Goal: Contribute content: Contribute content

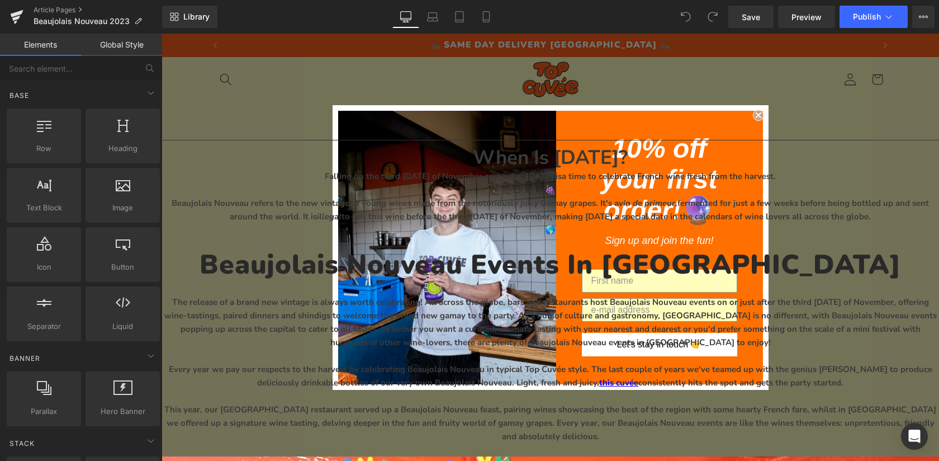
click at [760, 113] on icon "Close dialog" at bounding box center [758, 115] width 4 height 4
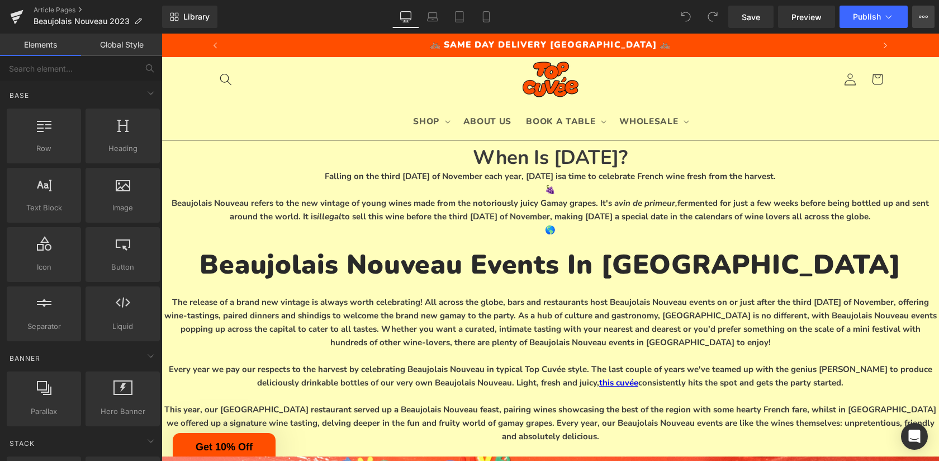
click at [925, 20] on icon at bounding box center [923, 16] width 9 height 9
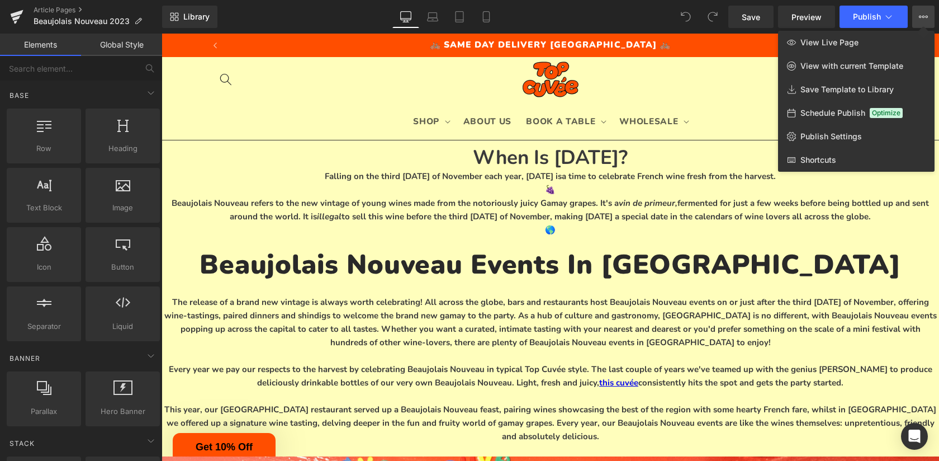
click at [784, 222] on div at bounding box center [551, 247] width 778 height 427
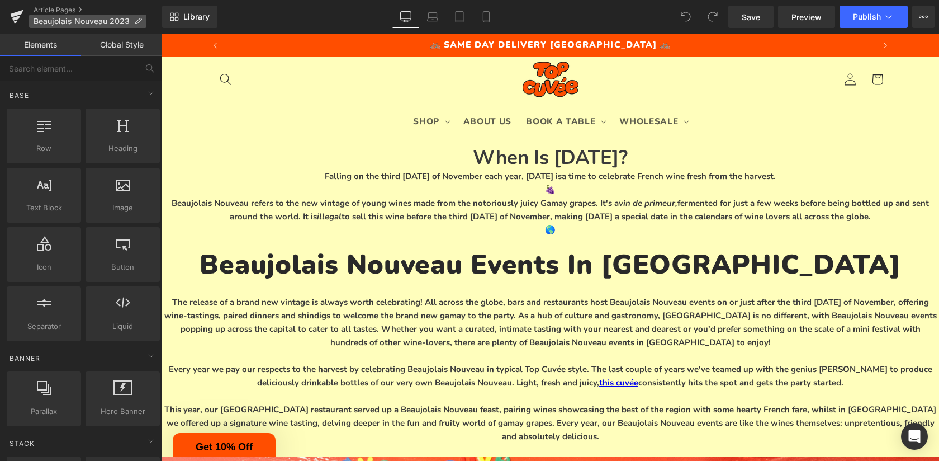
click at [135, 18] on icon at bounding box center [138, 21] width 8 height 8
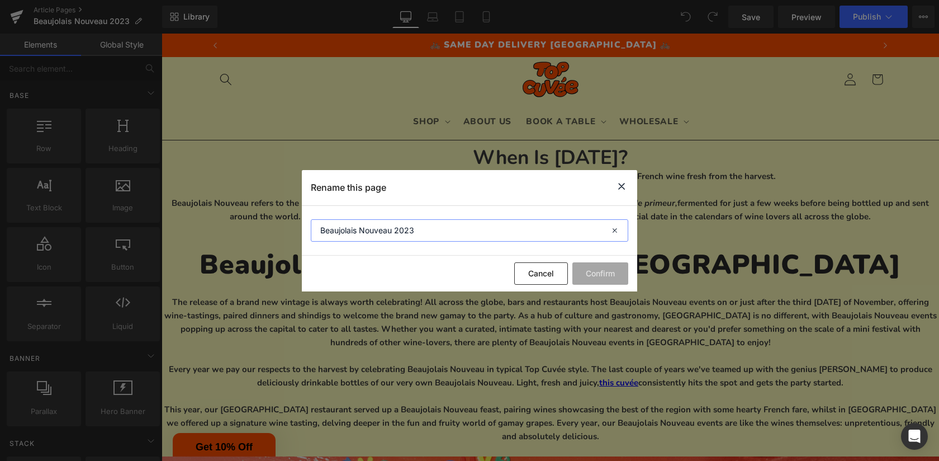
click at [410, 230] on input "Beaujolais Nouveau 2023" at bounding box center [469, 230] width 317 height 22
type input "Beaujolais Nouveau - Top Cuvée"
click at [599, 276] on button "Confirm" at bounding box center [600, 273] width 56 height 22
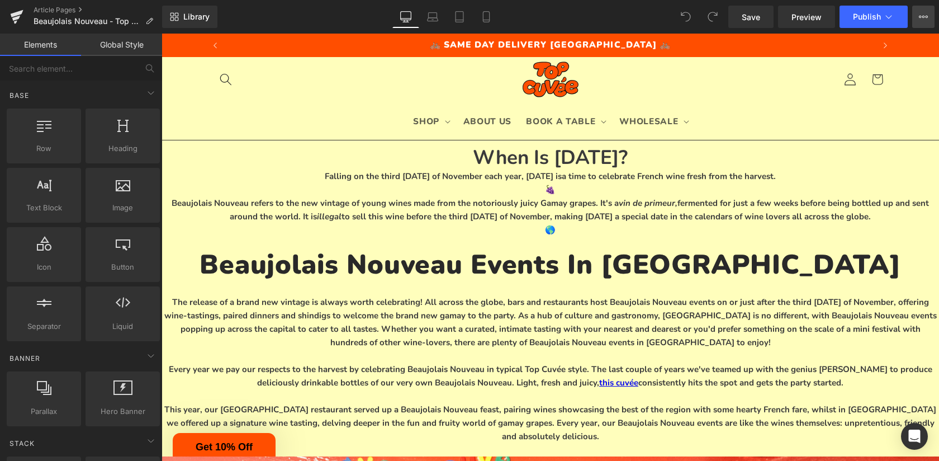
click at [920, 18] on icon at bounding box center [920, 17] width 3 height 2
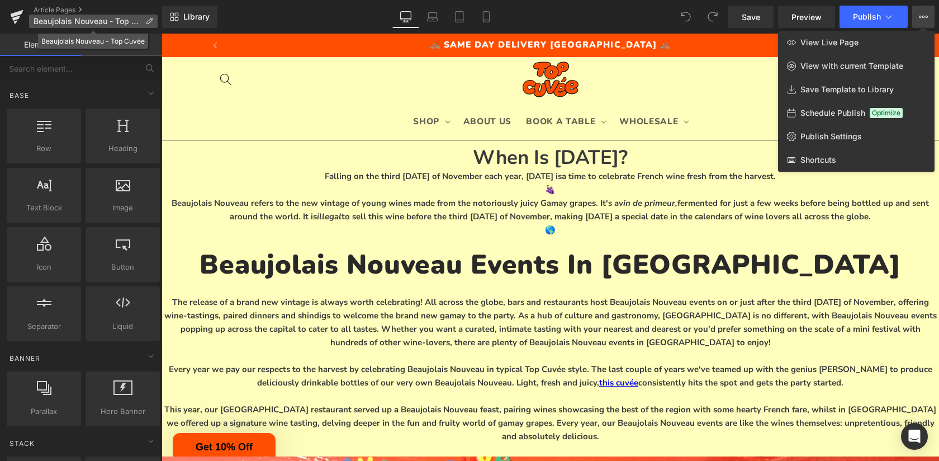
click at [155, 20] on p "Beaujolais Nouveau - Top Cuvée" at bounding box center [93, 21] width 129 height 13
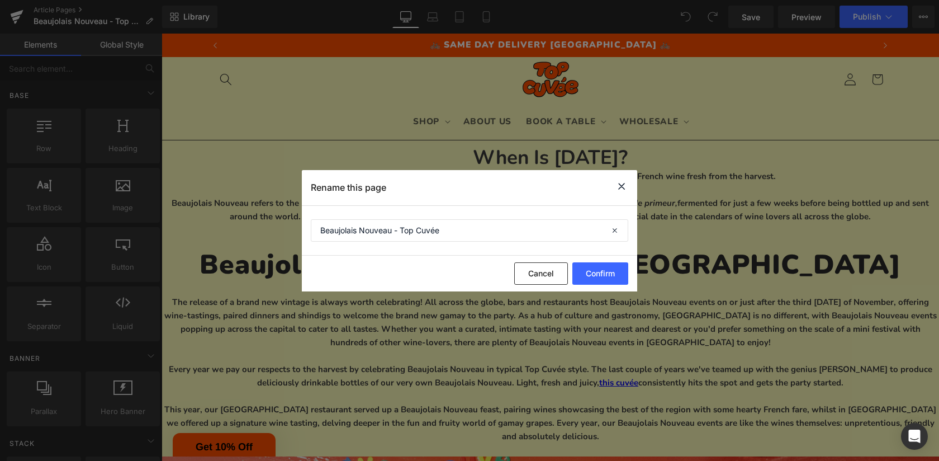
click at [620, 187] on icon at bounding box center [621, 186] width 13 height 14
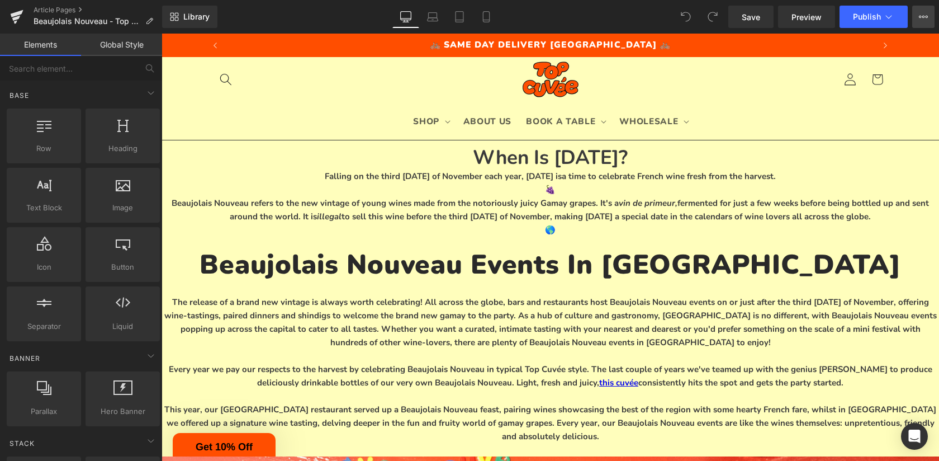
click at [919, 16] on icon at bounding box center [923, 16] width 9 height 9
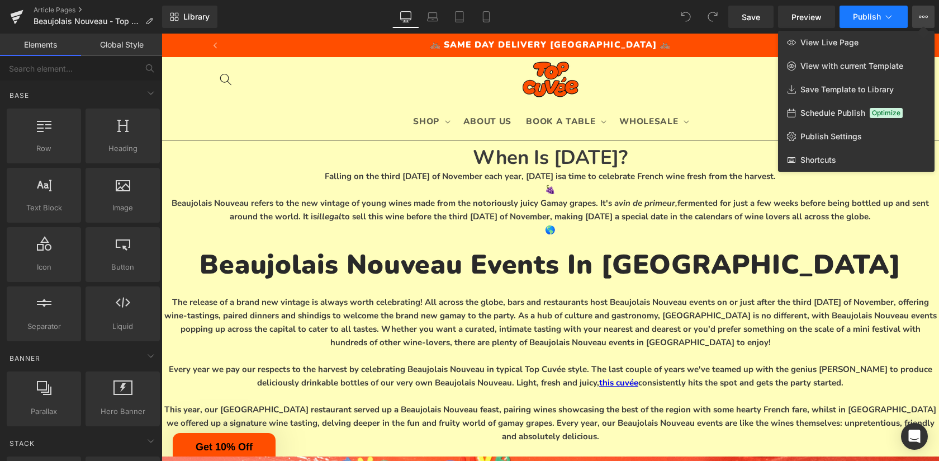
click at [896, 21] on button "Publish" at bounding box center [874, 17] width 68 height 22
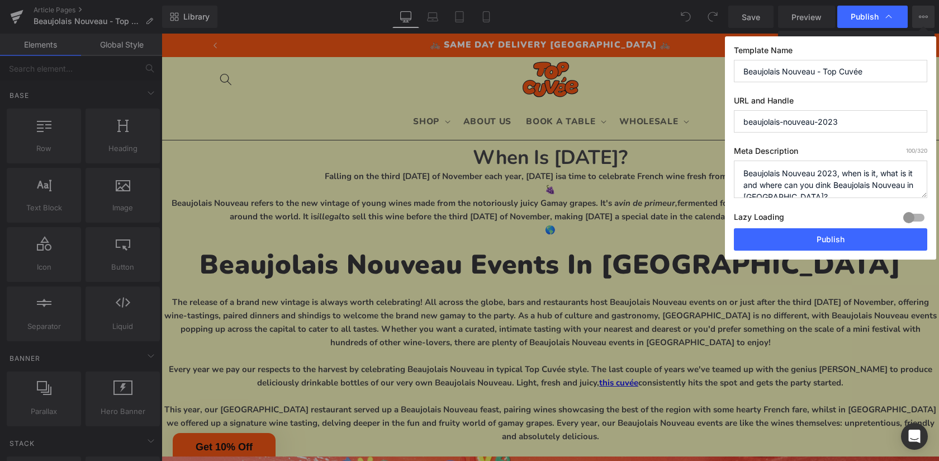
click at [859, 122] on input "beaujolais-nouveau-2023" at bounding box center [830, 121] width 193 height 22
drag, startPoint x: 875, startPoint y: 70, endPoint x: 826, endPoint y: 74, distance: 49.9
click at [826, 74] on input "Beaujolais Nouveau - Top Cuvée" at bounding box center [830, 71] width 193 height 22
click at [833, 124] on input "beaujolais-nouveau-2023" at bounding box center [830, 121] width 193 height 22
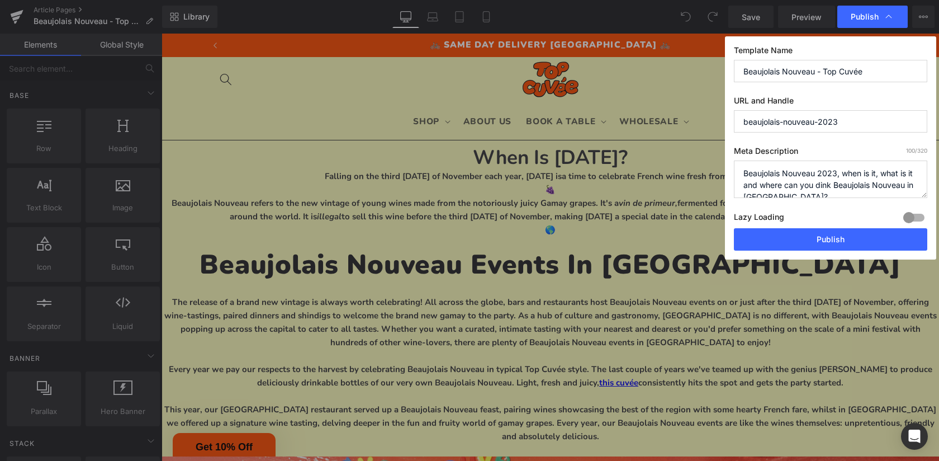
click at [833, 124] on input "beaujolais-nouveau-2023" at bounding box center [830, 121] width 193 height 22
type input "beaujolais-nouveau"
click at [826, 171] on textarea "Beaujolais Nouveau 2023, when is it, what is it and where can you dink Beaujola…" at bounding box center [830, 178] width 193 height 37
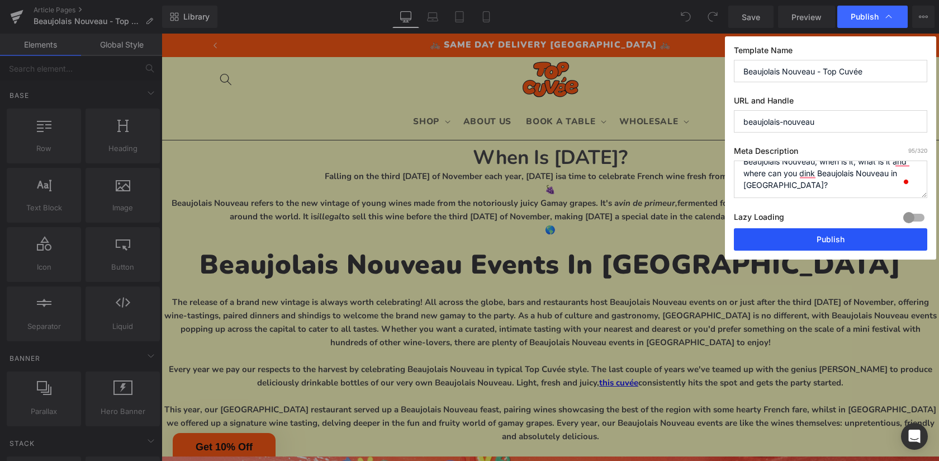
scroll to position [12, 0]
type textarea "Beaujolais Nouveau, when is it, what is it and where can you dink Beaujolais No…"
click at [822, 238] on button "Publish" at bounding box center [830, 239] width 193 height 22
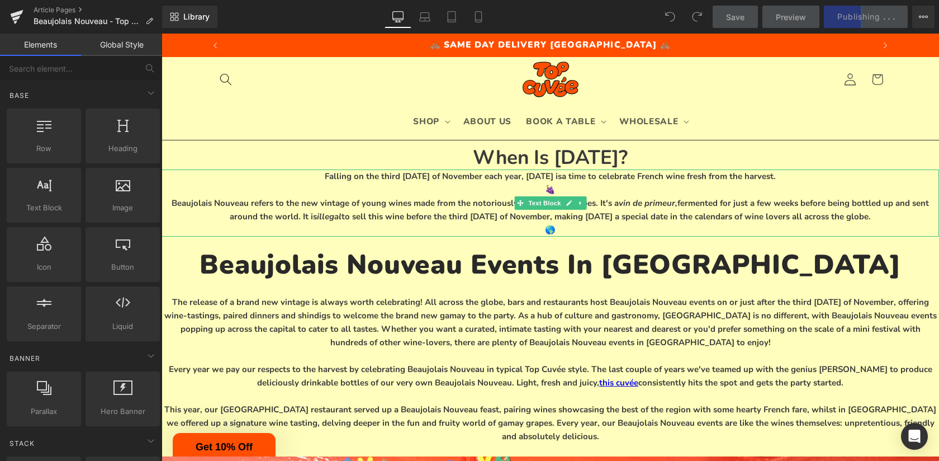
click at [639, 213] on span "Beaujolais Nouveau refers to the new vintage of young wines made from the notor…" at bounding box center [550, 209] width 757 height 25
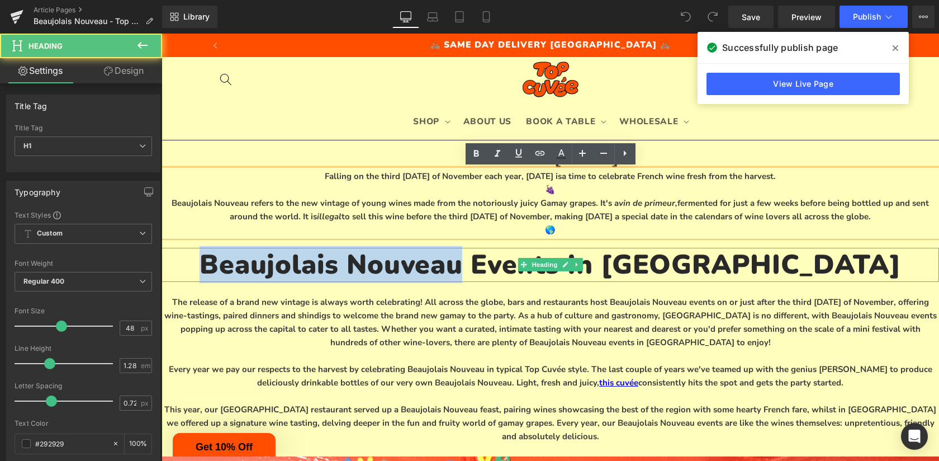
drag, startPoint x: 559, startPoint y: 274, endPoint x: 301, endPoint y: 271, distance: 257.7
click at [301, 271] on h1 "Beaujolais Nouveau Events In [GEOGRAPHIC_DATA]" at bounding box center [551, 265] width 778 height 34
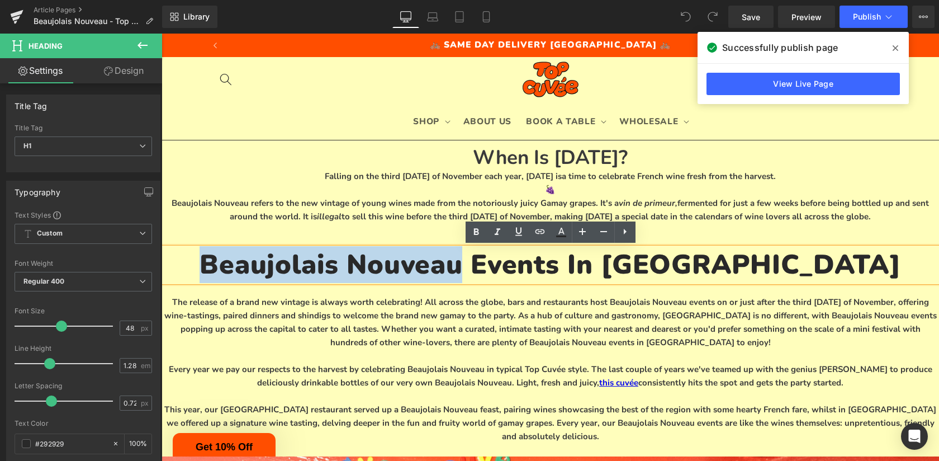
copy h1 "Beaujolais Nouveau"
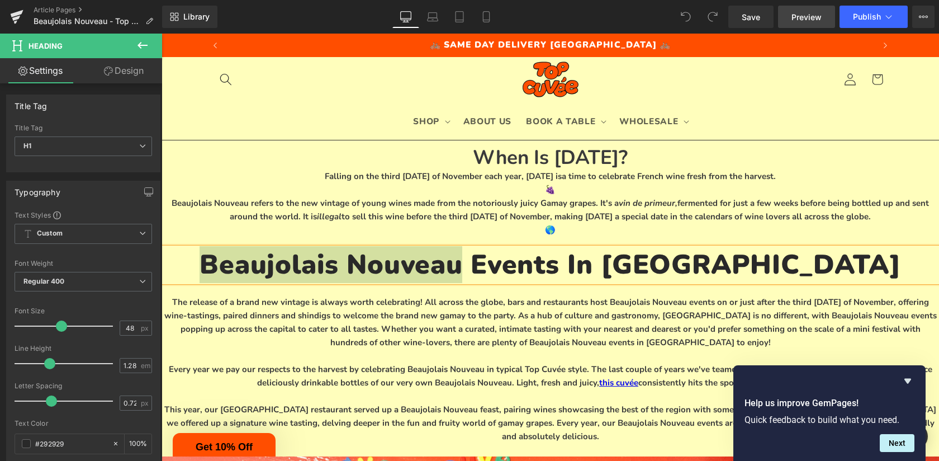
click at [805, 25] on link "Preview" at bounding box center [806, 17] width 57 height 22
click at [864, 23] on button "Publish" at bounding box center [874, 17] width 68 height 22
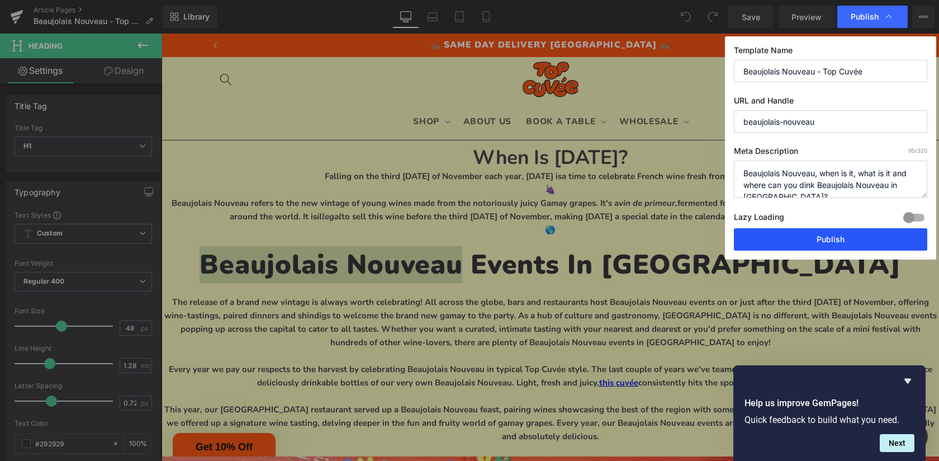
click at [841, 239] on button "Publish" at bounding box center [830, 239] width 193 height 22
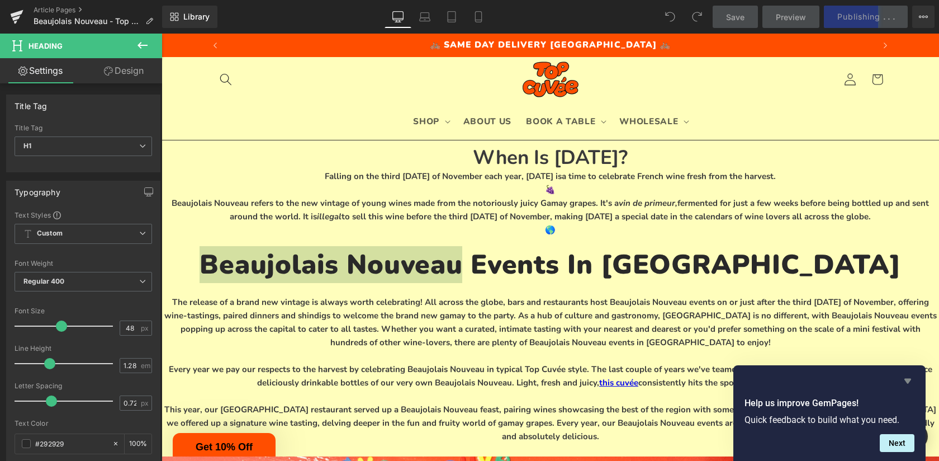
click at [908, 380] on icon "Hide survey" at bounding box center [907, 380] width 7 height 5
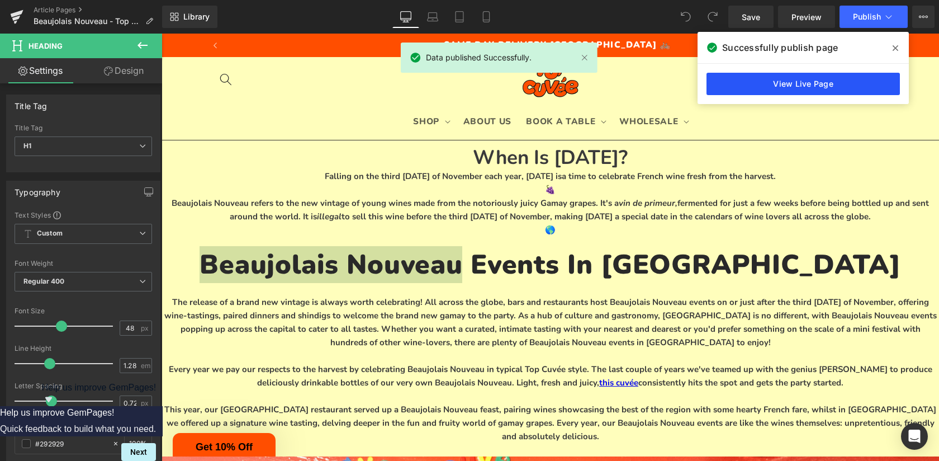
click at [813, 82] on link "View Live Page" at bounding box center [803, 84] width 193 height 22
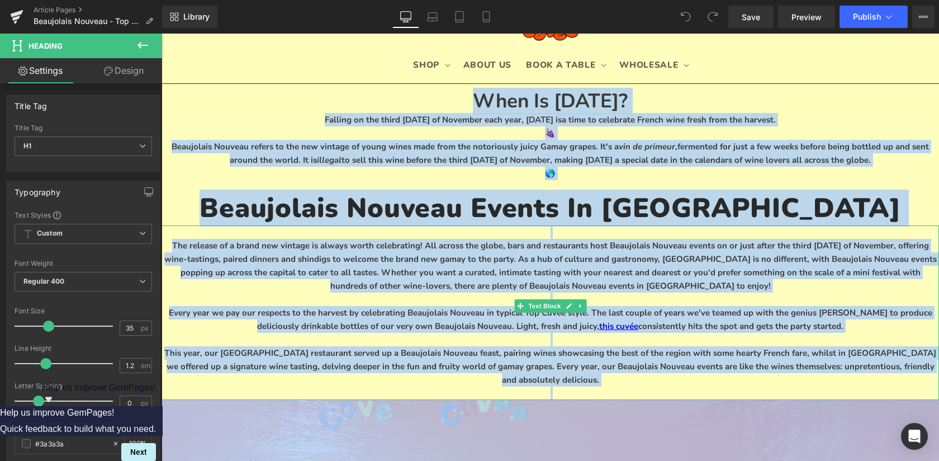
scroll to position [64, 0]
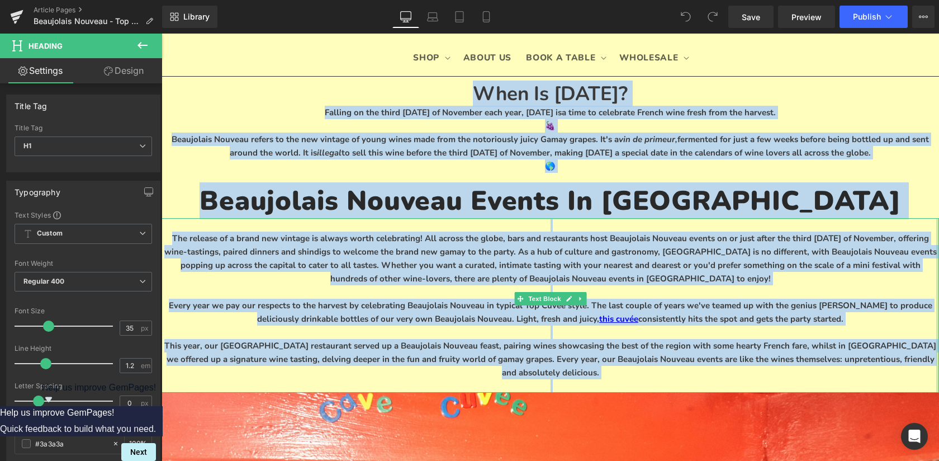
drag, startPoint x: 397, startPoint y: 155, endPoint x: 938, endPoint y: 369, distance: 582.1
copy div "When Is Beaujolais Nouveau Day? Heading Falling on the third Thursday of Novemb…"
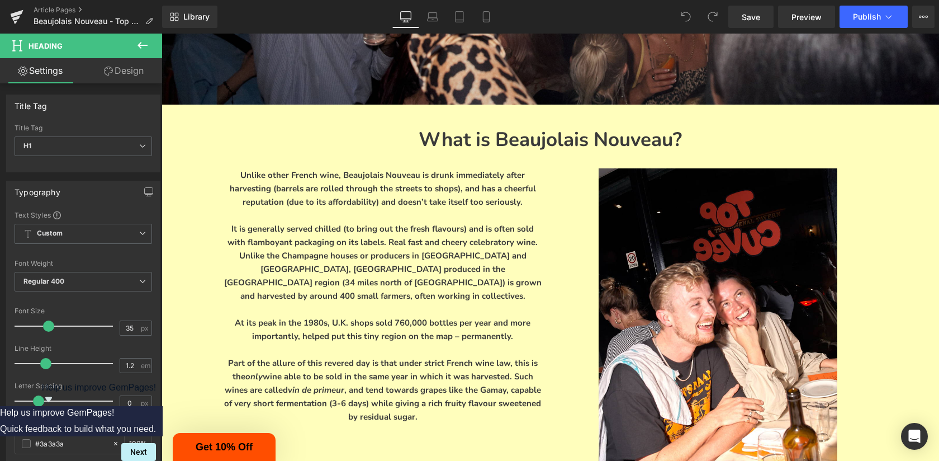
scroll to position [869, 0]
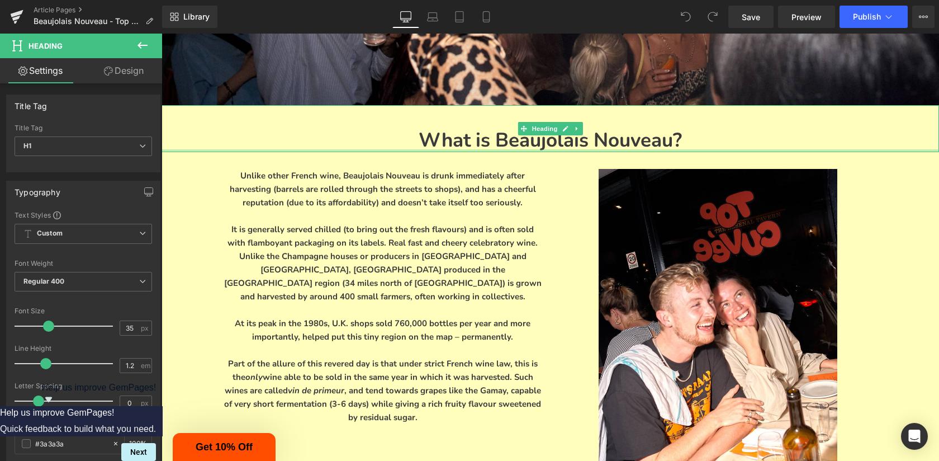
drag, startPoint x: 428, startPoint y: 135, endPoint x: 437, endPoint y: 133, distance: 9.6
click at [437, 133] on div "What is Beaujolais Nouveau? Heading" at bounding box center [551, 128] width 778 height 47
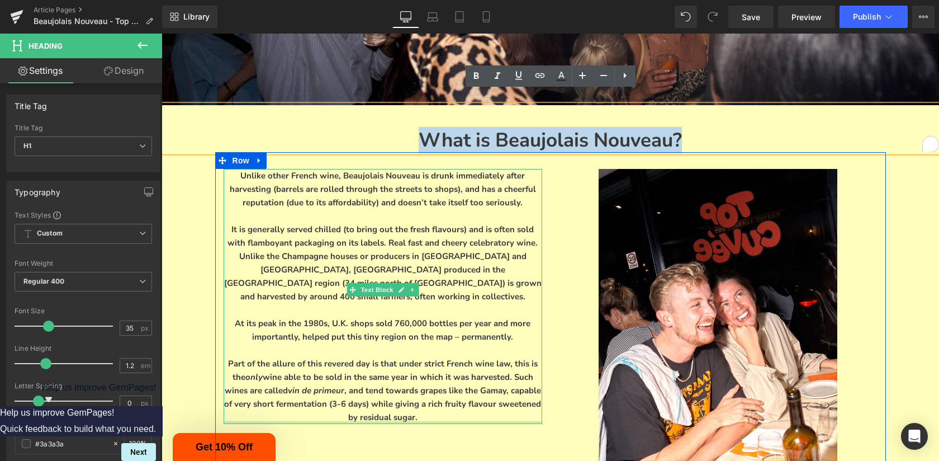
drag, startPoint x: 419, startPoint y: 120, endPoint x: 422, endPoint y: 394, distance: 273.9
click at [422, 394] on div "Separator When Is Beaujolais Nouveau Day? Heading Falling on the third Thursday…" at bounding box center [551, 63] width 778 height 1596
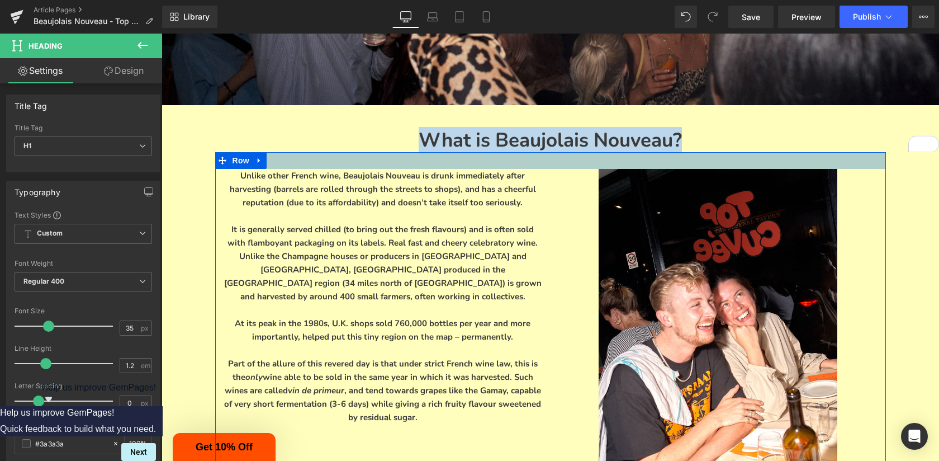
copy h1 "What is Beaujolais Nouveau?"
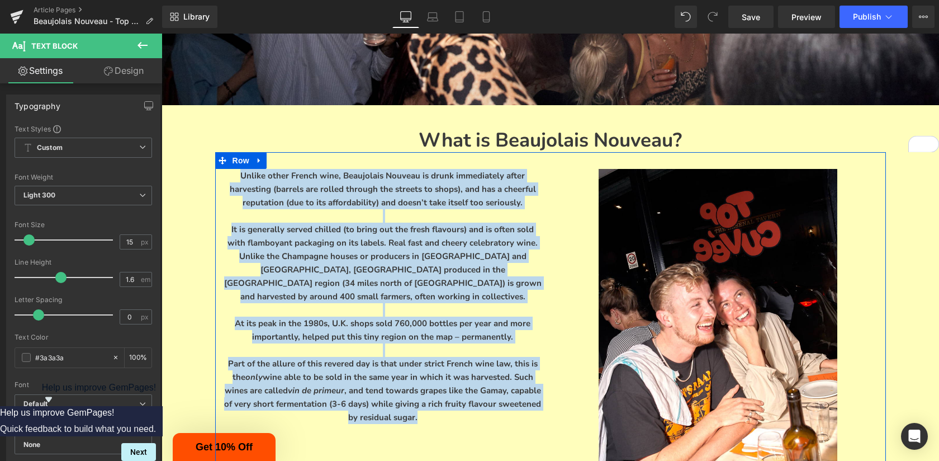
drag, startPoint x: 398, startPoint y: 387, endPoint x: 221, endPoint y: 165, distance: 283.6
click at [221, 169] on div "Unlike other French wine, Beaujolais Nouveau is drunk immediately after harvest…" at bounding box center [382, 302] width 335 height 266
copy div "Unlike other French wine, Beaujolais Nouveau is drunk immediately after harvest…"
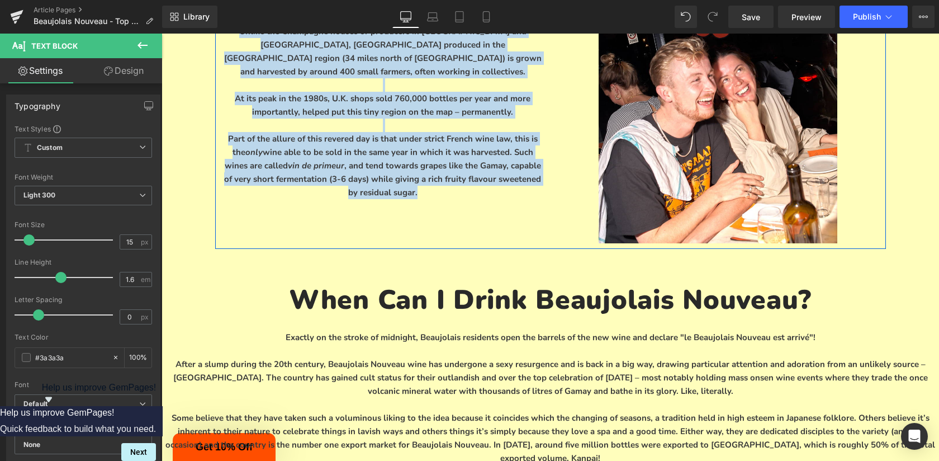
scroll to position [1108, 0]
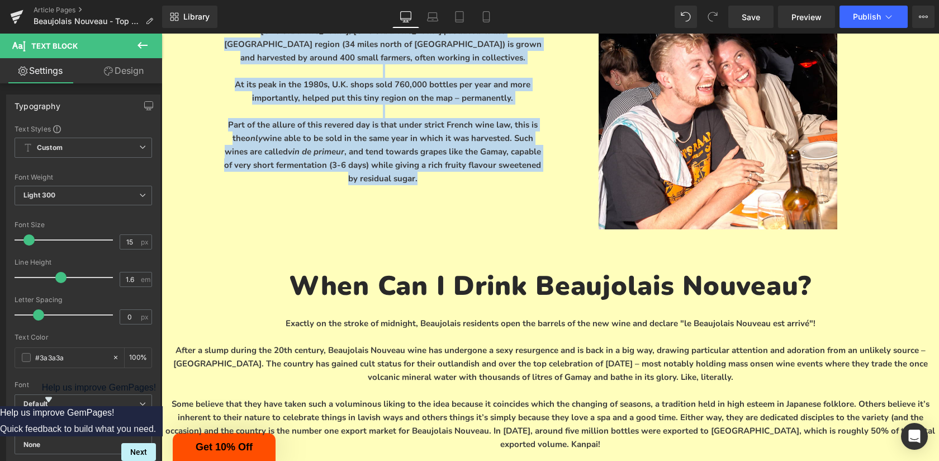
click at [427, 276] on h1 "When Can I Drink Beaujolais Nouveau?" at bounding box center [551, 286] width 778 height 34
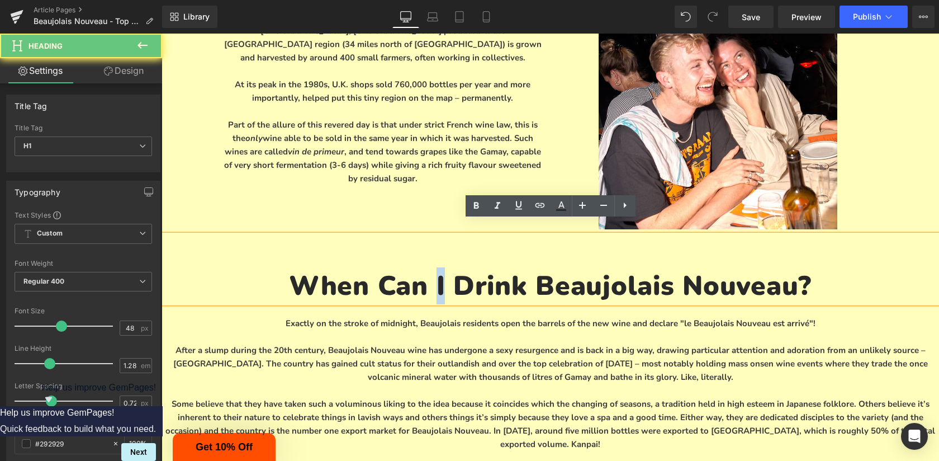
click at [427, 276] on h1 "When Can I Drink Beaujolais Nouveau?" at bounding box center [551, 286] width 778 height 34
copy h1 "When Can I Drink Beaujolais Nouveau?"
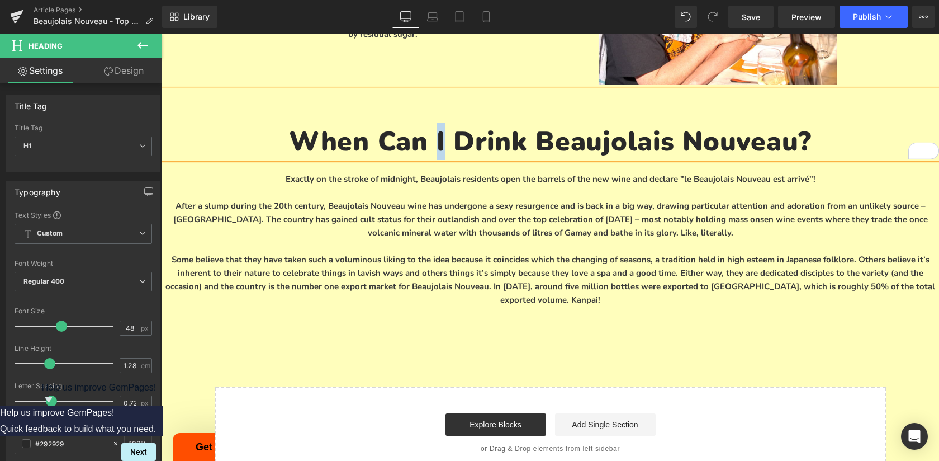
scroll to position [1264, 0]
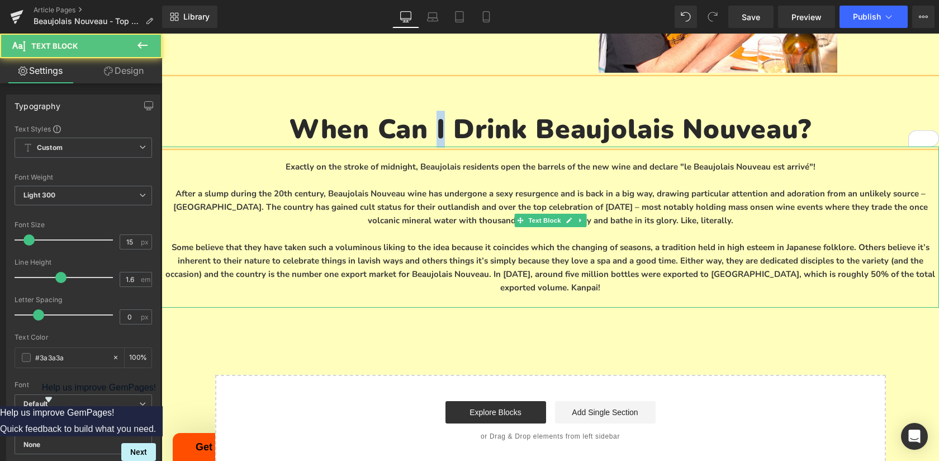
click at [639, 252] on p "Some believe that they have taken such a voluminous liking to the idea because …" at bounding box center [551, 267] width 778 height 54
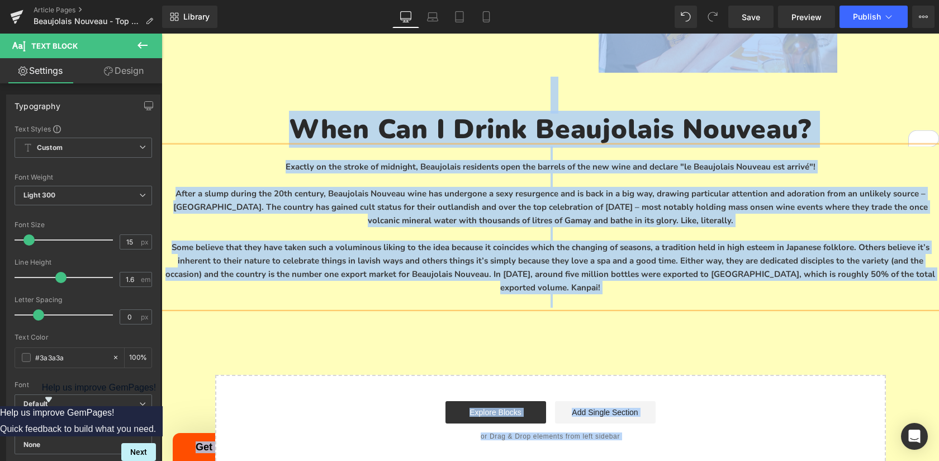
click at [639, 252] on p "Some believe that they have taken such a voluminous liking to the idea because …" at bounding box center [551, 267] width 778 height 54
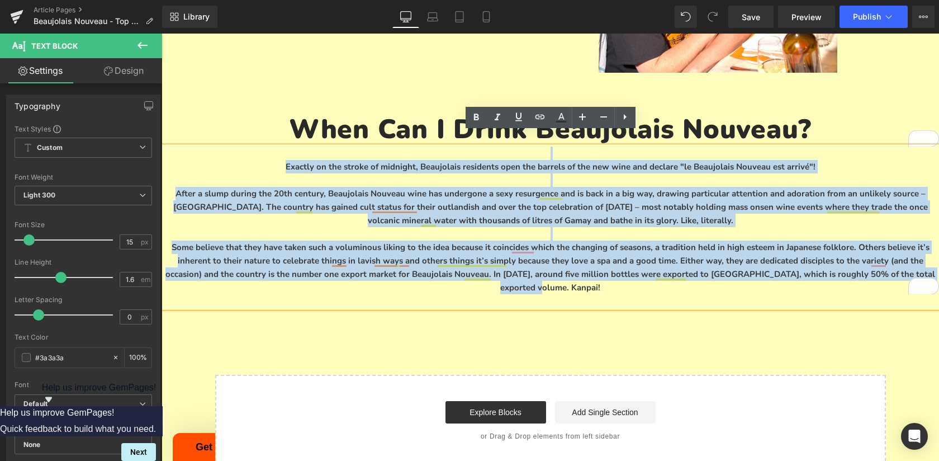
drag, startPoint x: 885, startPoint y: 263, endPoint x: 274, endPoint y: 144, distance: 621.9
click at [274, 146] on div "Exactly on the stroke of midnight, Beaujolais residents open the barrels of the…" at bounding box center [551, 226] width 778 height 161
copy div "Exactly on the stroke of midnight, Beaujolais residents open the barrels of the…"
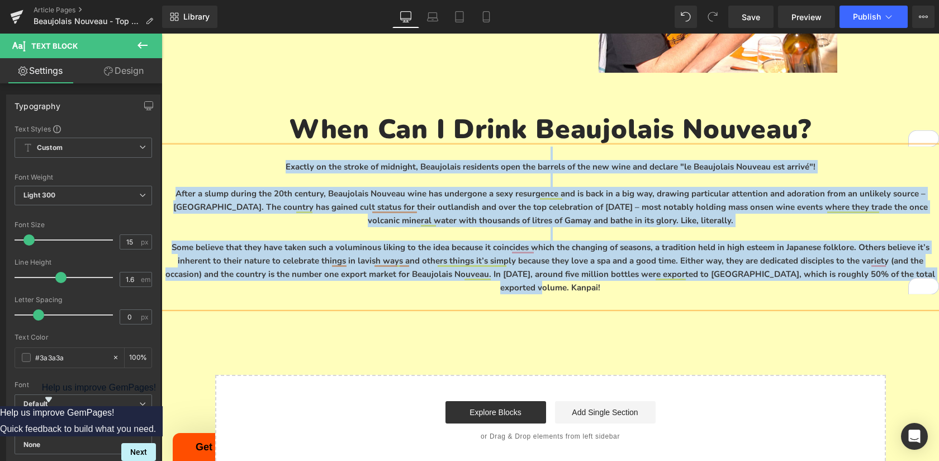
click at [458, 187] on p "After a slump during the 20th century, Beaujolais Nouveau wine has undergone a …" at bounding box center [551, 207] width 778 height 40
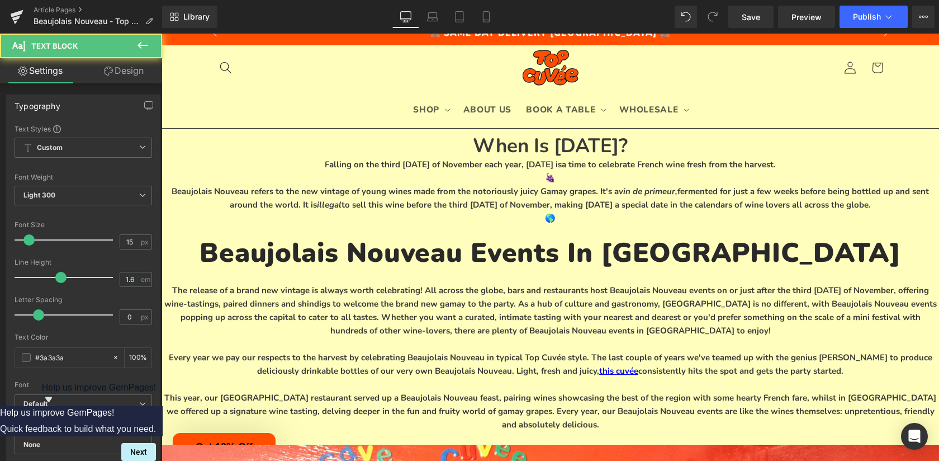
scroll to position [0, 0]
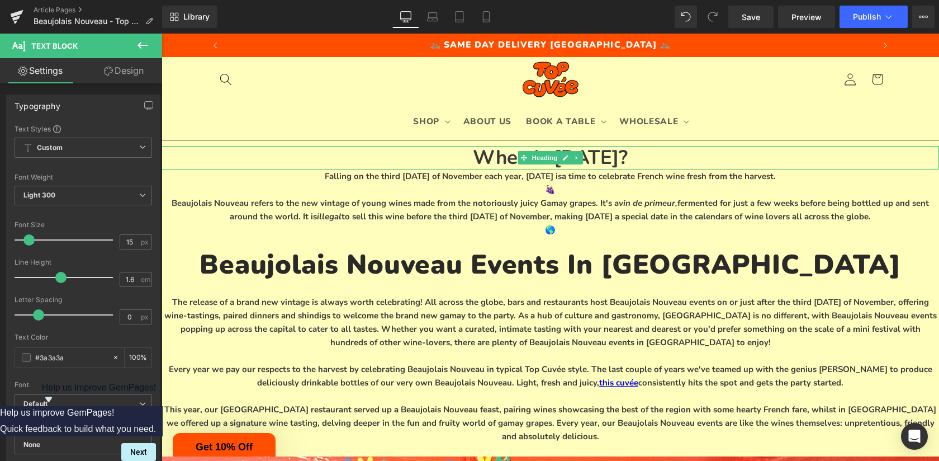
click at [480, 155] on h1 "When Is [DATE]?" at bounding box center [551, 157] width 778 height 23
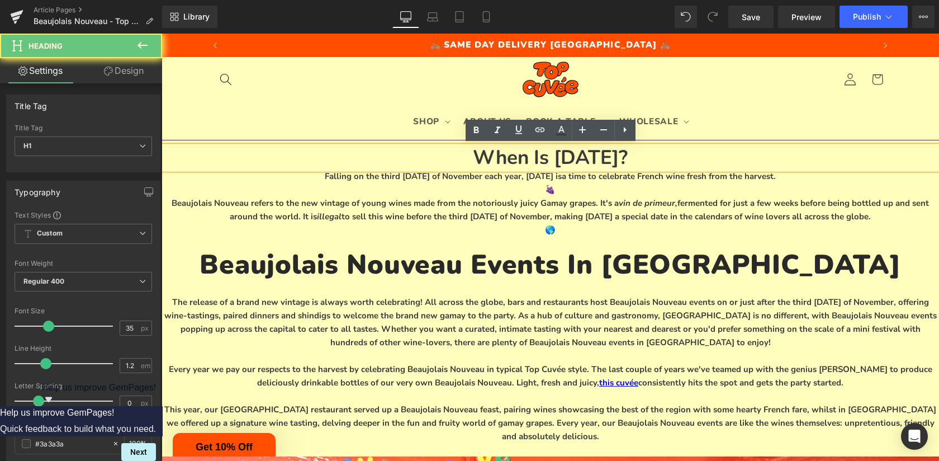
click at [480, 155] on h1 "When Is [DATE]?" at bounding box center [551, 157] width 778 height 23
paste div "To enrich screen reader interactions, please activate Accessibility in Grammarl…"
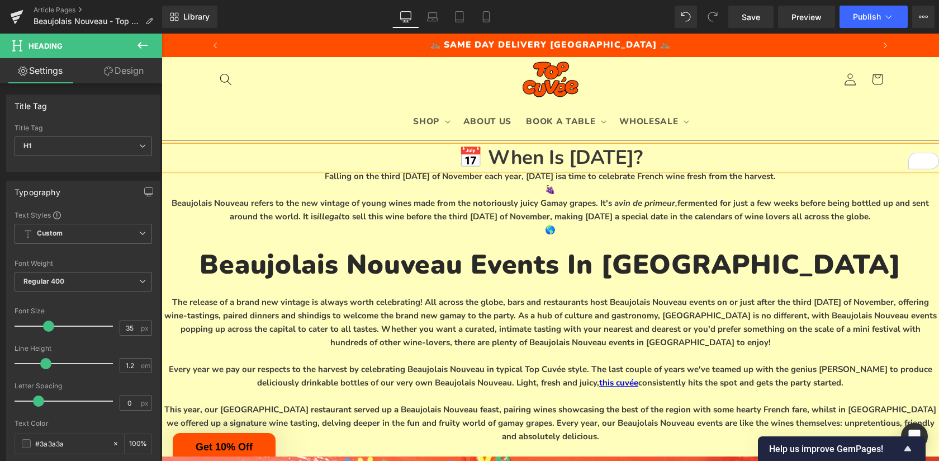
click at [500, 180] on p "Falling on the third [DATE] of November each year, [DATE] is a time to celebrat…" at bounding box center [551, 175] width 778 height 13
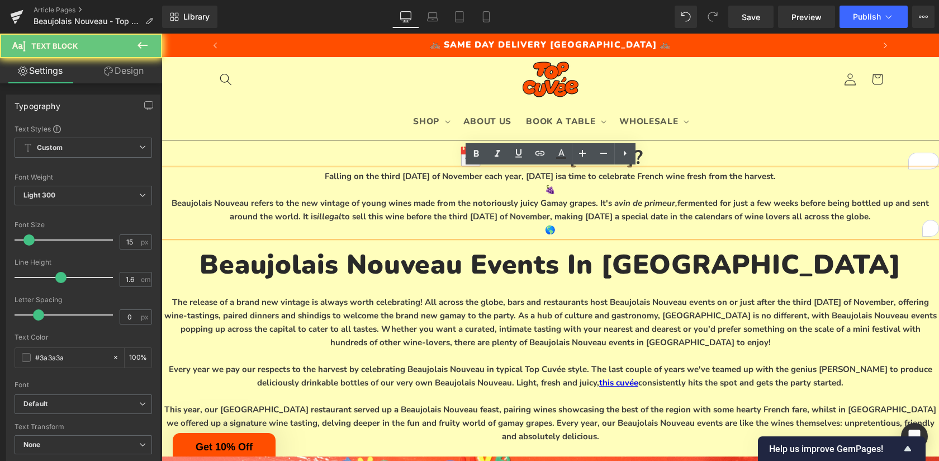
click at [500, 180] on p "Falling on the third [DATE] of November each year, [DATE] is a time to celebrat…" at bounding box center [551, 175] width 778 height 13
click at [562, 216] on span "Beaujolais Nouveau refers to the new vintage of young wines made from the notor…" at bounding box center [550, 209] width 757 height 25
click at [622, 216] on span "Beaujolais Nouveau refers to the new vintage of young wines made from the notor…" at bounding box center [550, 209] width 757 height 25
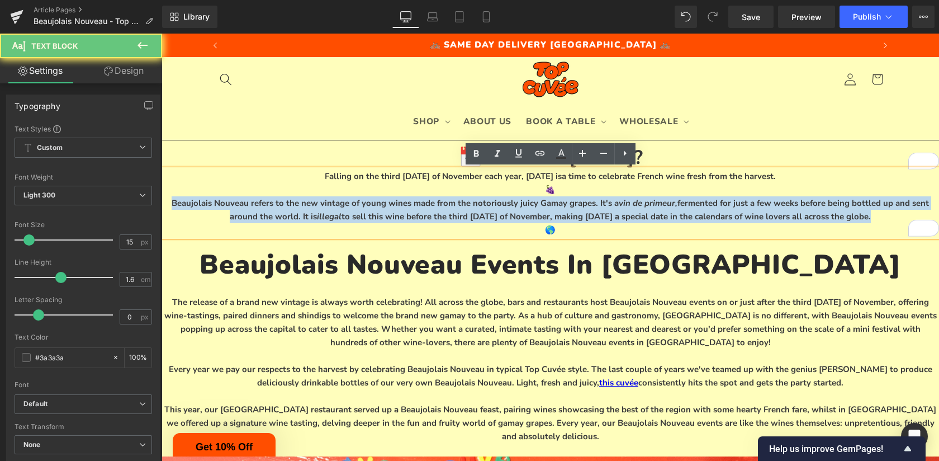
click at [622, 216] on span "Beaujolais Nouveau refers to the new vintage of young wines made from the notor…" at bounding box center [550, 209] width 757 height 25
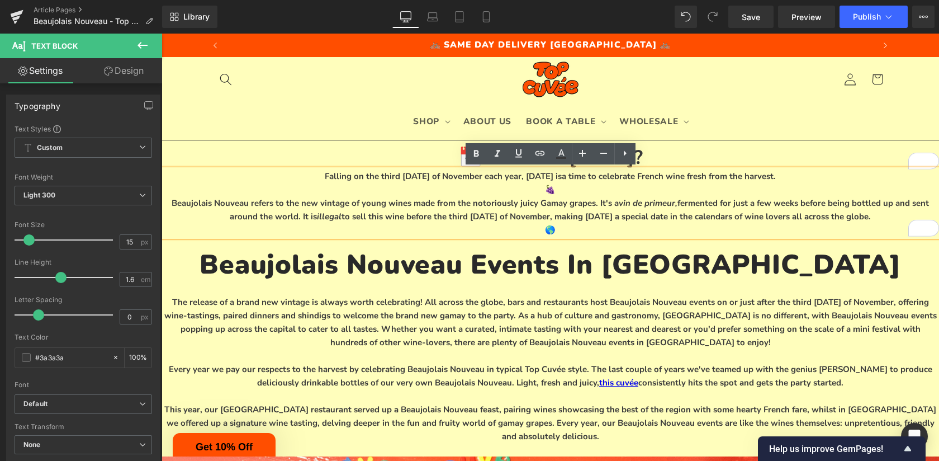
click at [664, 219] on span "Beaujolais Nouveau refers to the new vintage of young wines made from the notor…" at bounding box center [550, 209] width 757 height 25
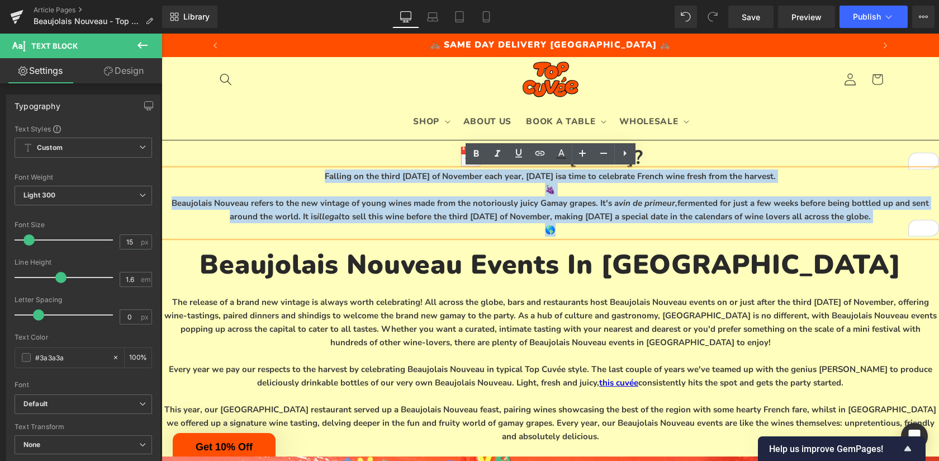
drag, startPoint x: 586, startPoint y: 229, endPoint x: 295, endPoint y: 174, distance: 296.3
click at [295, 174] on div "Falling on the third [DATE] of November each year, [DATE] is a time to celebrat…" at bounding box center [551, 202] width 778 height 67
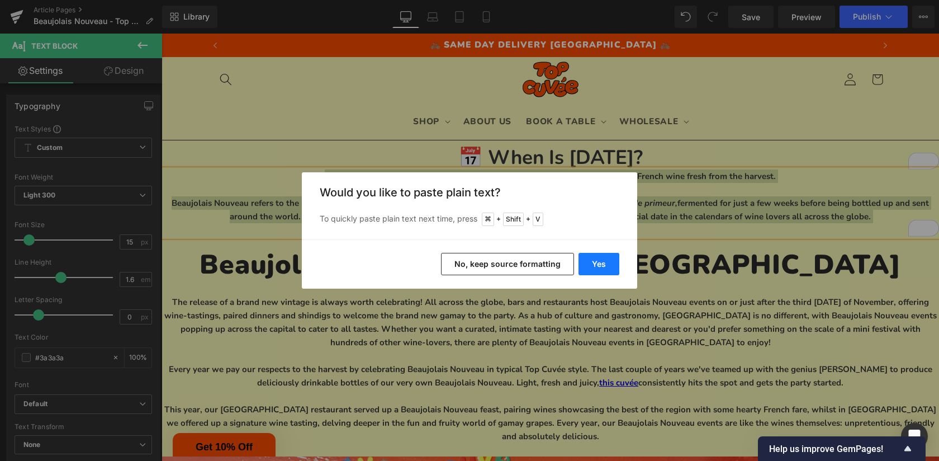
click at [593, 262] on button "Yes" at bounding box center [599, 264] width 41 height 22
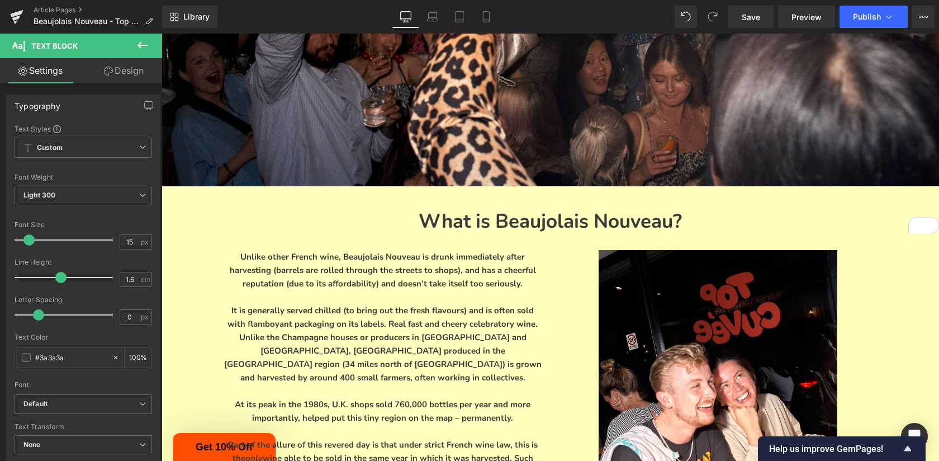
scroll to position [790, 0]
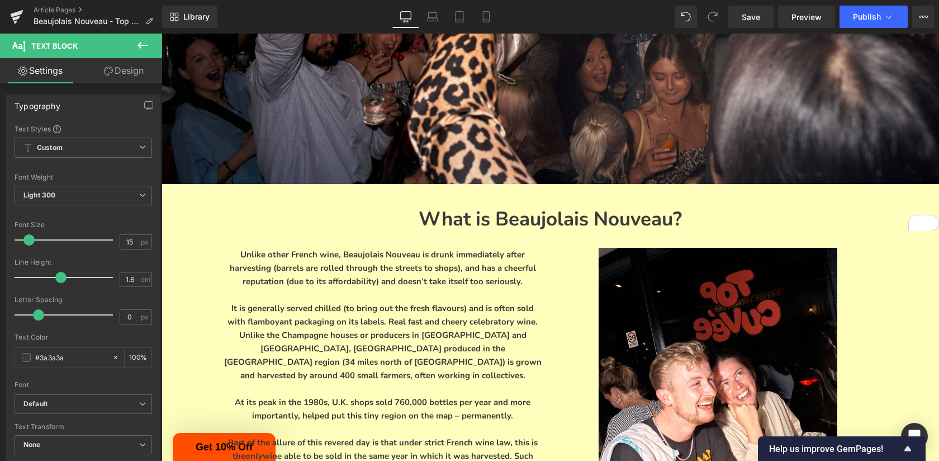
click at [530, 231] on div "Unlike other French wine, Beaujolais Nouveau is drunk immediately after harvest…" at bounding box center [550, 391] width 671 height 321
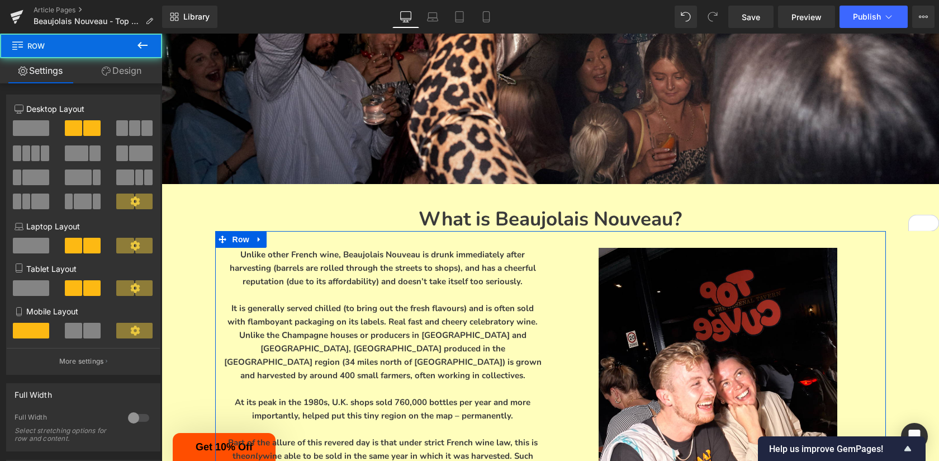
click at [548, 290] on div "Unlike other French wine, Beaujolais Nouveau is drunk immediately after harvest…" at bounding box center [382, 381] width 335 height 266
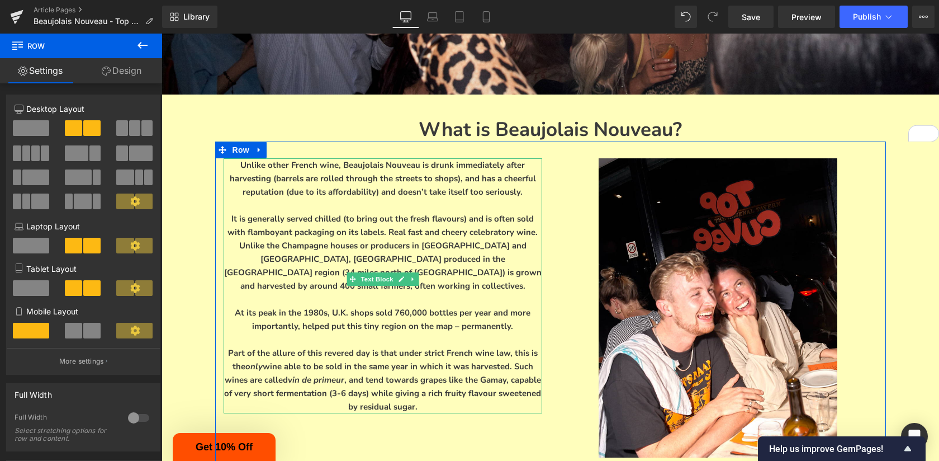
click at [484, 306] on p "At its peak in the 1980s, U.K. shops sold 760,000 bottles per year and more imp…" at bounding box center [383, 319] width 319 height 27
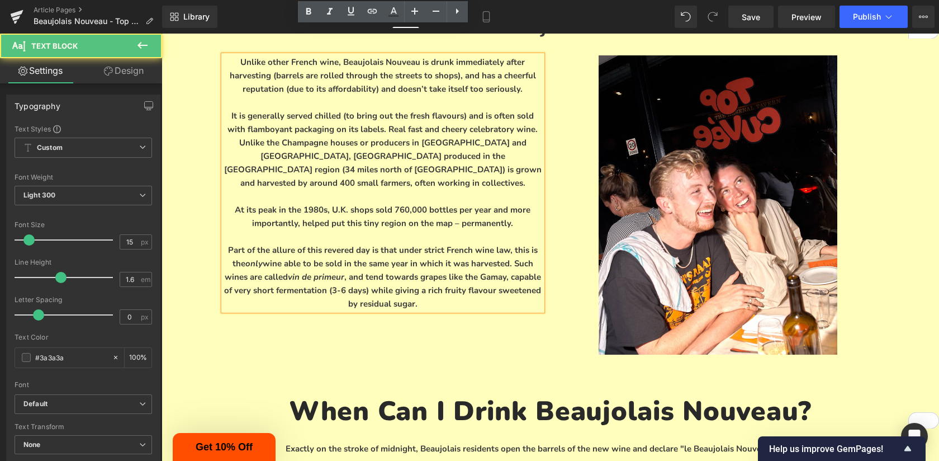
scroll to position [1011, 0]
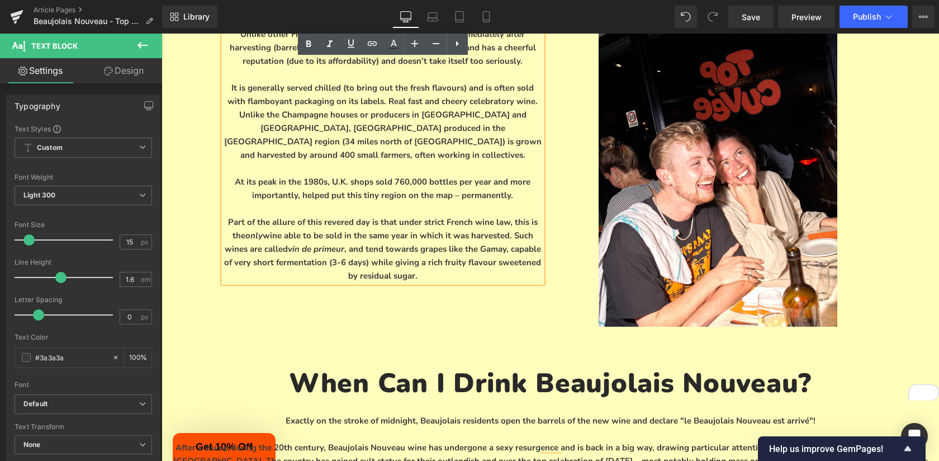
click at [438, 236] on p "Part of the allure of this revered day is that under strict French wine law, th…" at bounding box center [383, 248] width 319 height 67
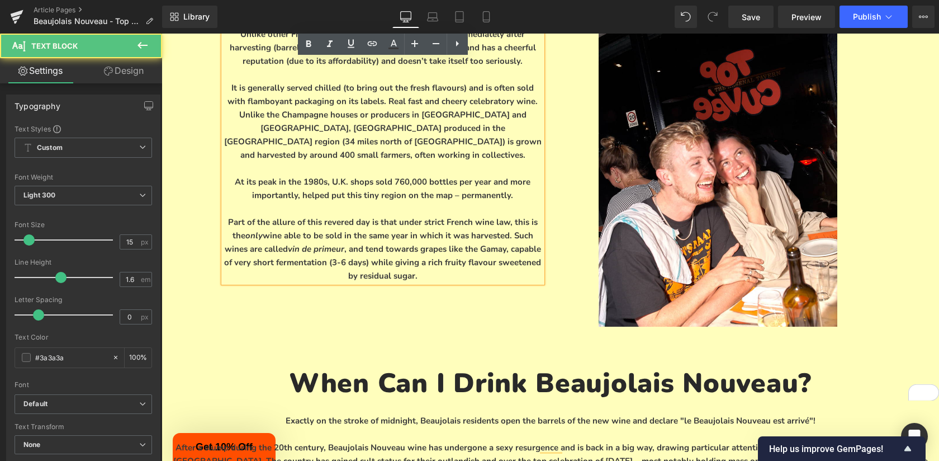
click at [438, 236] on p "Part of the allure of this revered day is that under strict French wine law, th…" at bounding box center [383, 248] width 319 height 67
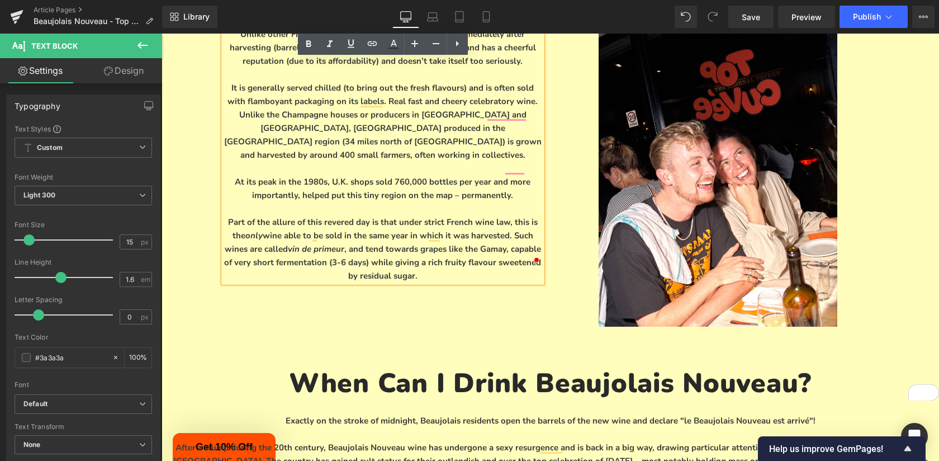
click at [400, 175] on p "At its peak in the 1980s, U.K. shops sold 760,000 bottles per year and more imp…" at bounding box center [383, 188] width 319 height 27
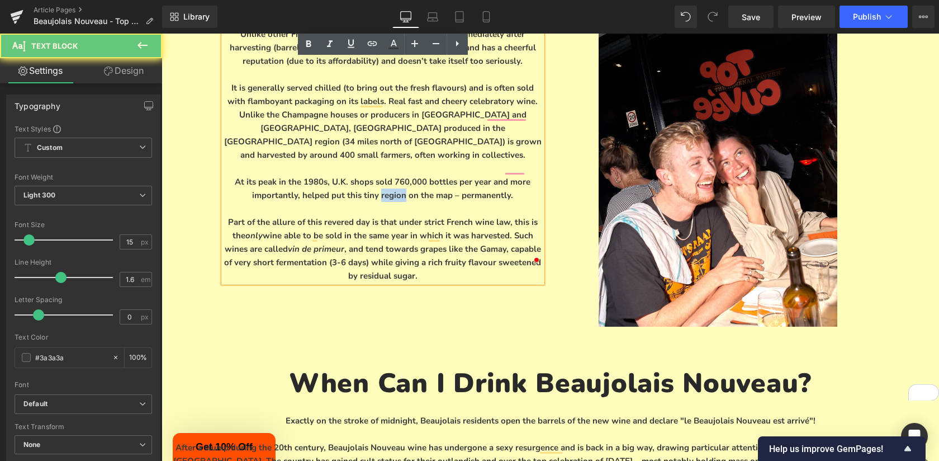
click at [400, 175] on p "At its peak in the 1980s, U.K. shops sold 760,000 bottles per year and more imp…" at bounding box center [383, 188] width 319 height 27
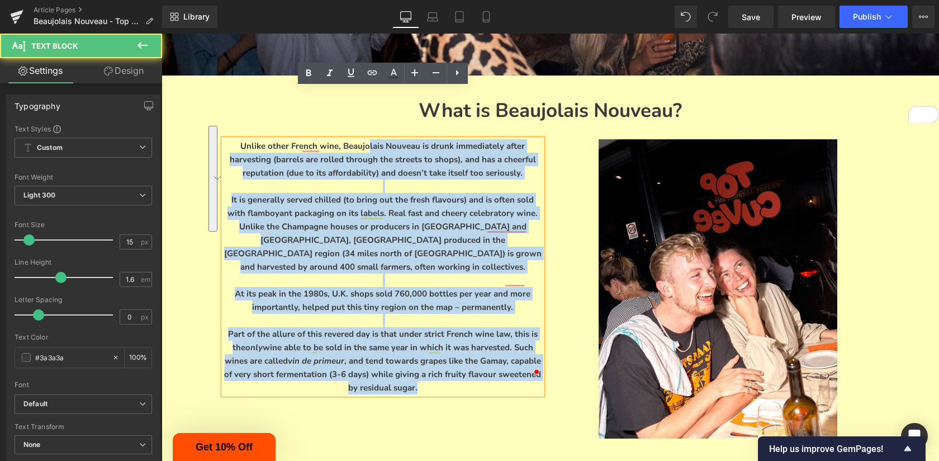
scroll to position [885, 0]
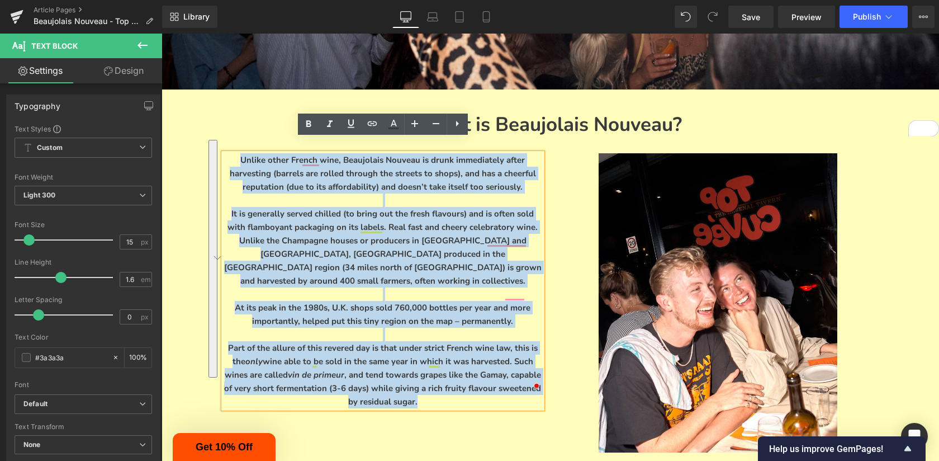
drag, startPoint x: 409, startPoint y: 251, endPoint x: 216, endPoint y: 146, distance: 219.3
click at [216, 153] on div "Unlike other French wine, Beaujolais Nouveau is drunk immediately after harvest…" at bounding box center [382, 286] width 335 height 266
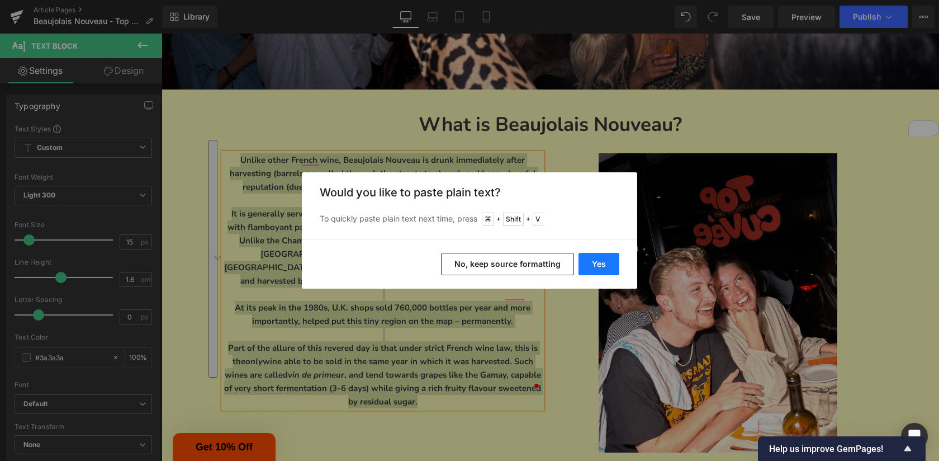
click at [602, 263] on button "Yes" at bounding box center [599, 264] width 41 height 22
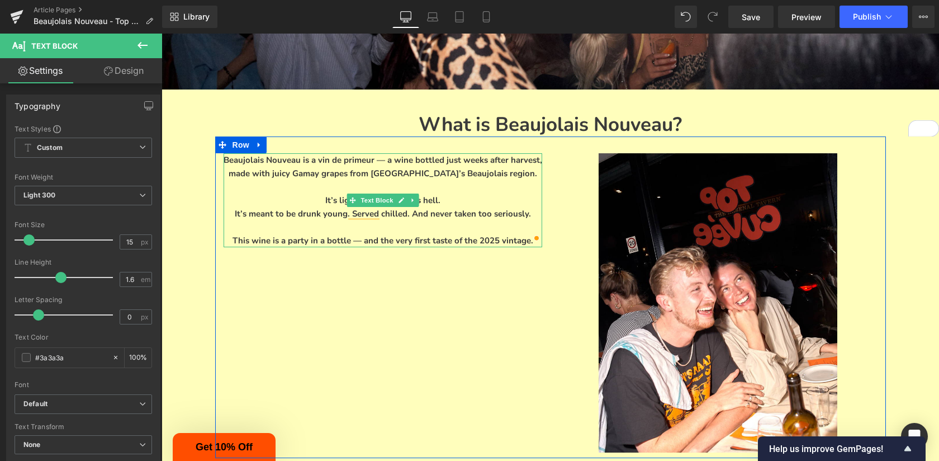
click at [387, 153] on p "Beaujolais Nouveau is a vin de primeur — a wine bottled just weeks after harves…" at bounding box center [383, 166] width 319 height 27
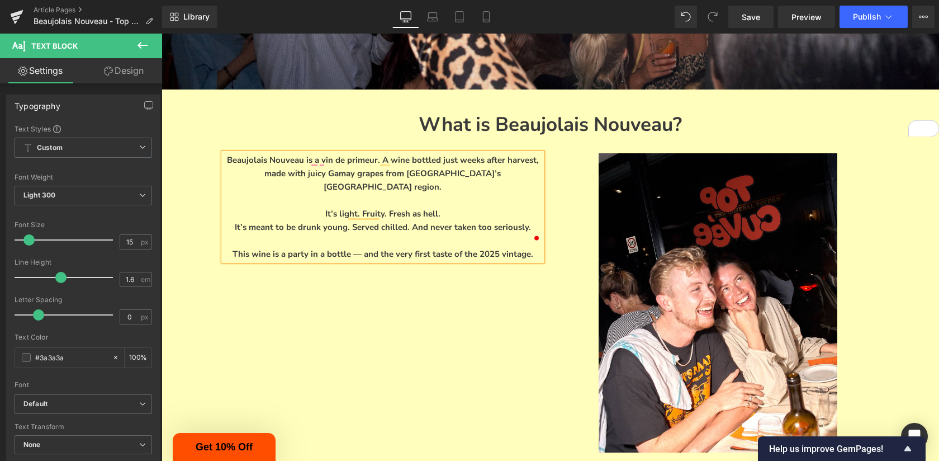
click at [523, 247] on p "This wine is a party in a bottle — and the very first taste of the 2025 vintage." at bounding box center [383, 253] width 319 height 13
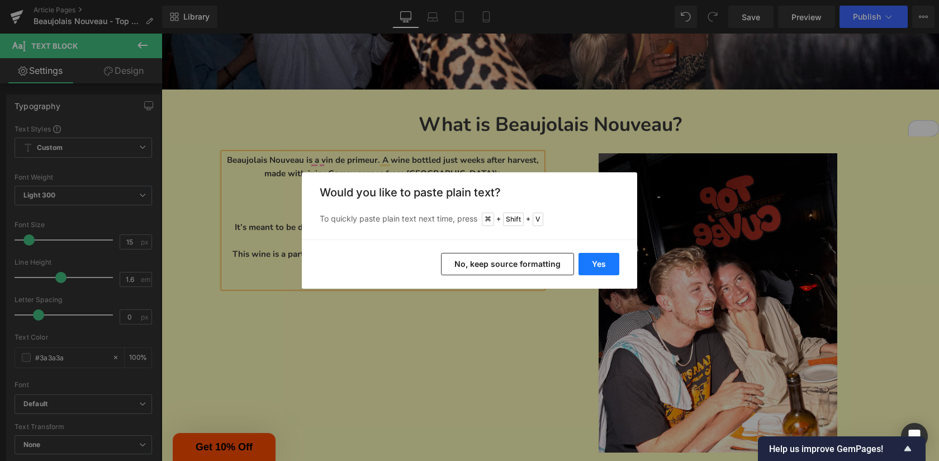
click at [614, 259] on button "Yes" at bounding box center [599, 264] width 41 height 22
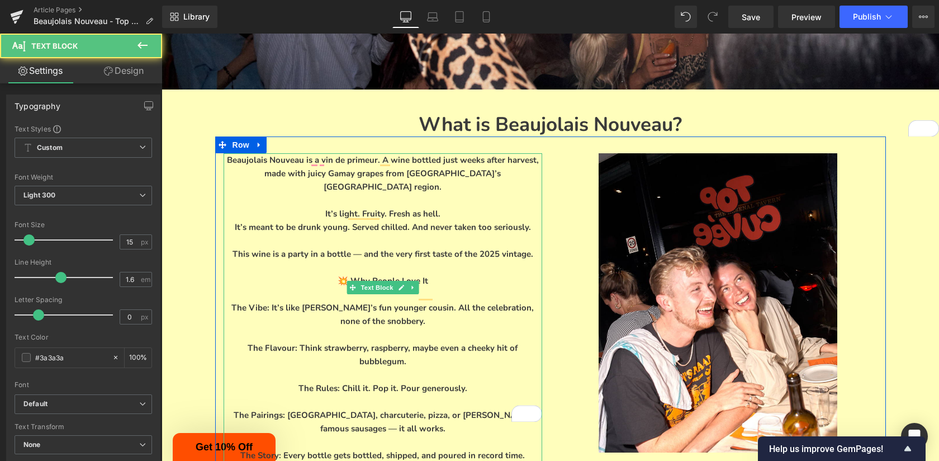
click at [373, 274] on p "💥 Why People Love It" at bounding box center [383, 280] width 319 height 13
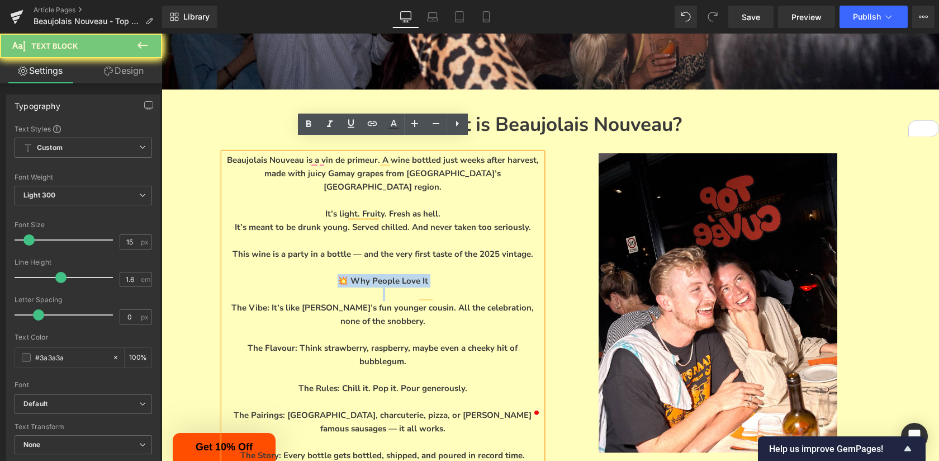
click at [373, 274] on p "💥 Why People Love It" at bounding box center [383, 280] width 319 height 13
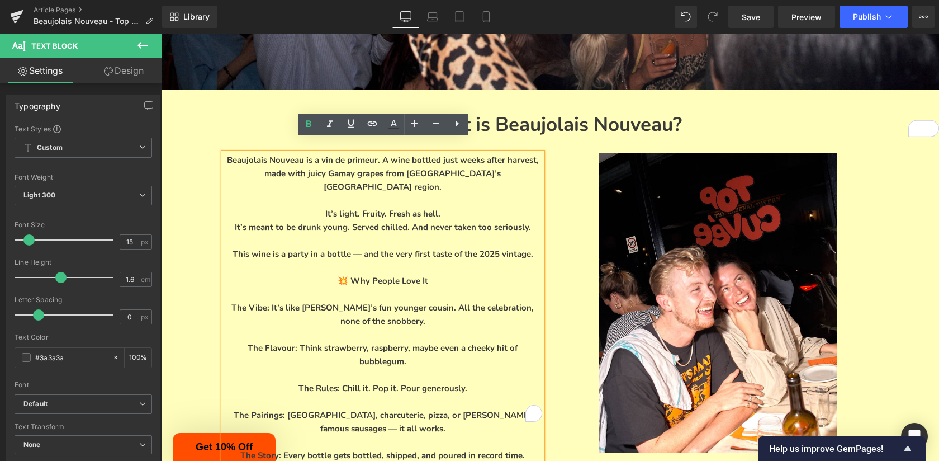
click at [354, 287] on p "To enrich screen reader interactions, please activate Accessibility in Grammarl…" at bounding box center [383, 293] width 319 height 13
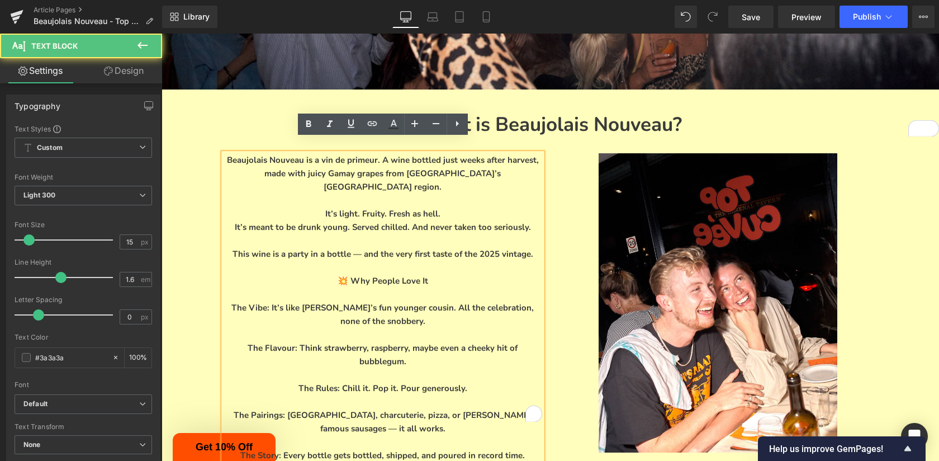
scroll to position [923, 0]
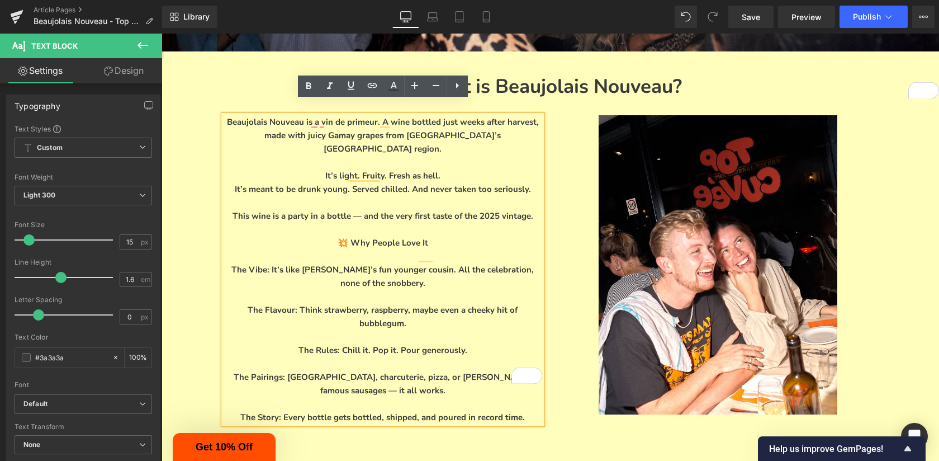
click at [379, 290] on p "To enrich screen reader interactions, please activate Accessibility in Grammarl…" at bounding box center [383, 296] width 319 height 13
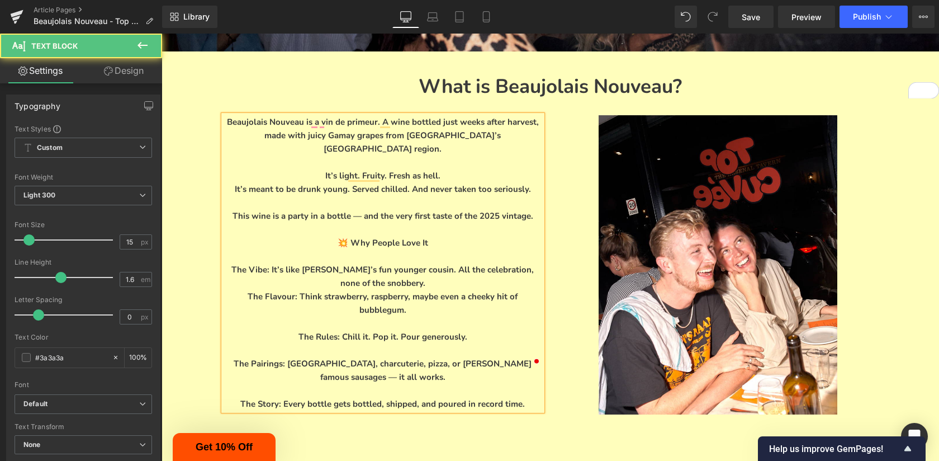
click at [376, 316] on p "To enrich screen reader interactions, please activate Accessibility in Grammarl…" at bounding box center [383, 322] width 319 height 13
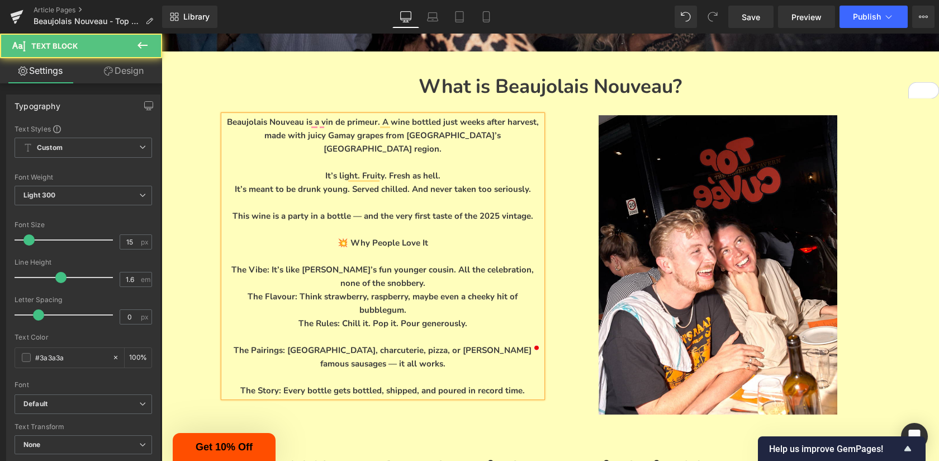
click at [365, 330] on p "To enrich screen reader interactions, please activate Accessibility in Grammarl…" at bounding box center [383, 336] width 319 height 13
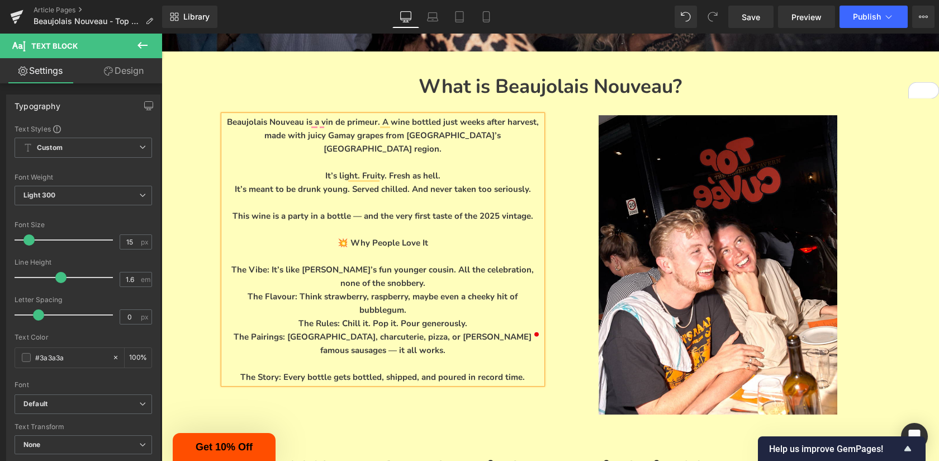
click at [366, 357] on p "To enrich screen reader interactions, please activate Accessibility in Grammarl…" at bounding box center [383, 363] width 319 height 13
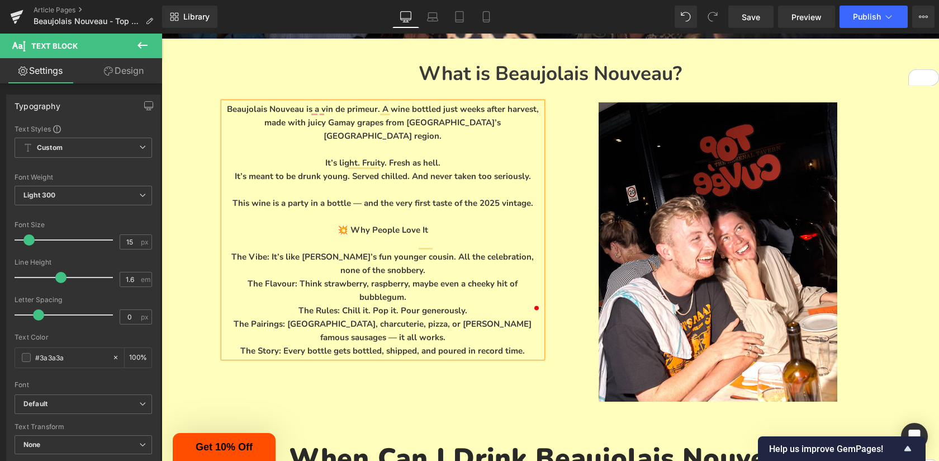
scroll to position [954, 0]
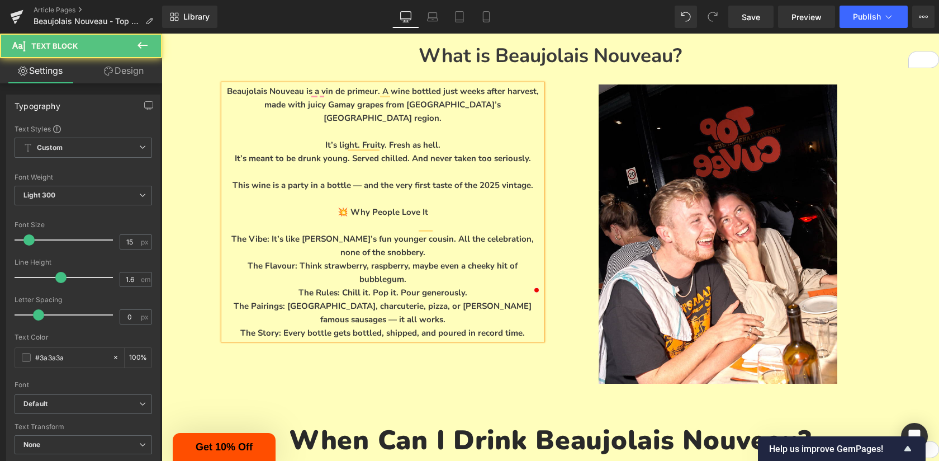
click at [519, 326] on p "The Story: Every bottle gets bottled, shipped, and poured in record time." at bounding box center [383, 332] width 319 height 13
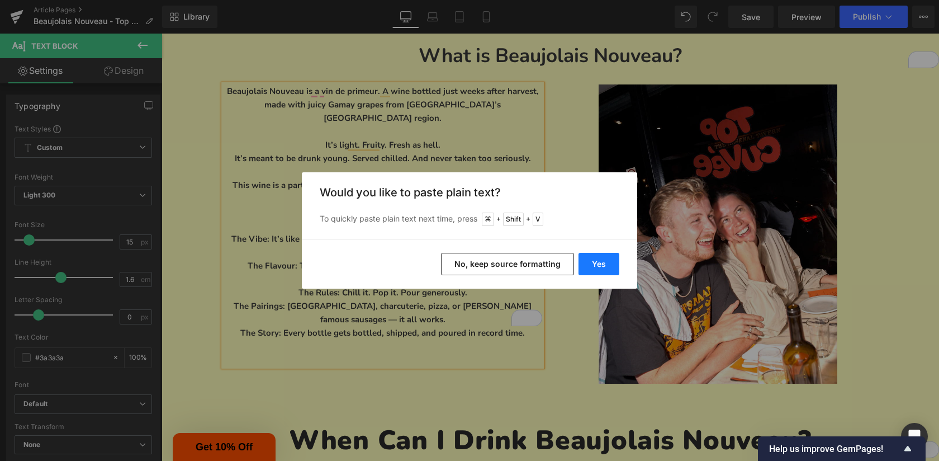
click at [587, 267] on button "Yes" at bounding box center [599, 264] width 41 height 22
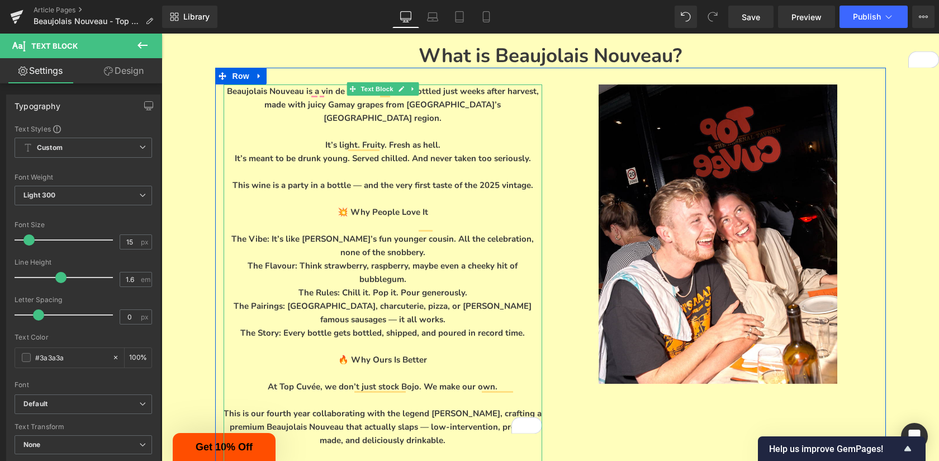
scroll to position [1018, 0]
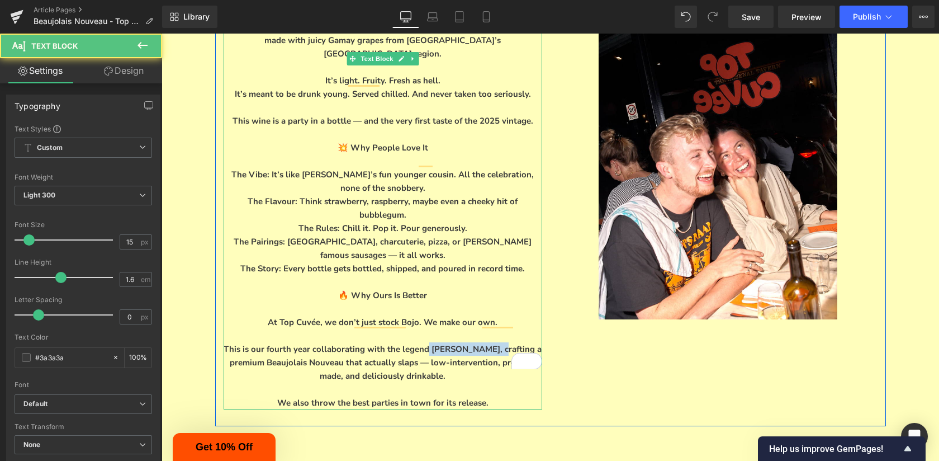
drag, startPoint x: 492, startPoint y: 293, endPoint x: 424, endPoint y: 292, distance: 68.2
click at [424, 342] on p "This is our fourth year collaborating with the legend Nicolas Chemarin, craftin…" at bounding box center [383, 362] width 319 height 40
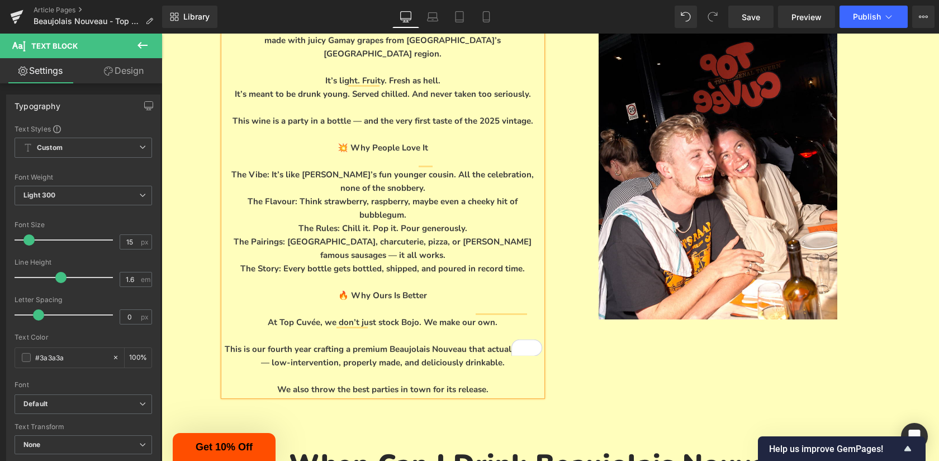
scroll to position [1029, 0]
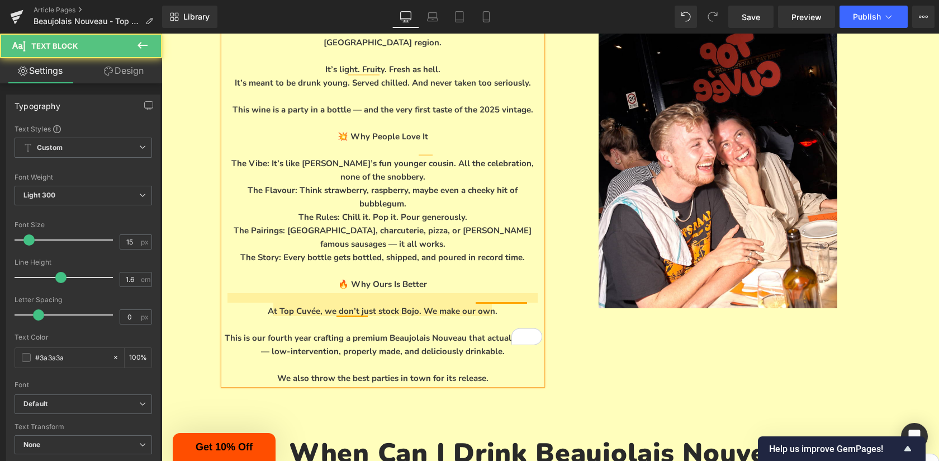
click at [520, 331] on p "This is our fourth year crafting a premium Beaujolais Nouveau that actually sla…" at bounding box center [383, 344] width 319 height 27
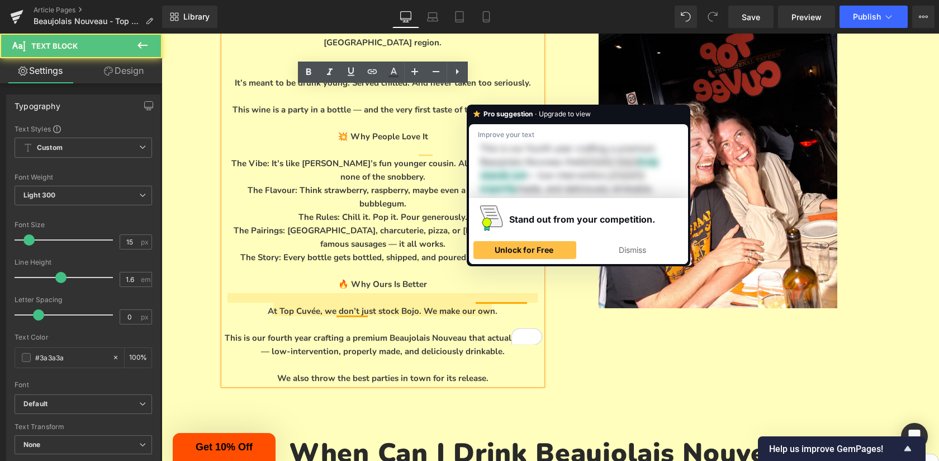
click at [518, 331] on p "This is our fourth year crafting a premium Beaujolais Nouveau that actually sla…" at bounding box center [383, 344] width 319 height 27
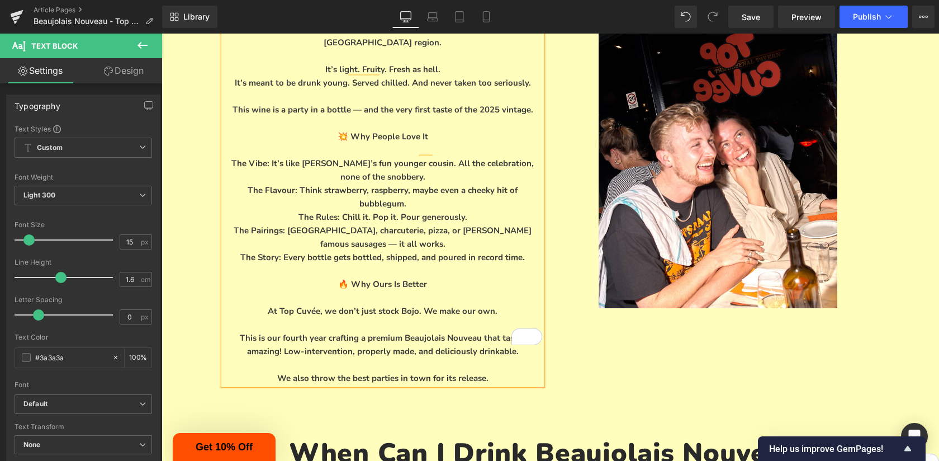
click at [400, 277] on p "🔥 Why Ours Is Better" at bounding box center [383, 283] width 319 height 13
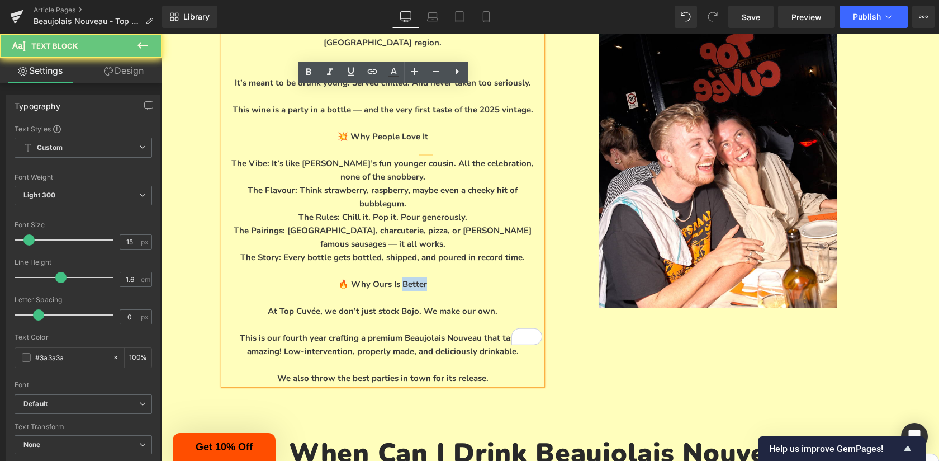
click at [400, 277] on p "🔥 Why Ours Is Better" at bounding box center [383, 283] width 319 height 13
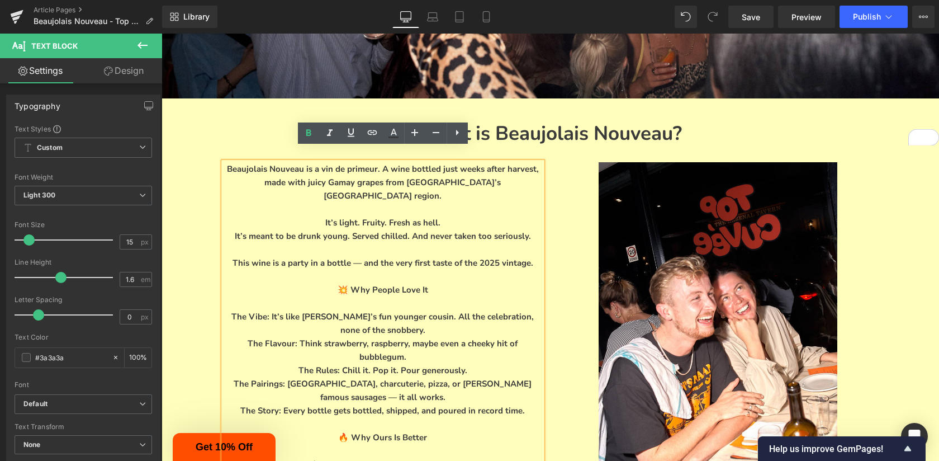
click at [411, 269] on p "To enrich screen reader interactions, please activate Accessibility in Grammarl…" at bounding box center [383, 275] width 319 height 13
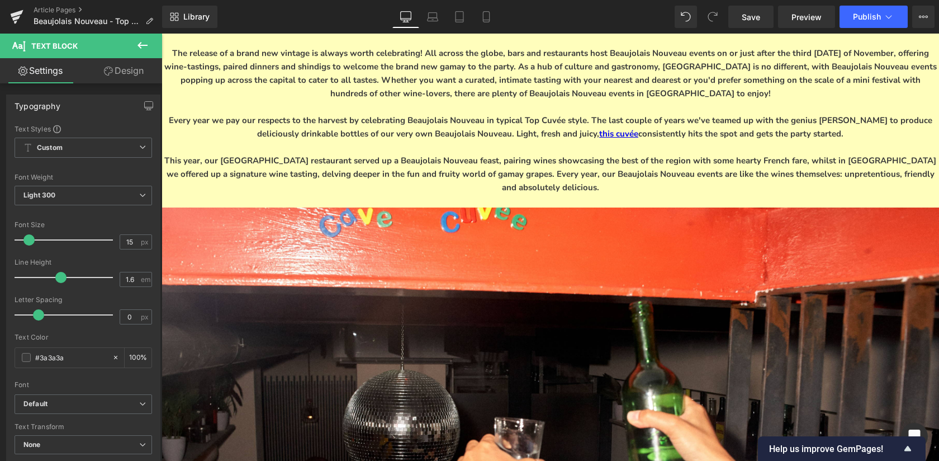
scroll to position [0, 0]
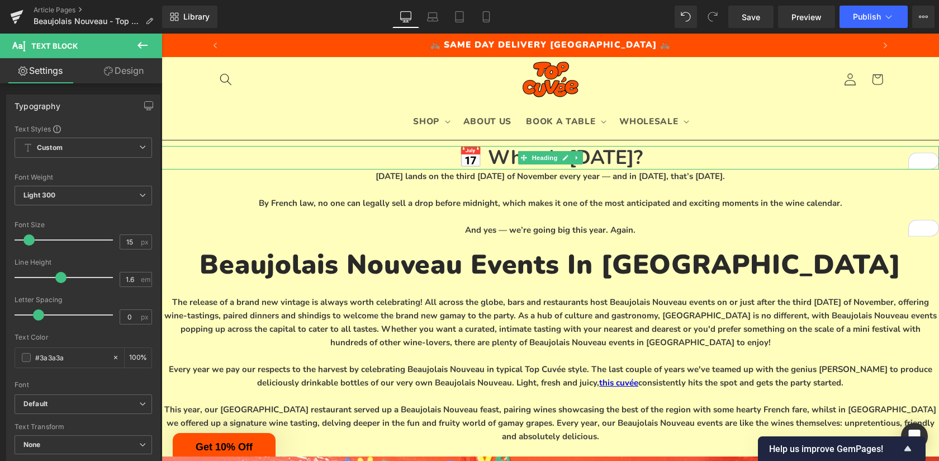
click at [611, 150] on h1 "📅 When Is Beaujolais Nouveau Day?" at bounding box center [551, 157] width 778 height 23
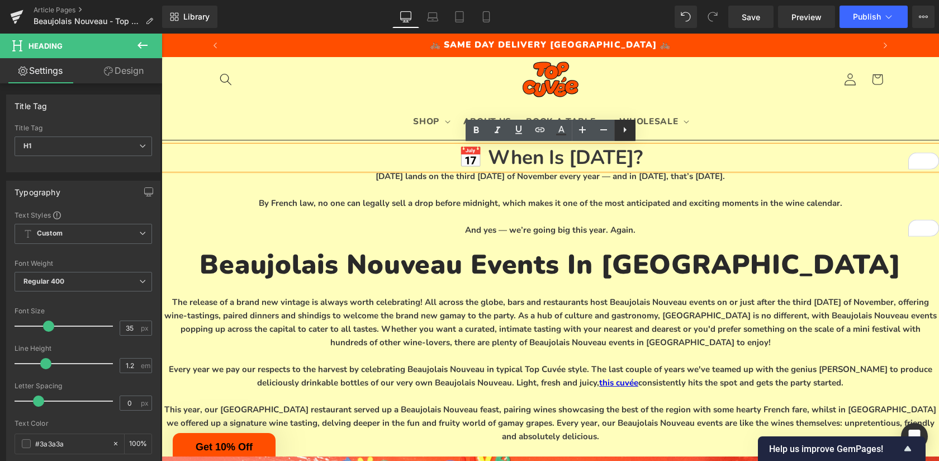
click at [630, 129] on icon at bounding box center [624, 129] width 13 height 13
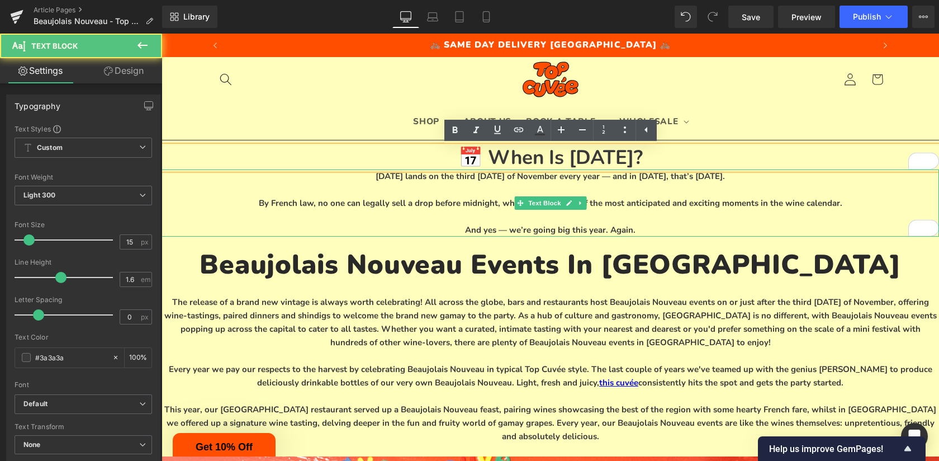
click at [667, 182] on p "Beaujolais Nouveau Day lands on the third Thursday of November every year — and…" at bounding box center [551, 175] width 778 height 13
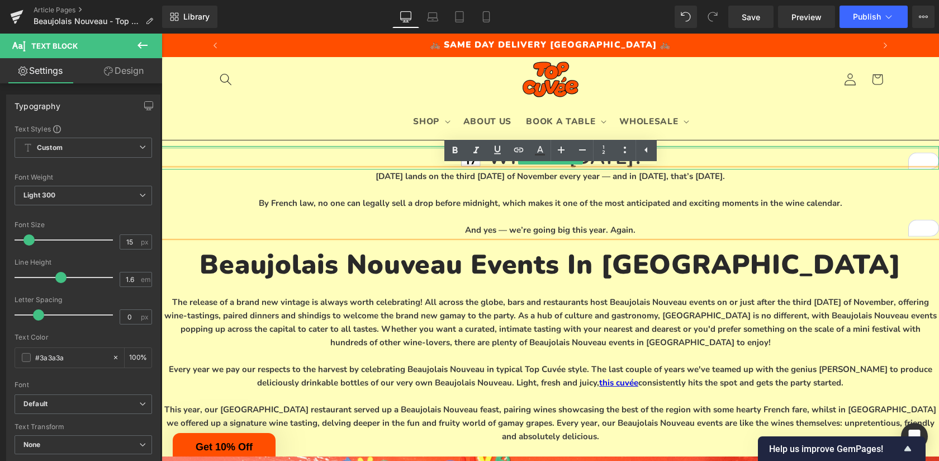
click at [701, 148] on div at bounding box center [551, 147] width 778 height 3
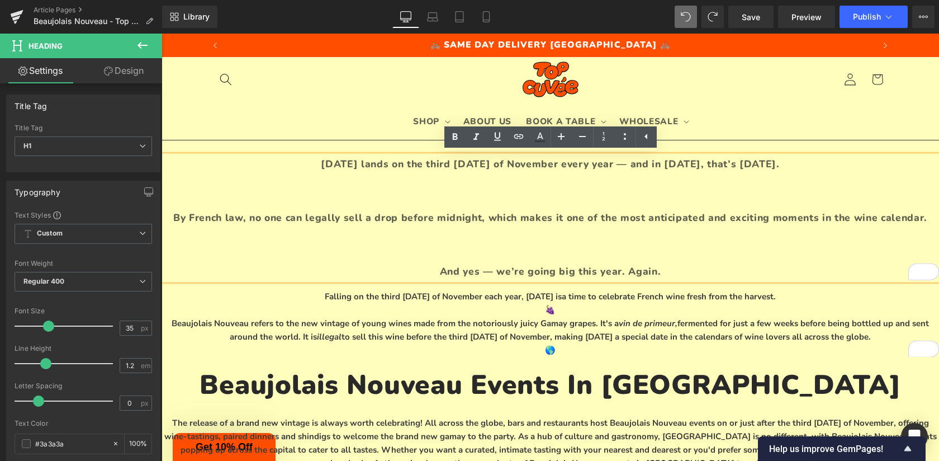
click at [520, 203] on div "Beaujolais Nouveau Day lands on the third Thursday of November every year — and…" at bounding box center [551, 217] width 778 height 124
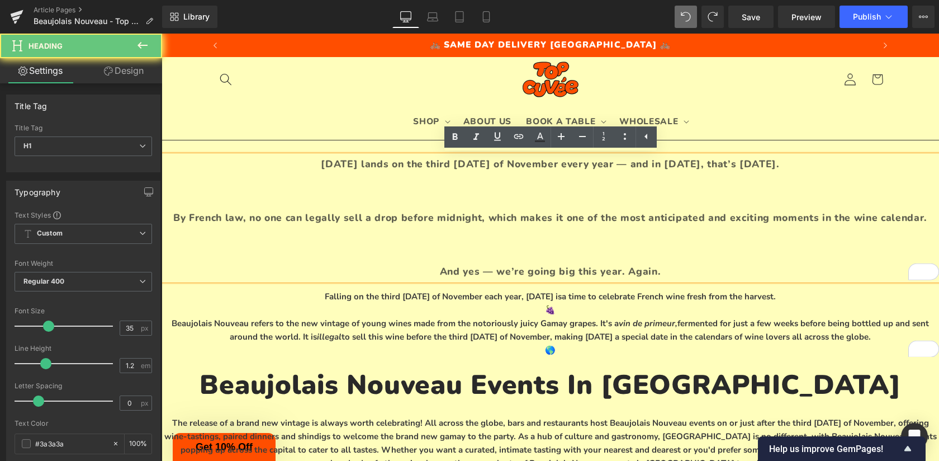
click at [520, 203] on div "Beaujolais Nouveau Day lands on the third Thursday of November every year — and…" at bounding box center [551, 217] width 778 height 124
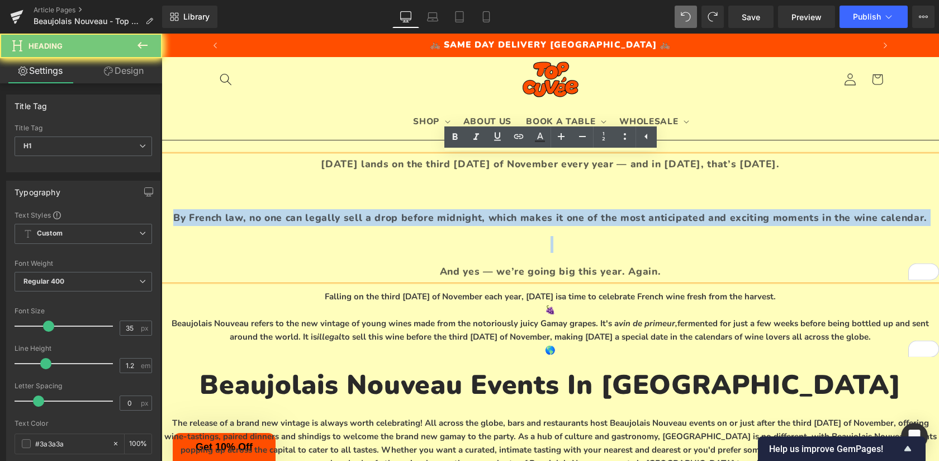
click at [520, 203] on div "Beaujolais Nouveau Day lands on the third Thursday of November every year — and…" at bounding box center [551, 217] width 778 height 124
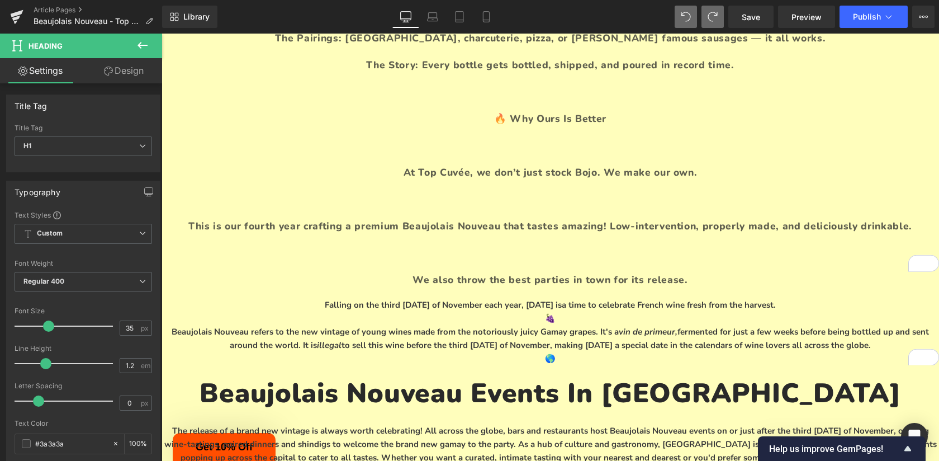
scroll to position [477, 0]
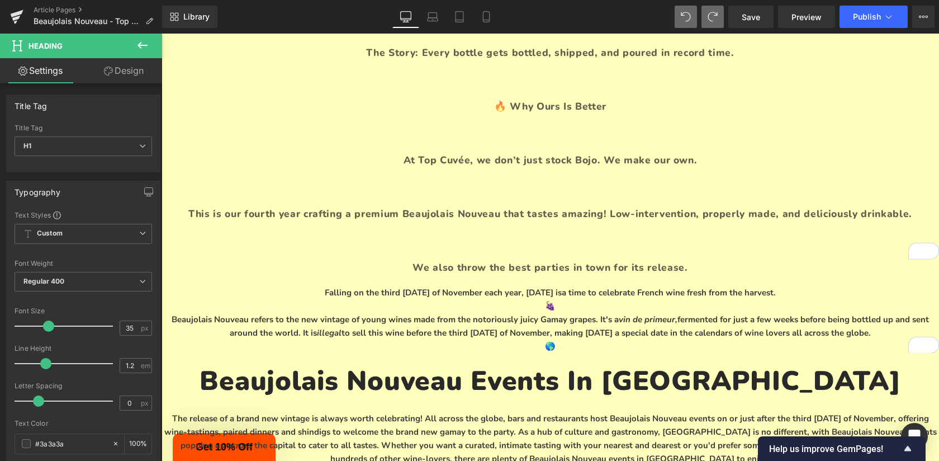
click at [698, 259] on p "We also throw the best parties in town for its release." at bounding box center [551, 267] width 778 height 17
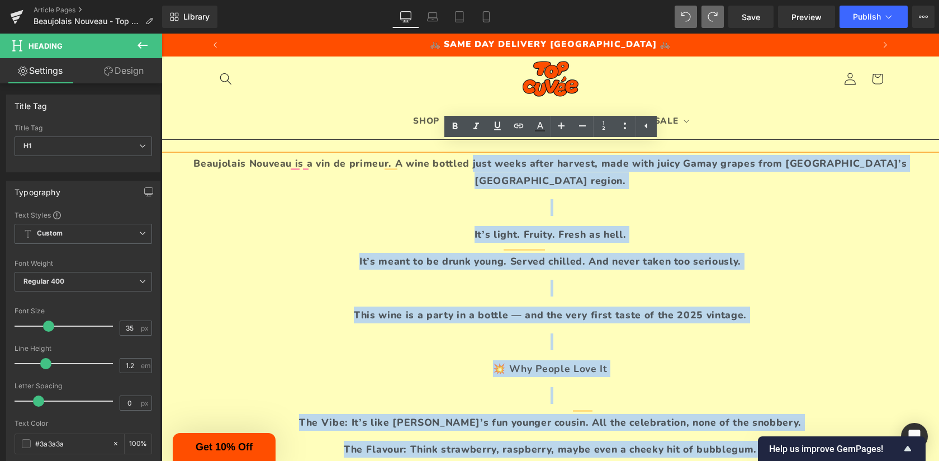
scroll to position [0, 0]
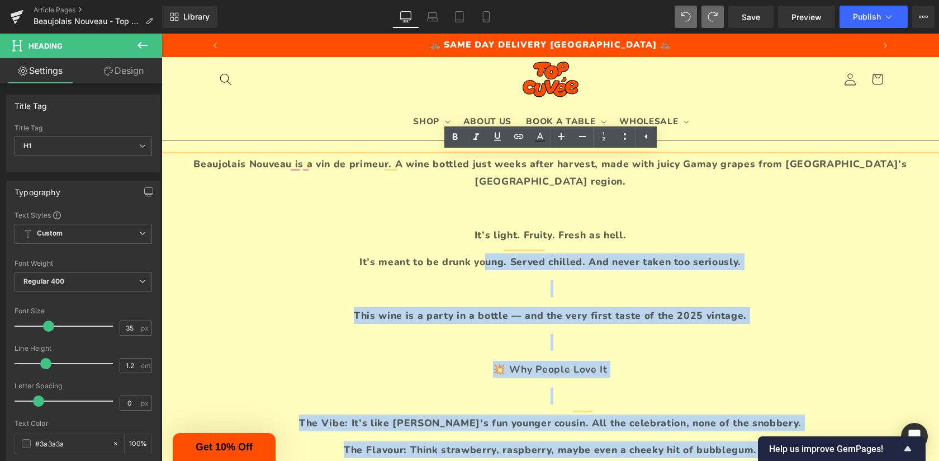
drag, startPoint x: 700, startPoint y: 247, endPoint x: 485, endPoint y: 247, distance: 215.2
click at [485, 247] on div "Beaujolais Nouveau is a vin de primeur. A wine bottled just weeks after harvest…" at bounding box center [551, 453] width 778 height 597
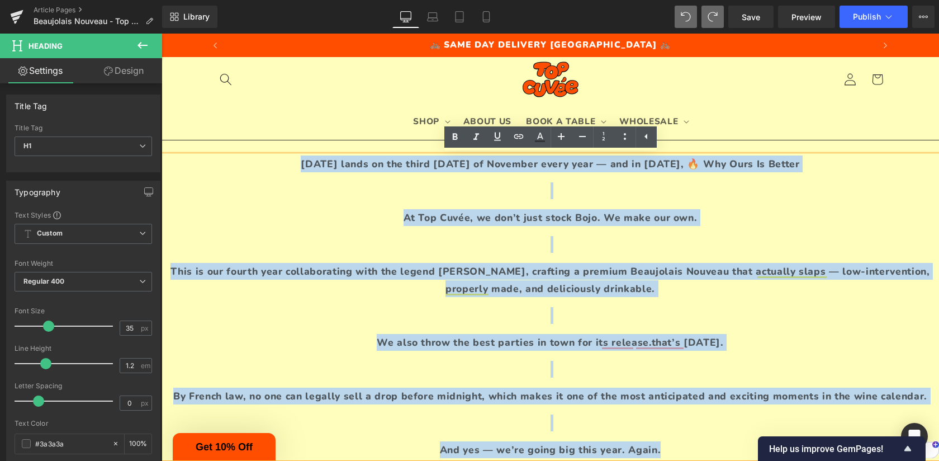
drag, startPoint x: 685, startPoint y: 235, endPoint x: 525, endPoint y: 105, distance: 205.8
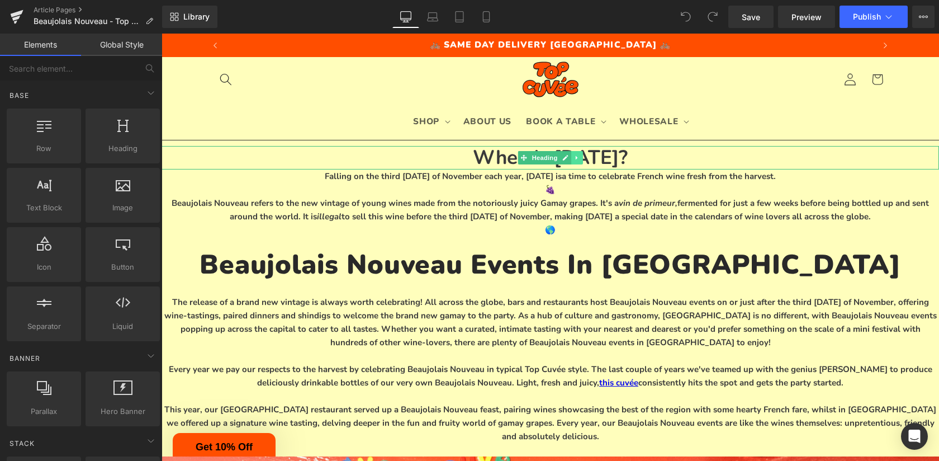
click at [575, 156] on icon at bounding box center [577, 157] width 6 height 7
click at [571, 155] on icon at bounding box center [571, 157] width 6 height 6
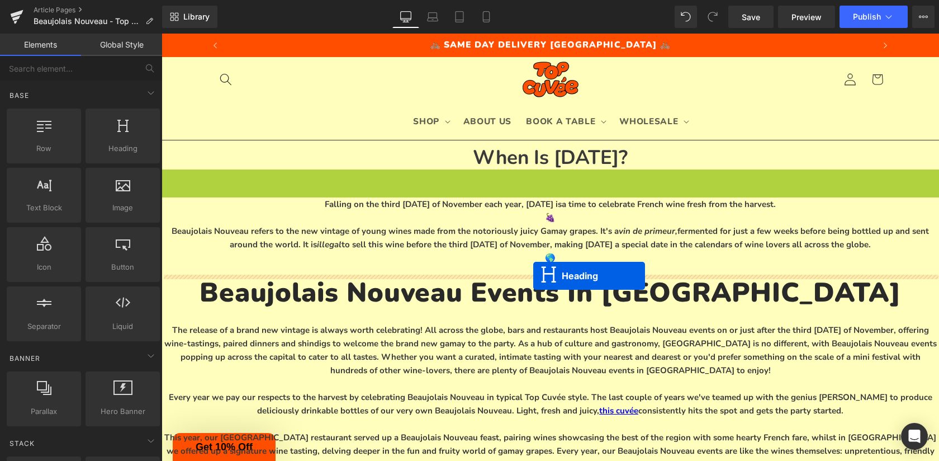
drag, startPoint x: 526, startPoint y: 179, endPoint x: 533, endPoint y: 276, distance: 97.0
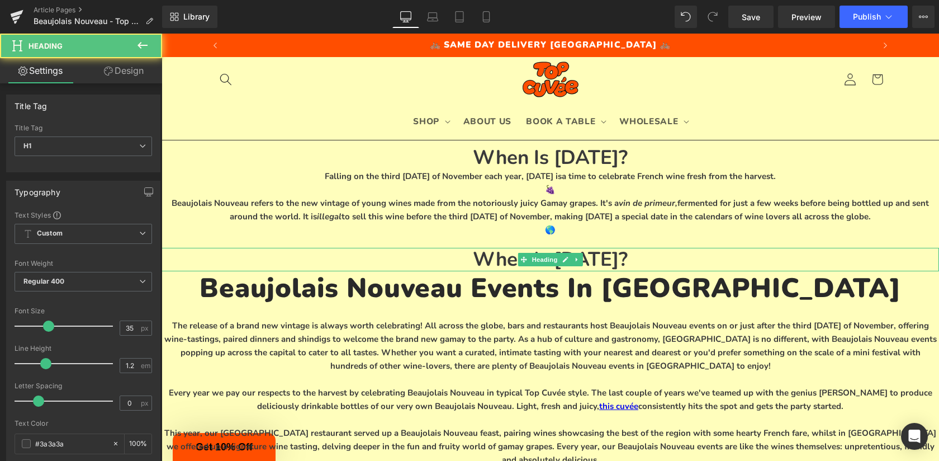
click at [486, 262] on h1 "When Is Beaujolais Nouveau Day?" at bounding box center [551, 259] width 778 height 23
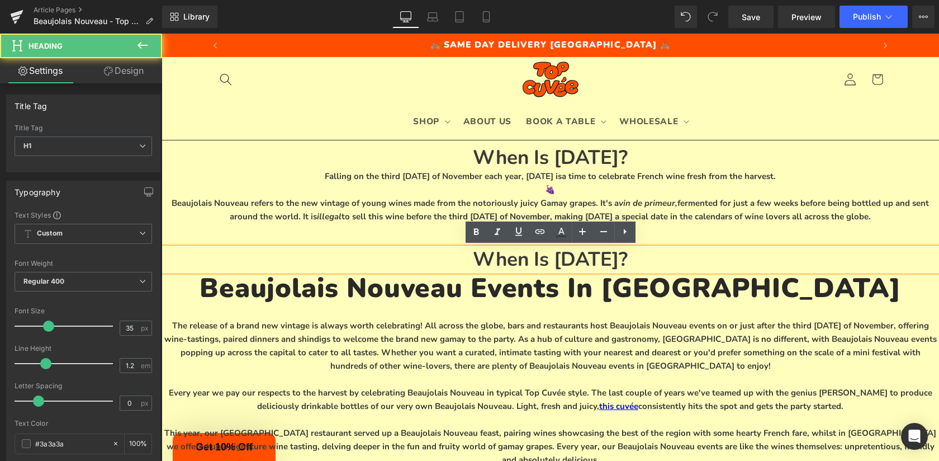
click at [486, 262] on h1 "When Is Beaujolais Nouveau Day?" at bounding box center [551, 259] width 778 height 23
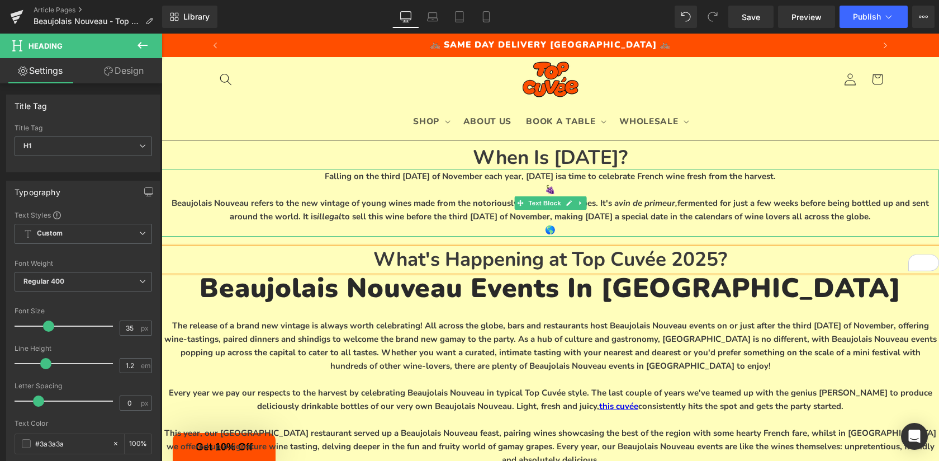
click at [472, 206] on span "Beaujolais Nouveau refers to the new vintage of young wines made from the notor…" at bounding box center [550, 209] width 757 height 25
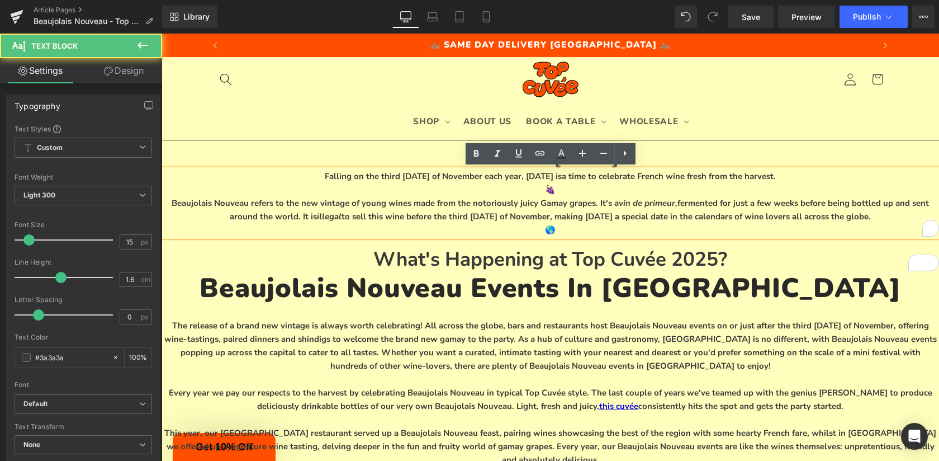
click at [587, 205] on span "Beaujolais Nouveau refers to the new vintage of young wines made from the notor…" at bounding box center [550, 209] width 757 height 25
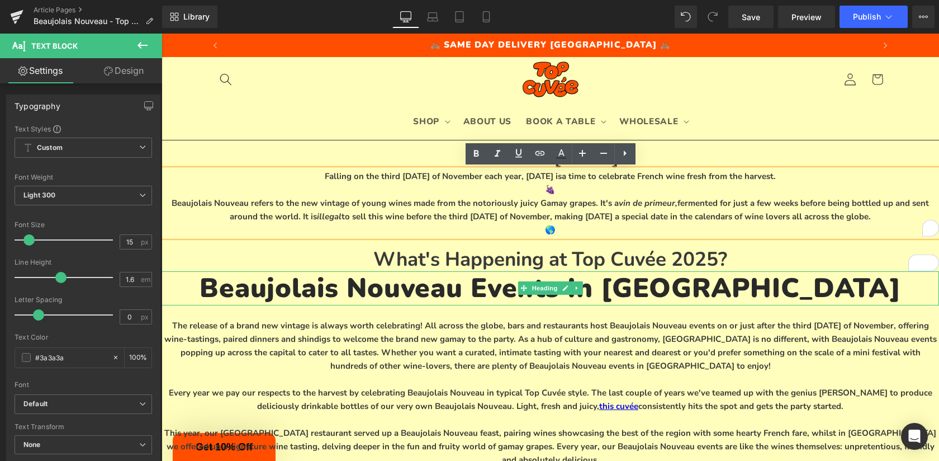
click at [606, 286] on h1 "Beaujolais Nouveau Events In [GEOGRAPHIC_DATA]" at bounding box center [551, 288] width 778 height 34
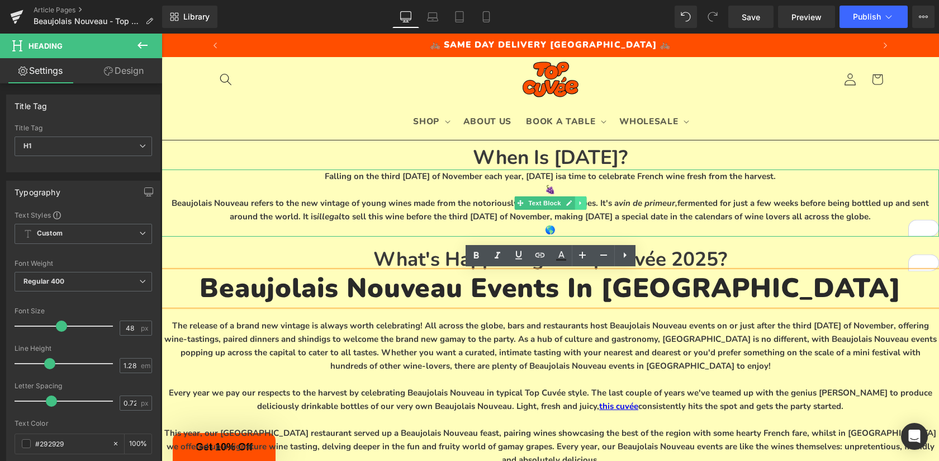
click at [581, 207] on link at bounding box center [581, 202] width 12 height 13
click at [571, 204] on link at bounding box center [575, 202] width 12 height 13
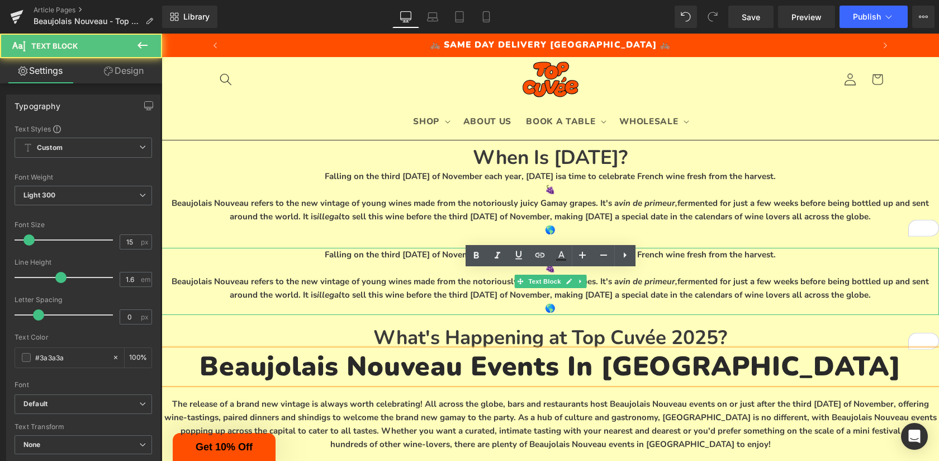
click at [634, 288] on span "Beaujolais Nouveau refers to the new vintage of young wines made from the notor…" at bounding box center [550, 288] width 757 height 25
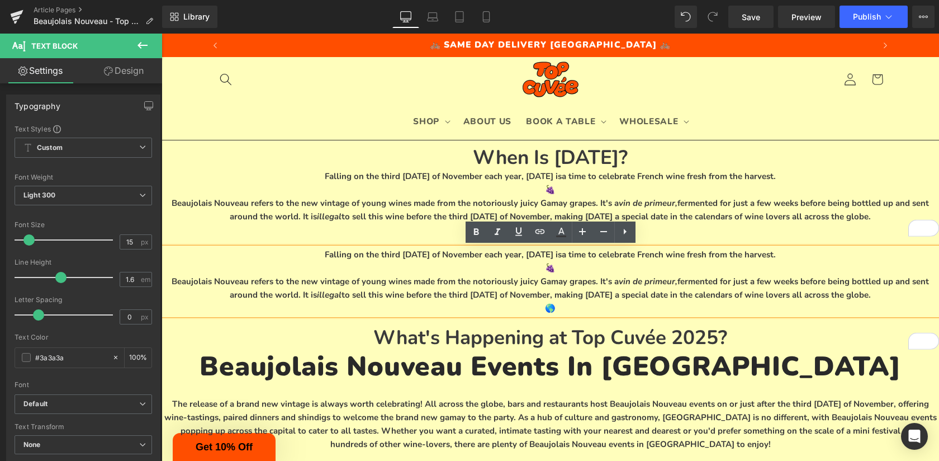
click at [454, 253] on p "Falling on the third [DATE] of November each year, [DATE] is a time to celebrat…" at bounding box center [551, 254] width 778 height 13
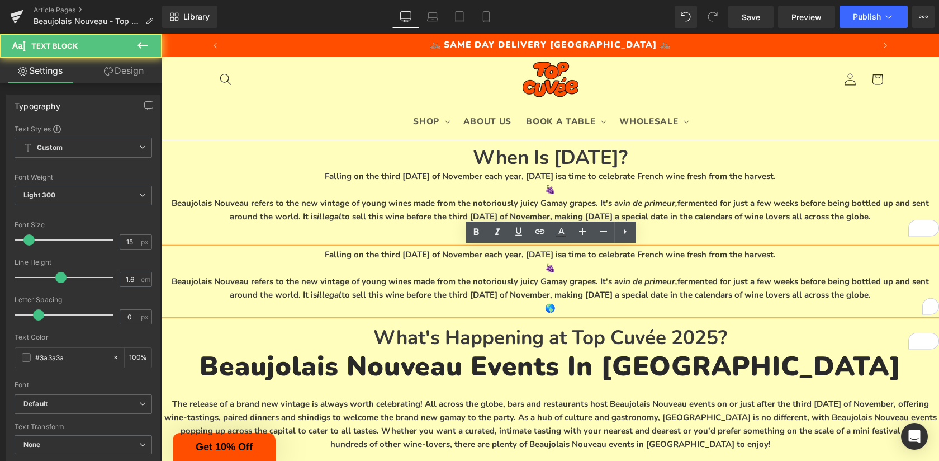
click at [459, 306] on p "🌎" at bounding box center [551, 307] width 778 height 13
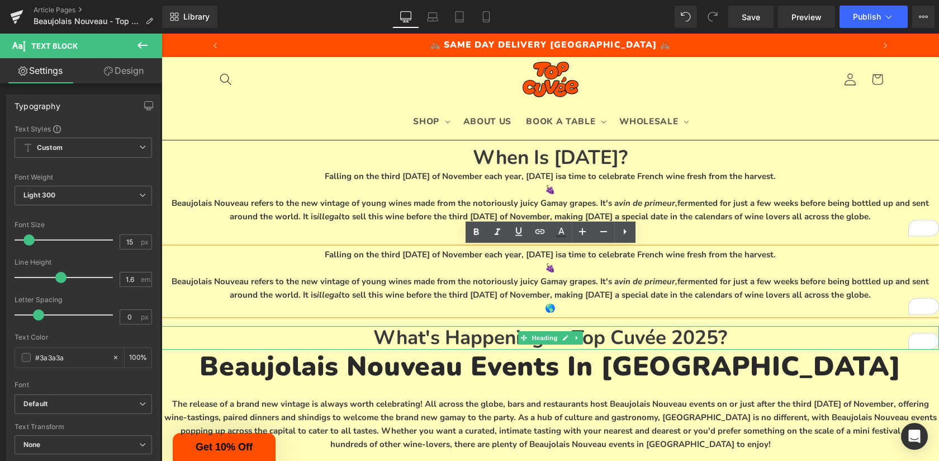
scroll to position [38, 0]
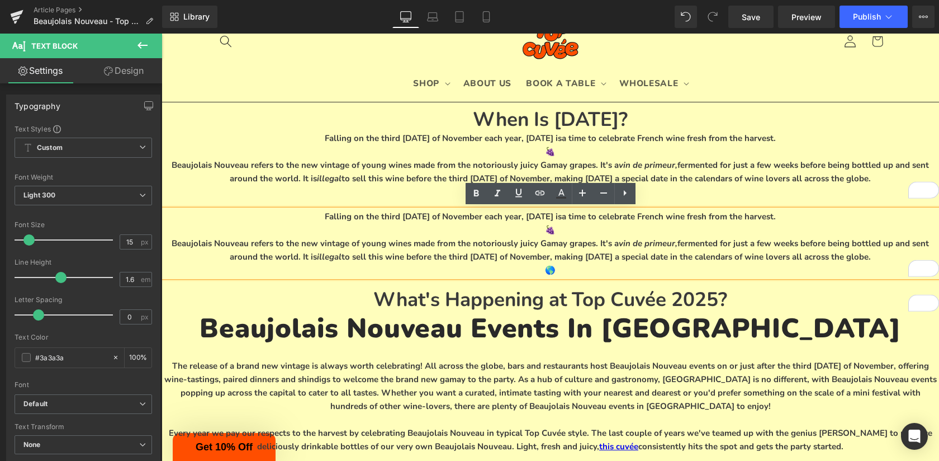
click at [462, 243] on span "Beaujolais Nouveau refers to the new vintage of young wines made from the notor…" at bounding box center [550, 250] width 757 height 25
click at [629, 129] on div "When Is Beaujolais Nouveau Day? Heading" at bounding box center [551, 119] width 778 height 23
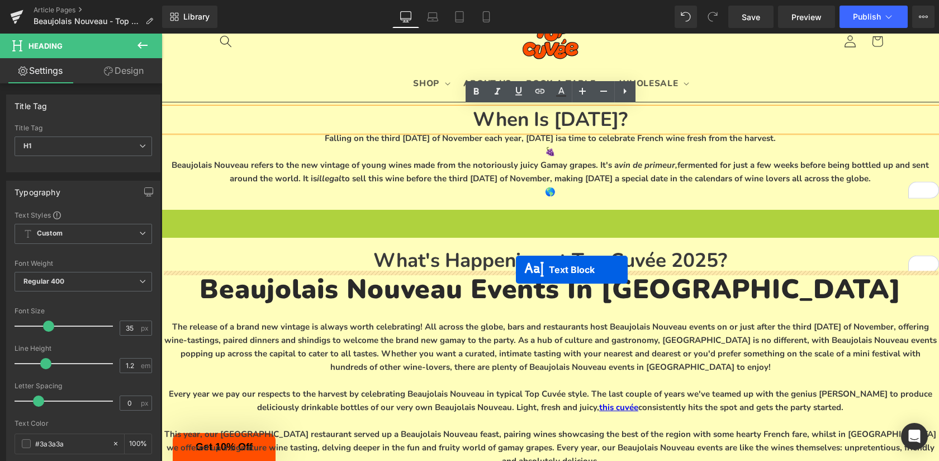
drag, startPoint x: 515, startPoint y: 241, endPoint x: 516, endPoint y: 270, distance: 28.5
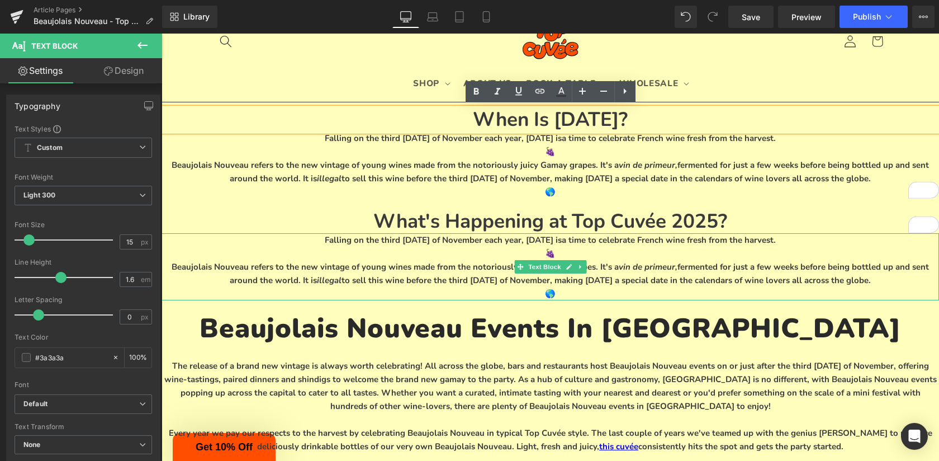
click at [559, 249] on p "🍇" at bounding box center [551, 253] width 778 height 13
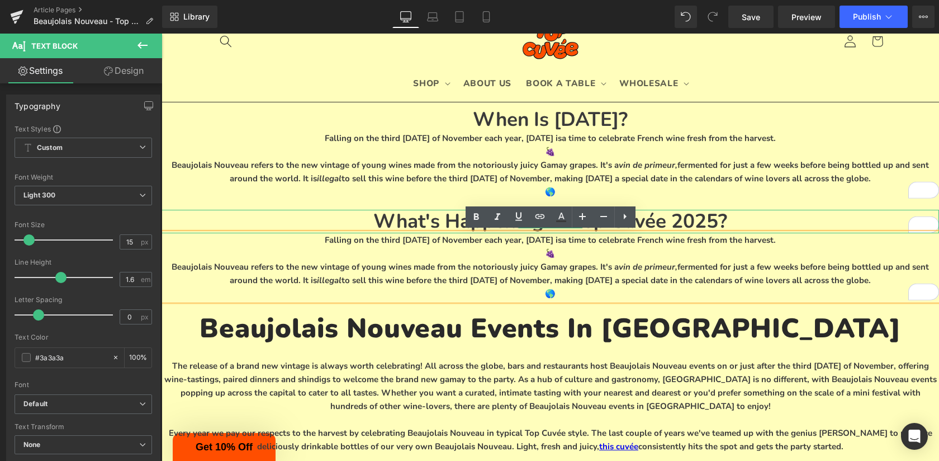
click at [719, 221] on h1 "What's Happening at Top Cuvée 2025?" at bounding box center [551, 221] width 778 height 23
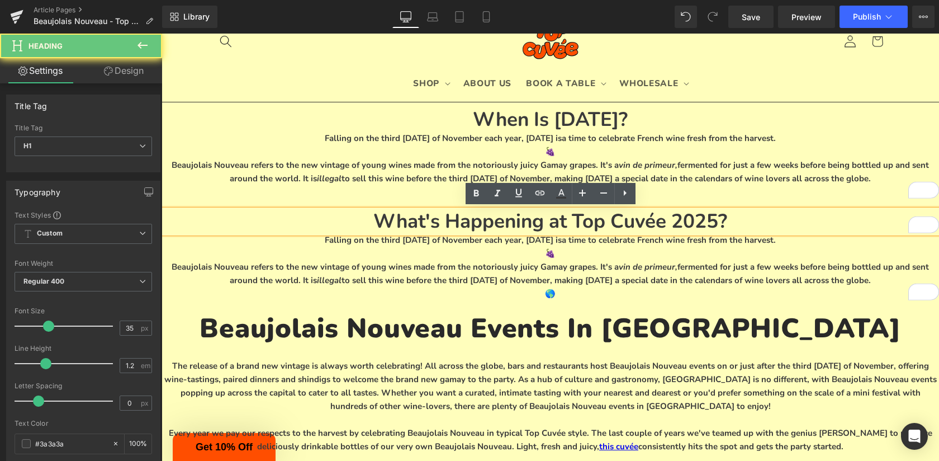
click at [719, 221] on h1 "What's Happening at Top Cuvée 2025?" at bounding box center [551, 221] width 778 height 23
copy h1 "What's Happening at Top Cuvée 2025?"
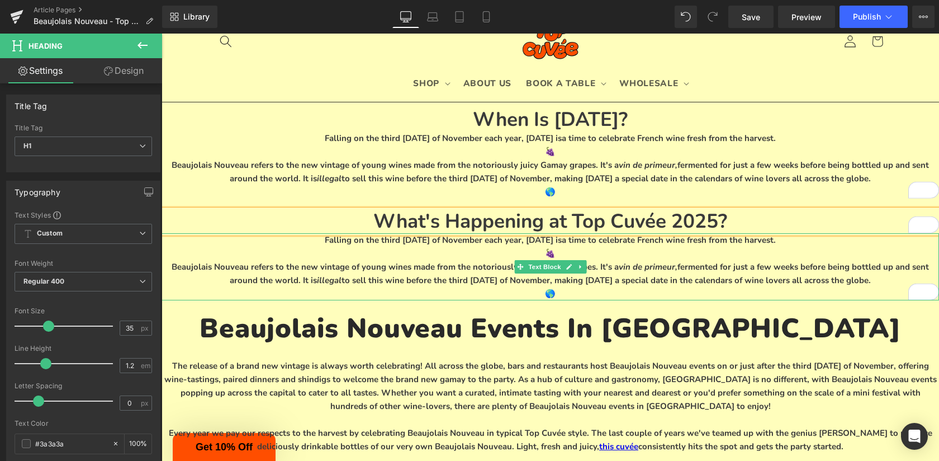
click at [612, 260] on p "Beaujolais Nouveau refers to the new vintage of young wines made from the notor…" at bounding box center [551, 273] width 778 height 27
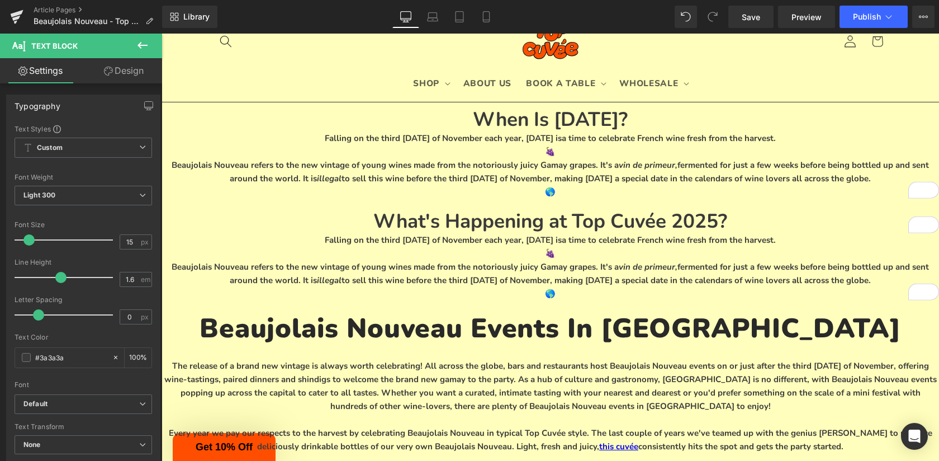
click at [144, 44] on icon at bounding box center [142, 45] width 13 height 13
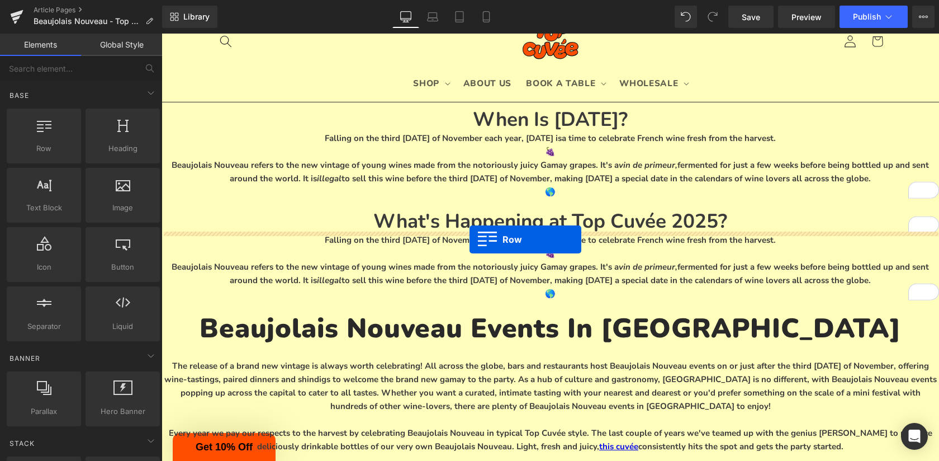
drag, startPoint x: 216, startPoint y: 167, endPoint x: 470, endPoint y: 239, distance: 263.3
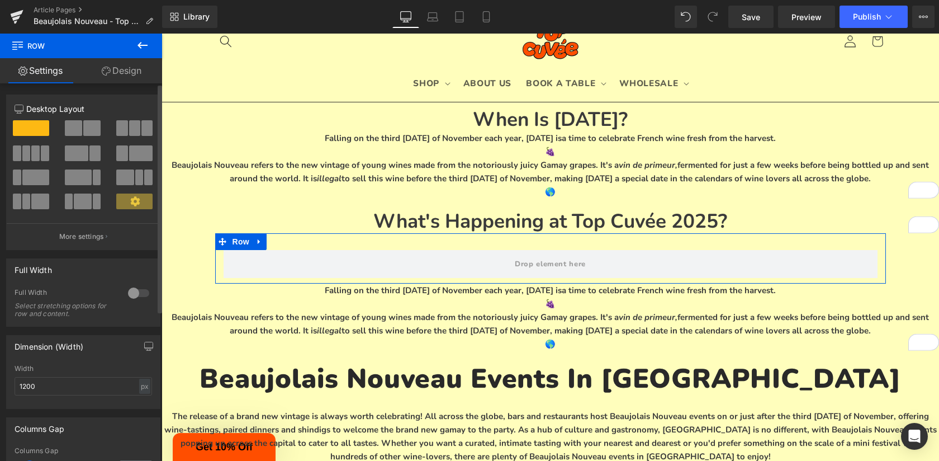
click at [141, 129] on span at bounding box center [146, 128] width 11 height 16
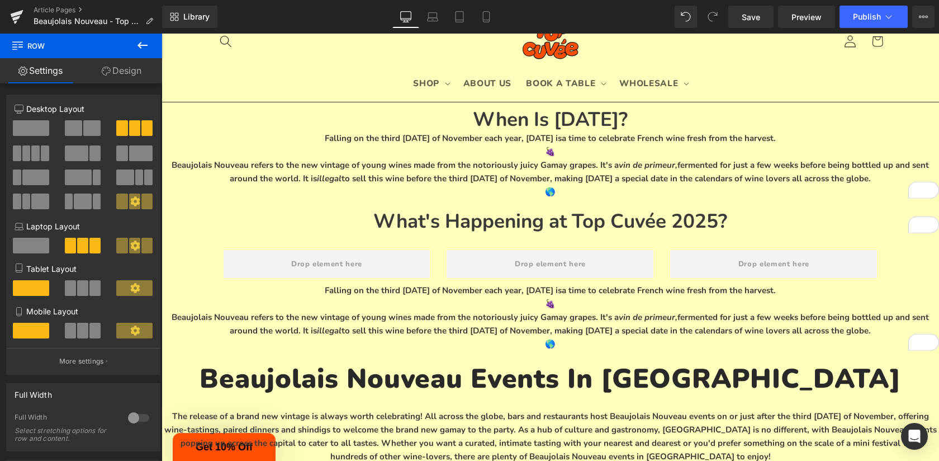
click at [139, 45] on icon at bounding box center [143, 45] width 10 height 7
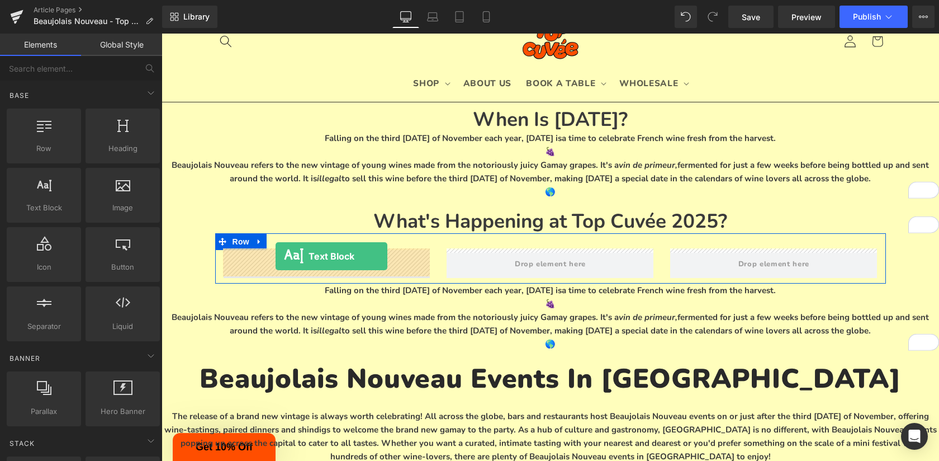
drag, startPoint x: 210, startPoint y: 227, endPoint x: 276, endPoint y: 256, distance: 72.1
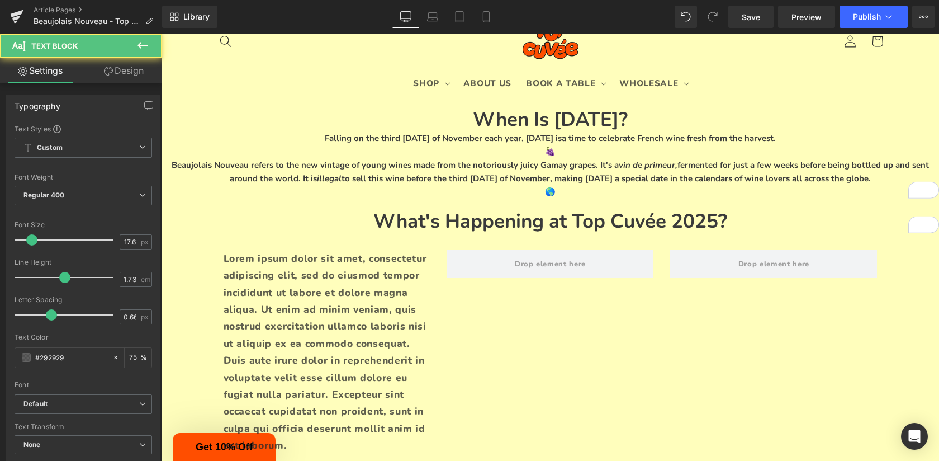
click at [139, 43] on icon at bounding box center [142, 45] width 13 height 13
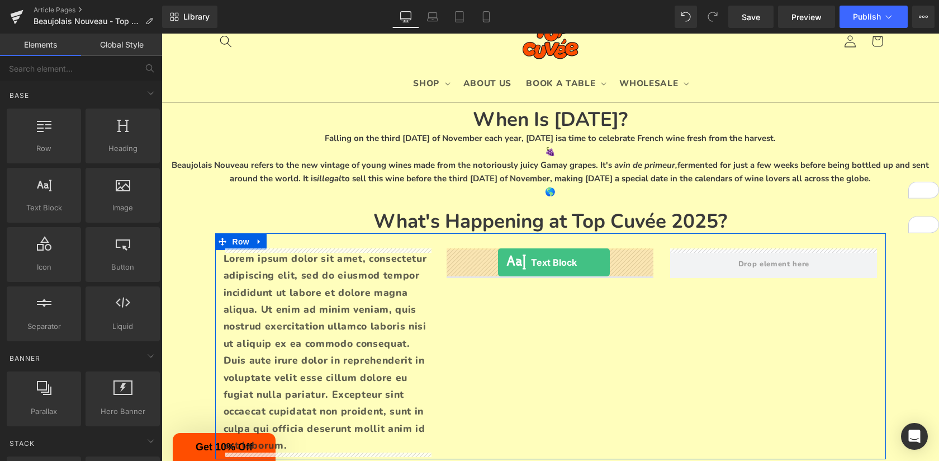
drag, startPoint x: 205, startPoint y: 218, endPoint x: 498, endPoint y: 262, distance: 296.2
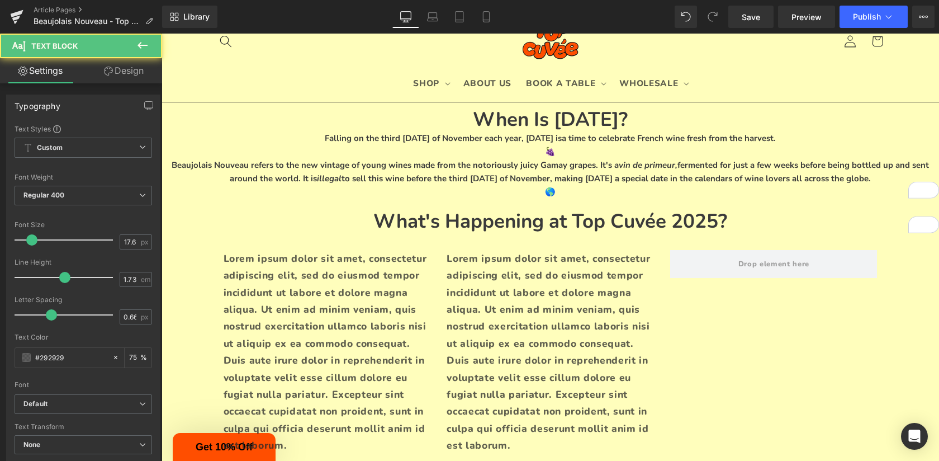
click at [144, 49] on icon at bounding box center [142, 45] width 13 height 13
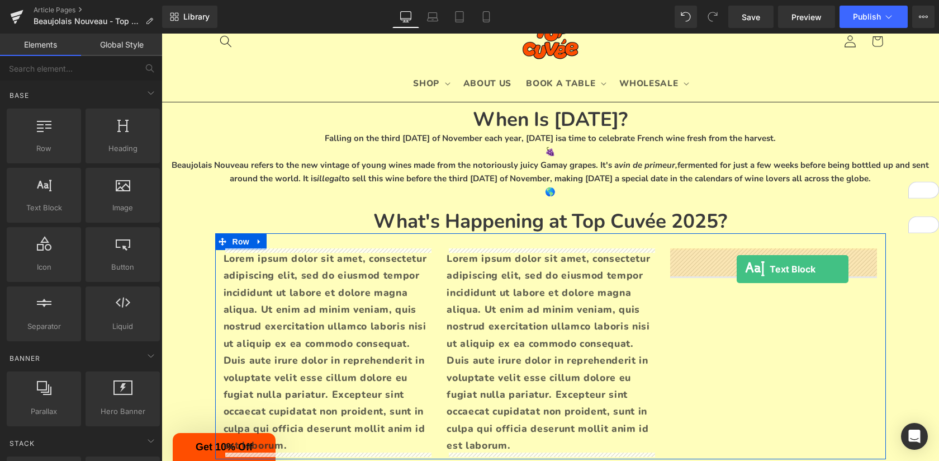
drag, startPoint x: 202, startPoint y: 214, endPoint x: 737, endPoint y: 269, distance: 537.7
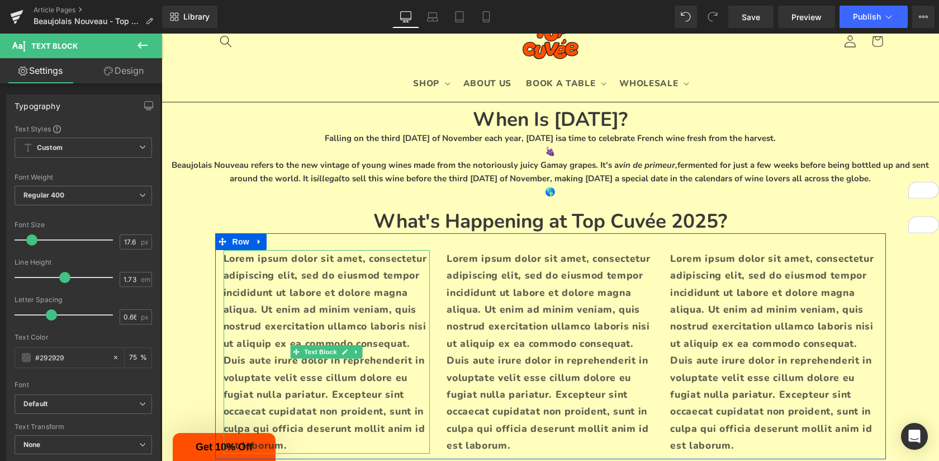
click at [342, 287] on p "Lorem ipsum dolor sit amet, consectetur adipiscing elit, sed do eiusmod tempor …" at bounding box center [327, 352] width 207 height 204
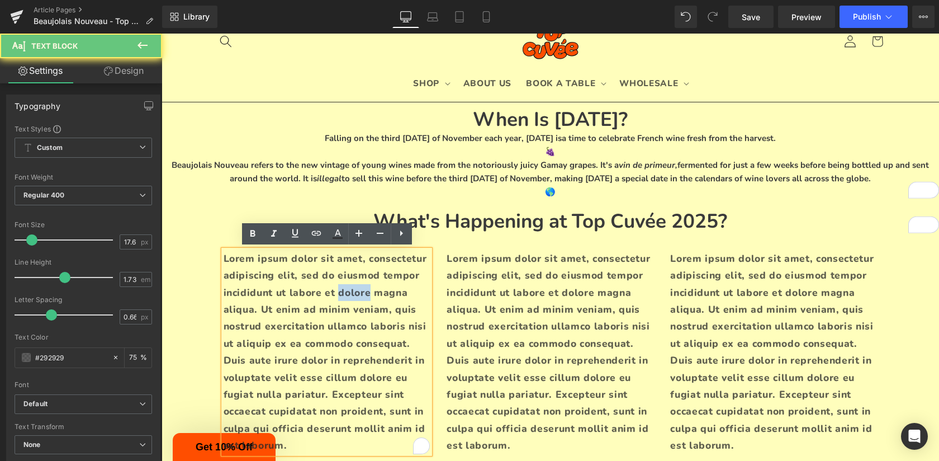
click at [342, 287] on p "Lorem ipsum dolor sit amet, consectetur adipiscing elit, sed do eiusmod tempor …" at bounding box center [327, 352] width 207 height 204
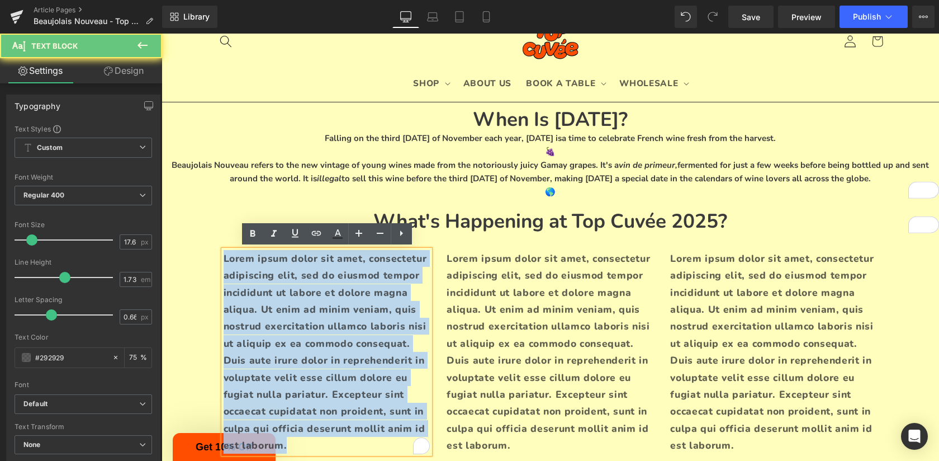
click at [342, 287] on p "Lorem ipsum dolor sit amet, consectetur adipiscing elit, sed do eiusmod tempor …" at bounding box center [327, 352] width 207 height 204
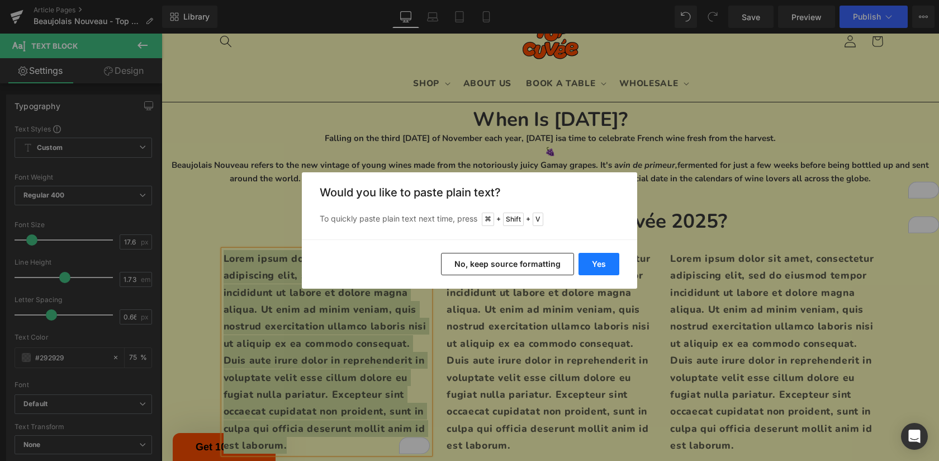
click at [615, 257] on button "Yes" at bounding box center [599, 264] width 41 height 22
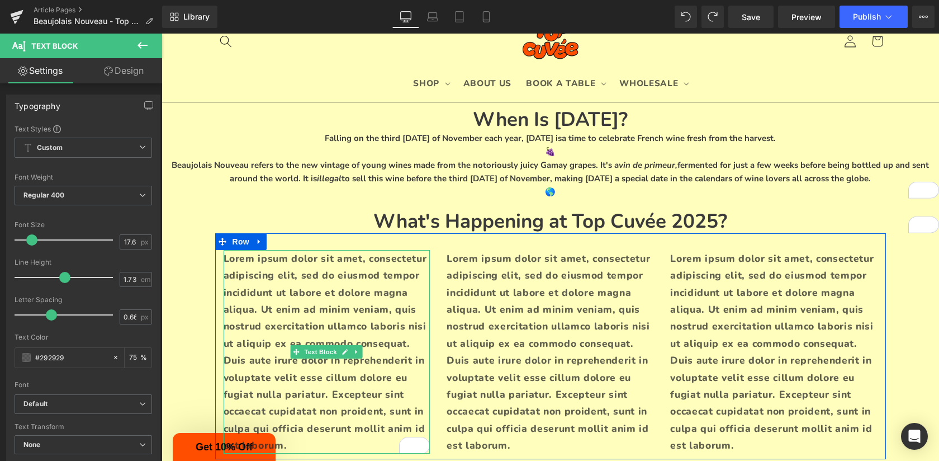
click at [341, 293] on p "Lorem ipsum dolor sit amet, consectetur adipiscing elit, sed do eiusmod tempor …" at bounding box center [327, 352] width 207 height 204
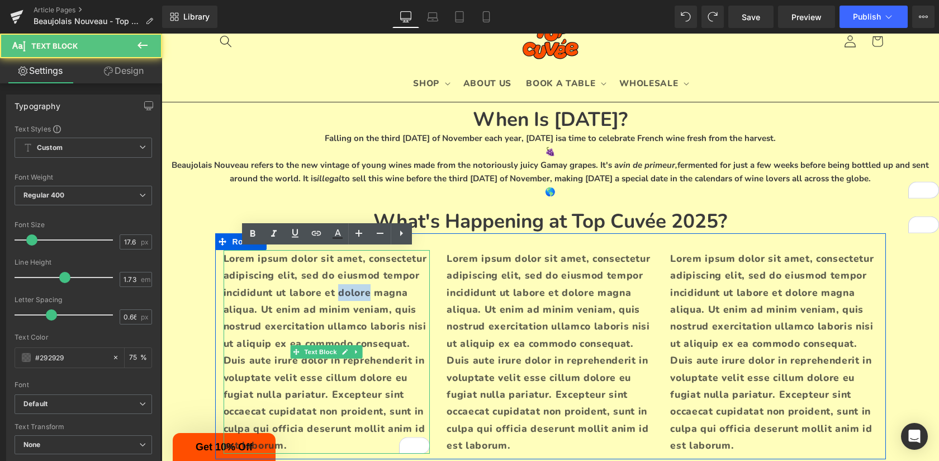
click at [341, 293] on p "Lorem ipsum dolor sit amet, consectetur adipiscing elit, sed do eiusmod tempor …" at bounding box center [327, 352] width 207 height 204
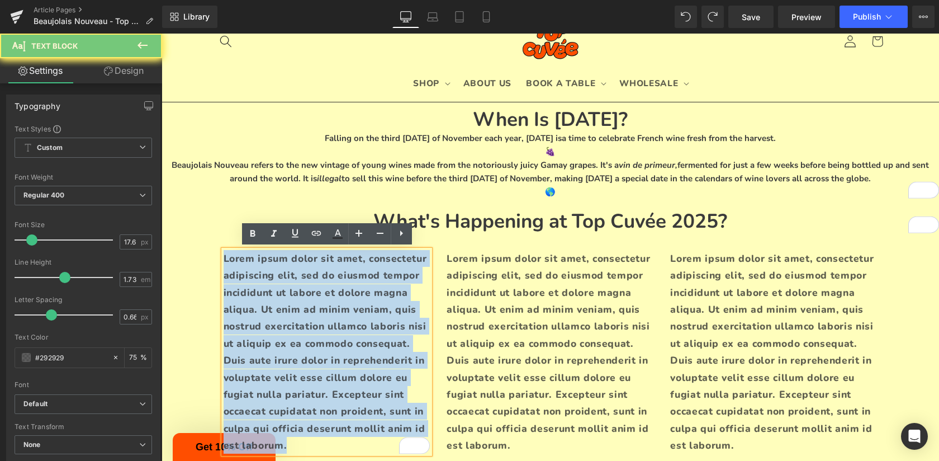
click at [341, 293] on p "Lorem ipsum dolor sit amet, consectetur adipiscing elit, sed do eiusmod tempor …" at bounding box center [327, 352] width 207 height 204
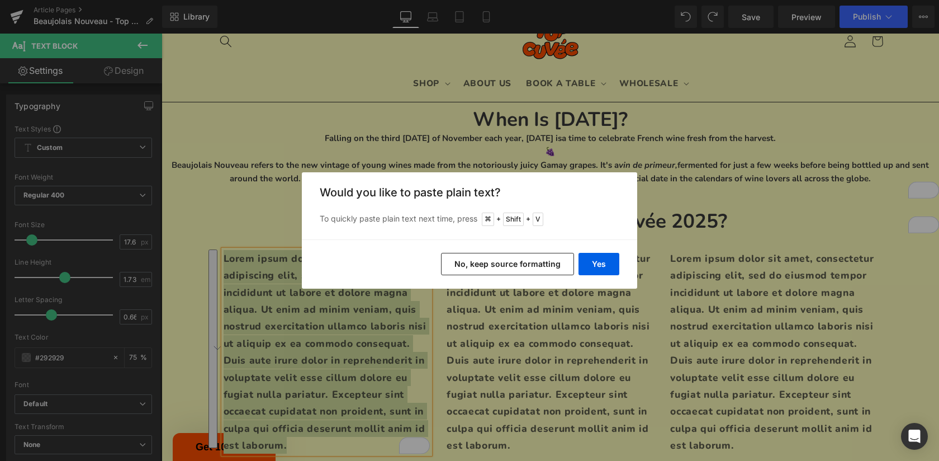
click at [512, 265] on button "No, keep source formatting" at bounding box center [507, 264] width 133 height 22
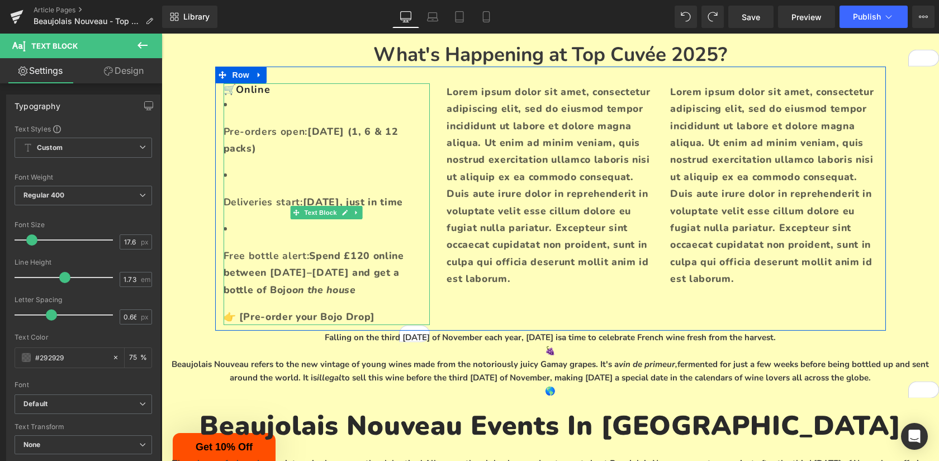
scroll to position [206, 0]
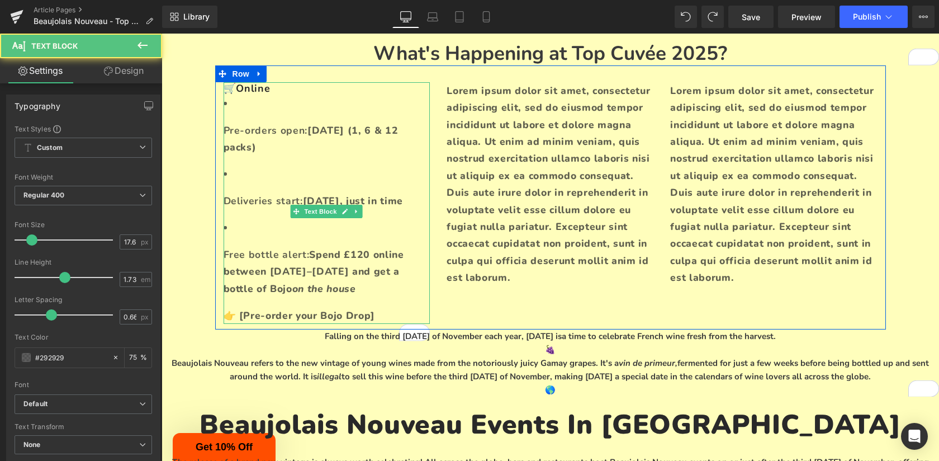
click at [226, 261] on strong "Free bottle alert:" at bounding box center [267, 254] width 86 height 13
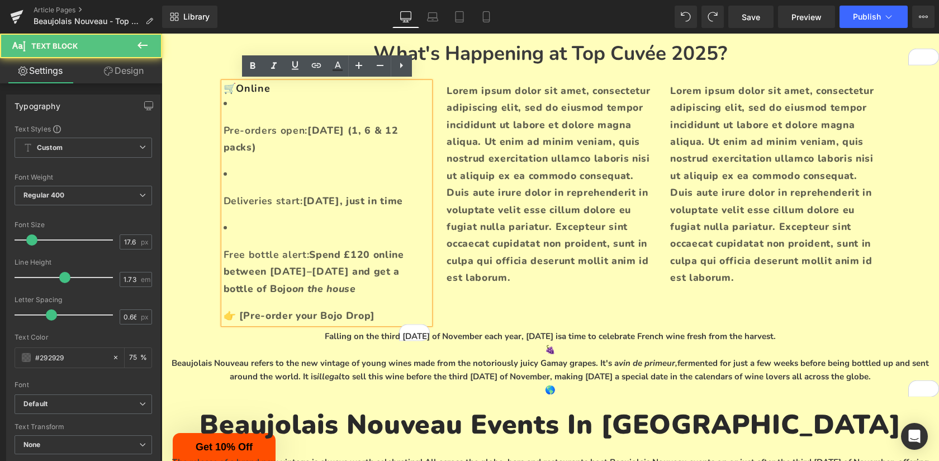
click at [354, 297] on p "Free bottle alert: Spend £120 online between 18–20 Nov and get a bottle of Bojo…" at bounding box center [327, 271] width 207 height 51
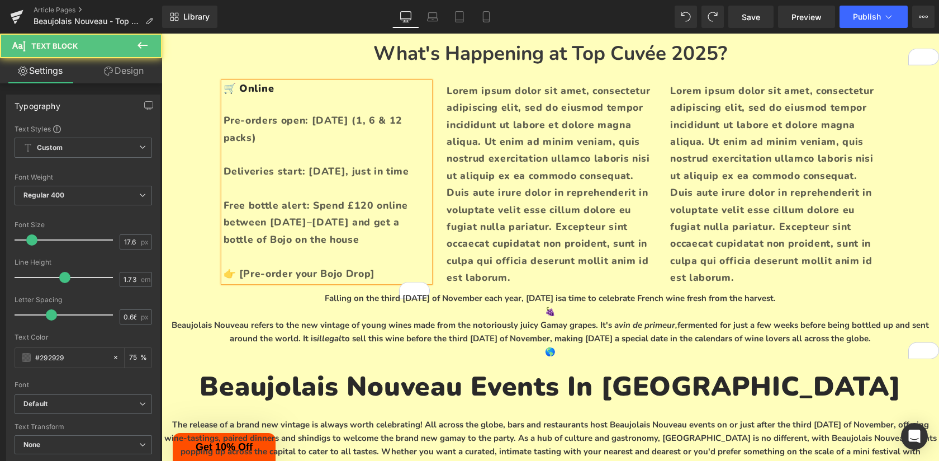
click at [244, 157] on div "To enrich screen reader interactions, please activate Accessibility in Grammarl…" at bounding box center [327, 154] width 207 height 17
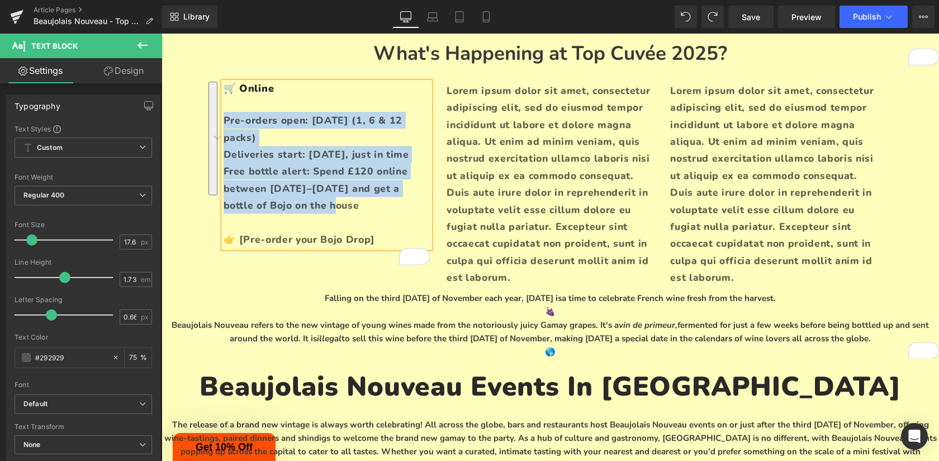
drag, startPoint x: 319, startPoint y: 222, endPoint x: 226, endPoint y: 122, distance: 136.0
click at [226, 122] on div "🛒 Online Pre-orders open: [DATE] (1, 6 & 12 packs) Deliveries start: [DATE], ju…" at bounding box center [327, 164] width 207 height 165
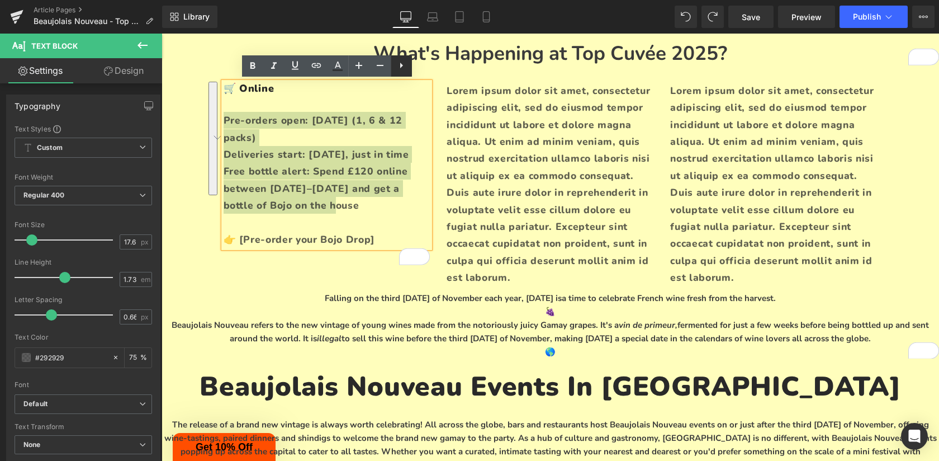
click at [398, 64] on icon at bounding box center [401, 65] width 13 height 13
click at [395, 65] on icon at bounding box center [401, 65] width 13 height 13
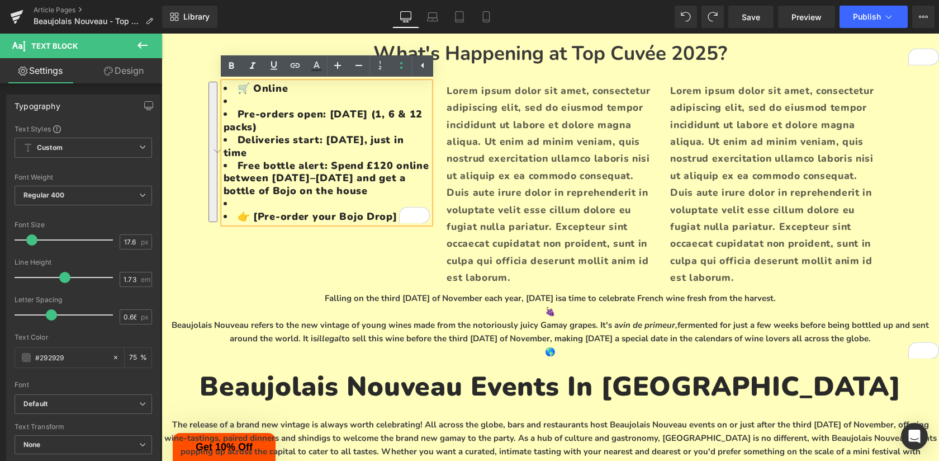
click at [254, 105] on li "To enrich screen reader interactions, please activate Accessibility in Grammarl…" at bounding box center [327, 101] width 207 height 13
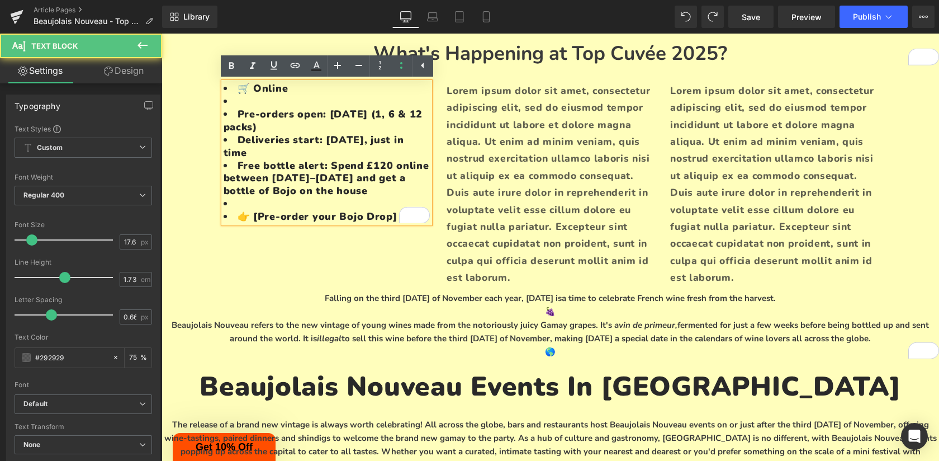
click at [254, 105] on li "To enrich screen reader interactions, please activate Accessibility in Grammarl…" at bounding box center [327, 101] width 207 height 13
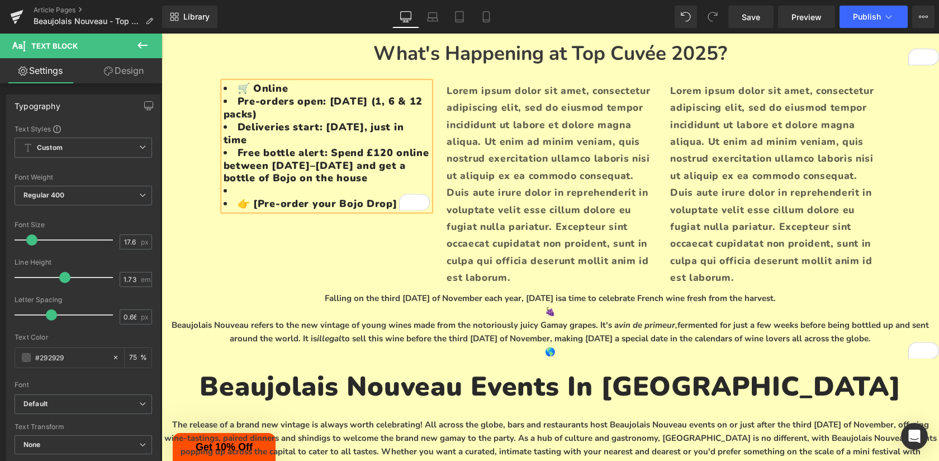
click at [263, 88] on li "🛒 Online" at bounding box center [327, 88] width 207 height 13
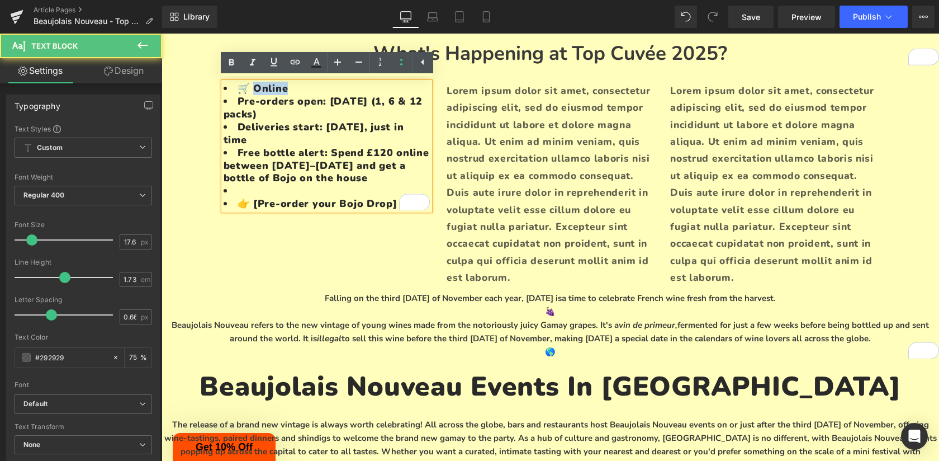
click at [263, 88] on li "🛒 Online" at bounding box center [327, 88] width 207 height 13
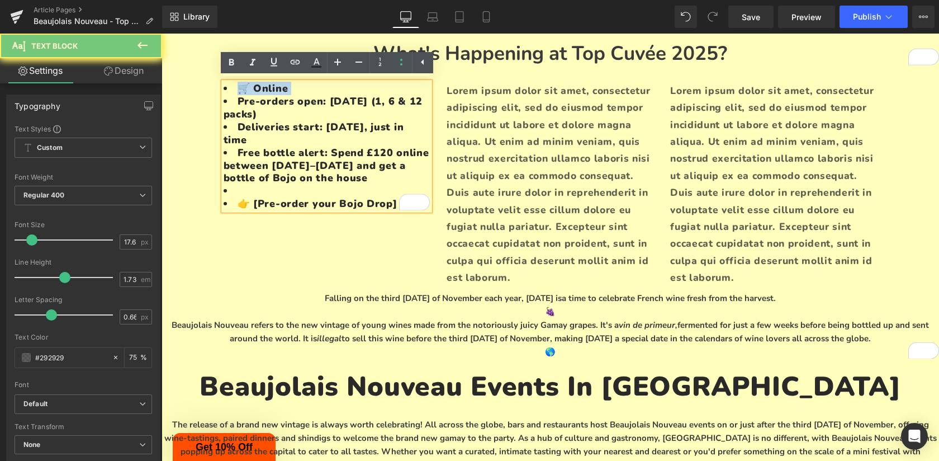
click at [263, 88] on li "🛒 Online" at bounding box center [327, 88] width 207 height 13
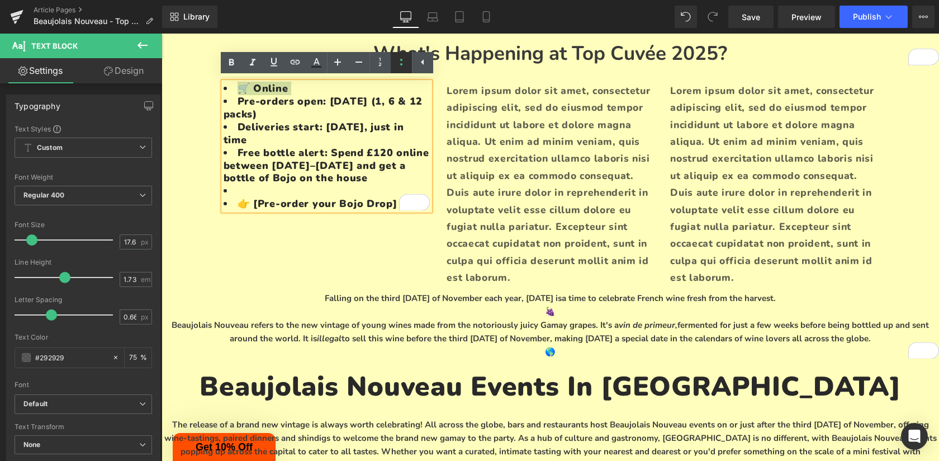
click at [401, 59] on icon at bounding box center [401, 62] width 2 height 7
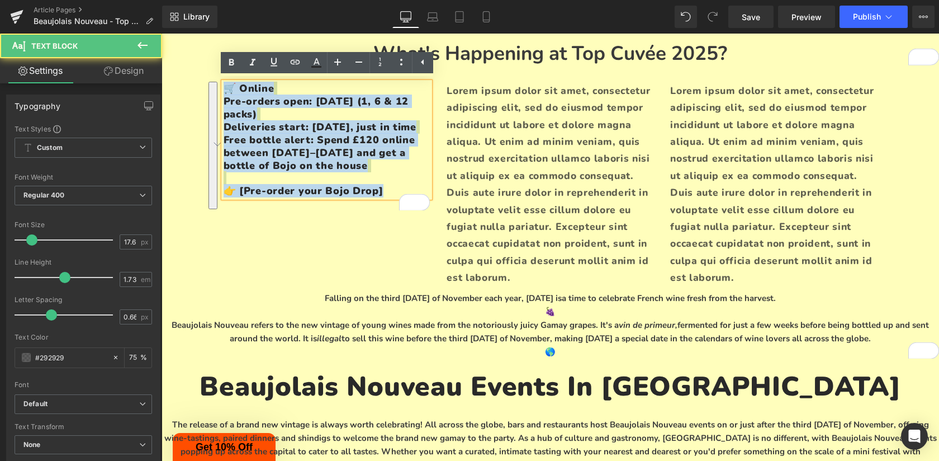
click at [286, 98] on span "Pre-orders open: [DATE] (1, 6 & 12 packs)" at bounding box center [316, 107] width 185 height 26
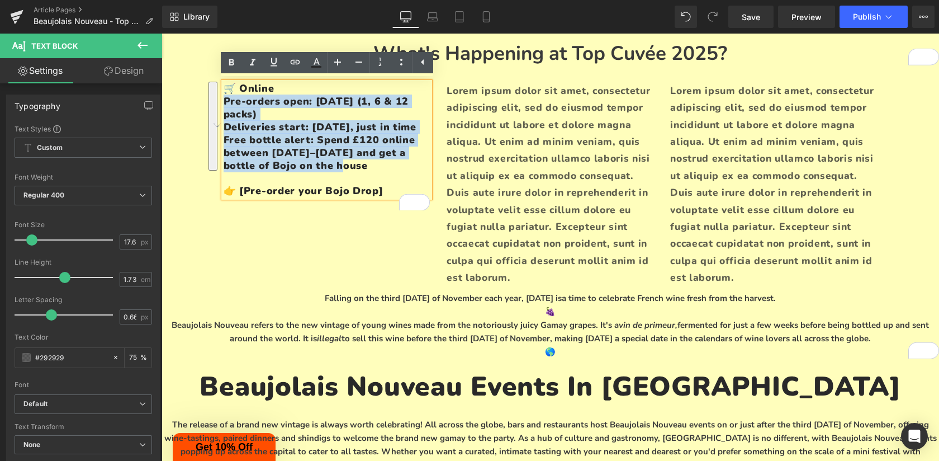
drag, startPoint x: 330, startPoint y: 175, endPoint x: 225, endPoint y: 104, distance: 126.4
click at [225, 104] on h4 "🛒 Online Pre-orders open: [DATE] (1, 6 & 12 packs) Deliveries start: [DATE], ju…" at bounding box center [327, 139] width 207 height 115
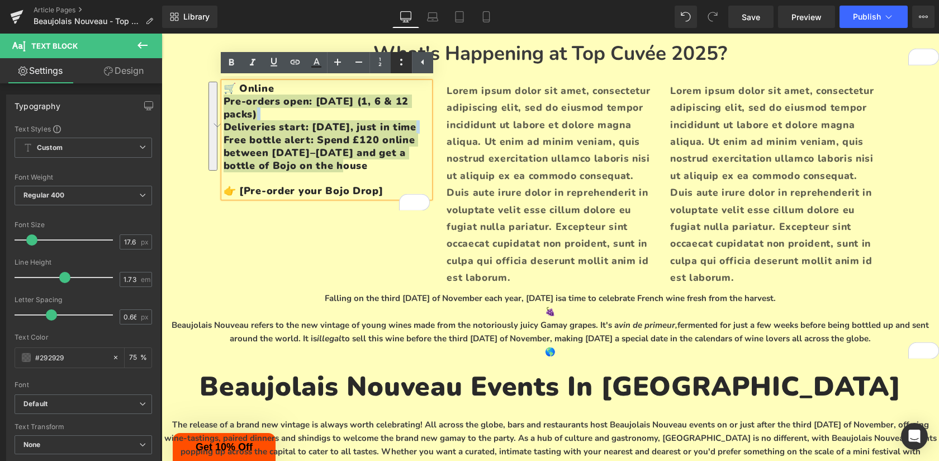
click at [396, 61] on icon at bounding box center [401, 61] width 13 height 13
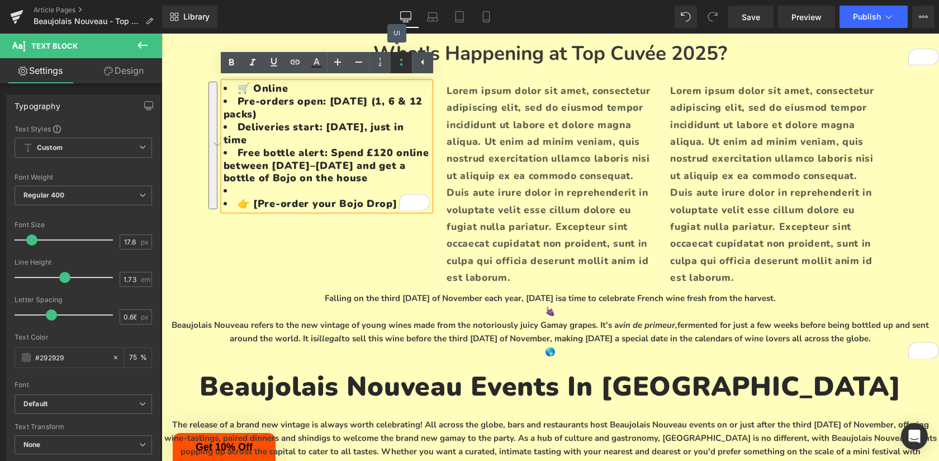
click at [396, 61] on icon at bounding box center [401, 61] width 13 height 13
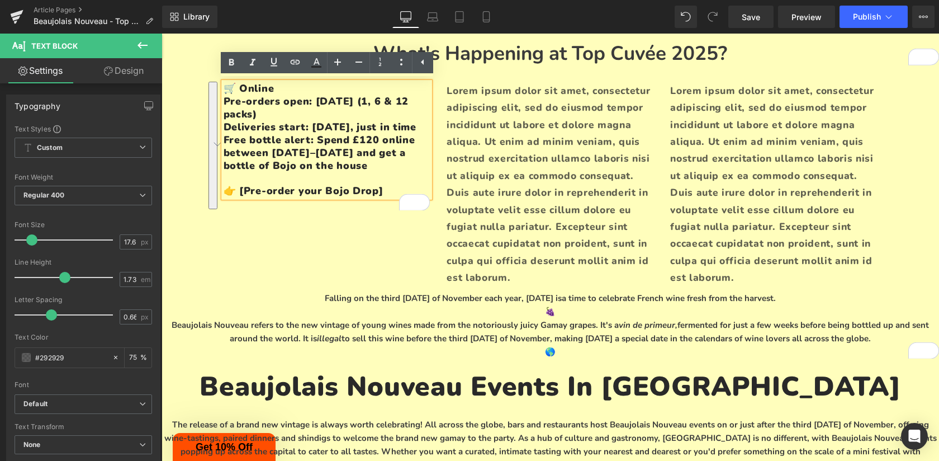
click at [340, 106] on span "Pre-orders open: [DATE] (1, 6 & 12 packs)" at bounding box center [316, 107] width 185 height 26
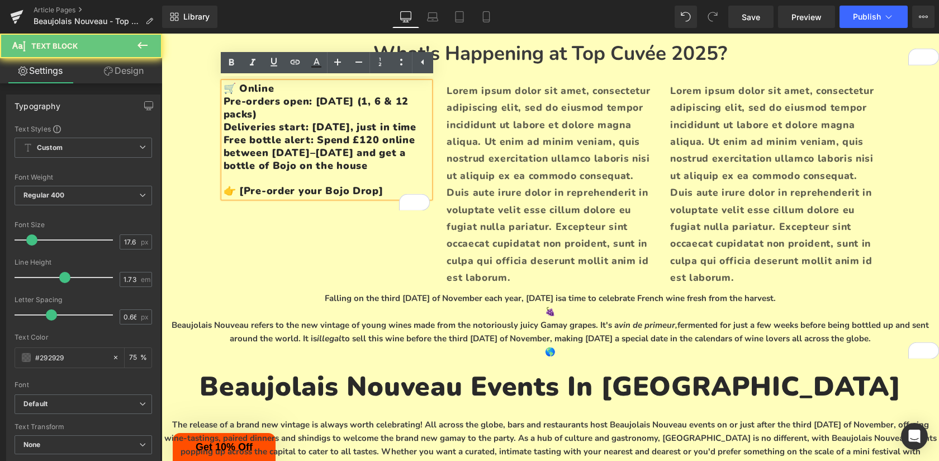
click at [297, 83] on h4 "🛒 Online Pre-orders open: [DATE] (1, 6 & 12 packs) Deliveries start: [DATE], ju…" at bounding box center [327, 139] width 207 height 115
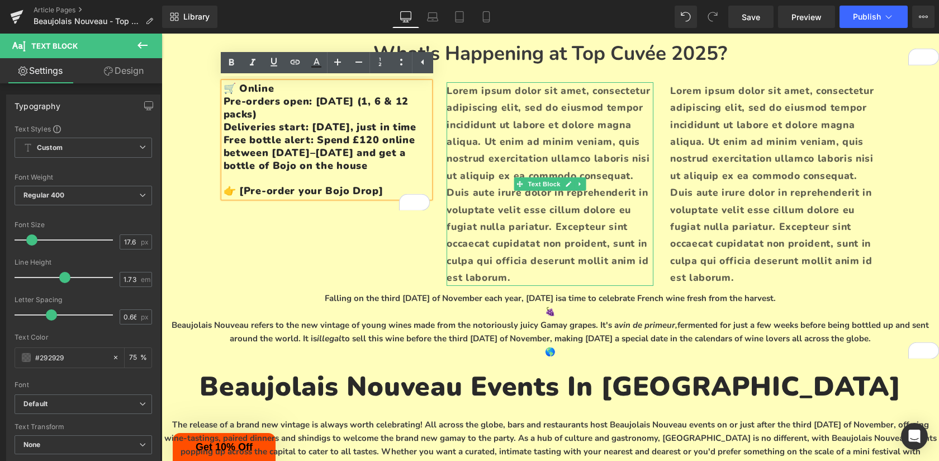
click at [525, 249] on p "Lorem ipsum dolor sit amet, consectetur adipiscing elit, sed do eiusmod tempor …" at bounding box center [550, 184] width 207 height 204
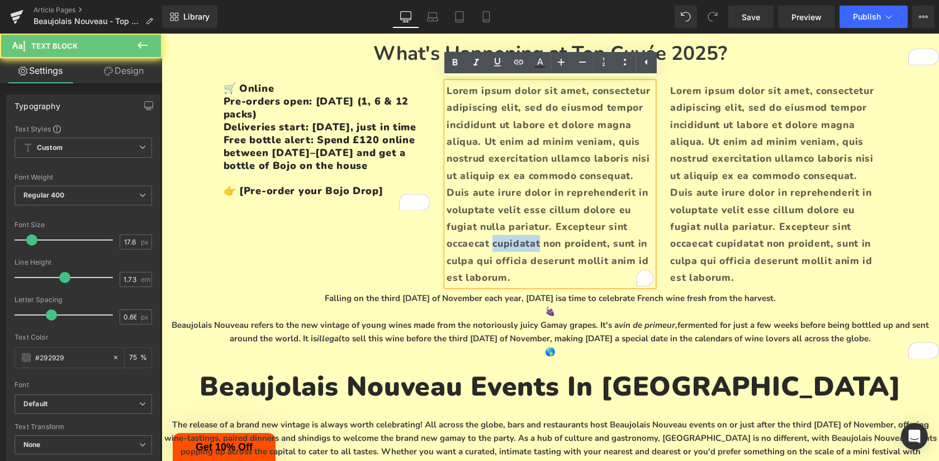
click at [525, 249] on p "Lorem ipsum dolor sit amet, consectetur adipiscing elit, sed do eiusmod tempor …" at bounding box center [550, 184] width 207 height 204
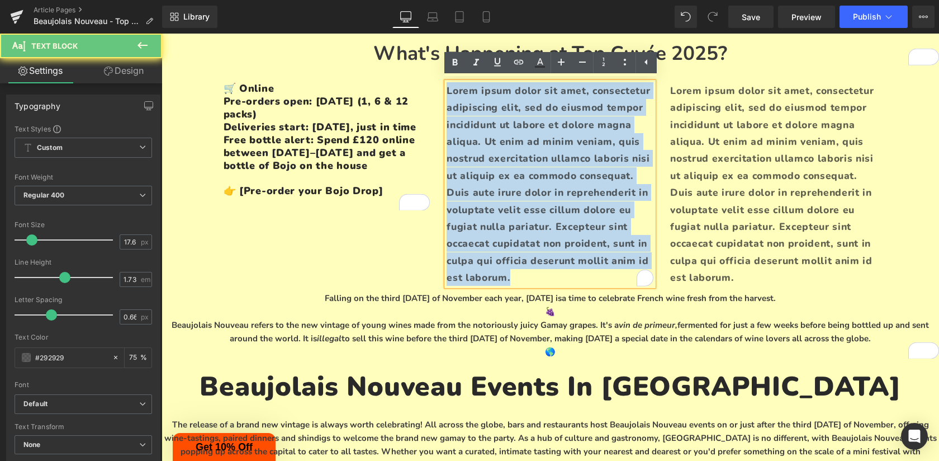
click at [525, 249] on p "Lorem ipsum dolor sit amet, consectetur adipiscing elit, sed do eiusmod tempor …" at bounding box center [550, 184] width 207 height 204
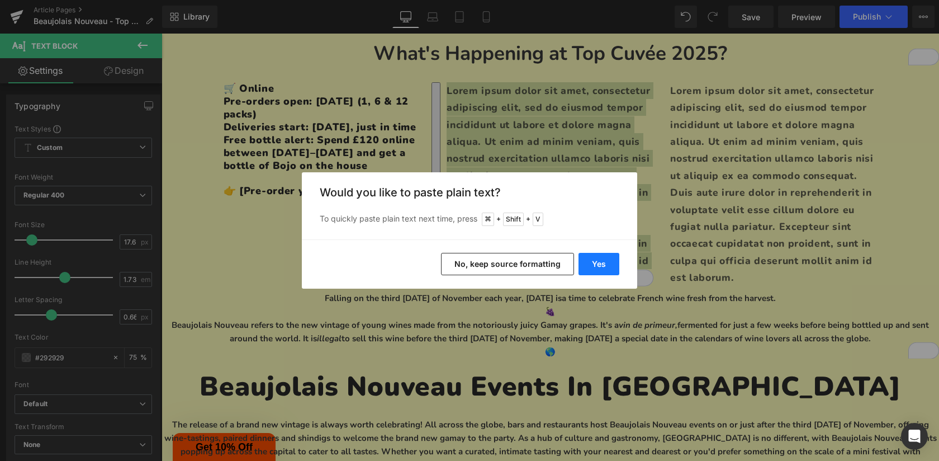
click at [605, 255] on button "Yes" at bounding box center [599, 264] width 41 height 22
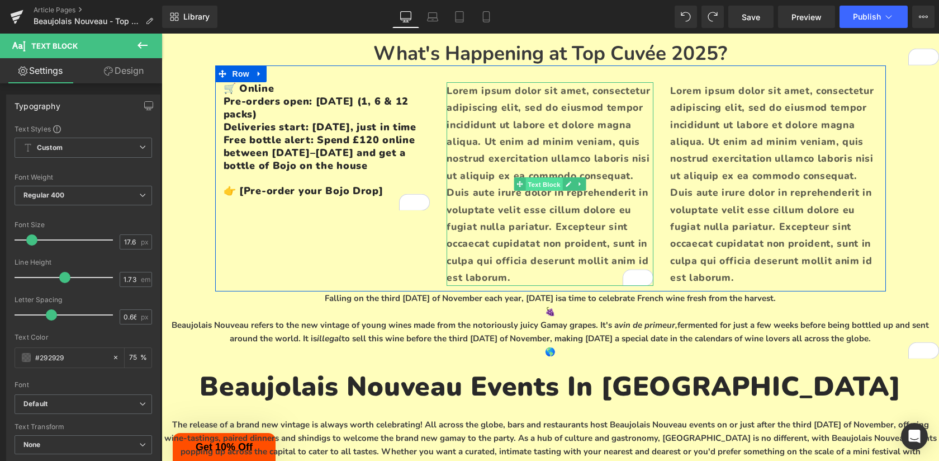
click at [553, 180] on span "Text Block" at bounding box center [544, 184] width 37 height 13
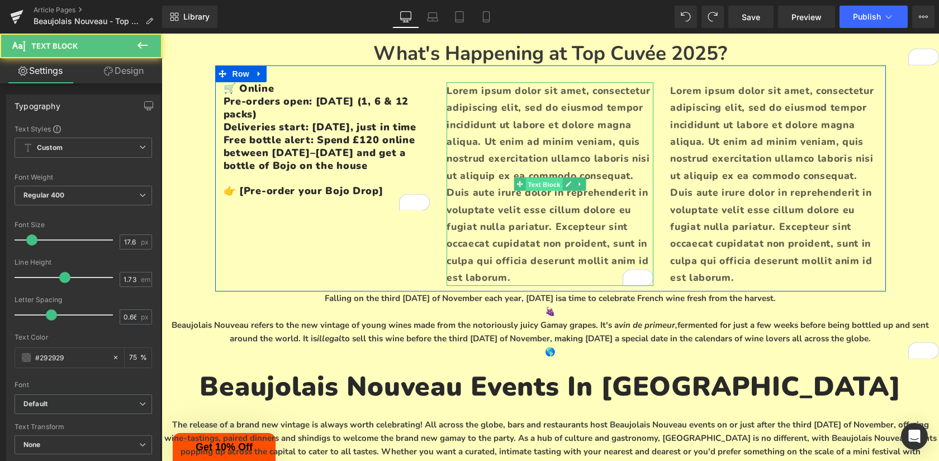
click at [553, 180] on span "Text Block" at bounding box center [544, 184] width 37 height 13
click at [552, 223] on p "Lorem ipsum dolor sit amet, consectetur adipiscing elit, sed do eiusmod tempor …" at bounding box center [550, 184] width 207 height 204
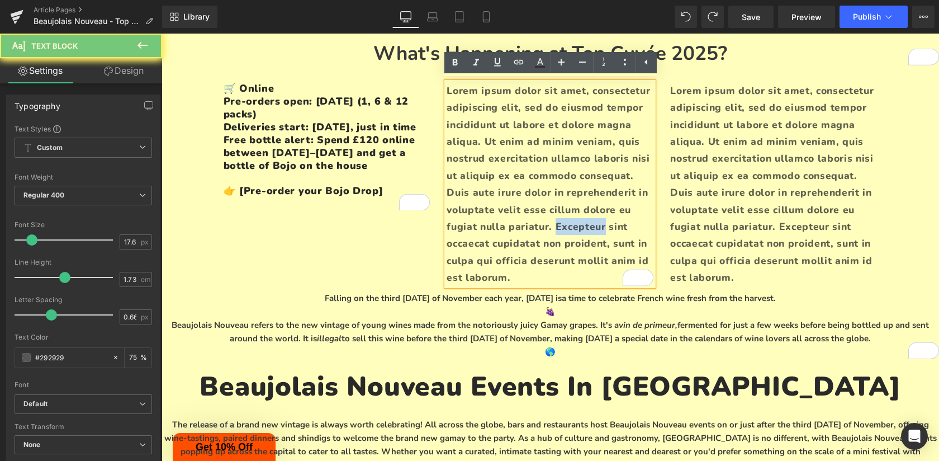
click at [552, 223] on p "Lorem ipsum dolor sit amet, consectetur adipiscing elit, sed do eiusmod tempor …" at bounding box center [550, 184] width 207 height 204
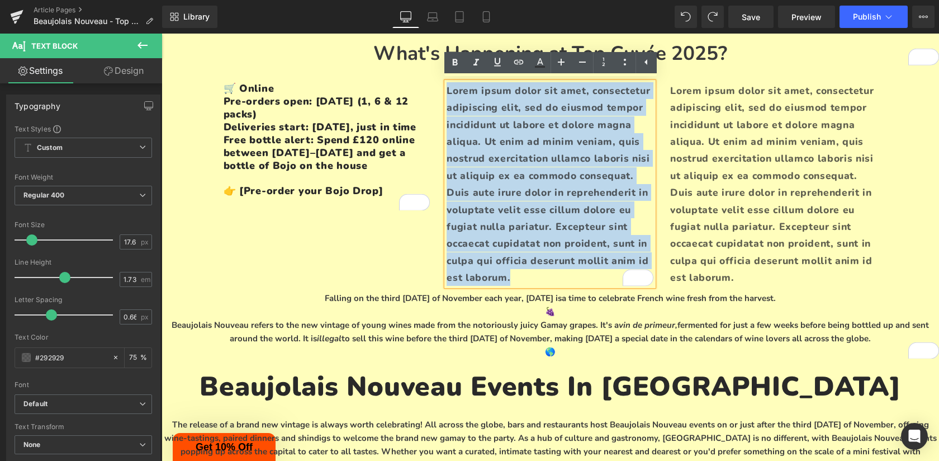
click at [552, 223] on p "Lorem ipsum dolor sit amet, consectetur adipiscing elit, sed do eiusmod tempor …" at bounding box center [550, 184] width 207 height 204
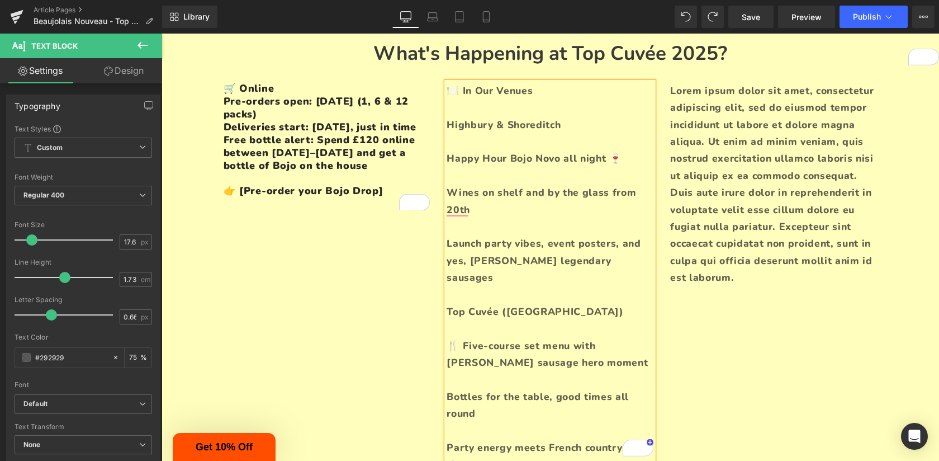
scroll to position [206, 0]
click at [775, 196] on p "Lorem ipsum dolor sit amet, consectetur adipiscing elit, sed do eiusmod tempor …" at bounding box center [773, 184] width 207 height 204
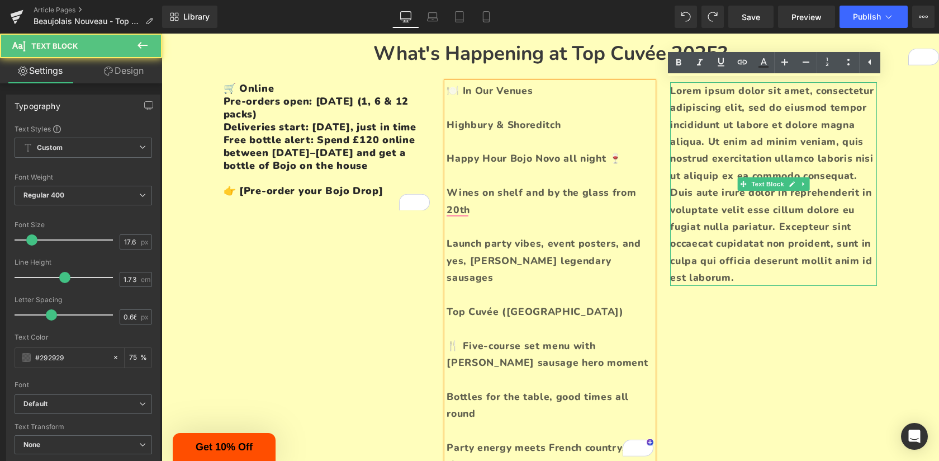
click at [775, 196] on p "Lorem ipsum dolor sit amet, consectetur adipiscing elit, sed do eiusmod tempor …" at bounding box center [773, 184] width 207 height 204
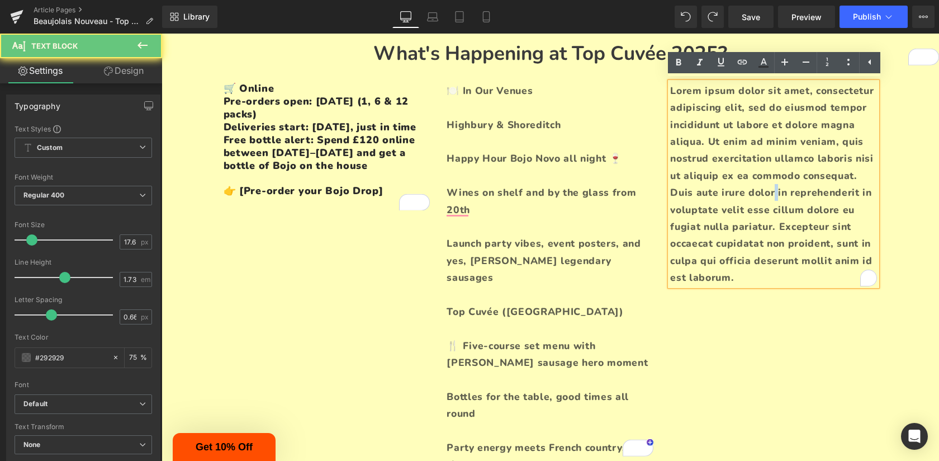
click at [775, 196] on p "Lorem ipsum dolor sit amet, consectetur adipiscing elit, sed do eiusmod tempor …" at bounding box center [773, 184] width 207 height 204
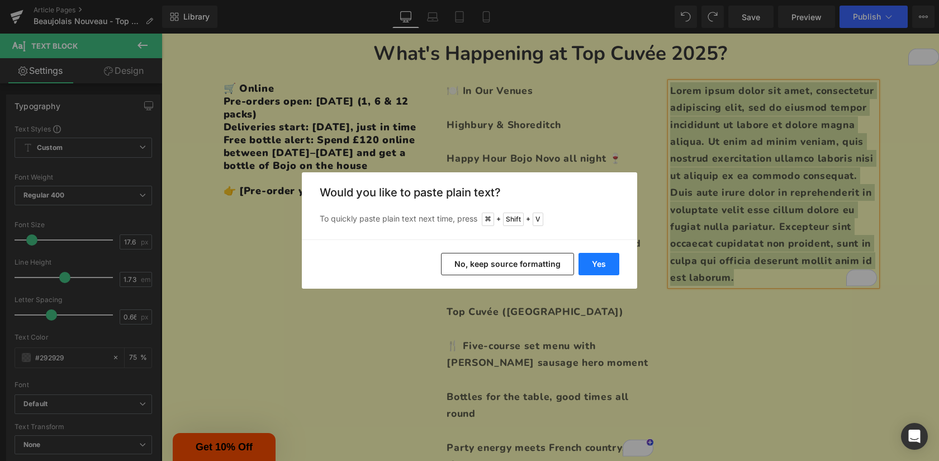
click at [590, 266] on button "Yes" at bounding box center [599, 264] width 41 height 22
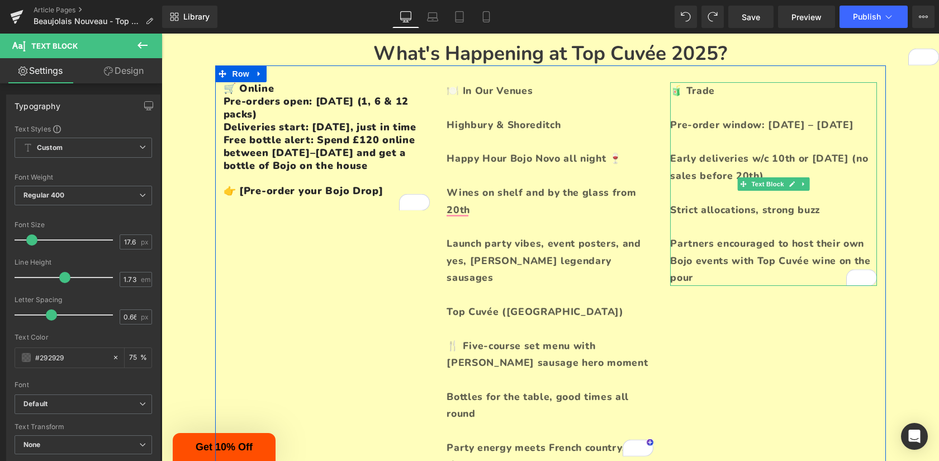
click at [686, 108] on p "To enrich screen reader interactions, please activate Accessibility in Grammarl…" at bounding box center [773, 107] width 207 height 17
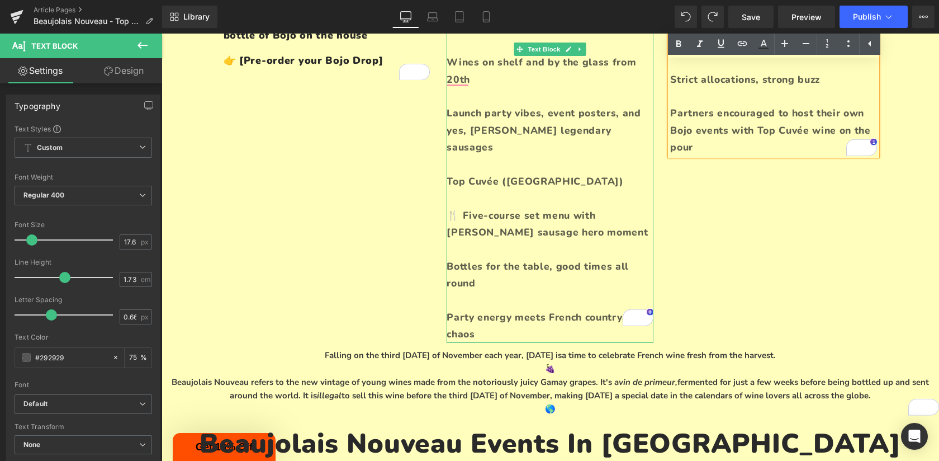
scroll to position [339, 0]
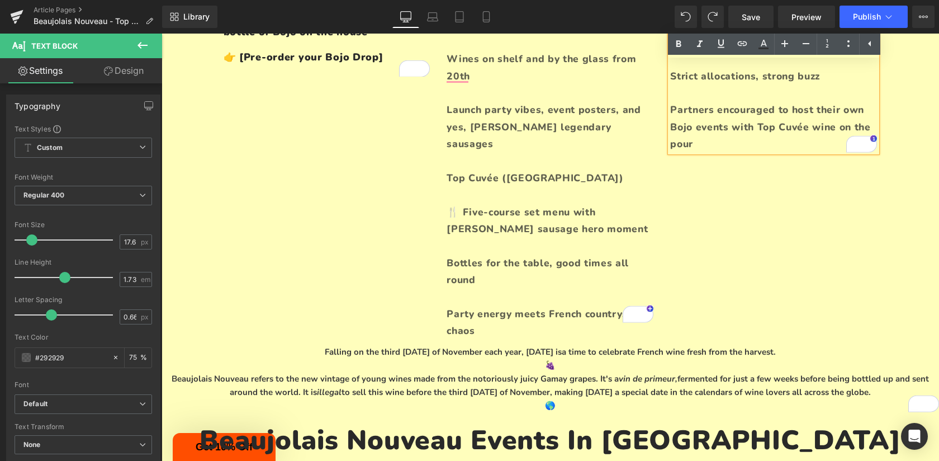
click at [732, 146] on p "Partners encouraged to host their own Bojo events with Top Cuvée wine on the po…" at bounding box center [773, 126] width 207 height 51
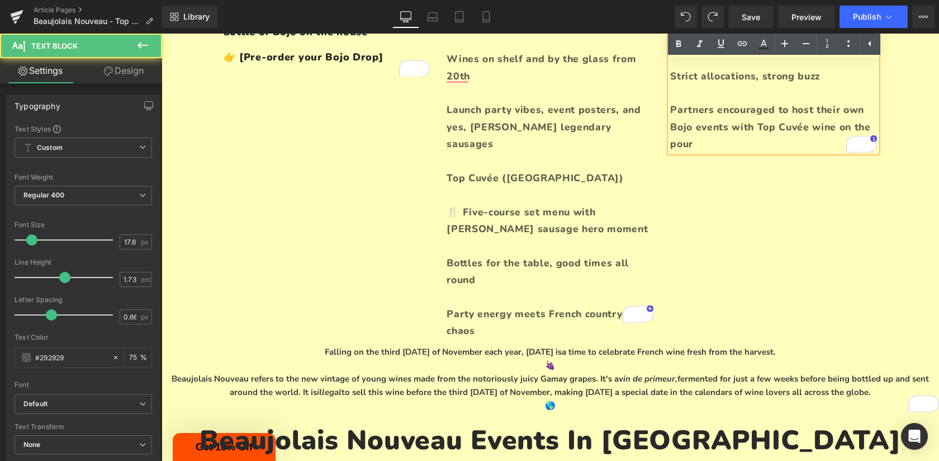
click at [732, 146] on p "Partners encouraged to host their own Bojo events with Top Cuvée wine on the po…" at bounding box center [773, 126] width 207 height 51
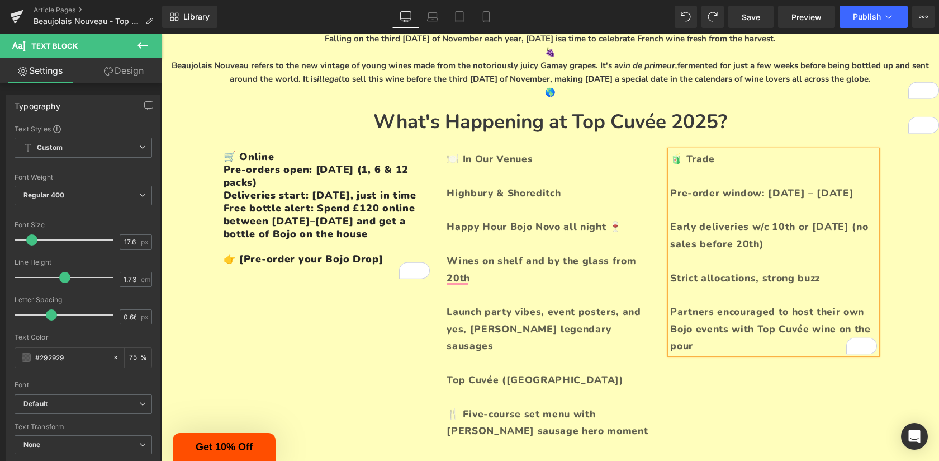
scroll to position [134, 0]
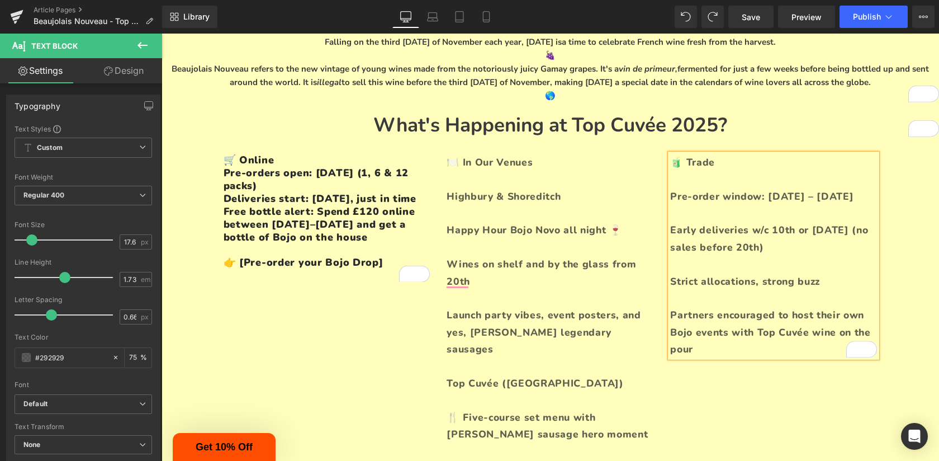
click at [727, 215] on p "To enrich screen reader interactions, please activate Accessibility in Grammarl…" at bounding box center [773, 213] width 207 height 17
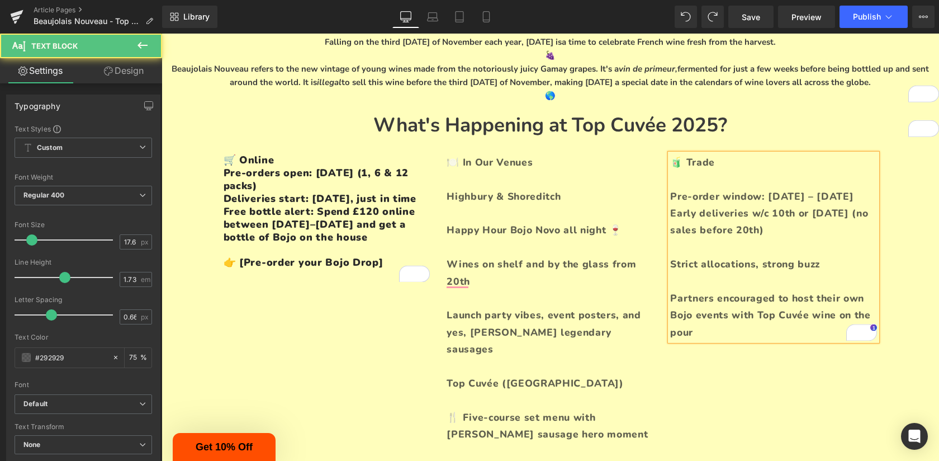
click at [710, 240] on p "To enrich screen reader interactions, please activate Accessibility in Grammarl…" at bounding box center [773, 247] width 207 height 17
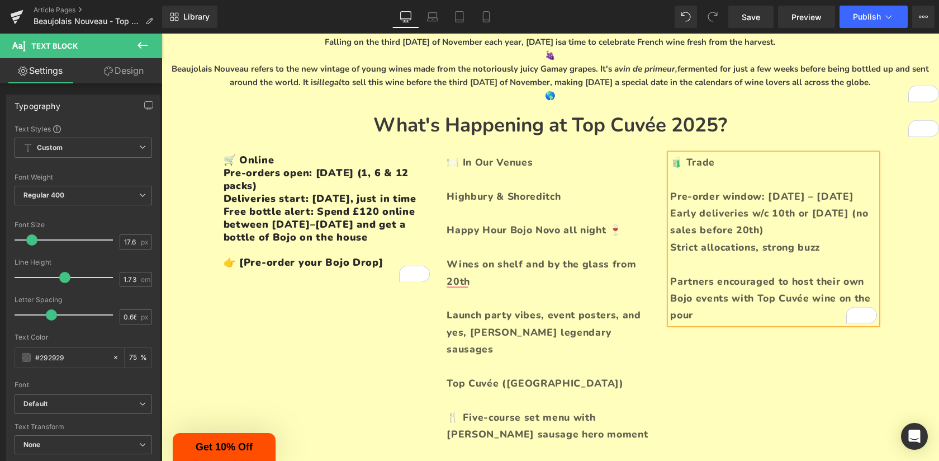
click at [723, 264] on p "To enrich screen reader interactions, please activate Accessibility in Grammarl…" at bounding box center [773, 263] width 207 height 17
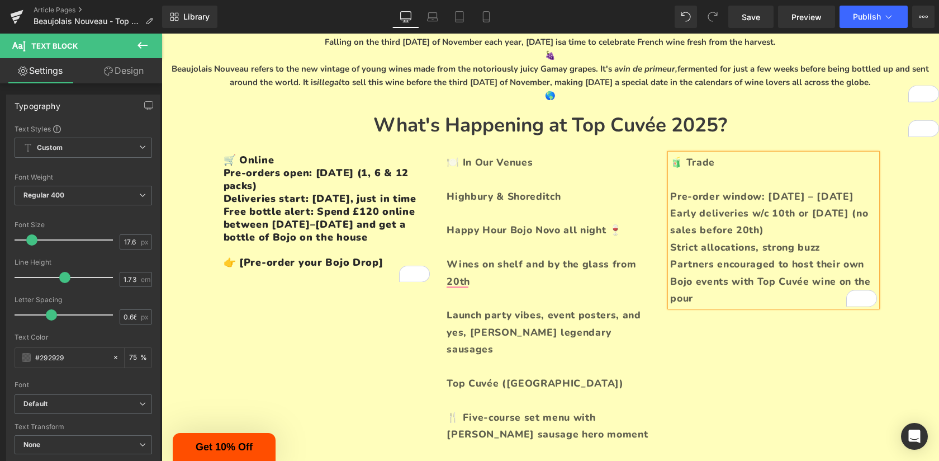
click at [813, 244] on p "Strict allocations, strong buzz" at bounding box center [773, 247] width 207 height 17
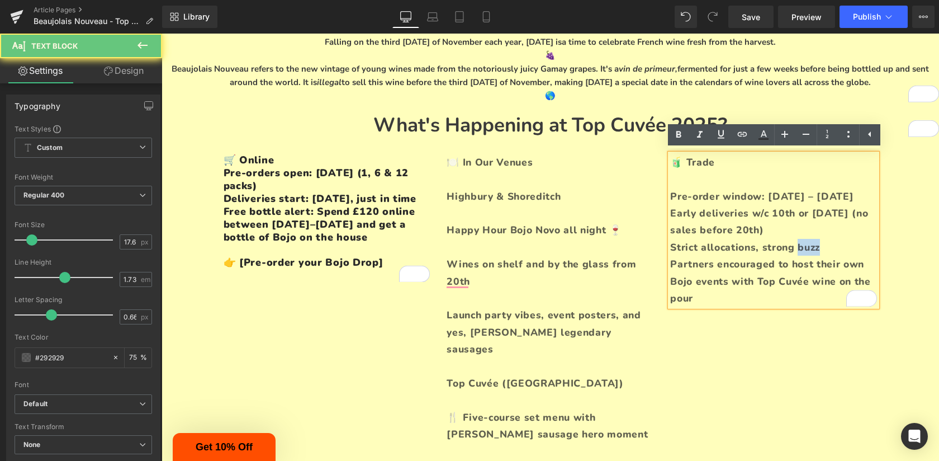
click at [813, 244] on p "Strict allocations, strong buzz" at bounding box center [773, 247] width 207 height 17
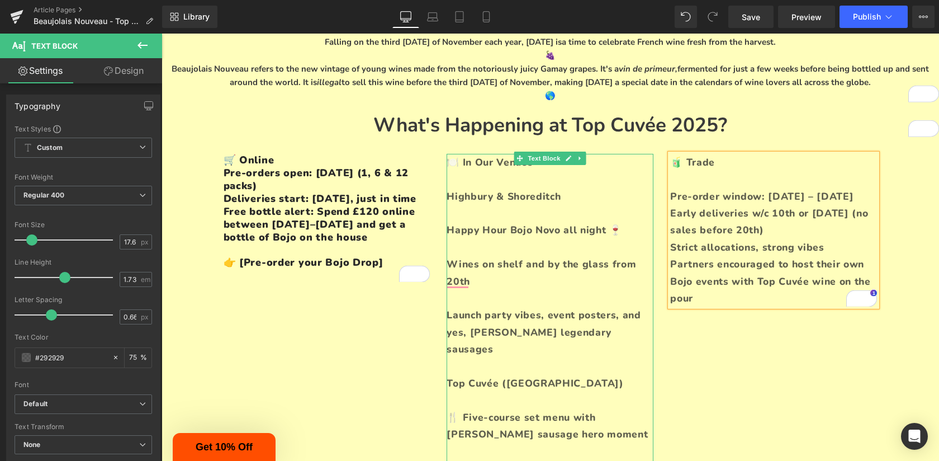
click at [619, 259] on p "Wines on shelf and by the glass from 20th" at bounding box center [550, 272] width 207 height 34
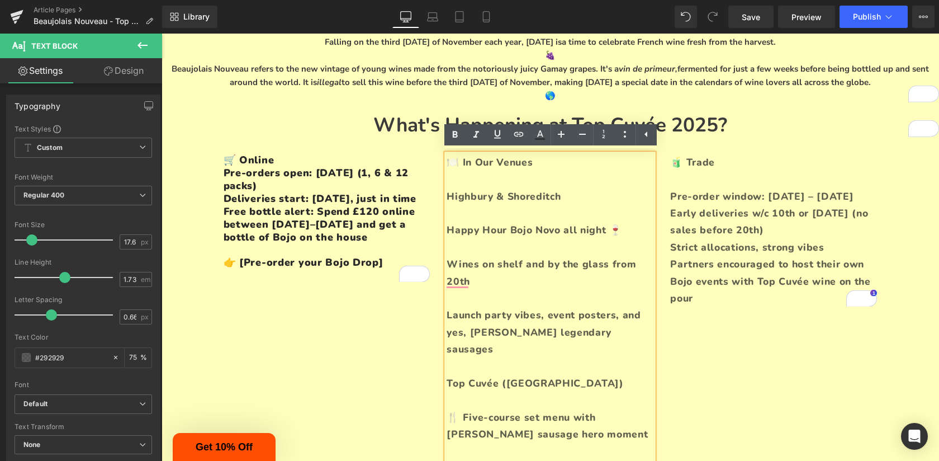
click at [549, 255] on p "Wines on shelf and by the glass from 20th" at bounding box center [550, 272] width 207 height 34
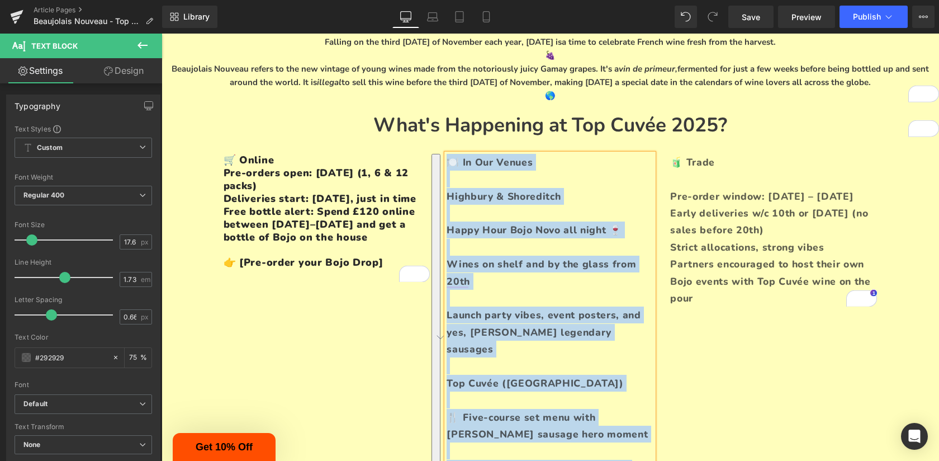
paste div "To enrich screen reader interactions, please activate Accessibility in Grammarl…"
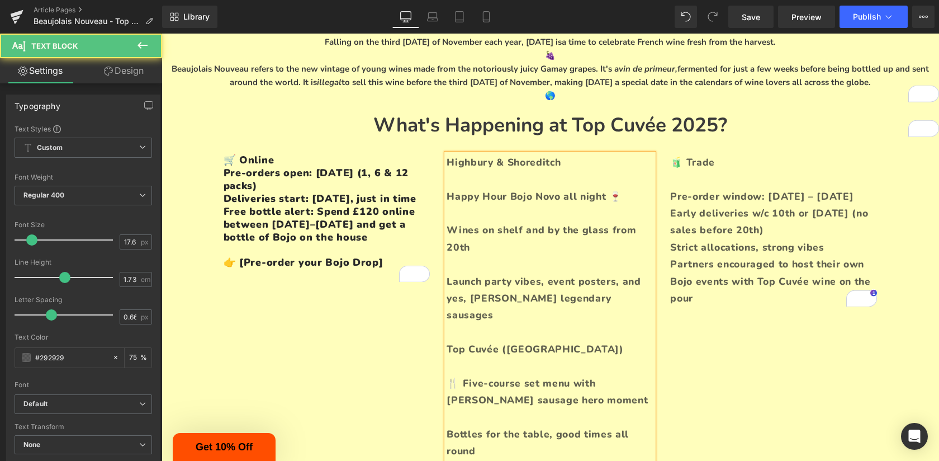
click at [464, 179] on p "To enrich screen reader interactions, please activate Accessibility in Grammarl…" at bounding box center [550, 178] width 207 height 17
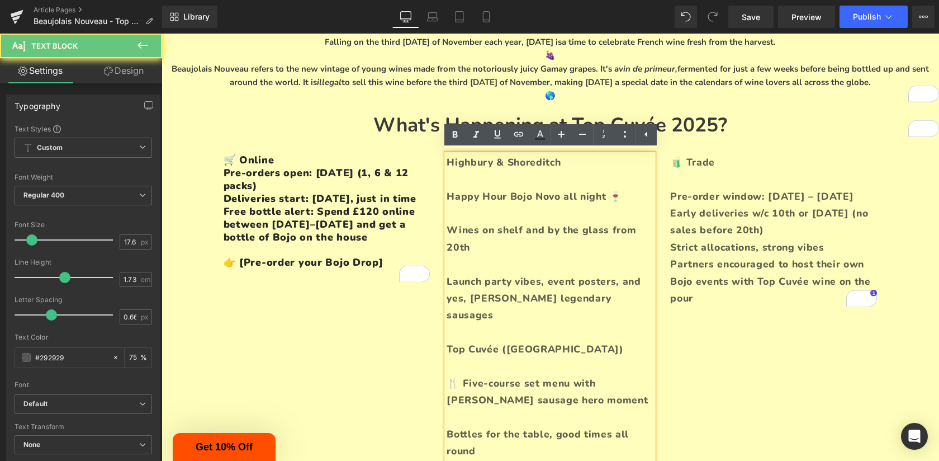
click at [521, 174] on p "To enrich screen reader interactions, please activate Accessibility in Grammarl…" at bounding box center [550, 178] width 207 height 17
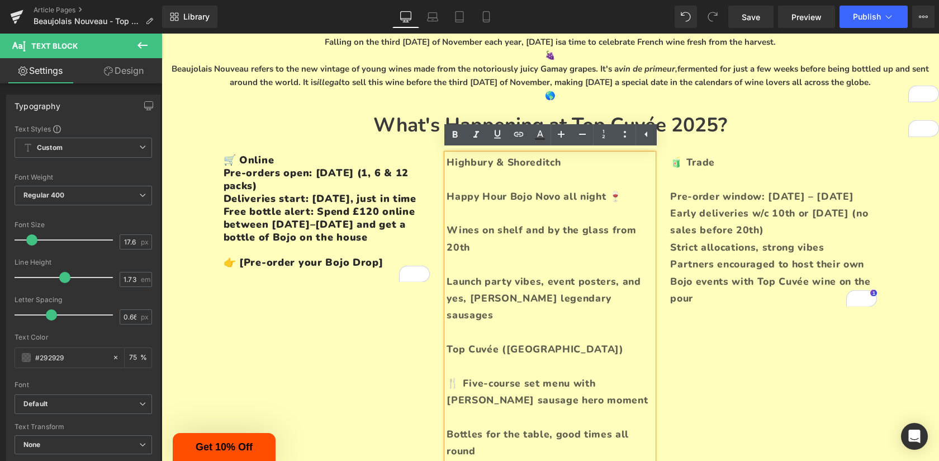
click at [524, 161] on p "Highbury & Shoreditch" at bounding box center [550, 162] width 207 height 17
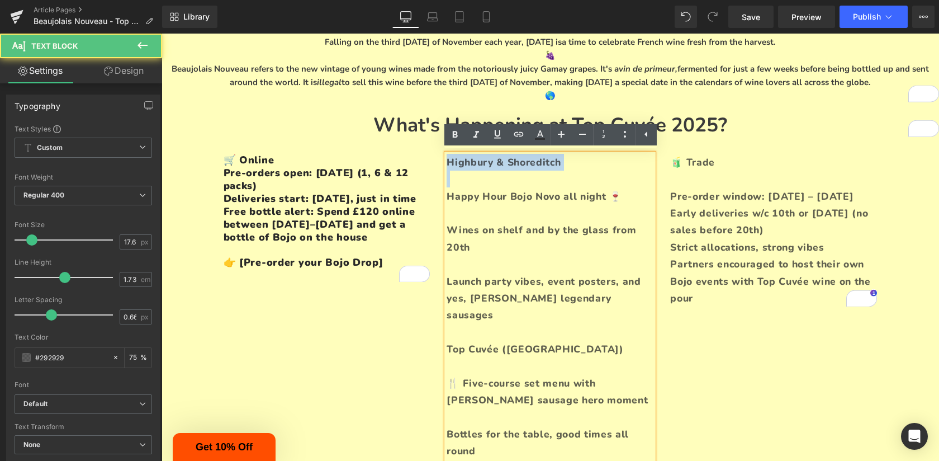
click at [524, 161] on p "Highbury & Shoreditch" at bounding box center [550, 162] width 207 height 17
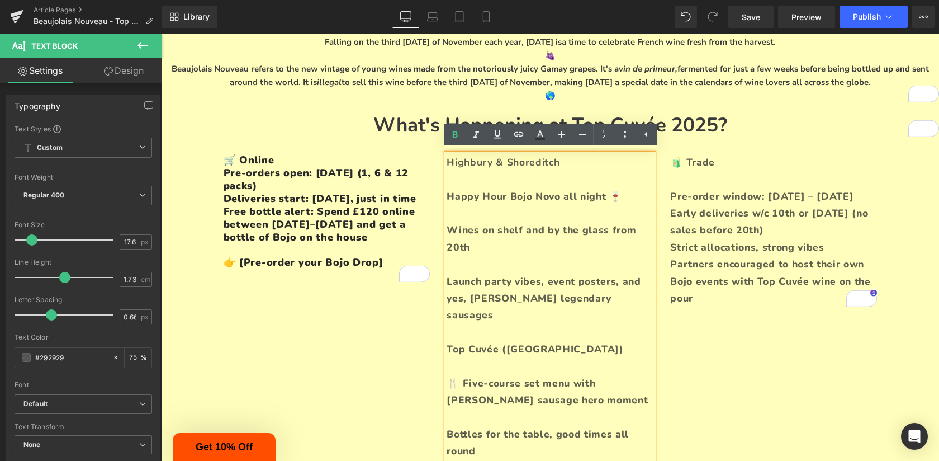
click at [524, 161] on span "Highbury & Shoreditch" at bounding box center [503, 161] width 113 height 13
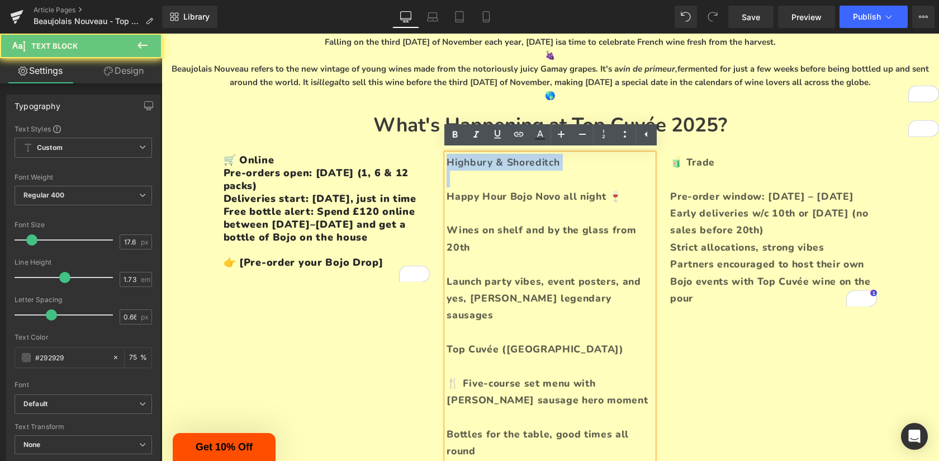
click at [524, 161] on span "Highbury & Shoreditch" at bounding box center [503, 161] width 113 height 13
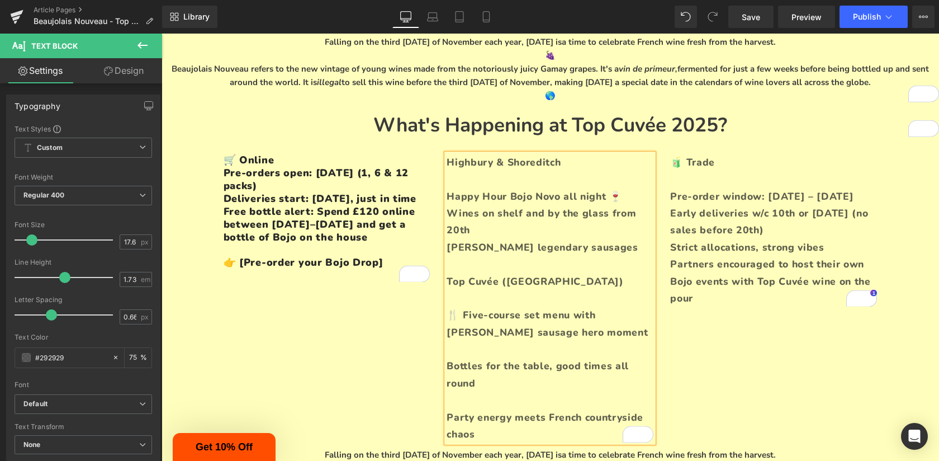
click at [547, 281] on p "Top Cuvée ([GEOGRAPHIC_DATA])" at bounding box center [550, 281] width 207 height 17
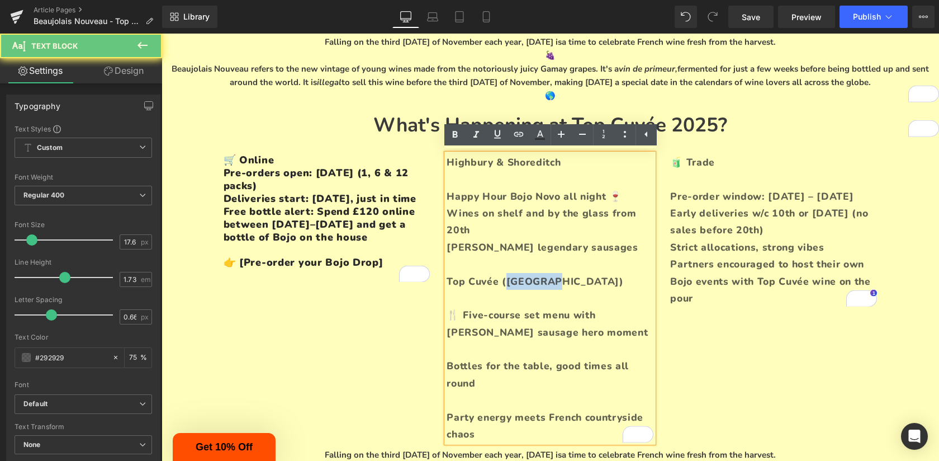
click at [547, 281] on p "Top Cuvée ([GEOGRAPHIC_DATA])" at bounding box center [550, 281] width 207 height 17
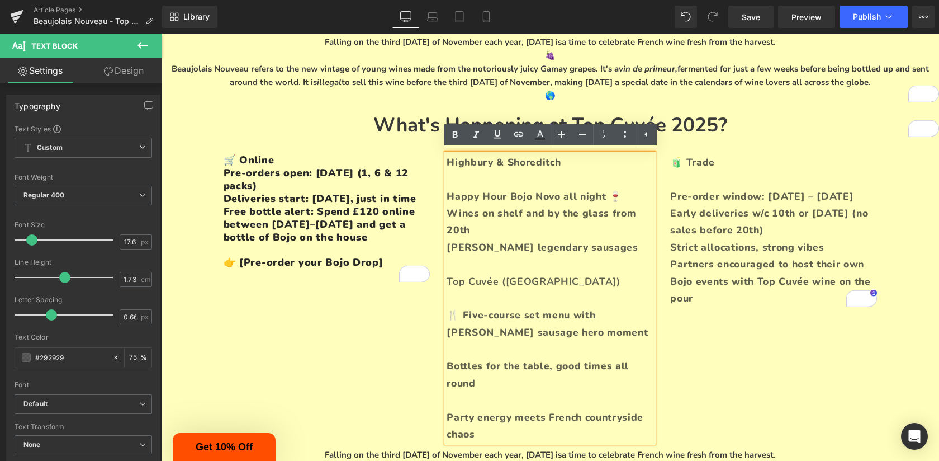
click at [547, 281] on span "Top Cuvée ([GEOGRAPHIC_DATA])" at bounding box center [533, 280] width 173 height 13
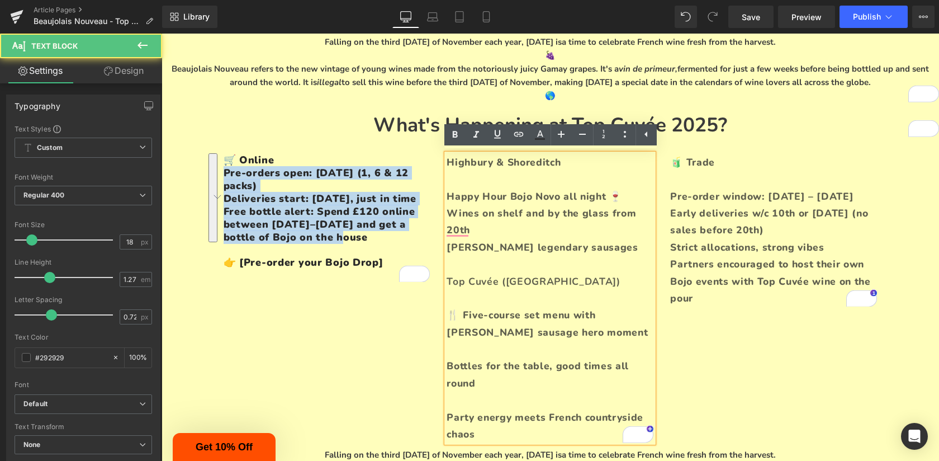
drag, startPoint x: 334, startPoint y: 253, endPoint x: 200, endPoint y: 169, distance: 159.0
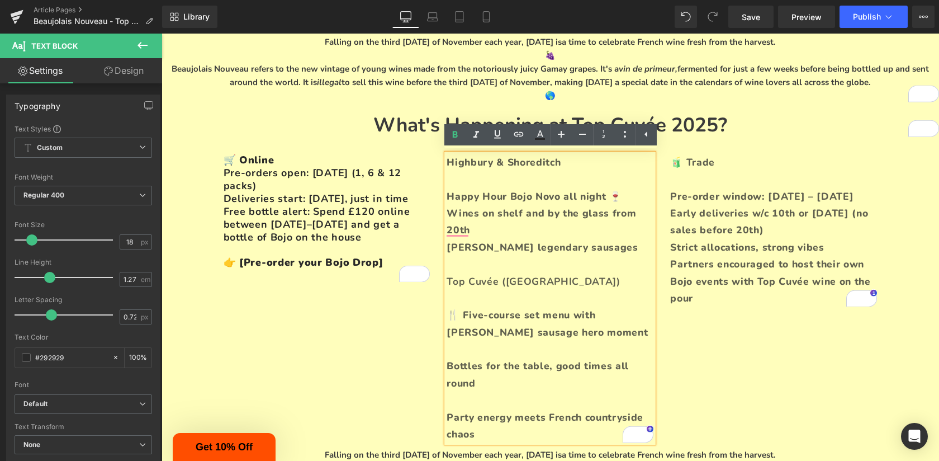
click at [541, 285] on span "Top Cuvée ([GEOGRAPHIC_DATA])" at bounding box center [533, 280] width 173 height 13
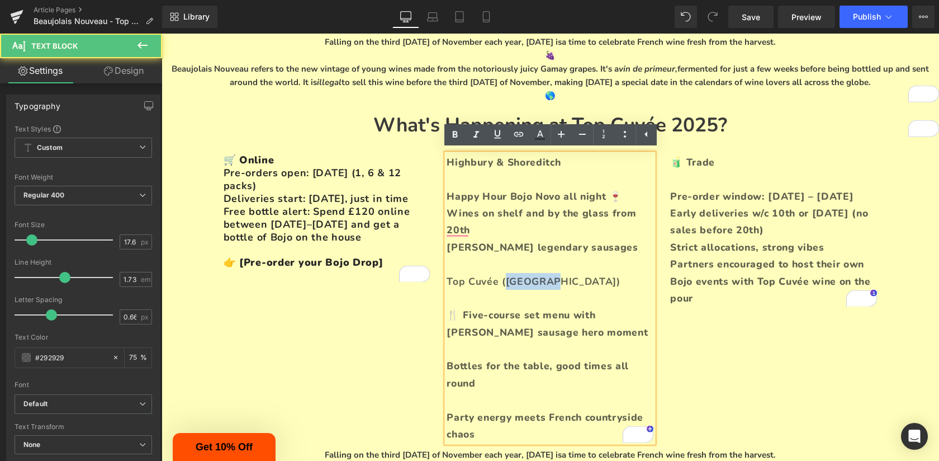
click at [541, 285] on span "Top Cuvée (Finsbury Park)" at bounding box center [533, 280] width 173 height 13
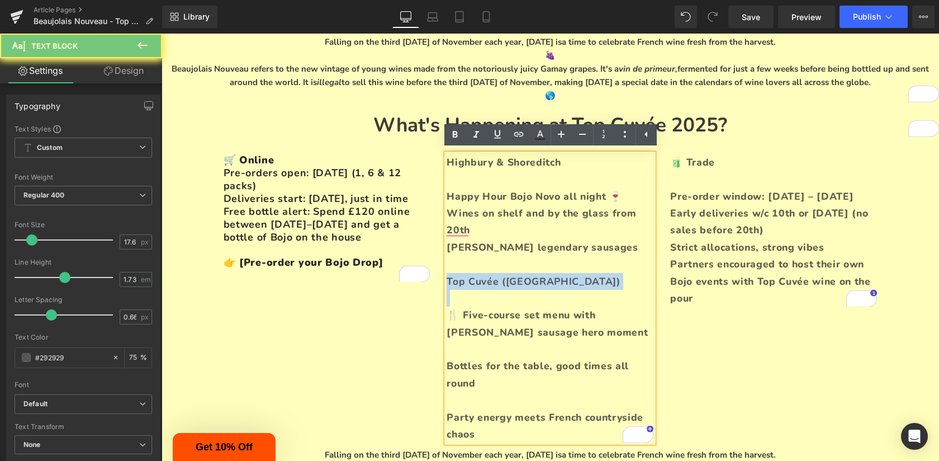
click at [541, 285] on span "Top Cuvée (Finsbury Park)" at bounding box center [533, 280] width 173 height 13
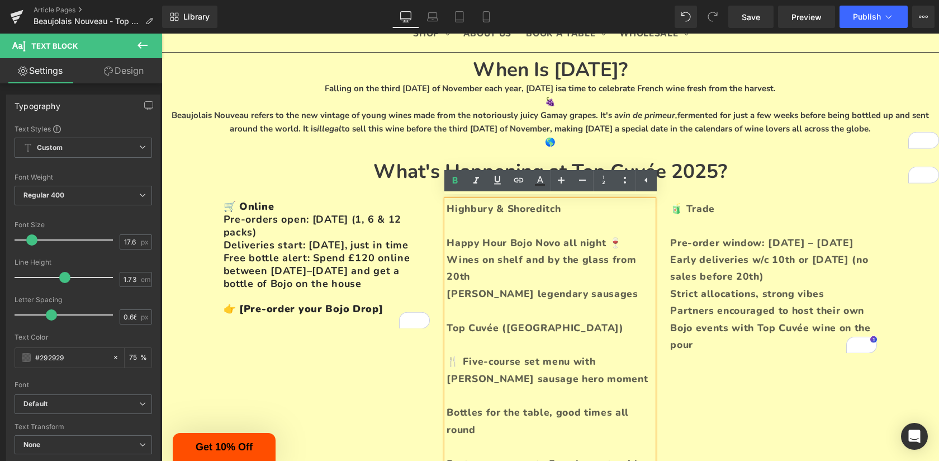
scroll to position [87, 0]
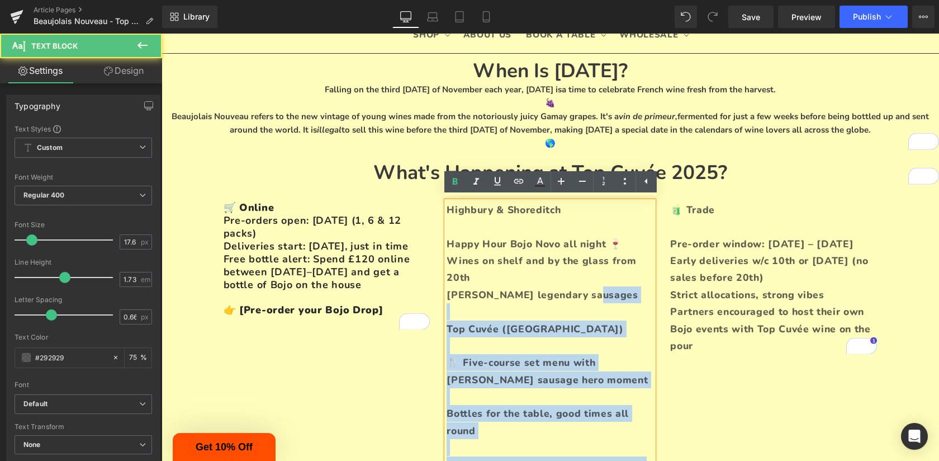
drag, startPoint x: 590, startPoint y: 294, endPoint x: 445, endPoint y: 239, distance: 155.0
click at [447, 239] on div "Highbury & Shoreditch Happy Hour Bojo Novo all night 🍷 Wines on shelf and by th…" at bounding box center [550, 345] width 207 height 288
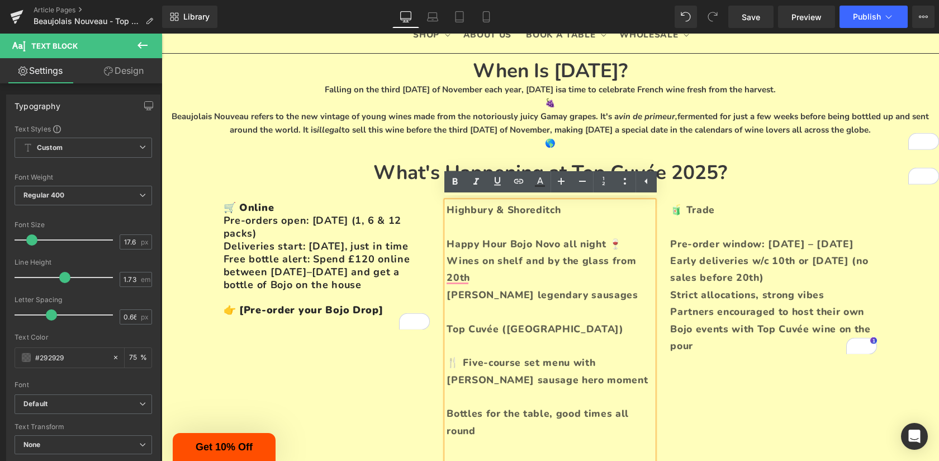
click at [461, 249] on p "Happy Hour Bojo Novo all night 🍷" at bounding box center [550, 243] width 207 height 17
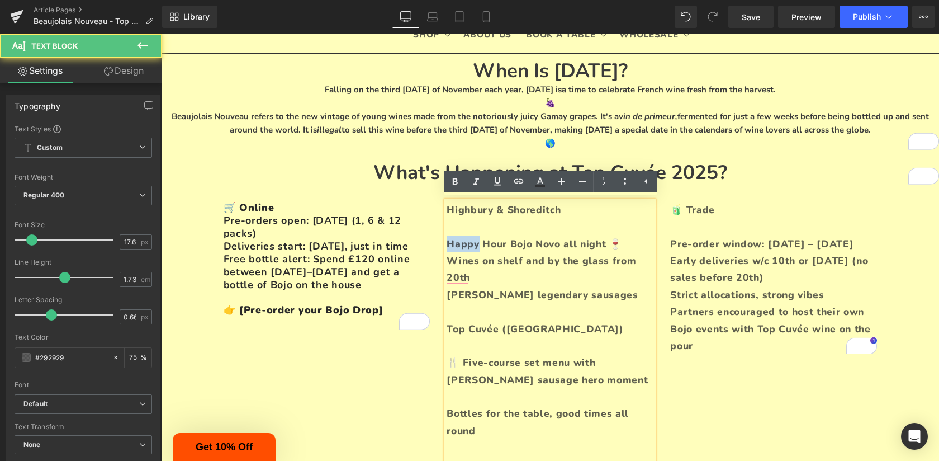
click at [461, 249] on p "Happy Hour Bojo Novo all night 🍷" at bounding box center [550, 243] width 207 height 17
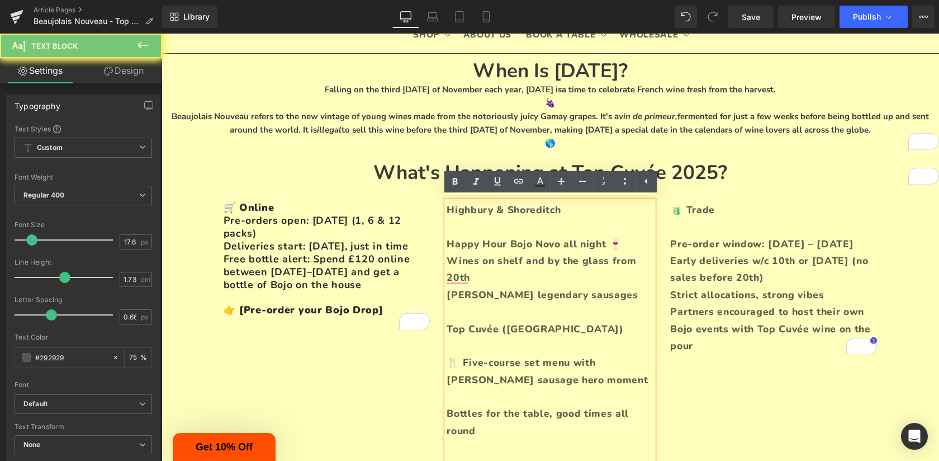
click at [570, 292] on span "[PERSON_NAME] legendary sausages" at bounding box center [542, 294] width 191 height 13
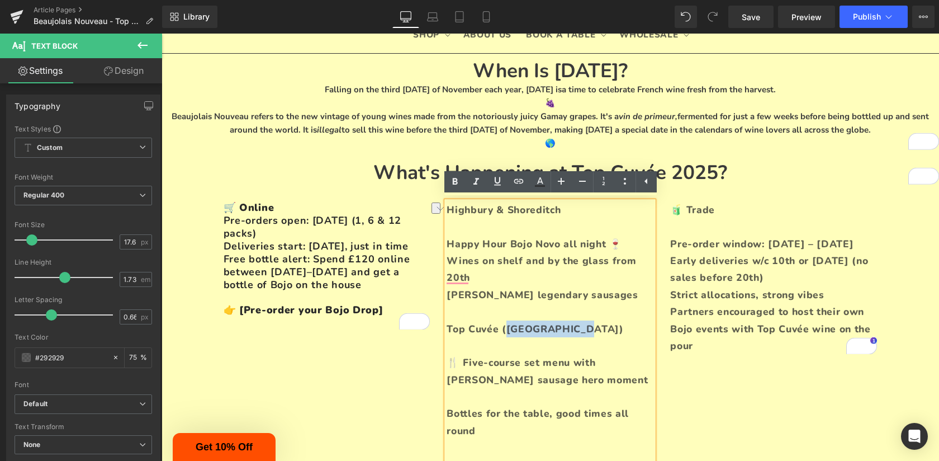
drag, startPoint x: 575, startPoint y: 327, endPoint x: 509, endPoint y: 322, distance: 66.1
click at [509, 322] on p "Top Cuvée (Finsbury Park)" at bounding box center [550, 328] width 207 height 17
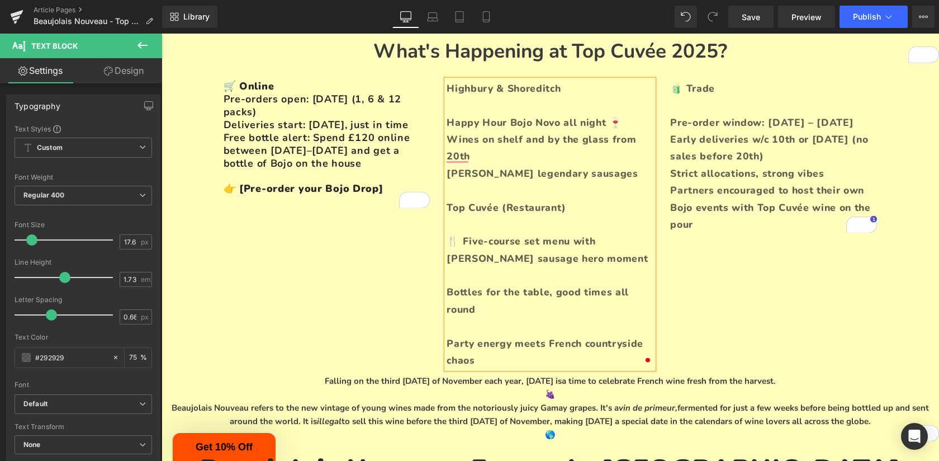
scroll to position [217, 0]
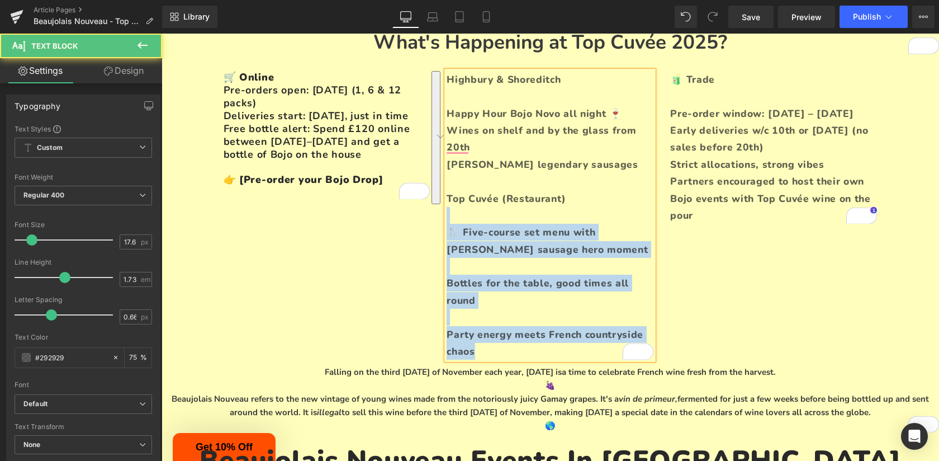
drag, startPoint x: 501, startPoint y: 349, endPoint x: 436, endPoint y: 220, distance: 144.2
click at [436, 220] on div "🛒 Online Pre-orders open: 1st October (1, 6 & 12 packs) Deliveries start: 19th …" at bounding box center [550, 209] width 671 height 311
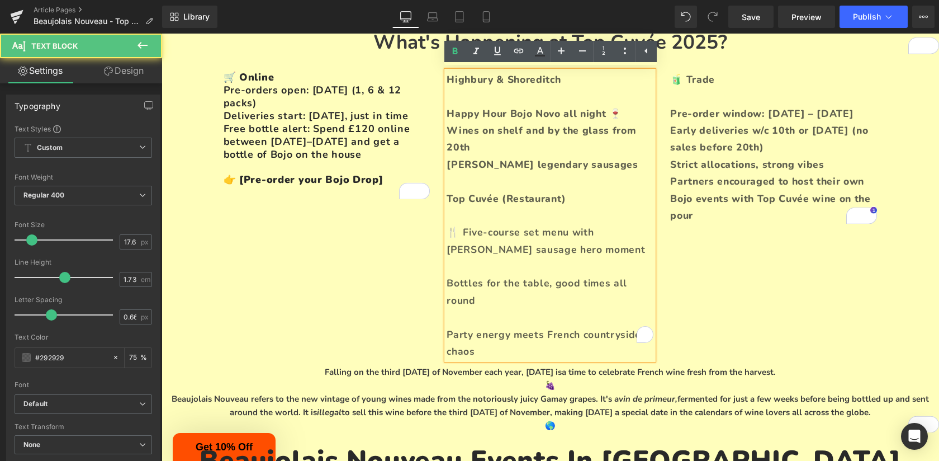
click at [478, 263] on p "To enrich screen reader interactions, please activate Accessibility in Grammarl…" at bounding box center [550, 266] width 207 height 17
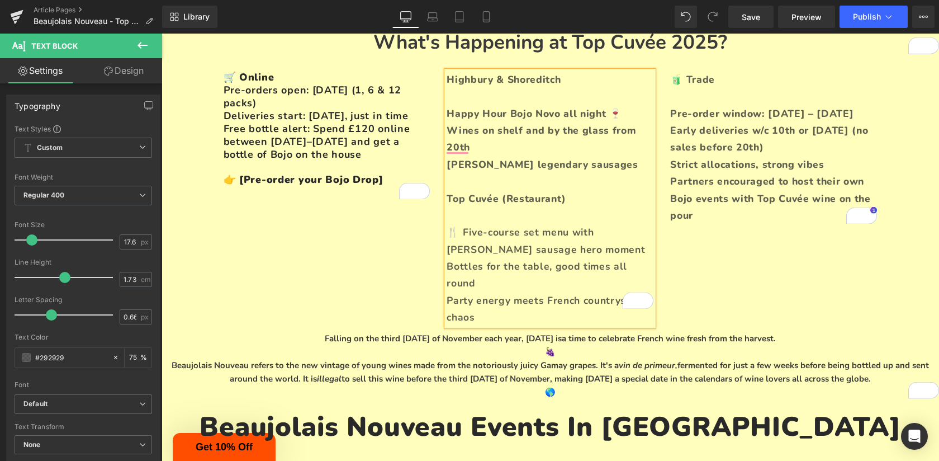
click at [505, 215] on p "To enrich screen reader interactions, please activate Accessibility in Grammarl…" at bounding box center [550, 215] width 207 height 17
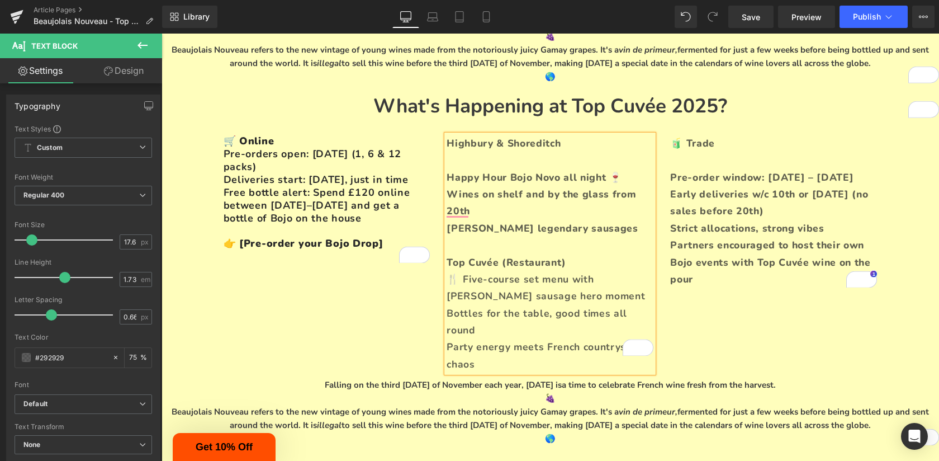
scroll to position [153, 0]
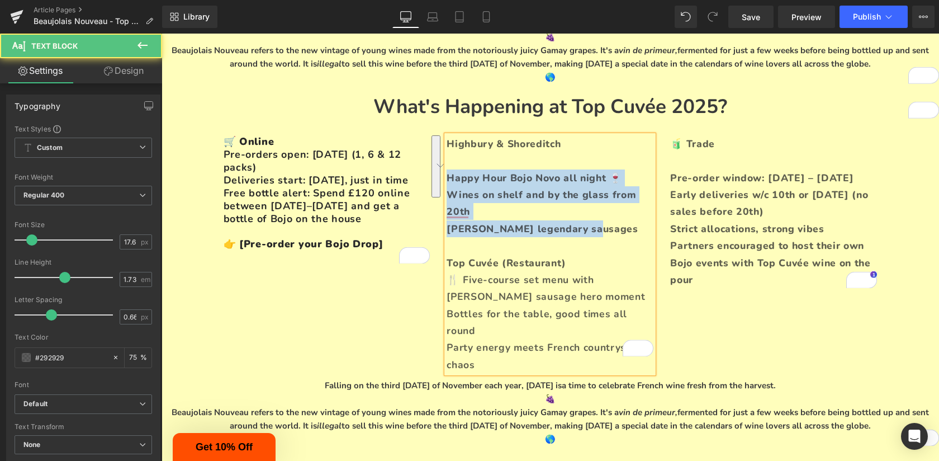
drag, startPoint x: 591, startPoint y: 226, endPoint x: 438, endPoint y: 172, distance: 163.0
click at [438, 172] on div "🛒 Online Pre-orders open: 1st October (1, 6 & 12 packs) Deliveries start: 19th …" at bounding box center [550, 248] width 671 height 260
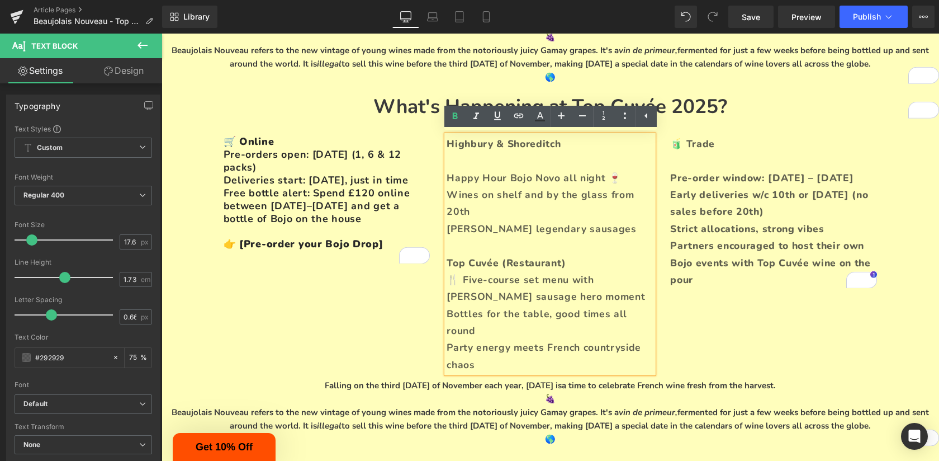
click at [508, 163] on p "To enrich screen reader interactions, please activate Accessibility in Grammarl…" at bounding box center [550, 160] width 207 height 17
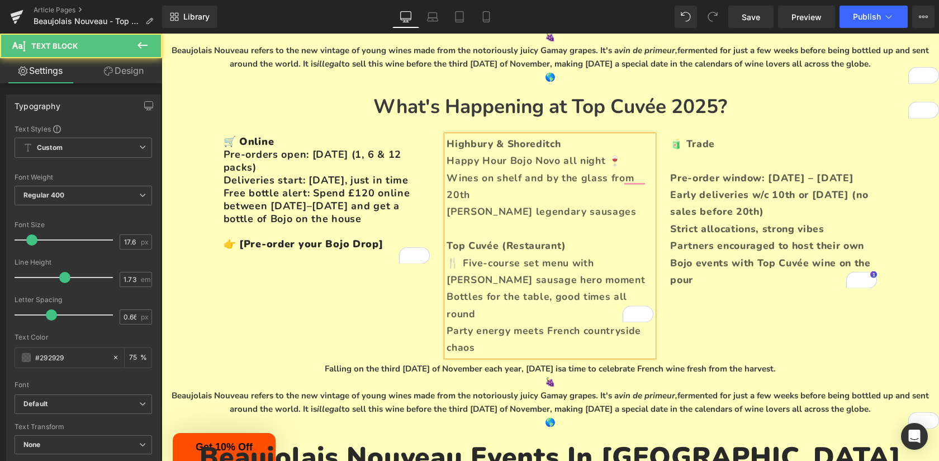
click at [511, 139] on p "Highbury & Shoreditch" at bounding box center [550, 143] width 207 height 17
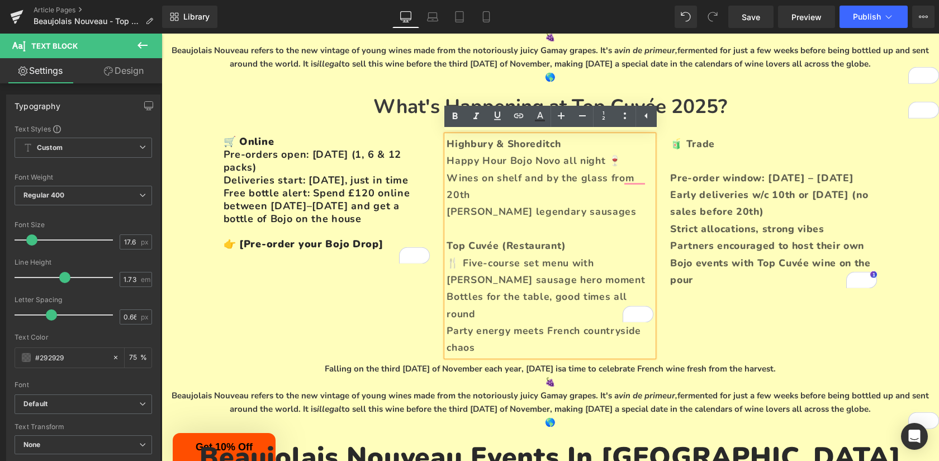
click at [473, 140] on p "Highbury & Shoreditch" at bounding box center [550, 143] width 207 height 17
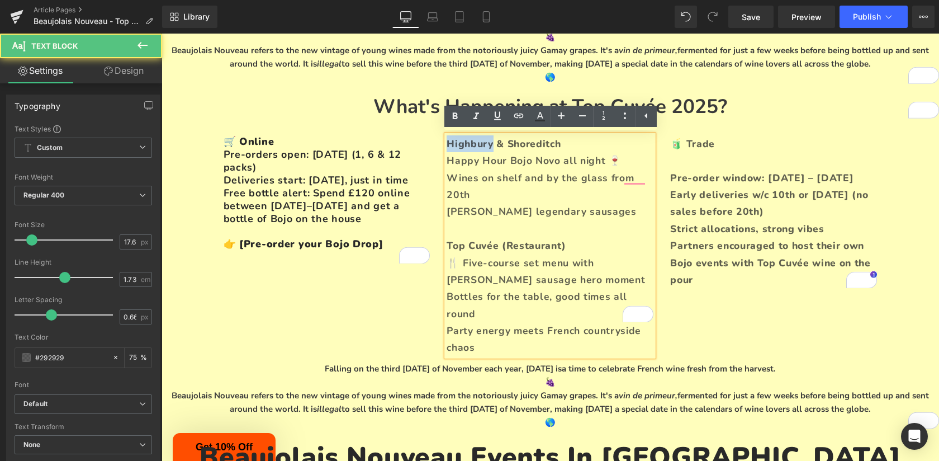
click at [473, 140] on p "Highbury & Shoreditch" at bounding box center [550, 143] width 207 height 17
copy p "Highbury"
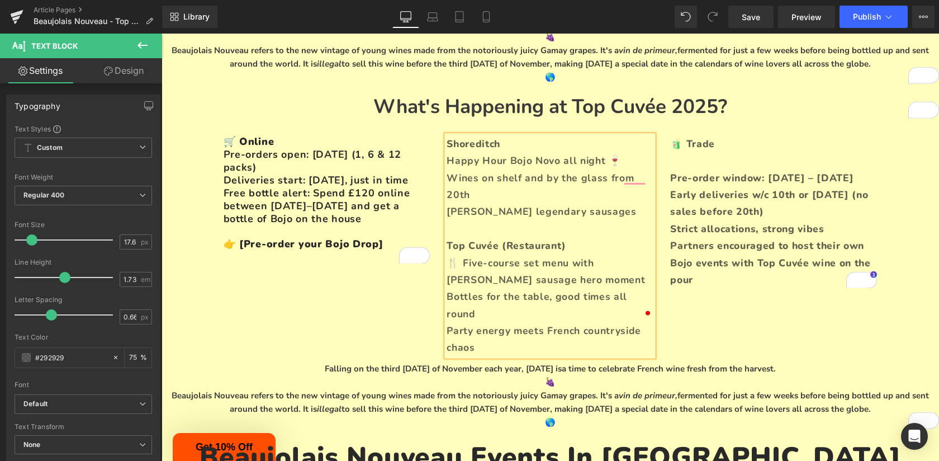
click at [500, 237] on p "Top Cuvée (Restaurant)" at bounding box center [550, 245] width 207 height 17
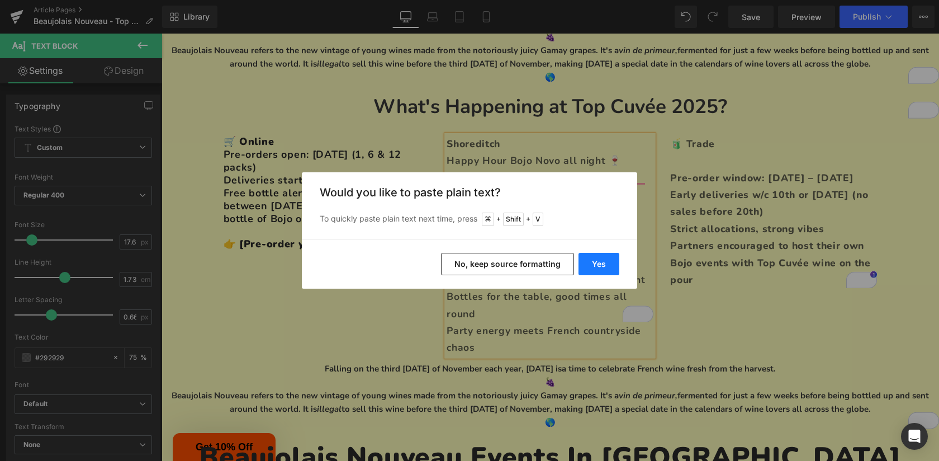
click at [588, 262] on button "Yes" at bounding box center [599, 264] width 41 height 22
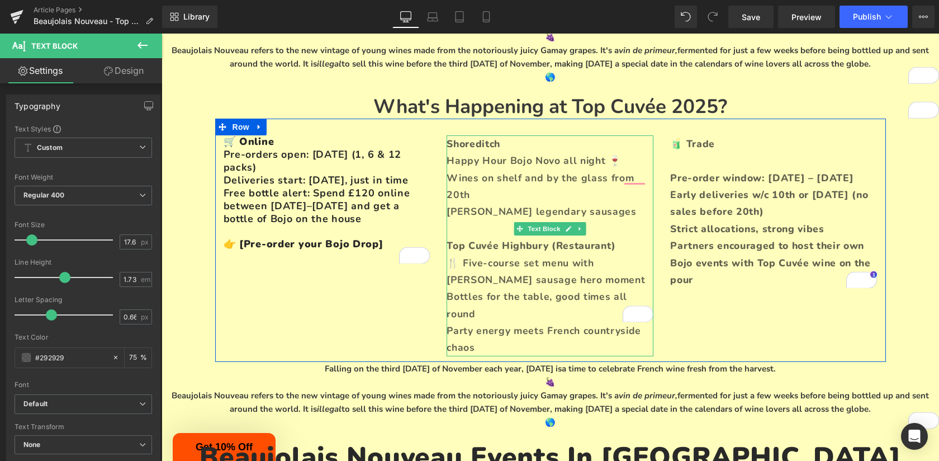
click at [502, 237] on p "Top Cuvée Highbury (Restaurant)" at bounding box center [550, 245] width 207 height 17
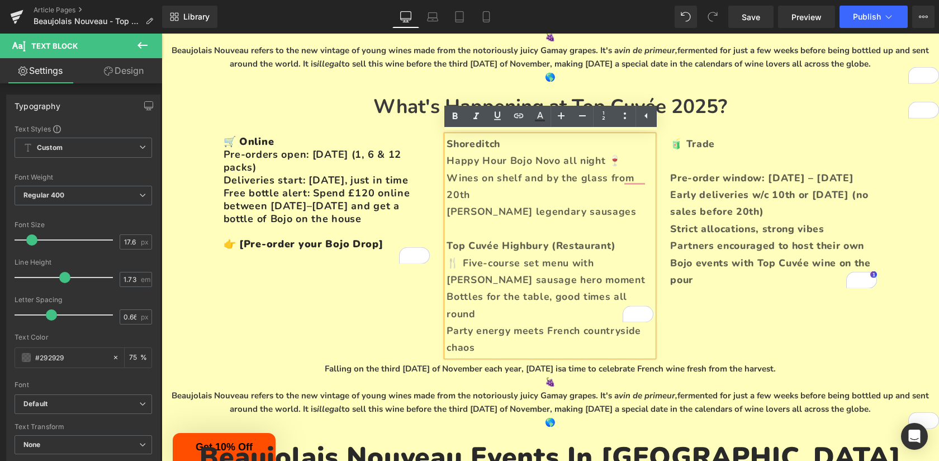
click at [581, 237] on p "Top Cuvée Highbury (Restaurant)" at bounding box center [550, 245] width 207 height 17
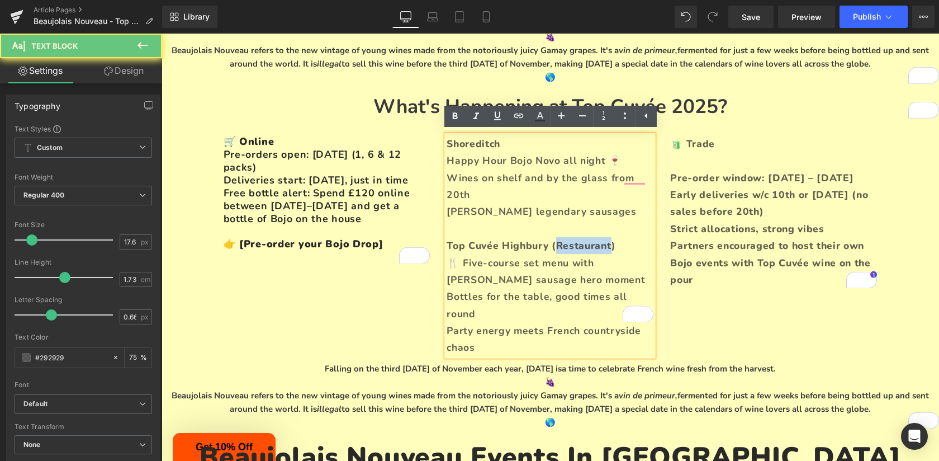
click at [581, 237] on p "Top Cuvée Highbury (Restaurant)" at bounding box center [550, 245] width 207 height 17
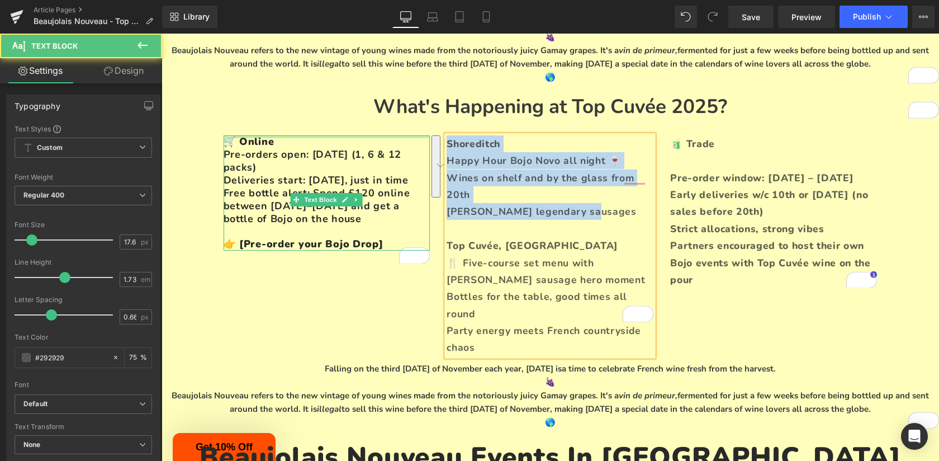
drag, startPoint x: 596, startPoint y: 201, endPoint x: 425, endPoint y: 136, distance: 183.2
click at [425, 136] on div "🛒 Online Pre-orders open: 1st October (1, 6 & 12 packs) Deliveries start: 19th …" at bounding box center [550, 239] width 671 height 243
copy div "Shoreditch Happy Hour Bojo Novo all night 🍷 Wines on shelf and by the glass fro…"
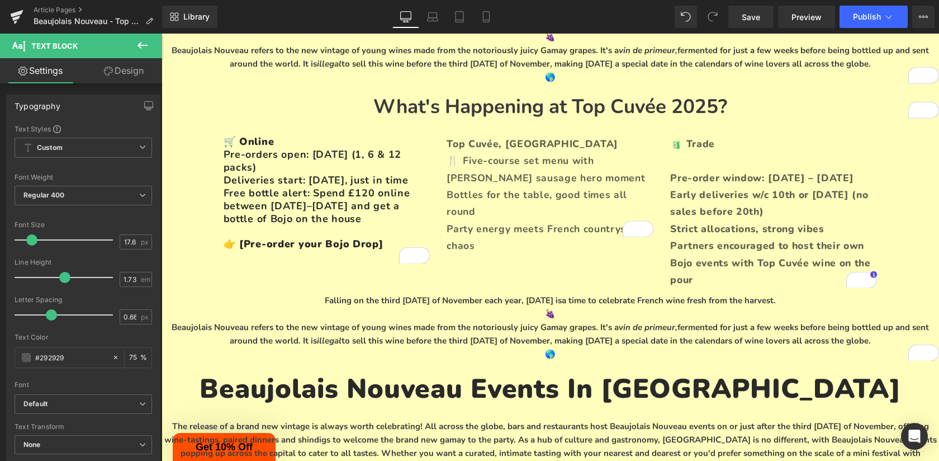
click at [491, 233] on p "Party energy meets French countryside chaos" at bounding box center [550, 237] width 207 height 34
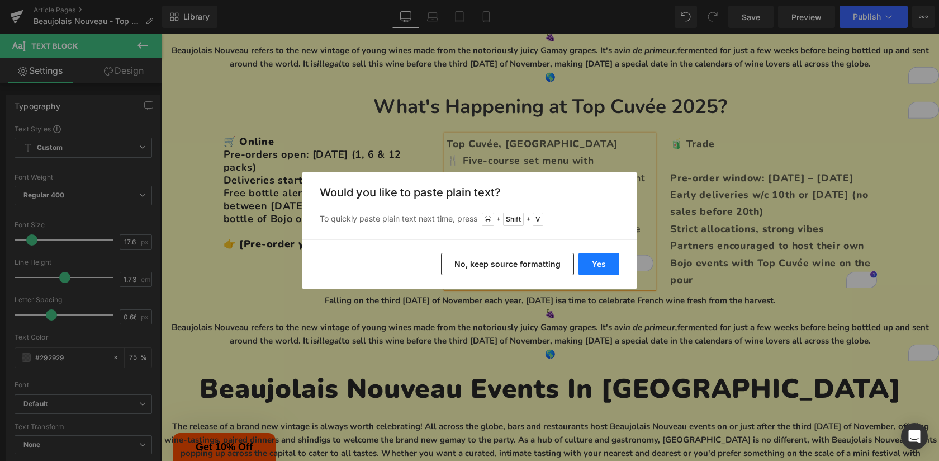
click at [595, 266] on button "Yes" at bounding box center [599, 264] width 41 height 22
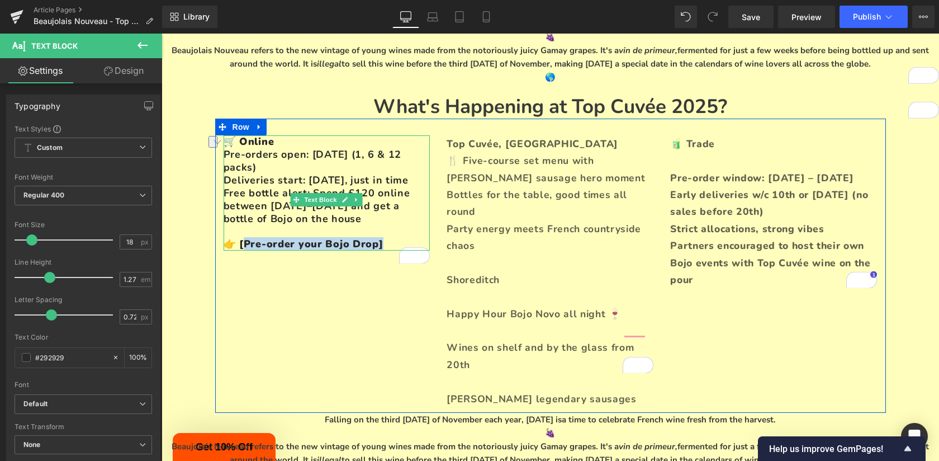
drag, startPoint x: 380, startPoint y: 257, endPoint x: 239, endPoint y: 255, distance: 140.9
click at [239, 250] on h4 "🛒 Online Pre-orders open: [DATE] (1, 6 & 12 packs) Deliveries start: [DATE], ju…" at bounding box center [327, 192] width 207 height 115
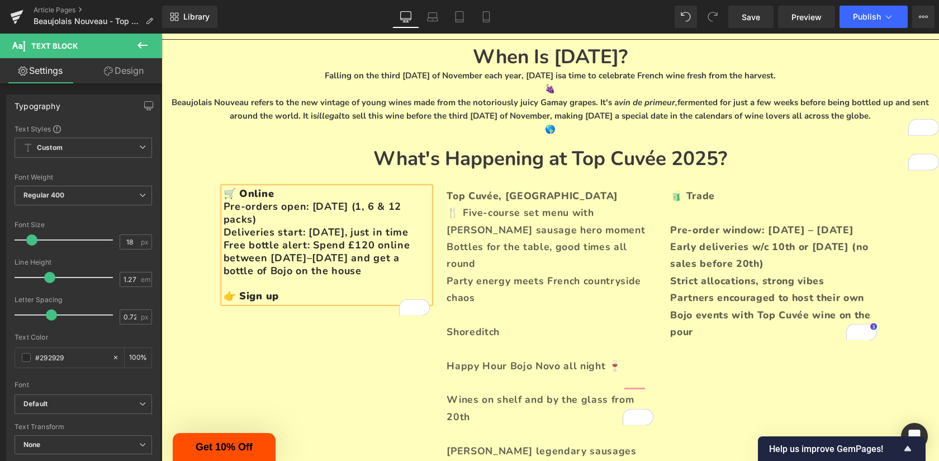
scroll to position [102, 0]
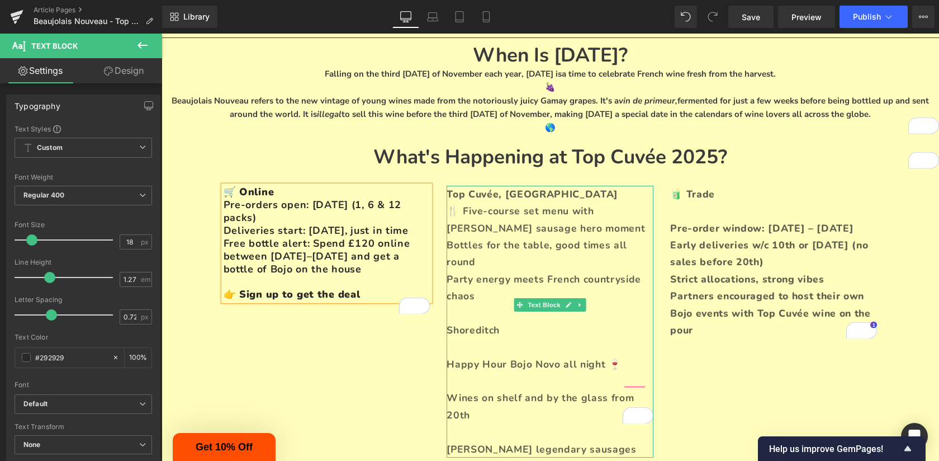
click at [466, 323] on span "Shoreditch" at bounding box center [473, 329] width 53 height 13
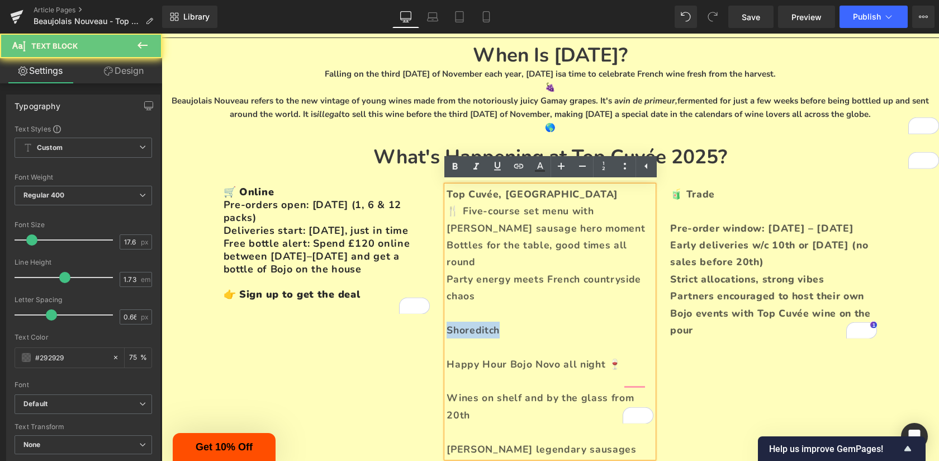
click at [466, 323] on span "Shoreditch" at bounding box center [473, 329] width 53 height 13
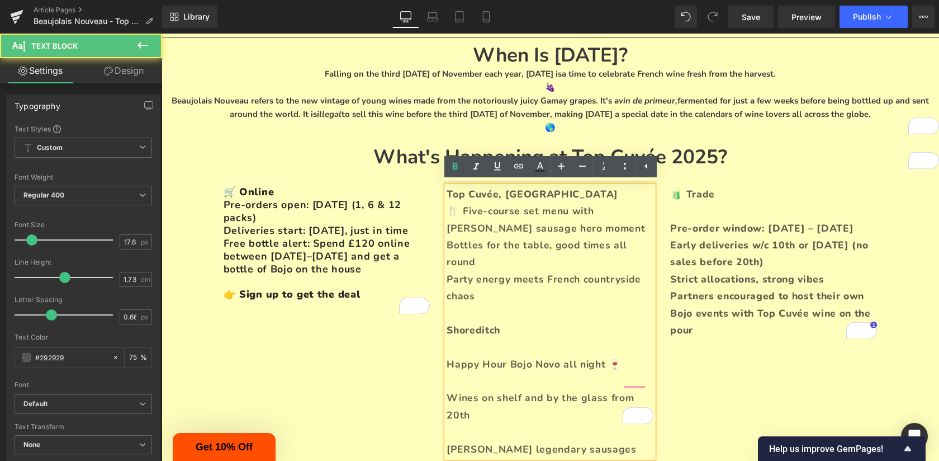
click at [506, 321] on p "Shoreditch" at bounding box center [550, 329] width 207 height 17
click at [506, 372] on p "To enrich screen reader interactions, please activate Accessibility in Grammarl…" at bounding box center [550, 380] width 207 height 17
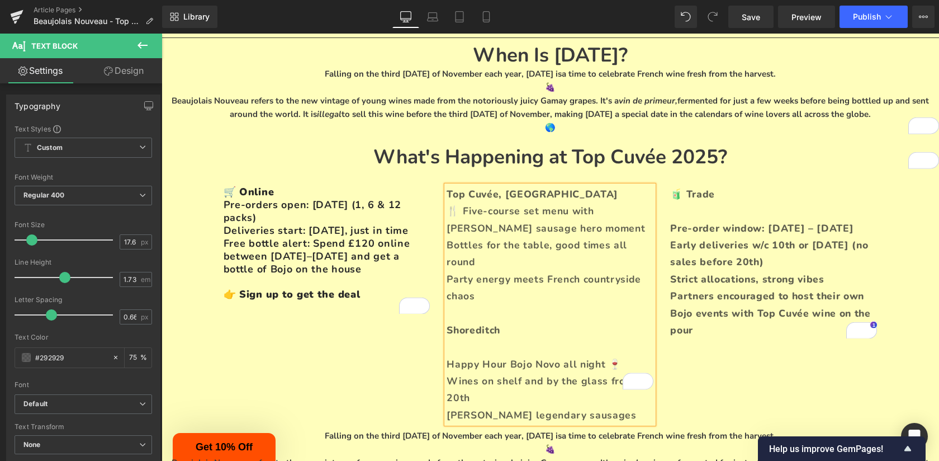
click at [467, 338] on p "To enrich screen reader interactions, please activate Accessibility in Grammarl…" at bounding box center [550, 346] width 207 height 17
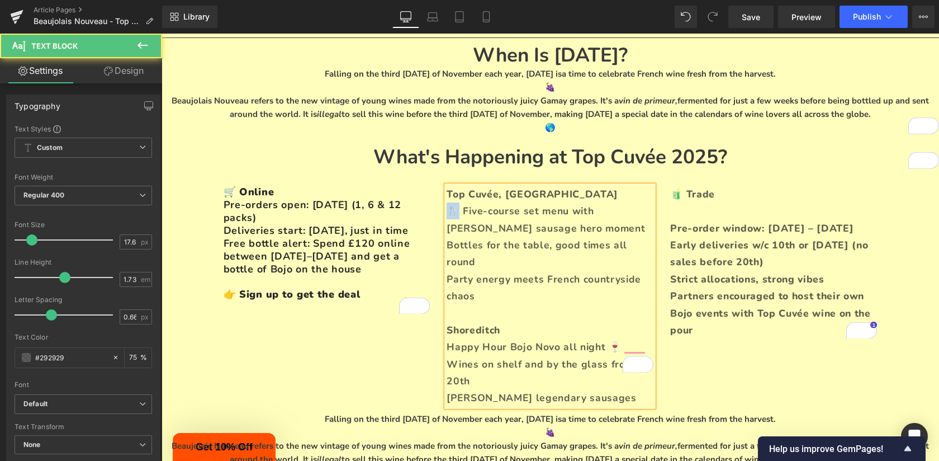
drag, startPoint x: 458, startPoint y: 210, endPoint x: 448, endPoint y: 210, distance: 9.5
click at [448, 210] on span "🍴 Five-course set menu with [PERSON_NAME] sausage hero moment" at bounding box center [546, 219] width 198 height 30
click at [499, 278] on p "Party energy meets French countryside chaos" at bounding box center [550, 288] width 207 height 34
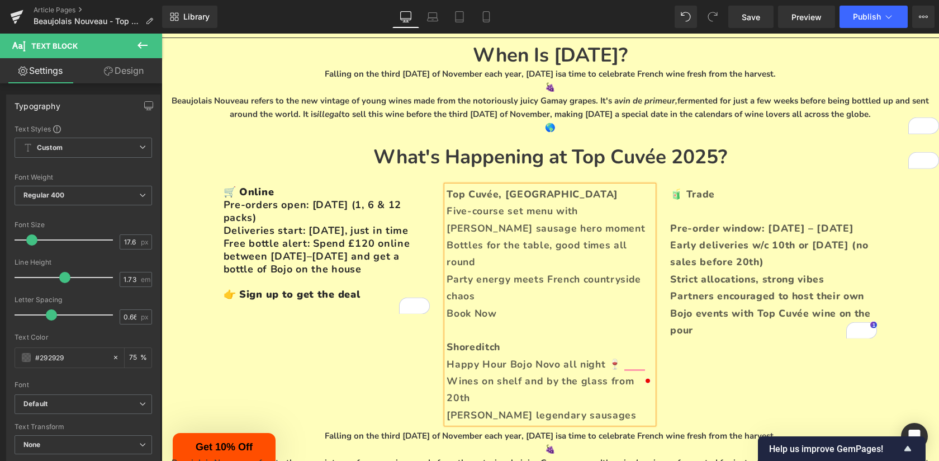
click at [483, 306] on span "Book Now" at bounding box center [472, 312] width 50 height 13
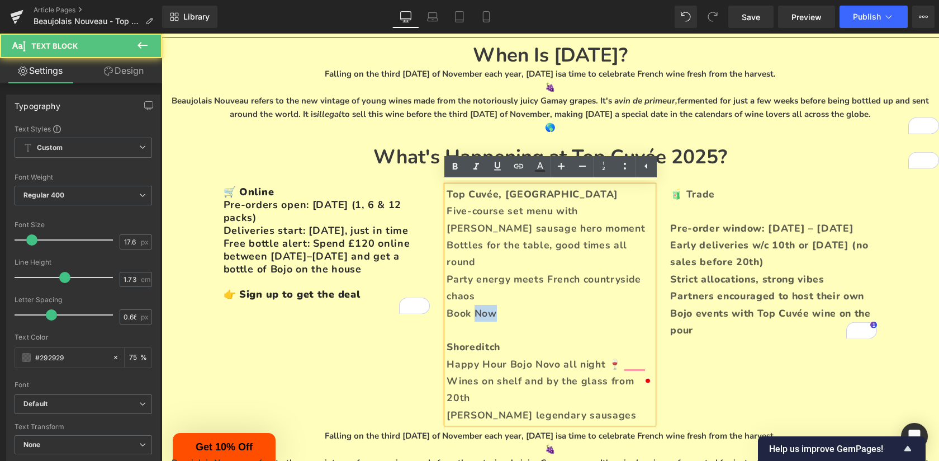
click at [483, 306] on span "Book Now" at bounding box center [472, 312] width 50 height 13
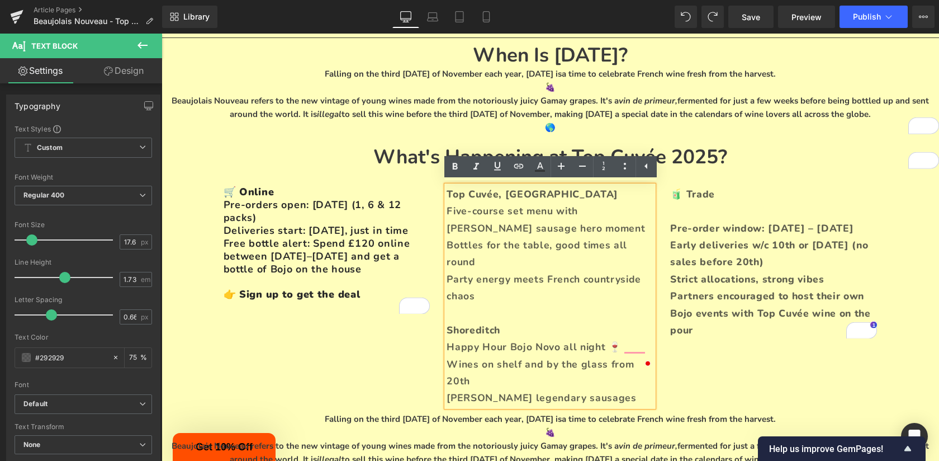
click at [483, 305] on p "To enrich screen reader interactions, please activate Accessibility in Grammarl…" at bounding box center [550, 313] width 207 height 17
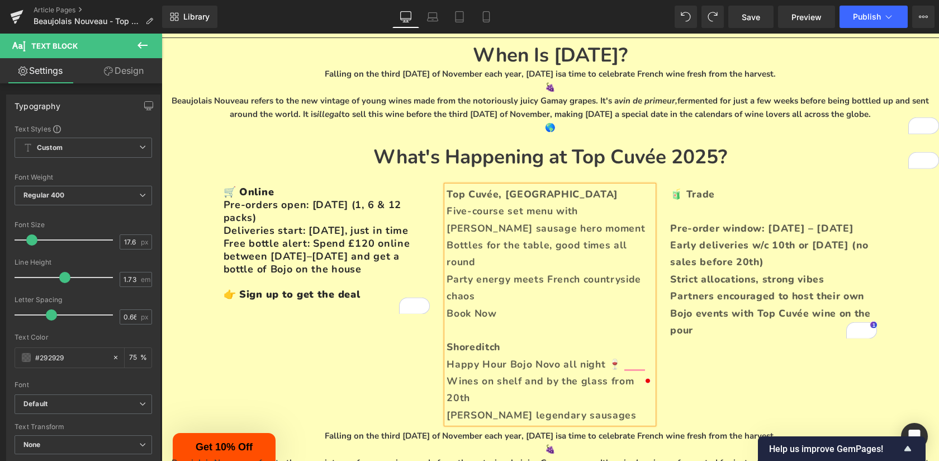
click at [460, 306] on span "Book Now" at bounding box center [472, 312] width 50 height 13
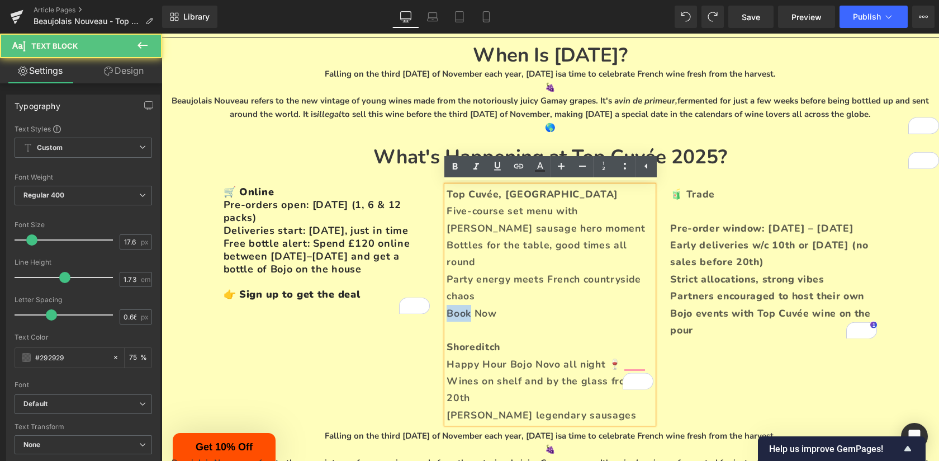
click at [460, 306] on span "Book Now" at bounding box center [472, 312] width 50 height 13
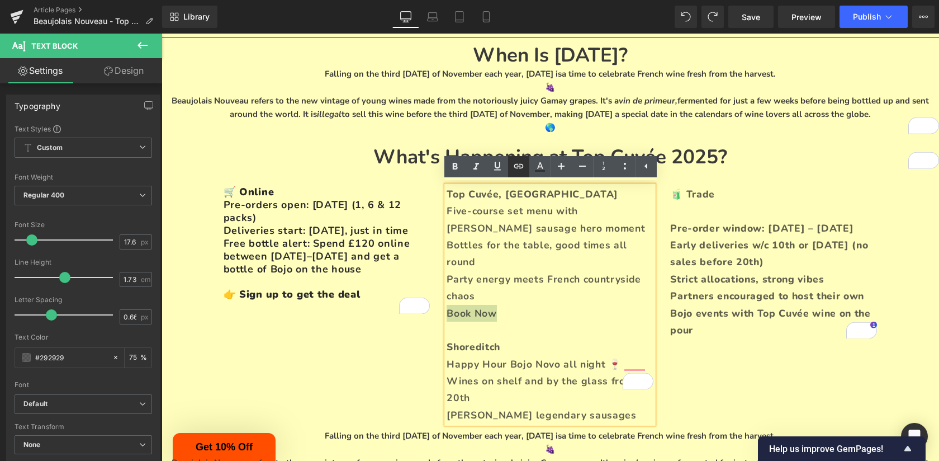
click at [515, 168] on icon at bounding box center [518, 165] width 13 height 13
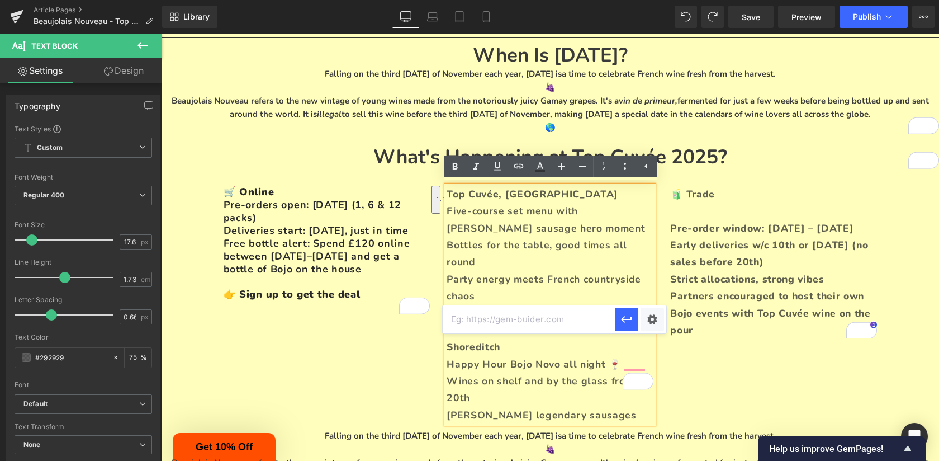
click at [577, 314] on input "text" at bounding box center [529, 319] width 172 height 28
paste input "[URL][DOMAIN_NAME][DATE]"
click at [627, 324] on icon "button" at bounding box center [626, 318] width 13 height 13
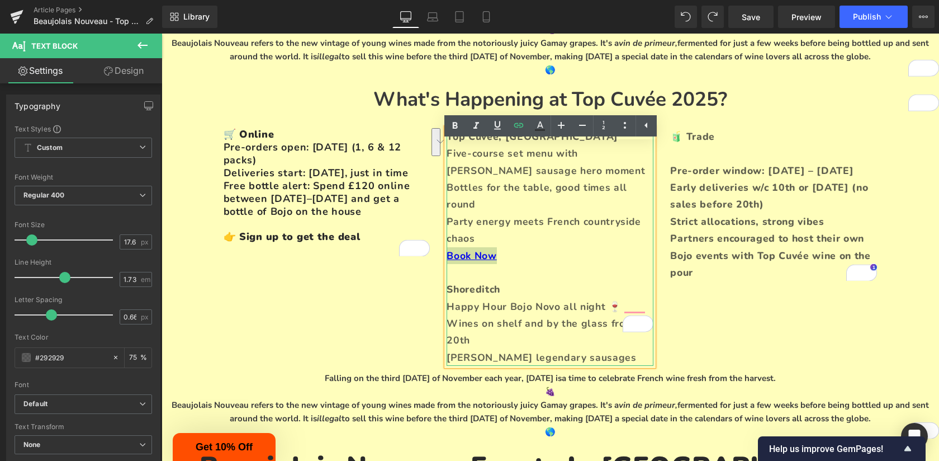
scroll to position [177, 0]
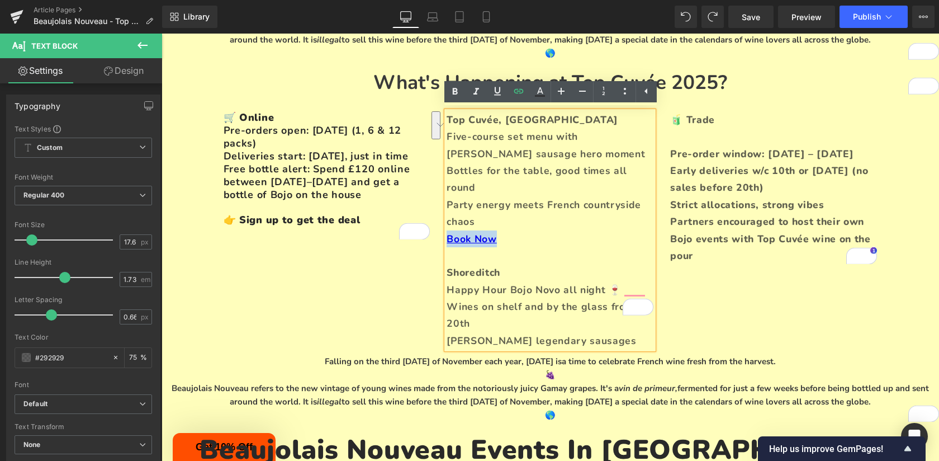
click at [585, 319] on div "🛒 Online Pre-orders open: [DATE] (1, 6 & 12 packs) Deliveries start: [DATE], ju…" at bounding box center [550, 224] width 671 height 260
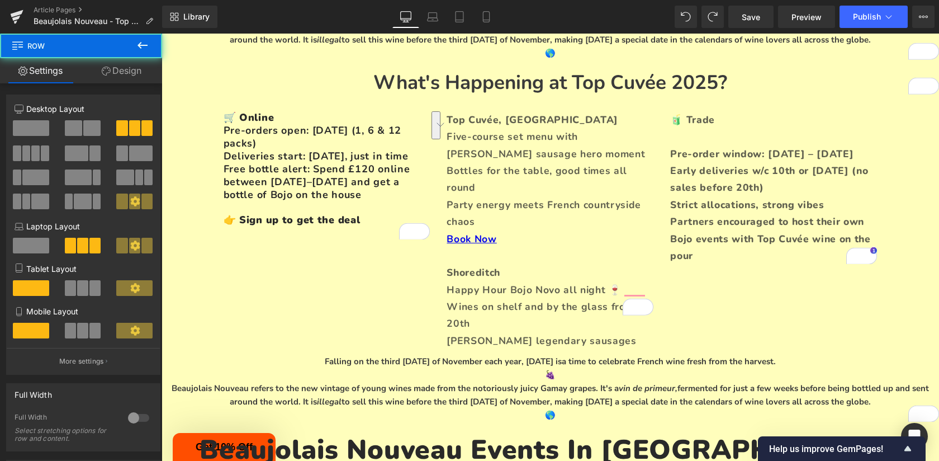
click at [585, 332] on p "[PERSON_NAME] legendary sausages" at bounding box center [550, 340] width 207 height 17
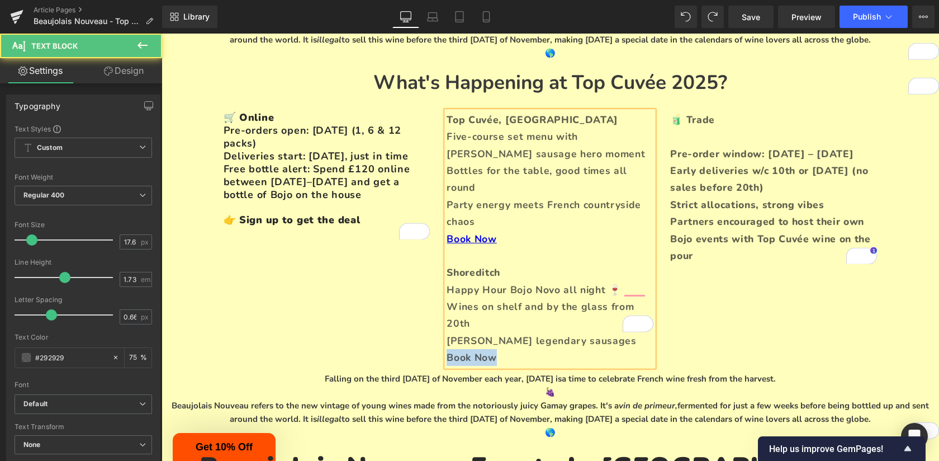
drag, startPoint x: 501, startPoint y: 324, endPoint x: 431, endPoint y: 320, distance: 70.5
click at [431, 320] on div "🛒 Online Pre-orders open: [DATE] (1, 6 & 12 packs) Deliveries start: [DATE], ju…" at bounding box center [550, 232] width 671 height 277
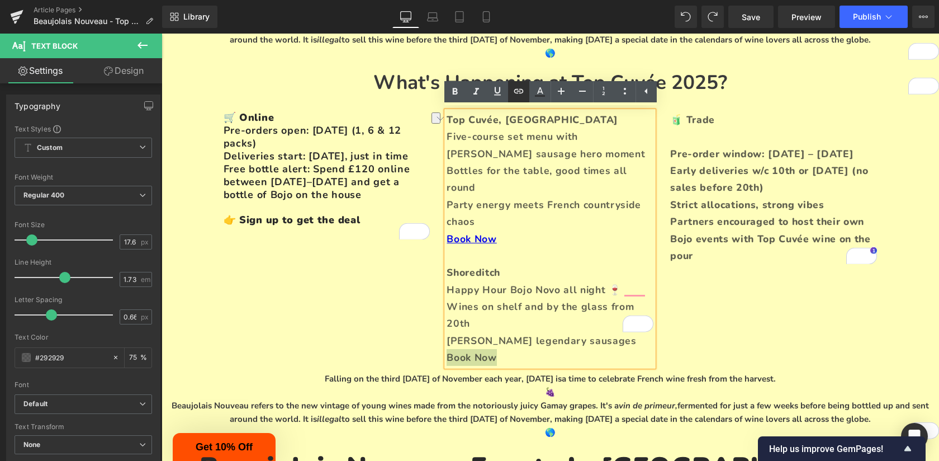
click at [519, 94] on icon at bounding box center [518, 90] width 13 height 13
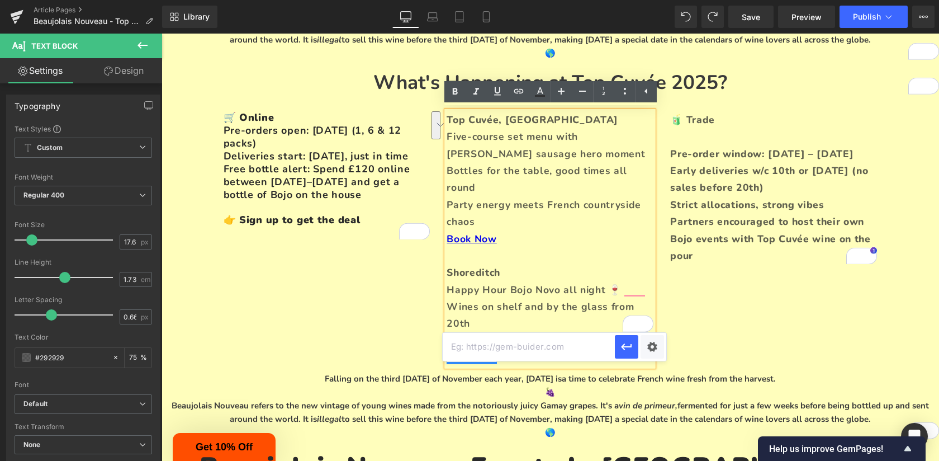
click at [496, 346] on input "text" at bounding box center [529, 347] width 172 height 28
paste input "[URL][DOMAIN_NAME][DATE]"
type input "[URL][DOMAIN_NAME][DATE]"
click at [628, 347] on icon "button" at bounding box center [626, 346] width 11 height 7
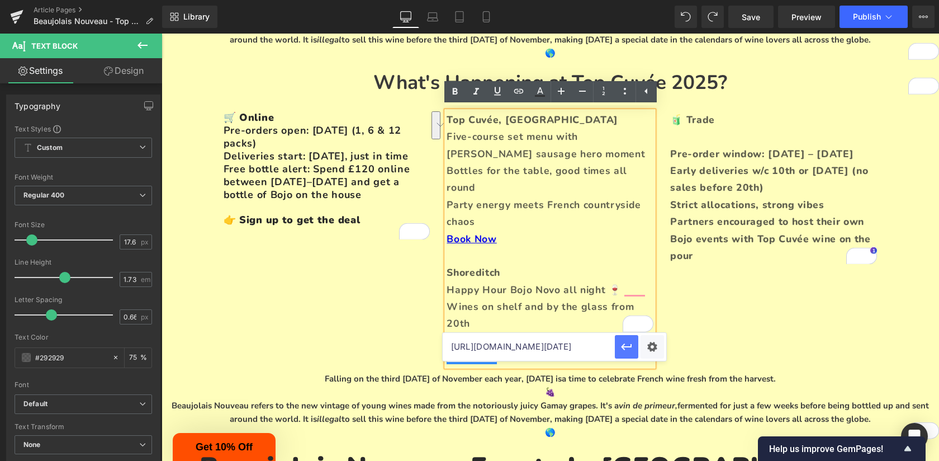
scroll to position [0, 0]
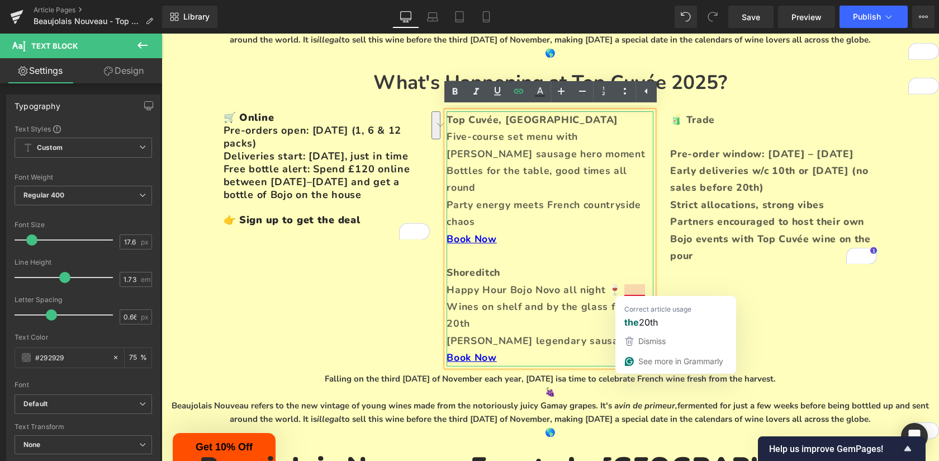
click at [586, 332] on p "[PERSON_NAME] legendary sausages" at bounding box center [550, 340] width 207 height 17
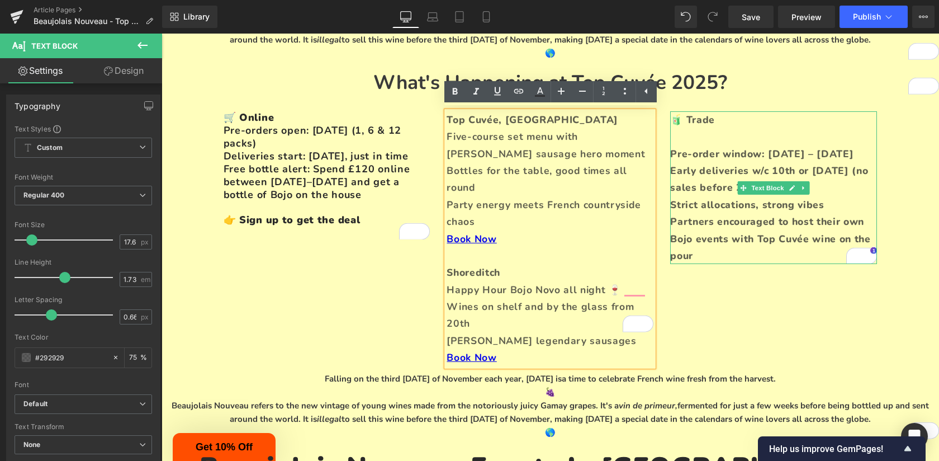
click at [754, 250] on p "Partners encouraged to host their own Bojo events with Top Cuvée wine on the po…" at bounding box center [773, 238] width 207 height 51
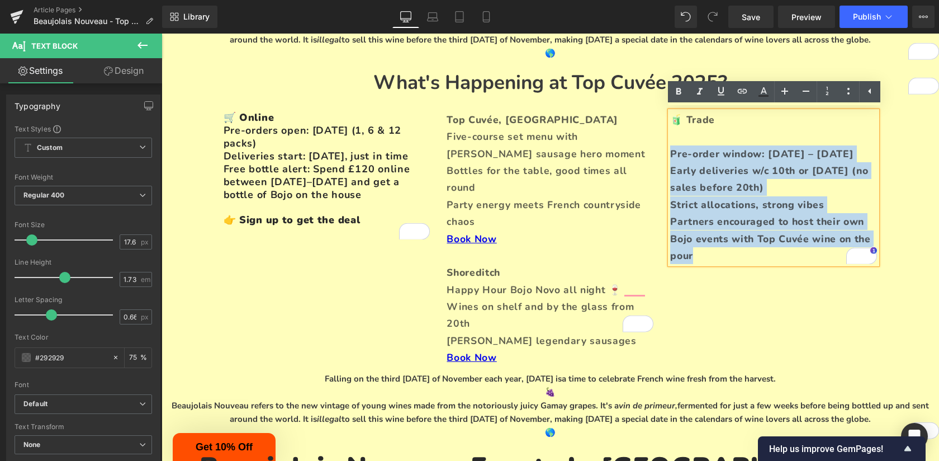
drag, startPoint x: 705, startPoint y: 253, endPoint x: 656, endPoint y: 147, distance: 116.8
click at [656, 147] on div "🛒 Online Pre-orders open: [DATE] (1, 6 & 12 packs) Deliveries start: [DATE], ju…" at bounding box center [550, 232] width 671 height 277
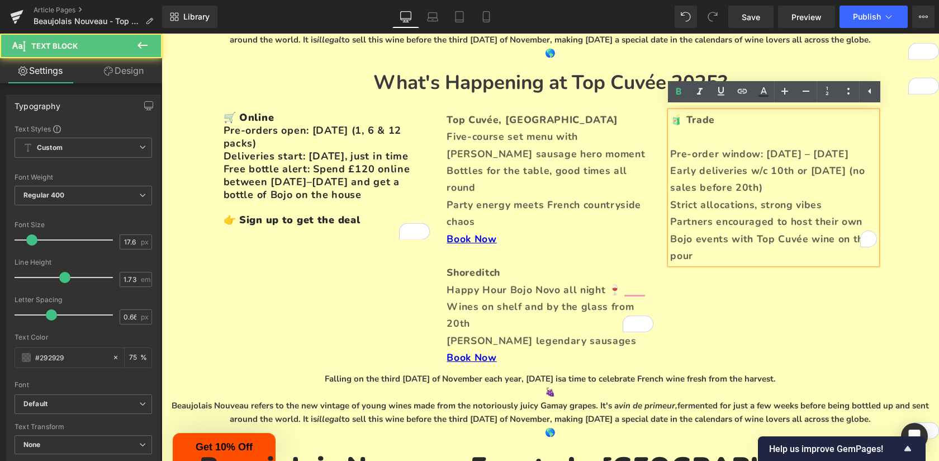
click at [704, 132] on p "To enrich screen reader interactions, please activate Accessibility in Grammarl…" at bounding box center [773, 136] width 207 height 17
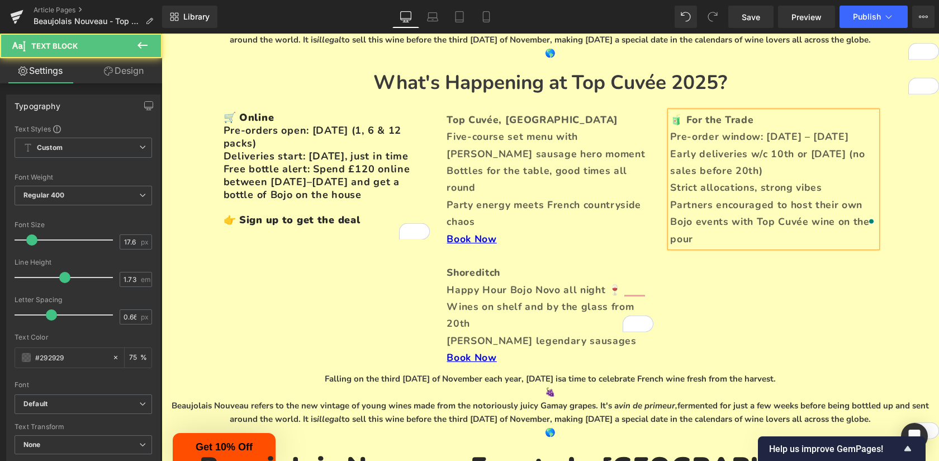
click at [868, 202] on span "Partners encouraged to host their own Bojo events with Top Cuvée wine on the po…" at bounding box center [769, 222] width 199 height 48
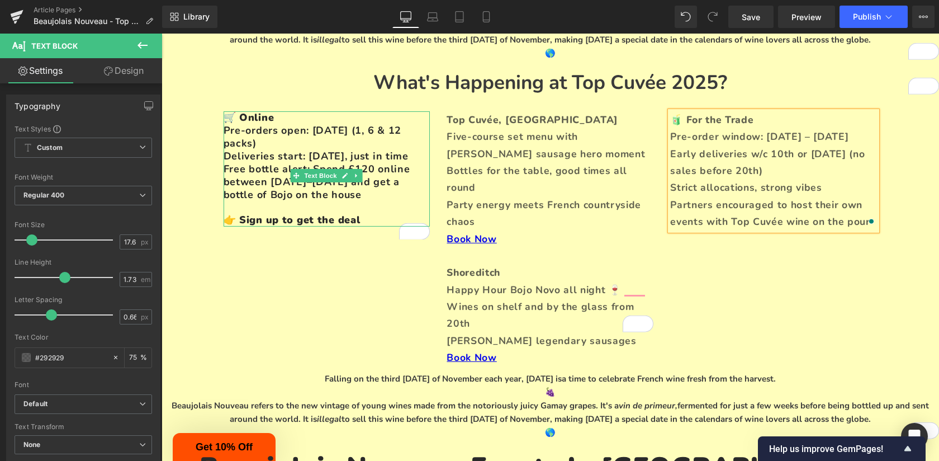
click at [315, 226] on span "👉 Sign up to get the deal" at bounding box center [292, 219] width 137 height 13
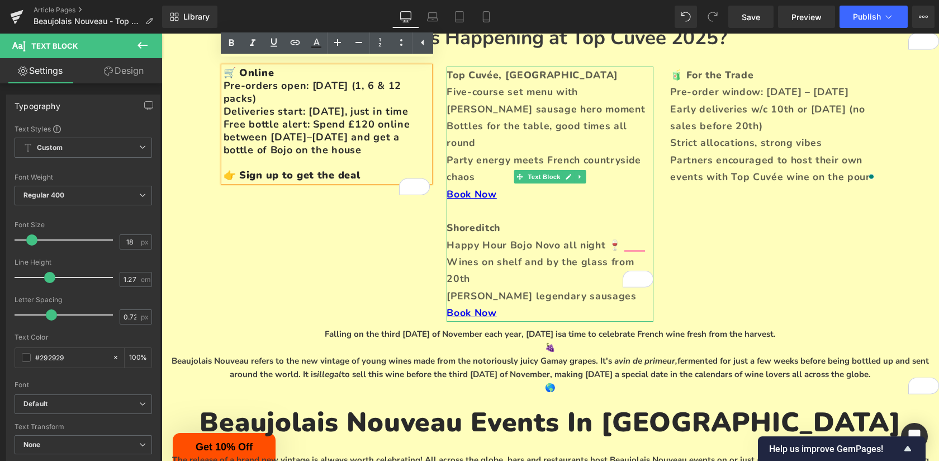
scroll to position [230, 0]
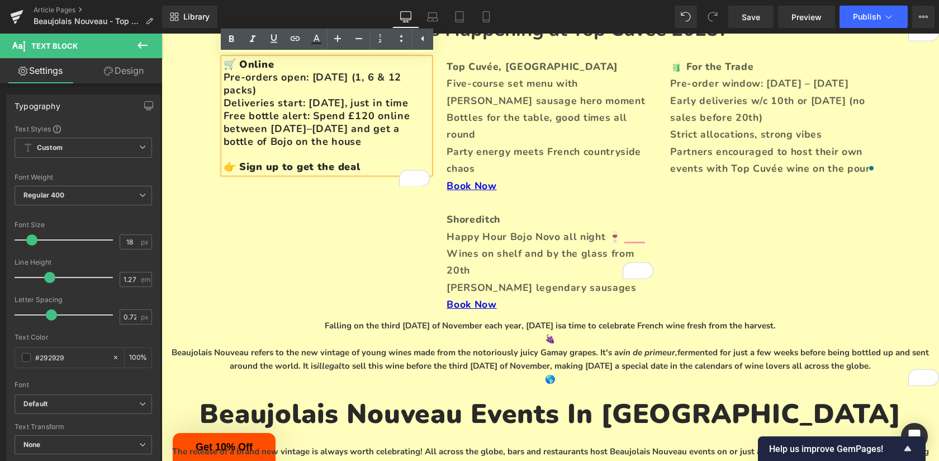
click at [545, 332] on p "🍇" at bounding box center [551, 338] width 778 height 13
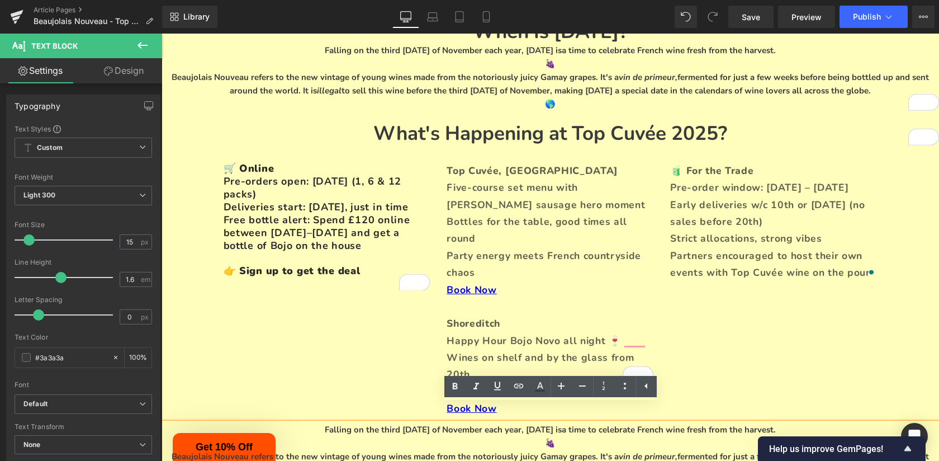
scroll to position [147, 0]
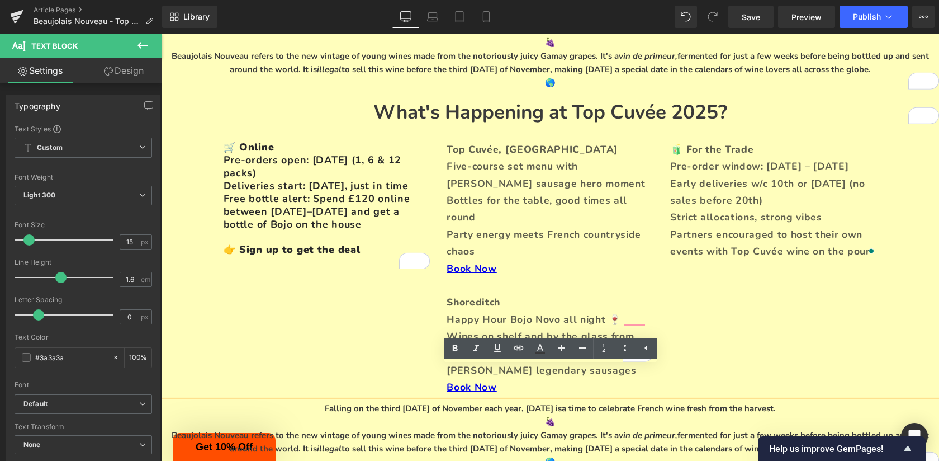
click at [549, 227] on span "Party energy meets French countryside chaos" at bounding box center [544, 242] width 194 height 30
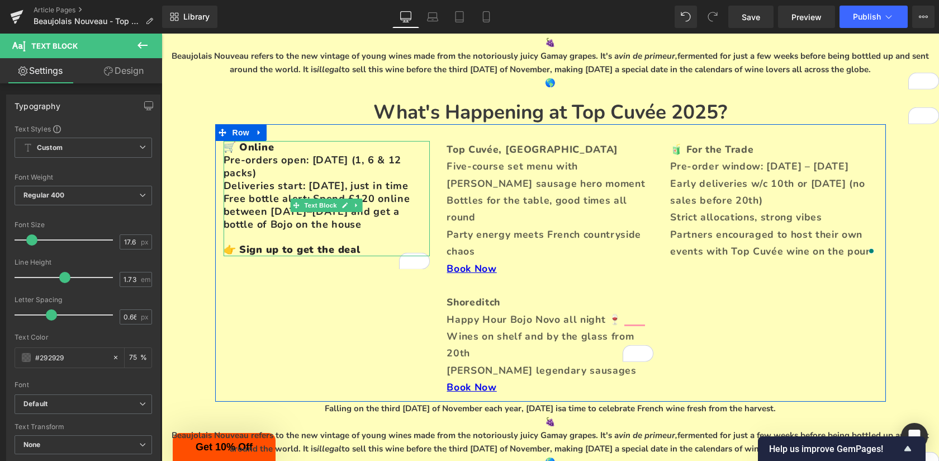
click at [331, 256] on span "👉 Sign up to get the deal" at bounding box center [292, 249] width 137 height 13
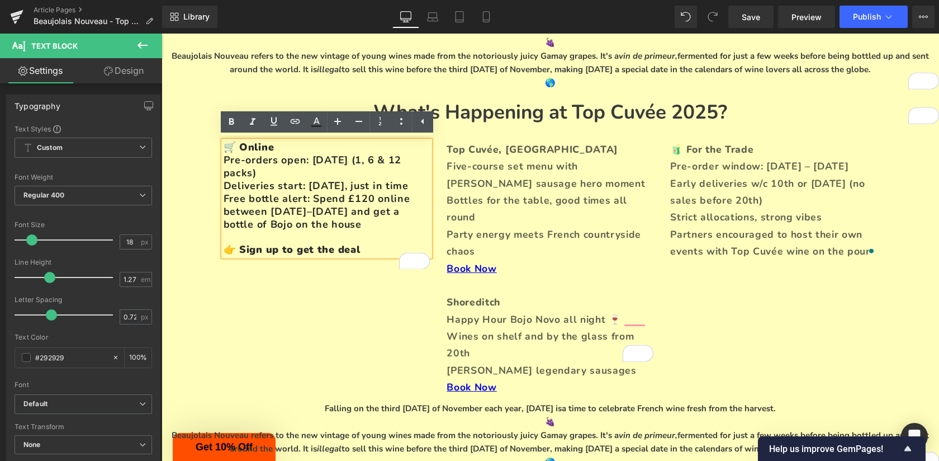
click at [331, 256] on span "👉 Sign up to get the deal" at bounding box center [292, 249] width 137 height 13
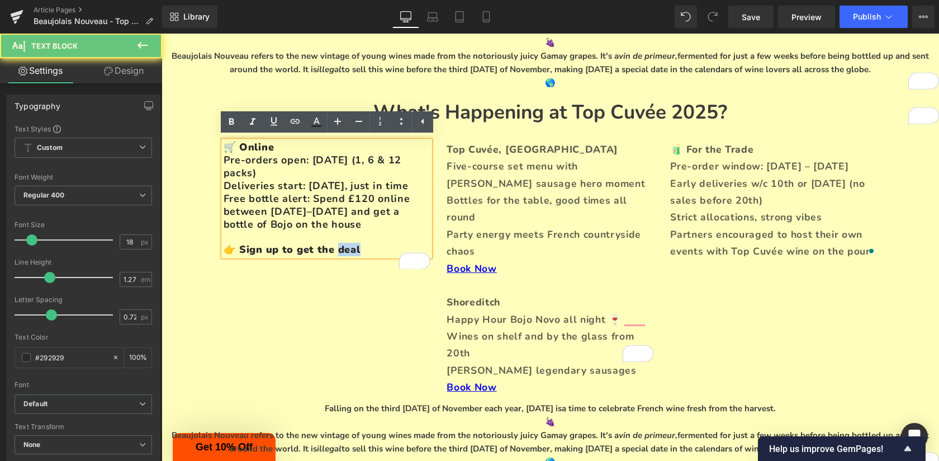
click at [331, 256] on span "👉 Sign up to get the deal" at bounding box center [292, 249] width 137 height 13
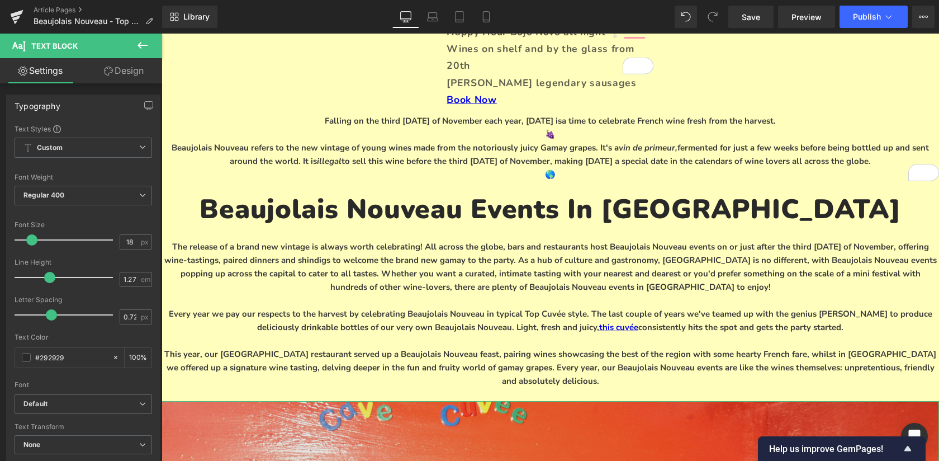
scroll to position [0, 0]
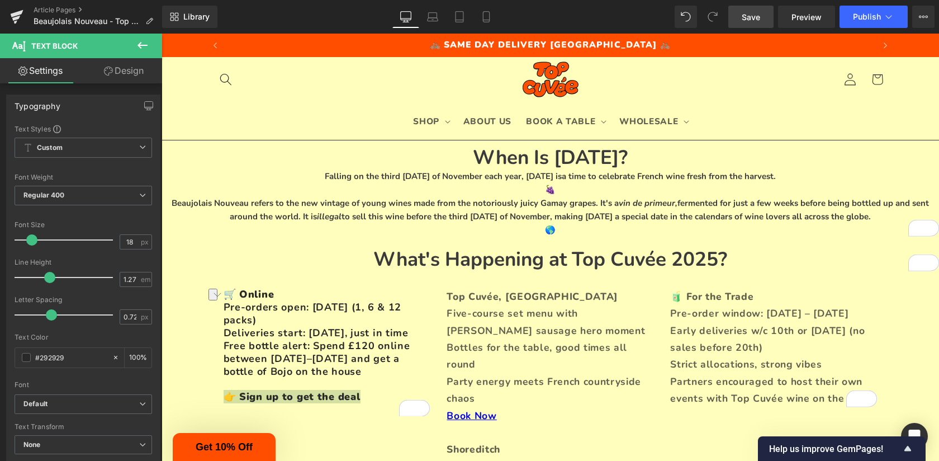
click at [757, 17] on span "Save" at bounding box center [751, 17] width 18 height 12
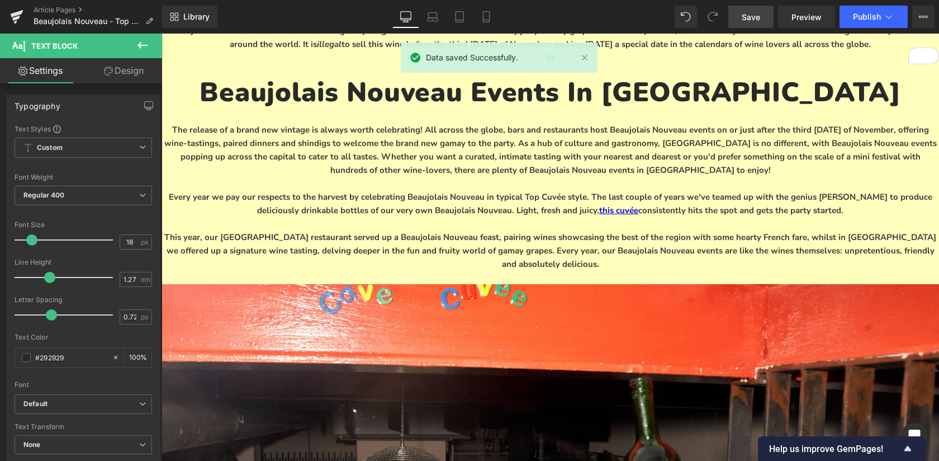
scroll to position [562, 0]
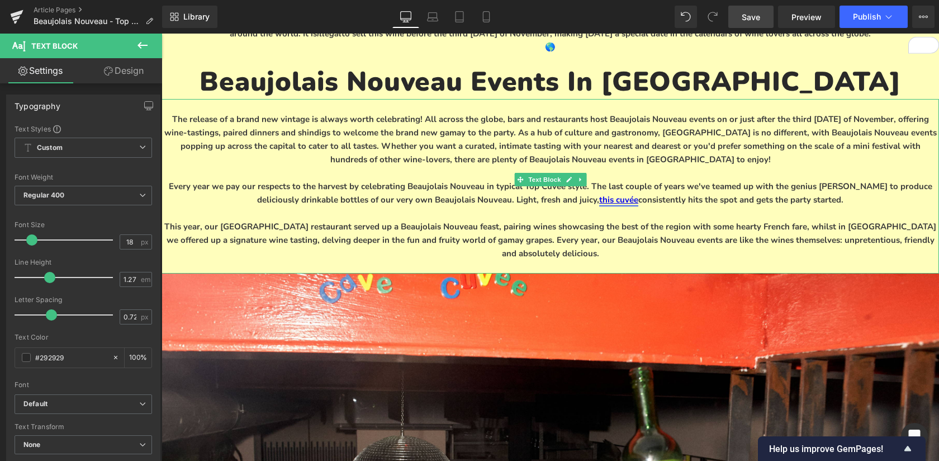
click at [599, 194] on link "this cuvée" at bounding box center [618, 199] width 39 height 11
click at [636, 179] on p "Every year we pay our respects to the harvest by celebrating Beaujolais Nouveau…" at bounding box center [551, 192] width 778 height 27
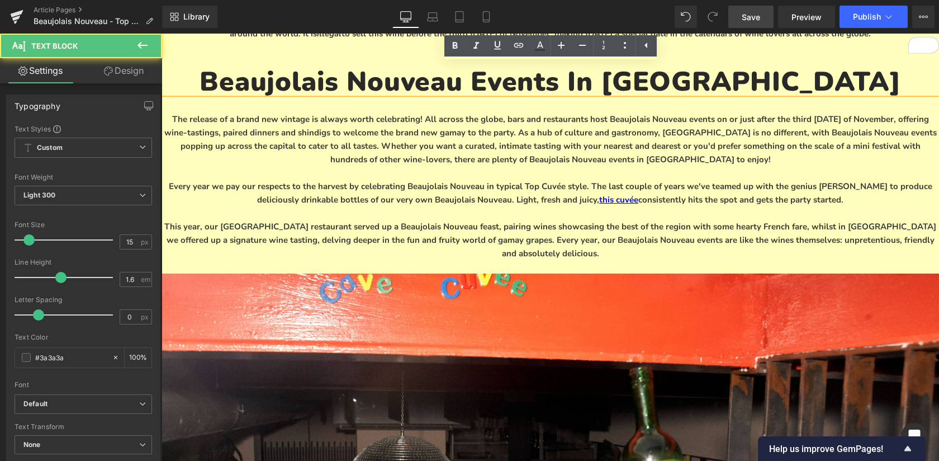
click at [636, 179] on p "Every year we pay our respects to the harvest by celebrating Beaujolais Nouveau…" at bounding box center [551, 192] width 778 height 27
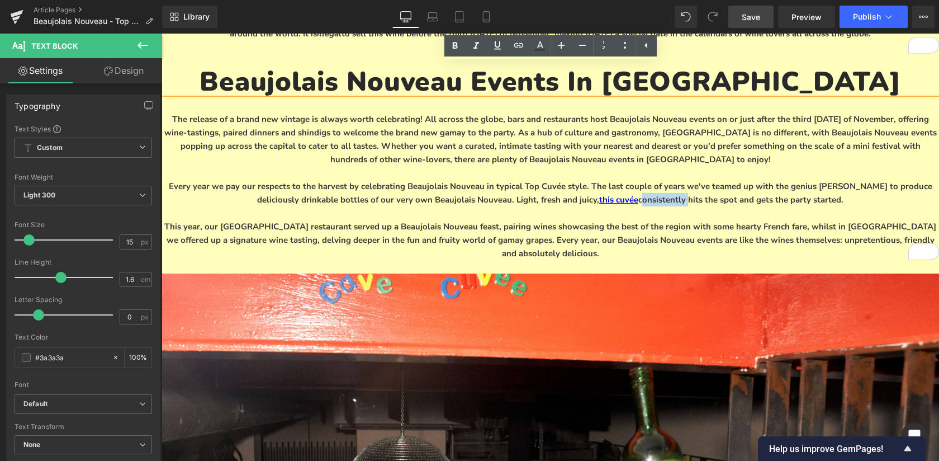
click at [636, 179] on p "Every year we pay our respects to the harvest by celebrating Beaujolais Nouveau…" at bounding box center [551, 192] width 778 height 27
drag, startPoint x: 843, startPoint y: 167, endPoint x: 580, endPoint y: 168, distance: 262.7
click at [580, 179] on p "Every year we pay our respects to the harvest by celebrating Beaujolais Nouveau…" at bounding box center [551, 192] width 778 height 27
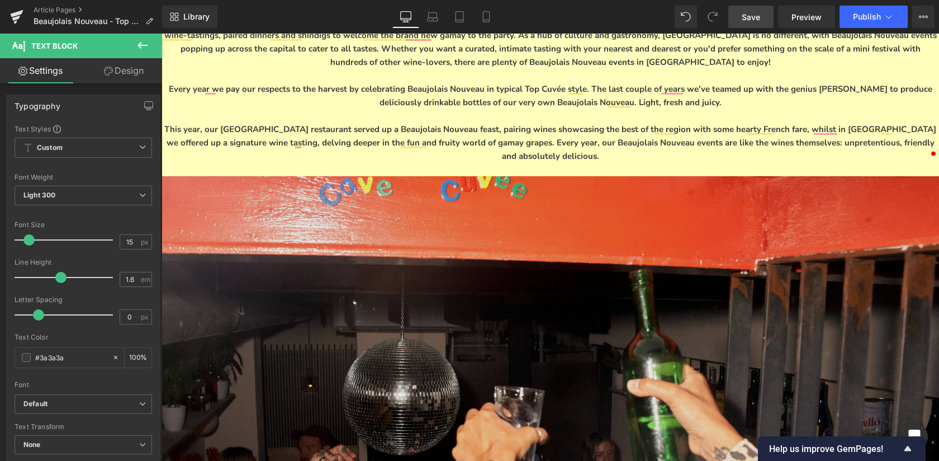
scroll to position [0, 0]
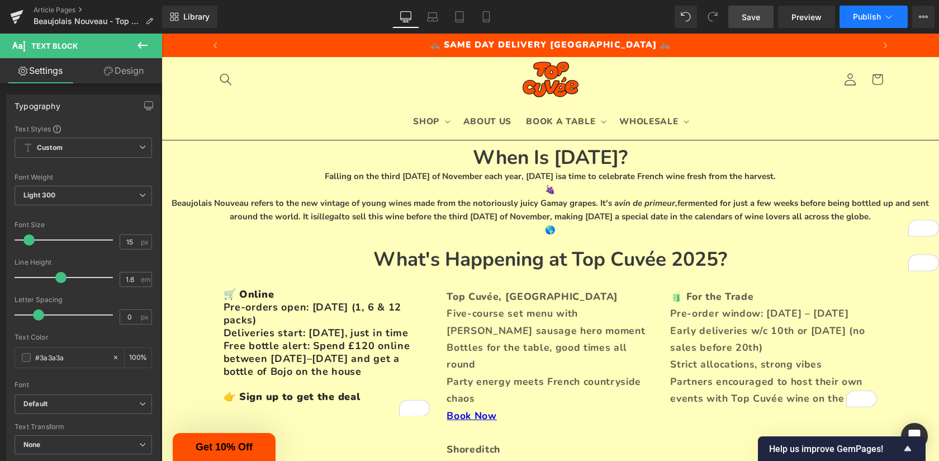
click at [857, 22] on button "Publish" at bounding box center [874, 17] width 68 height 22
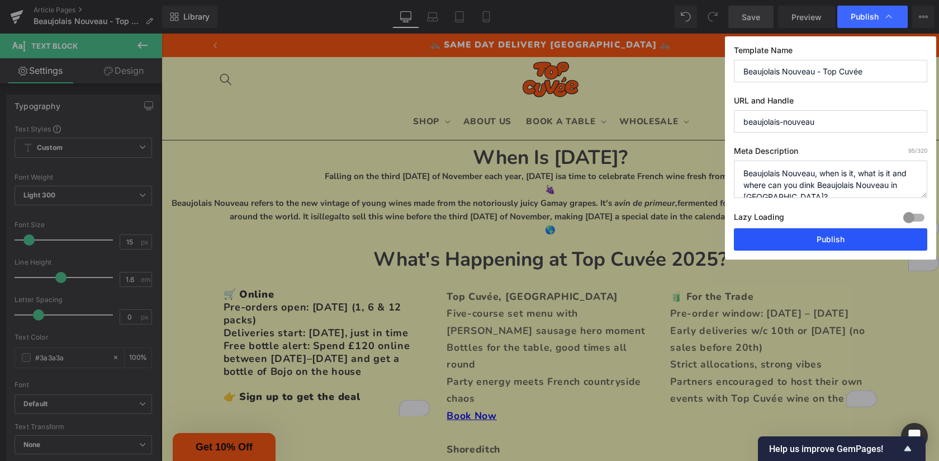
click at [842, 234] on button "Publish" at bounding box center [830, 239] width 193 height 22
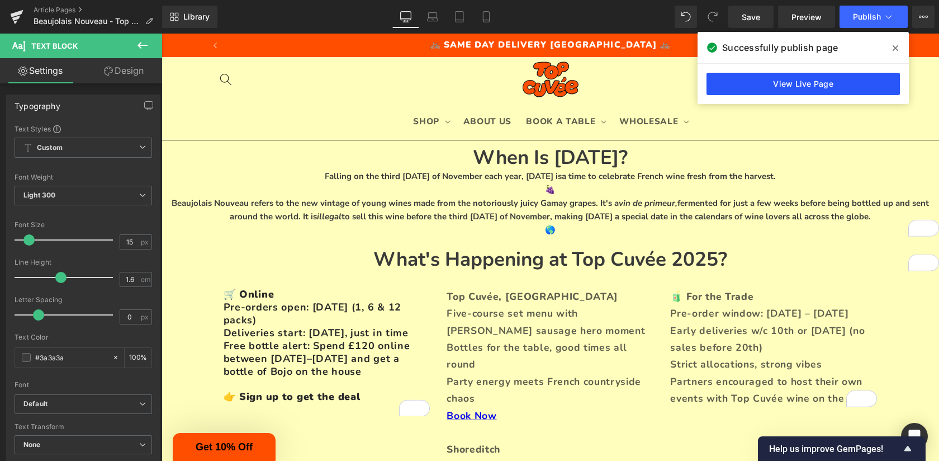
click at [842, 85] on link "View Live Page" at bounding box center [803, 84] width 193 height 22
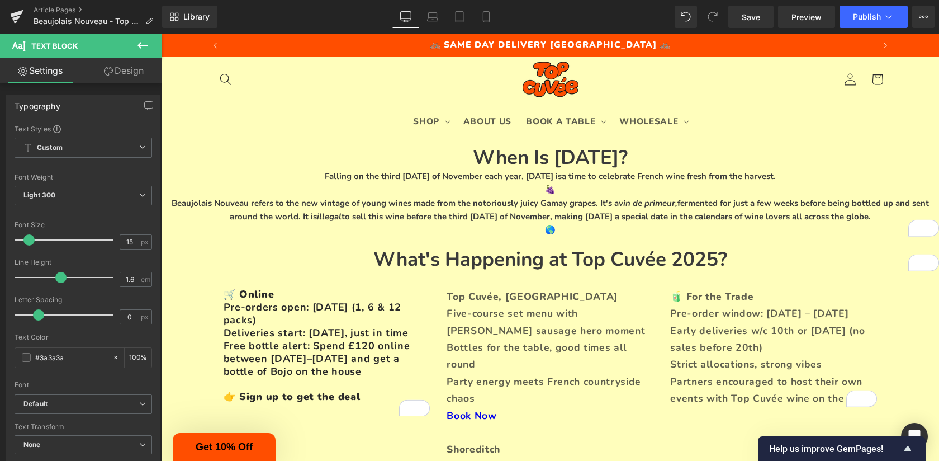
click at [138, 44] on icon at bounding box center [142, 45] width 13 height 13
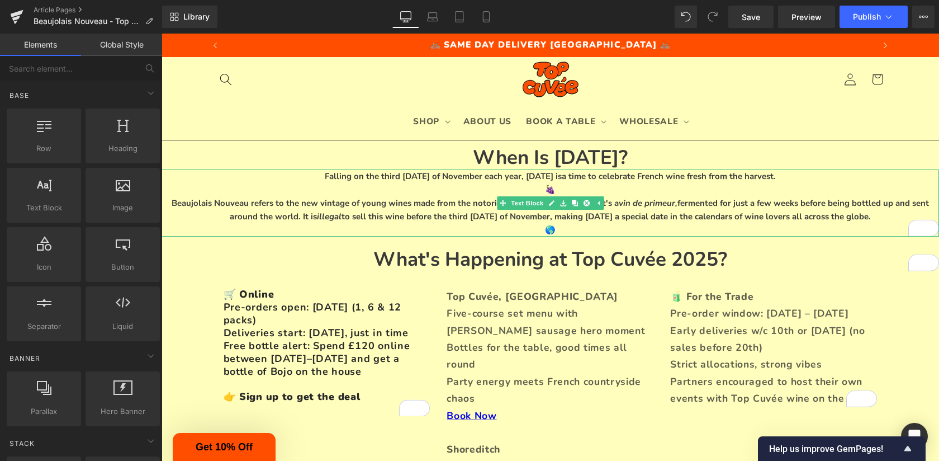
click at [550, 227] on span "🌎" at bounding box center [550, 229] width 11 height 11
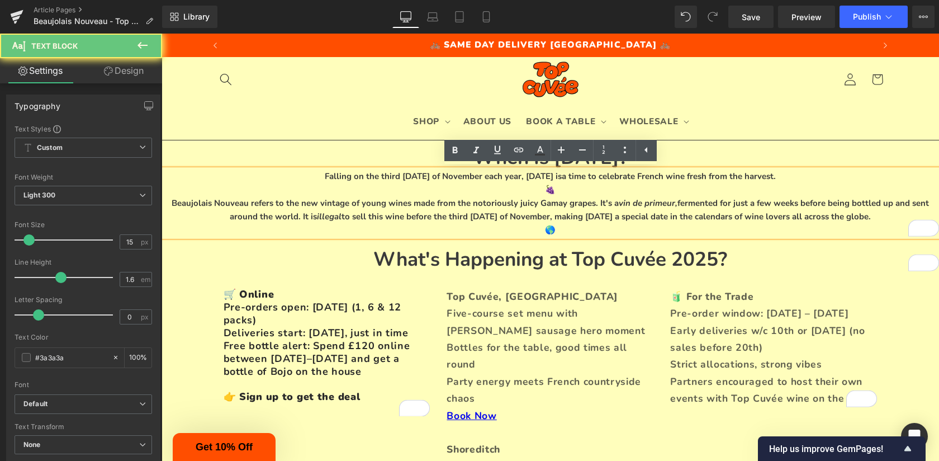
click at [550, 227] on span "🌎" at bounding box center [550, 229] width 11 height 11
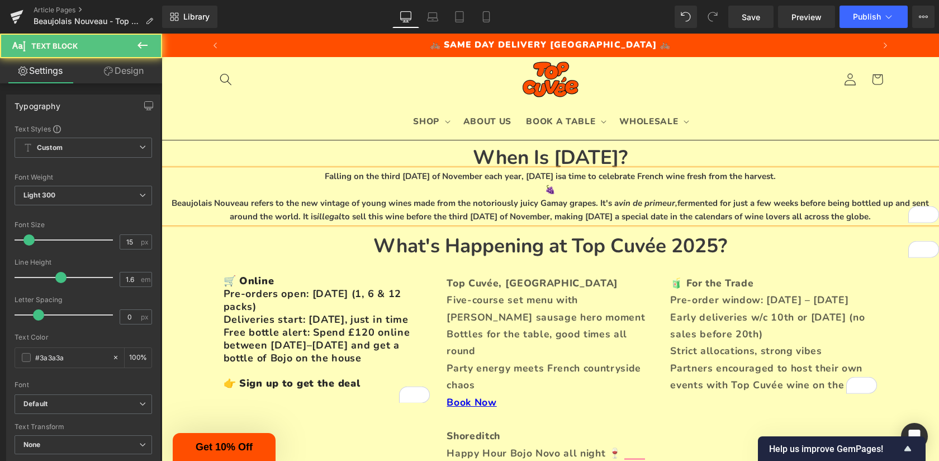
click at [549, 186] on span "🍇" at bounding box center [550, 189] width 11 height 11
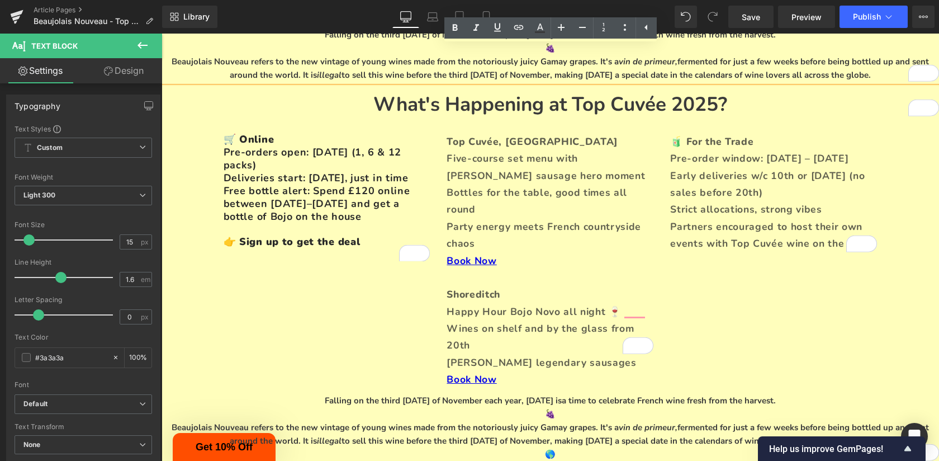
scroll to position [140, 0]
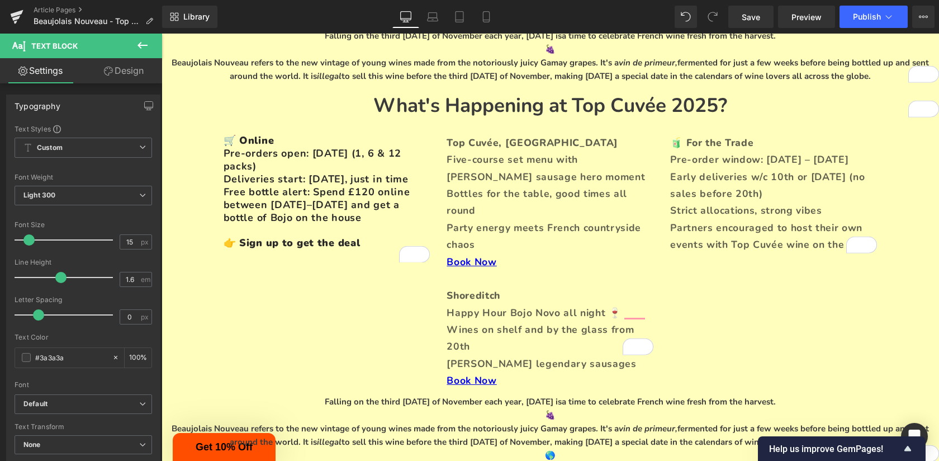
click at [146, 45] on icon at bounding box center [143, 45] width 10 height 7
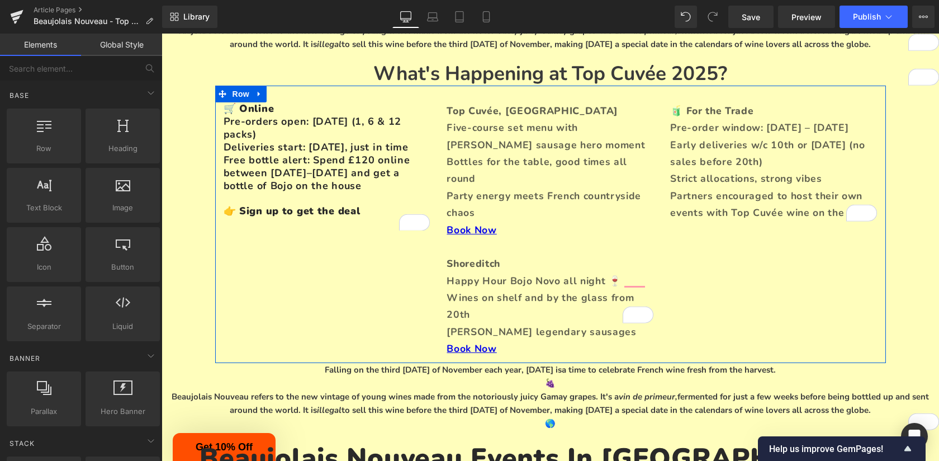
scroll to position [178, 0]
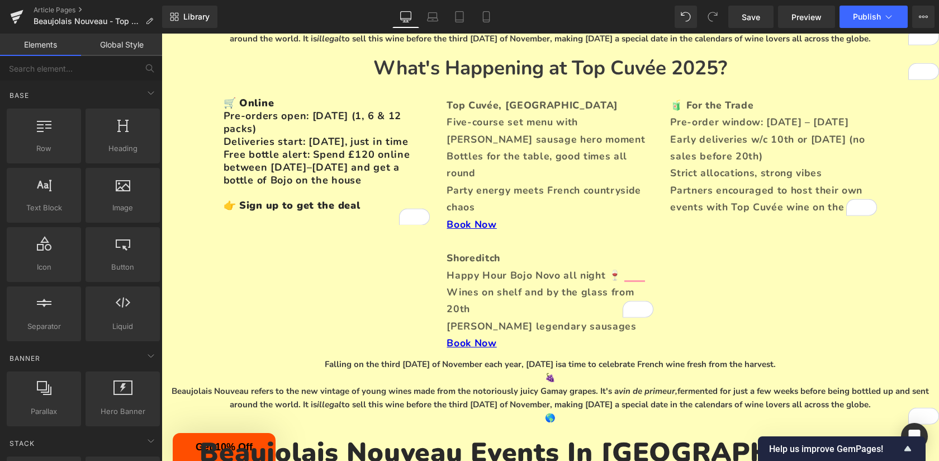
click at [436, 385] on span "Beaujolais Nouveau refers to the new vintage of young wines made from the notor…" at bounding box center [550, 397] width 757 height 25
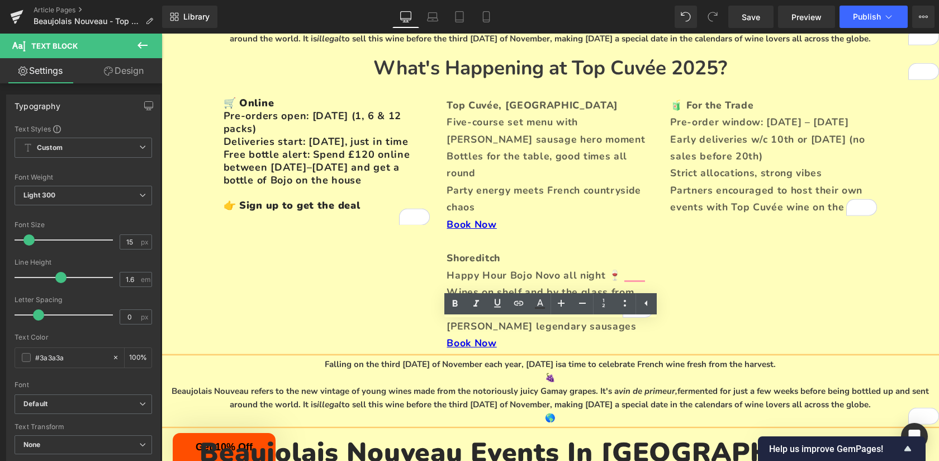
click at [612, 435] on h1 "Beaujolais Nouveau Events In [GEOGRAPHIC_DATA]" at bounding box center [551, 452] width 778 height 34
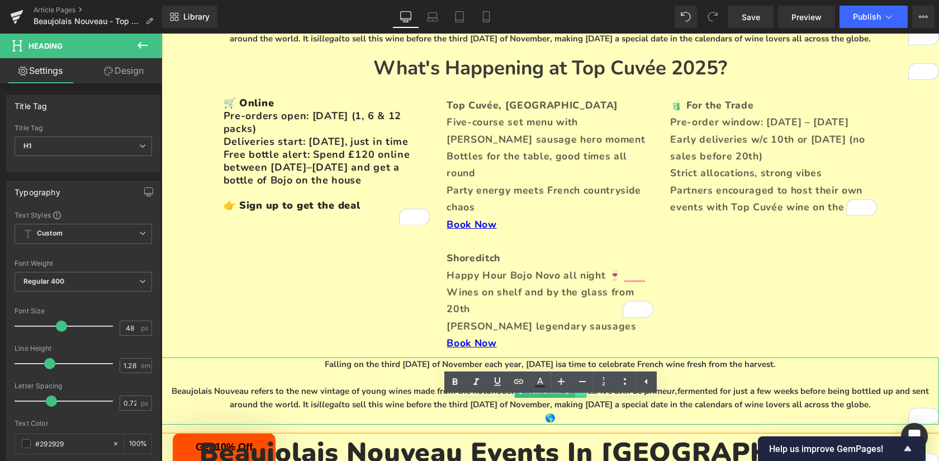
click at [579, 388] on icon at bounding box center [580, 390] width 2 height 4
click at [584, 387] on icon at bounding box center [586, 390] width 6 height 6
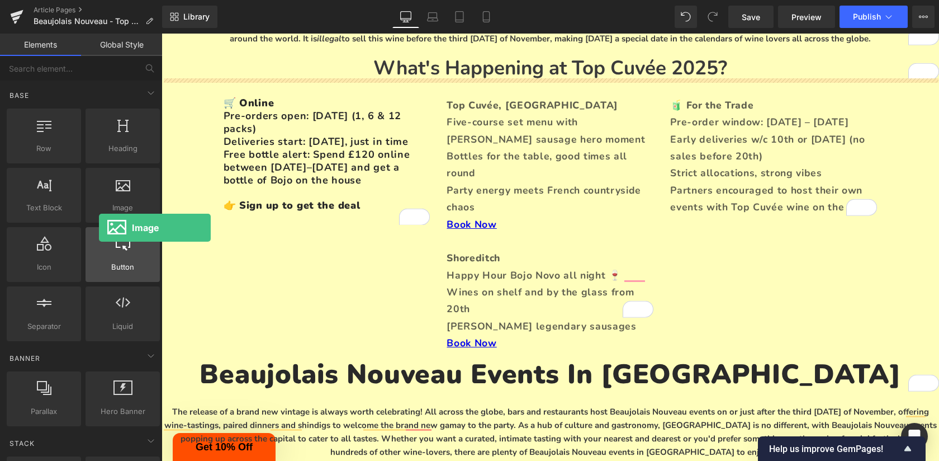
drag, startPoint x: 118, startPoint y: 188, endPoint x: 92, endPoint y: 227, distance: 47.6
click at [92, 227] on div "Row rows, columns, layouts, div Heading headings, titles, h1,h2,h3,h4,h5,h6 Tex…" at bounding box center [83, 224] width 158 height 237
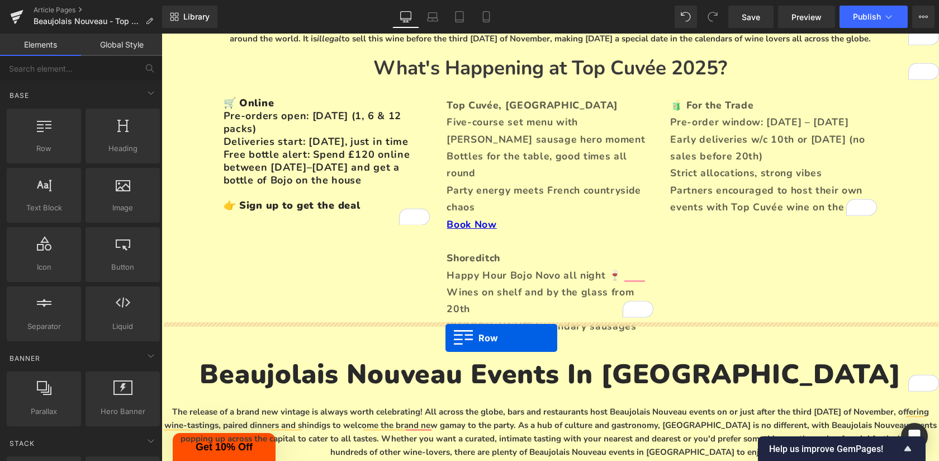
drag, startPoint x: 216, startPoint y: 178, endPoint x: 446, endPoint y: 338, distance: 280.0
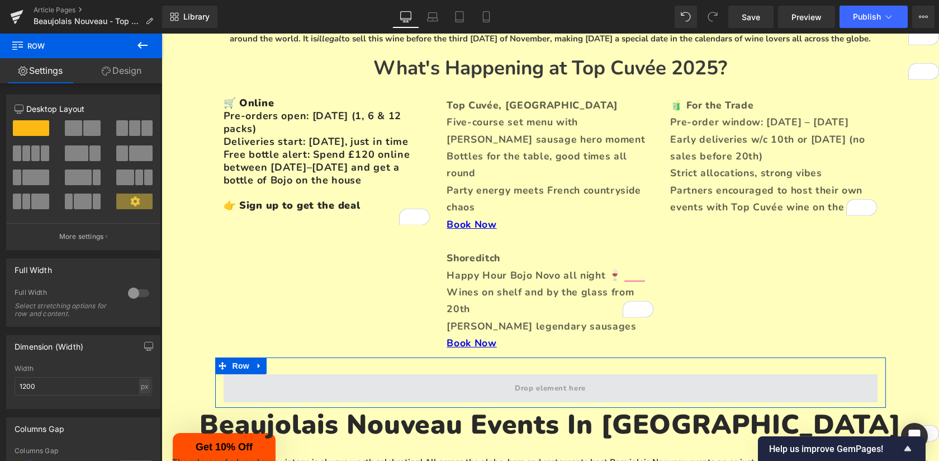
drag, startPoint x: 282, startPoint y: 163, endPoint x: 385, endPoint y: 354, distance: 216.6
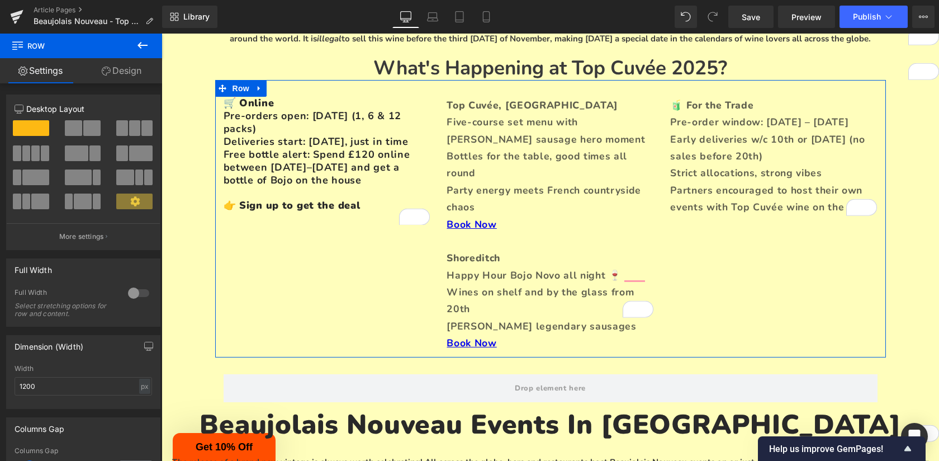
drag, startPoint x: 301, startPoint y: 161, endPoint x: 356, endPoint y: 256, distance: 110.0
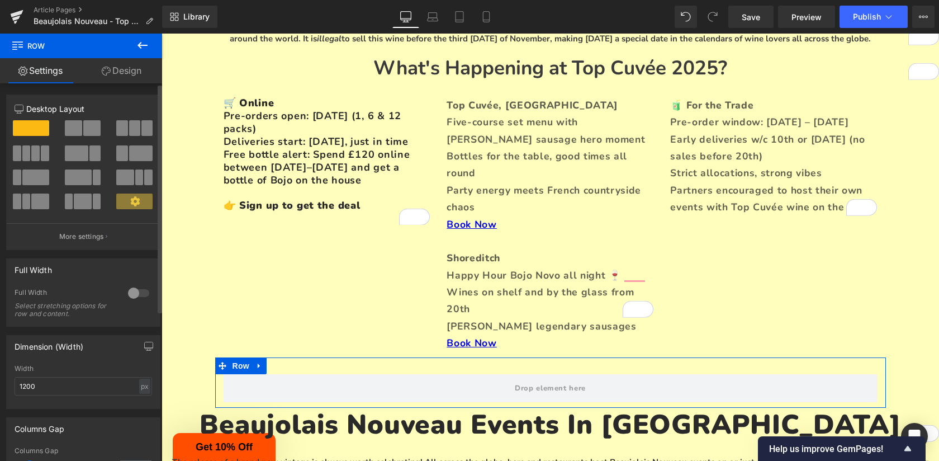
click at [129, 126] on span at bounding box center [134, 128] width 11 height 16
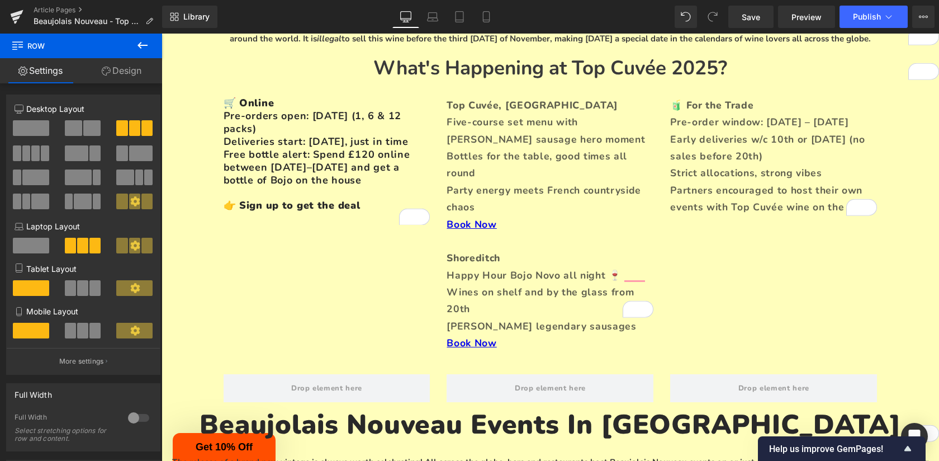
click at [141, 41] on icon at bounding box center [142, 45] width 13 height 13
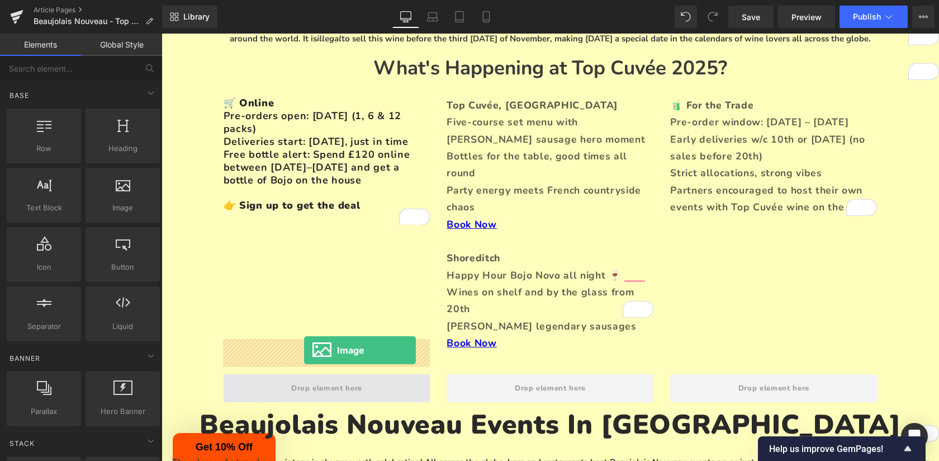
drag, startPoint x: 279, startPoint y: 231, endPoint x: 304, endPoint y: 350, distance: 121.0
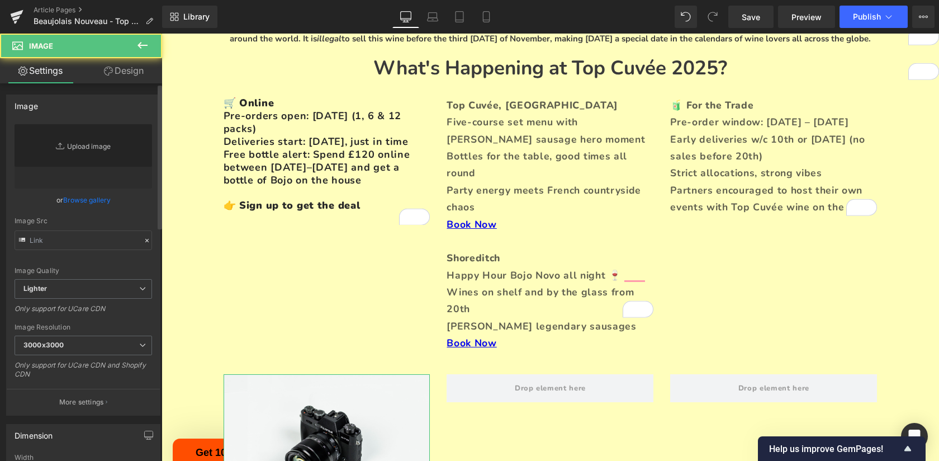
type input "//[DOMAIN_NAME][URL]"
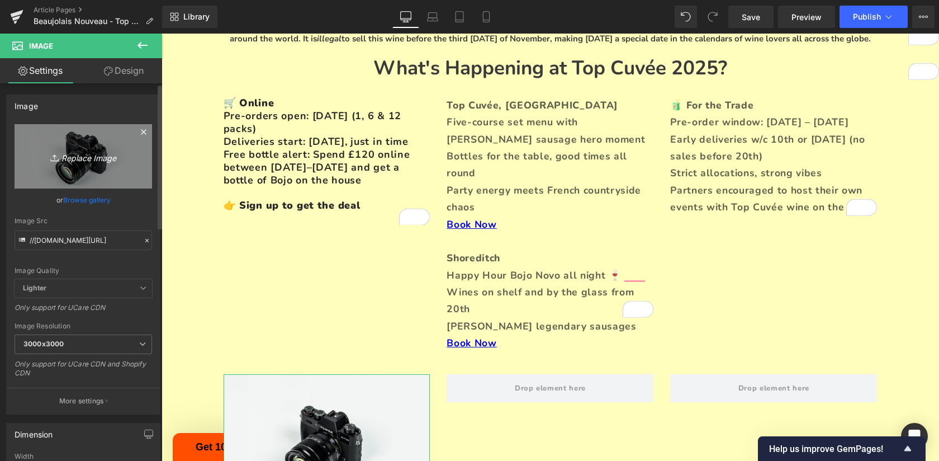
click at [73, 154] on icon "Replace Image" at bounding box center [83, 156] width 89 height 14
type input "C:\fakepath\Bojo25.jpg"
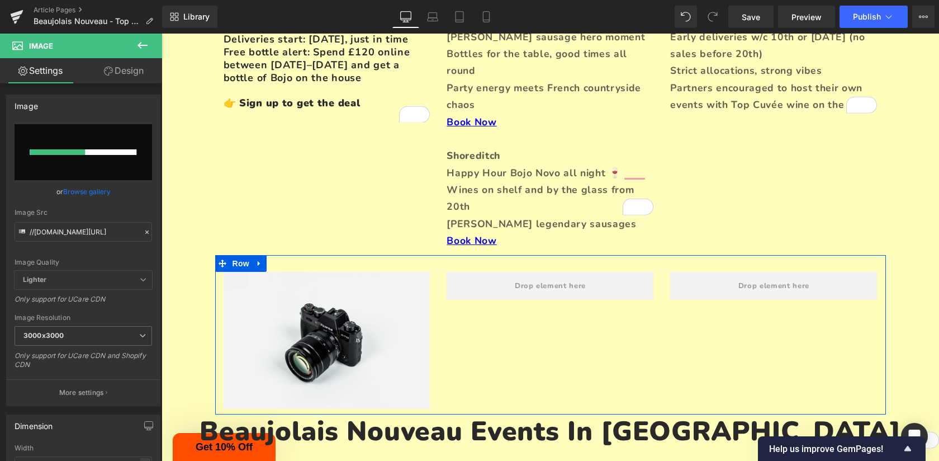
scroll to position [286, 0]
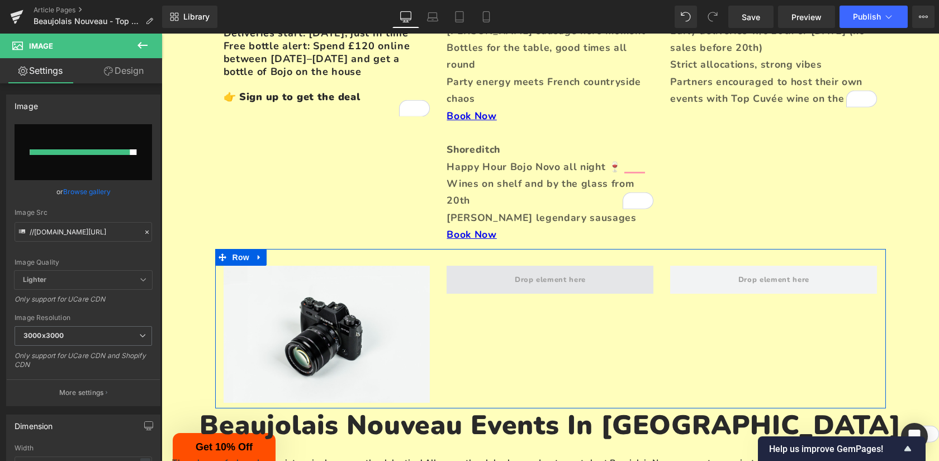
type input "https://ucarecdn.com/55ebdd9d-3d0d-442f-8f7d-2bda1ef49c98/-/format/auto/-/previ…"
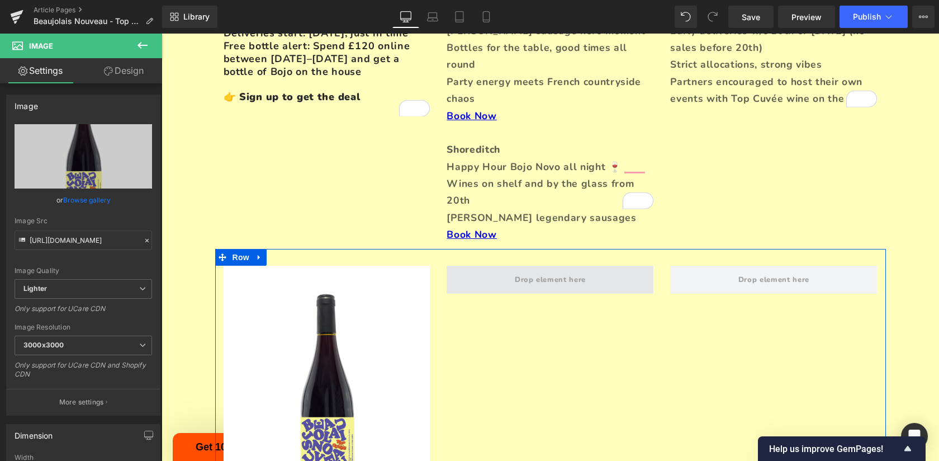
click at [563, 266] on span at bounding box center [550, 280] width 207 height 28
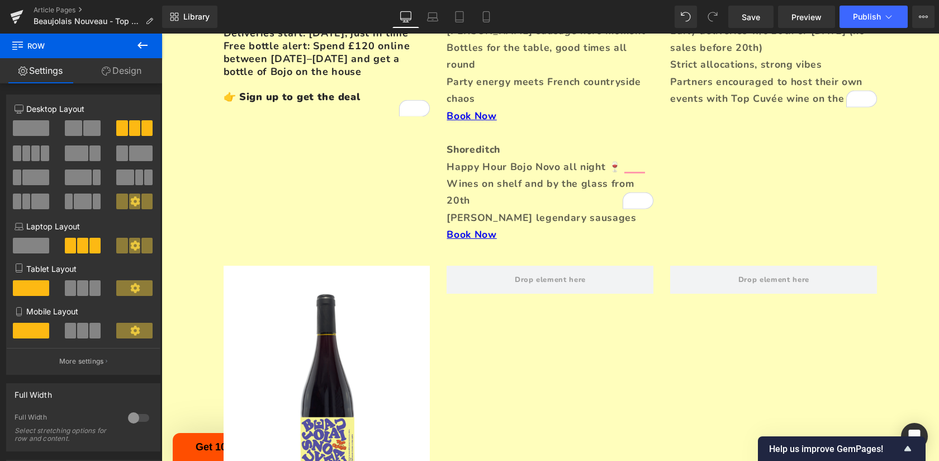
click at [141, 44] on icon at bounding box center [142, 45] width 13 height 13
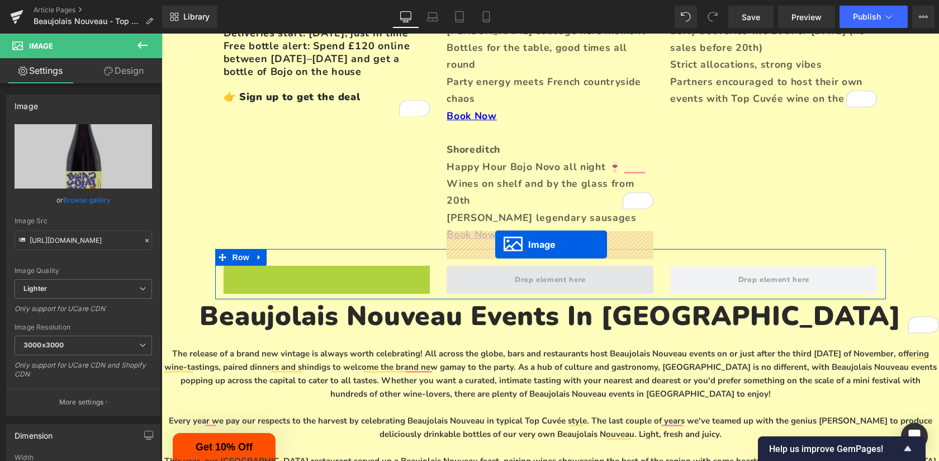
drag, startPoint x: 310, startPoint y: 355, endPoint x: 495, endPoint y: 245, distance: 215.6
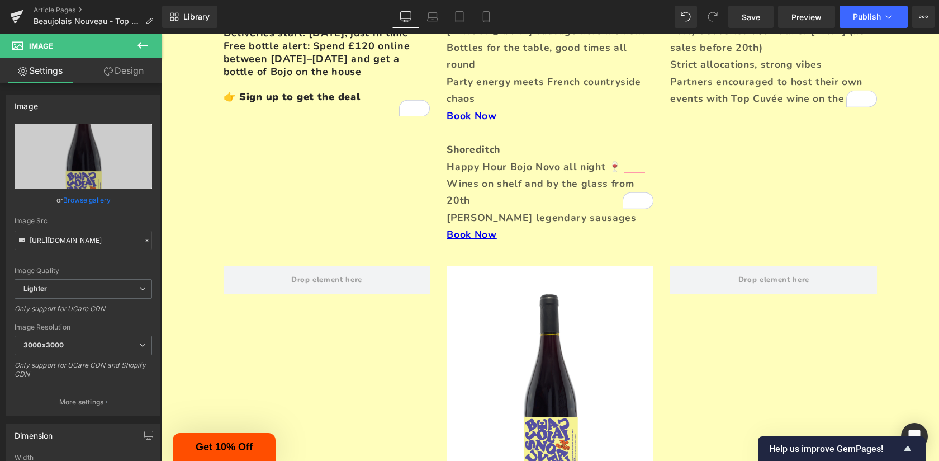
click at [145, 41] on icon at bounding box center [142, 45] width 13 height 13
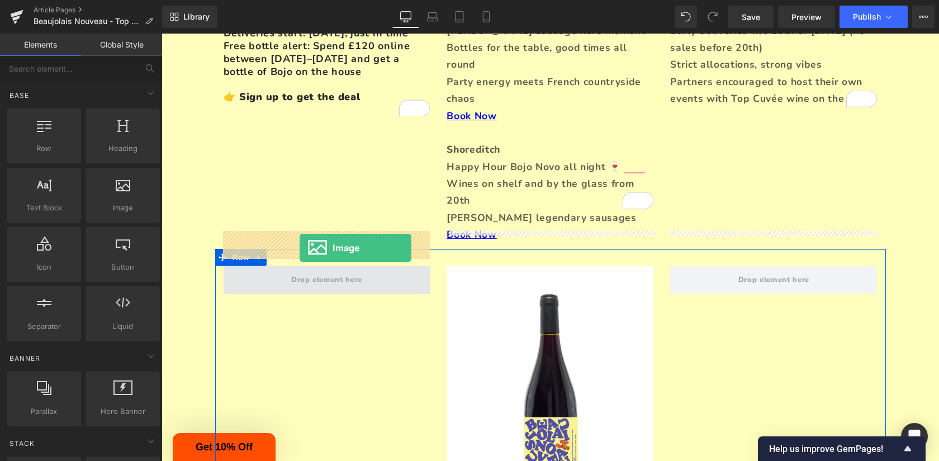
drag, startPoint x: 283, startPoint y: 225, endPoint x: 300, endPoint y: 248, distance: 27.6
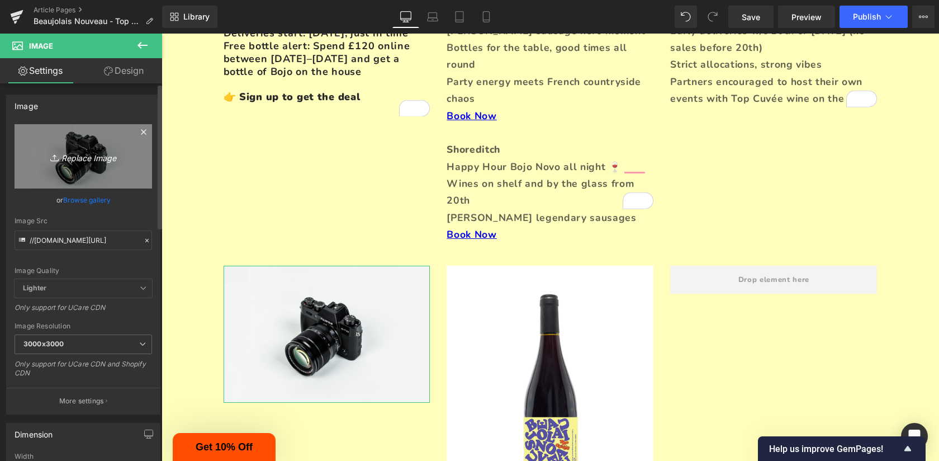
click at [78, 159] on icon "Replace Image" at bounding box center [83, 156] width 89 height 14
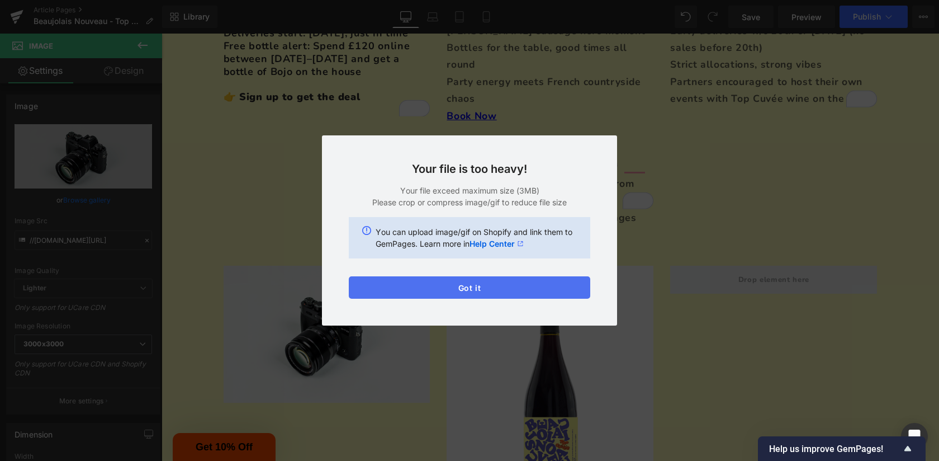
click at [497, 276] on button "Got it" at bounding box center [469, 287] width 241 height 22
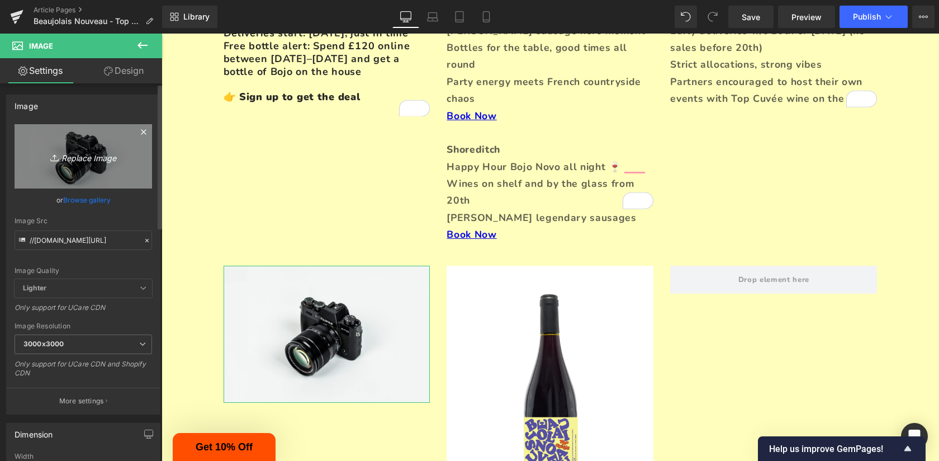
click at [96, 171] on link "Replace Image" at bounding box center [84, 156] width 138 height 64
click at [70, 161] on icon "Replace Image" at bounding box center [83, 156] width 89 height 14
click at [83, 155] on icon "Replace Image" at bounding box center [83, 156] width 89 height 14
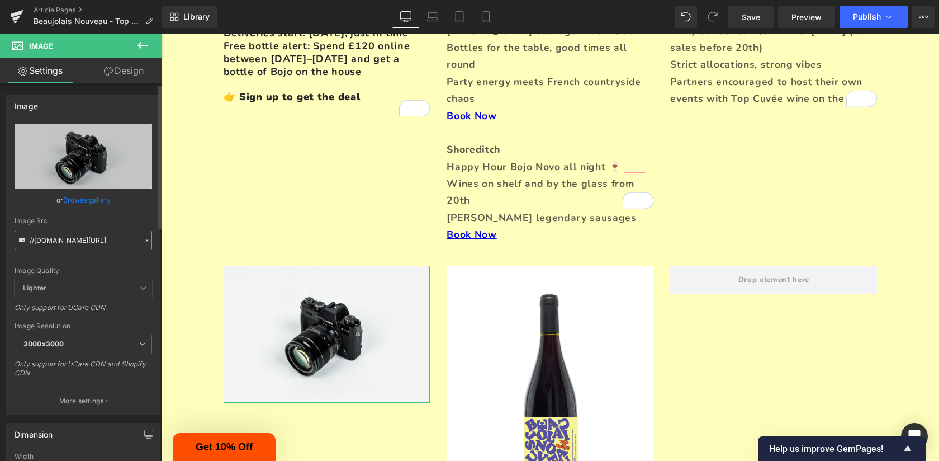
click at [114, 241] on input "//[DOMAIN_NAME][URL]" at bounding box center [84, 240] width 138 height 20
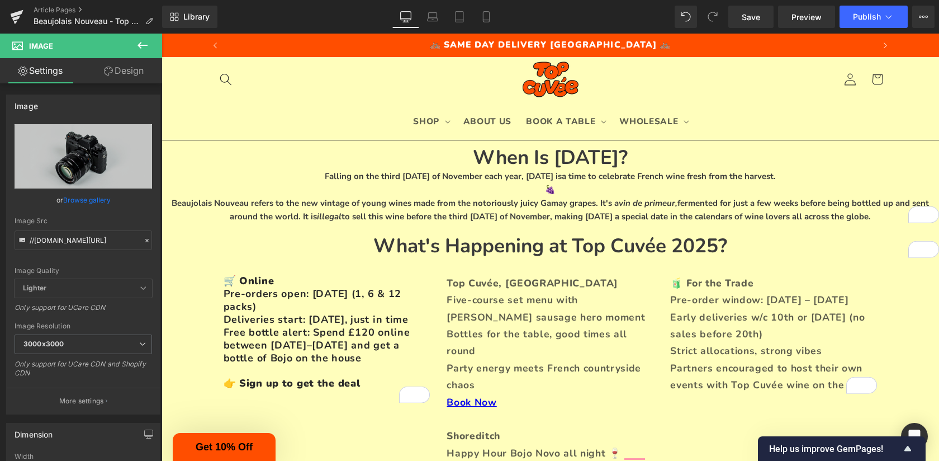
click at [114, 241] on input "//[DOMAIN_NAME][URL]" at bounding box center [84, 240] width 138 height 20
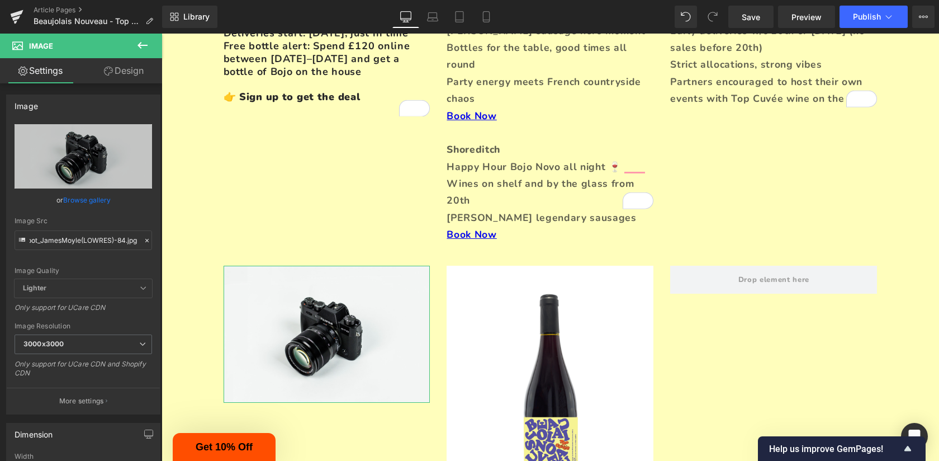
type input "//[DOMAIN_NAME][URL]"
click at [132, 258] on div "Image Quality Lighter Lightest Lighter Lighter Lightest Only support for UCare …" at bounding box center [84, 201] width 138 height 155
click at [143, 243] on icon at bounding box center [147, 240] width 8 height 8
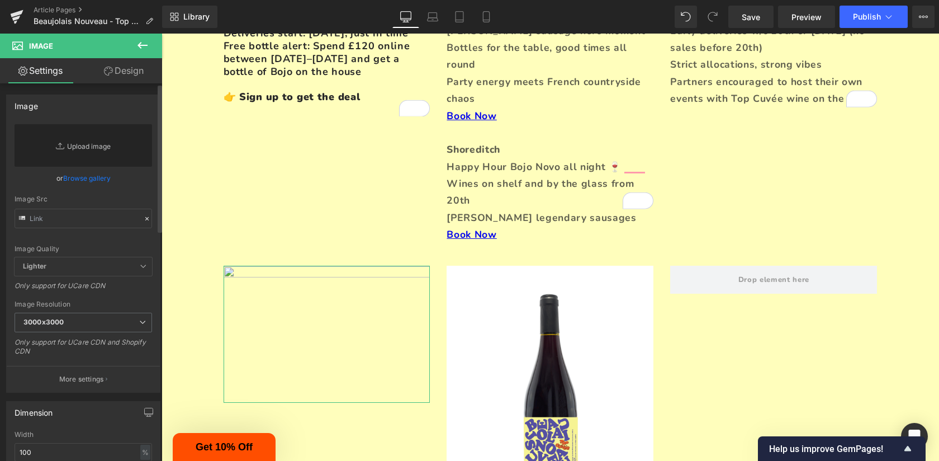
click at [89, 139] on link "Replace Image" at bounding box center [84, 145] width 138 height 42
type input "C:\fakepath\TopCuvee_XmasShoot_JamesMoyle(LOWRES)-82.jpg"
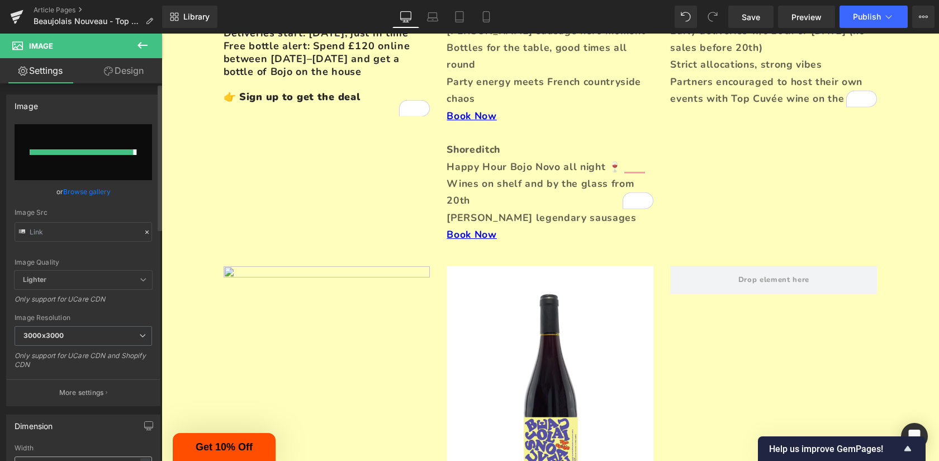
type input "[URL][DOMAIN_NAME]"
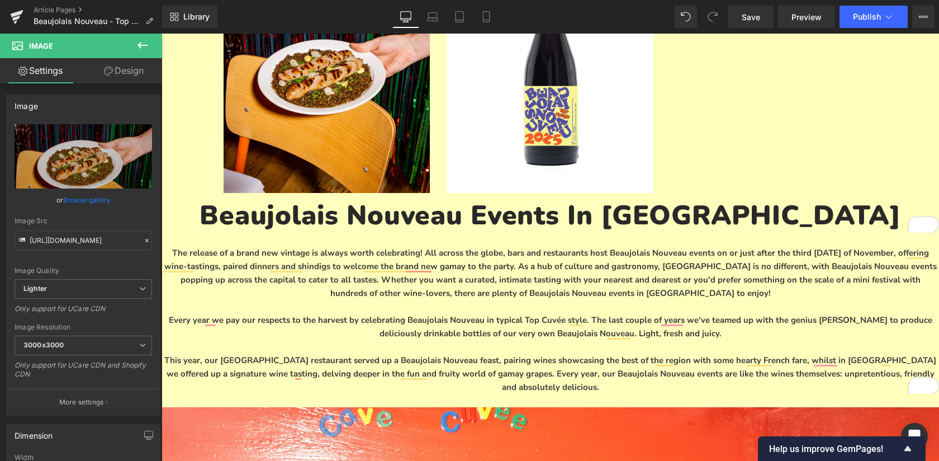
scroll to position [682, 0]
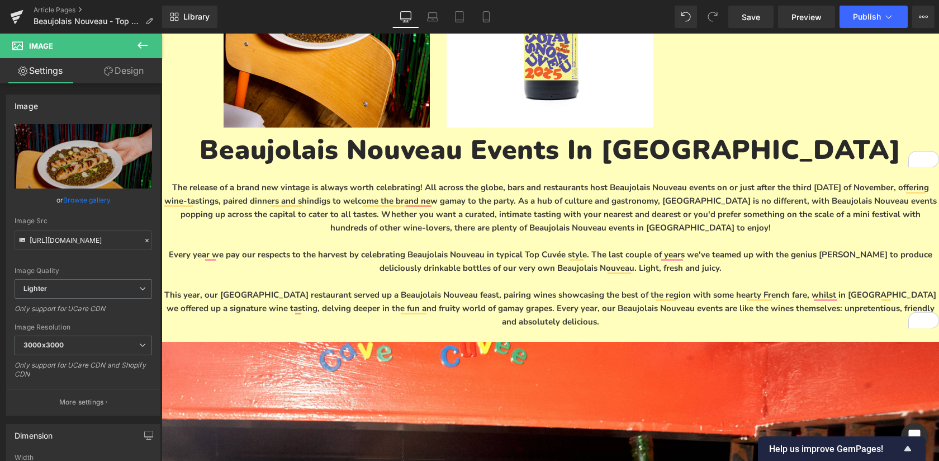
click at [145, 50] on icon at bounding box center [142, 45] width 13 height 13
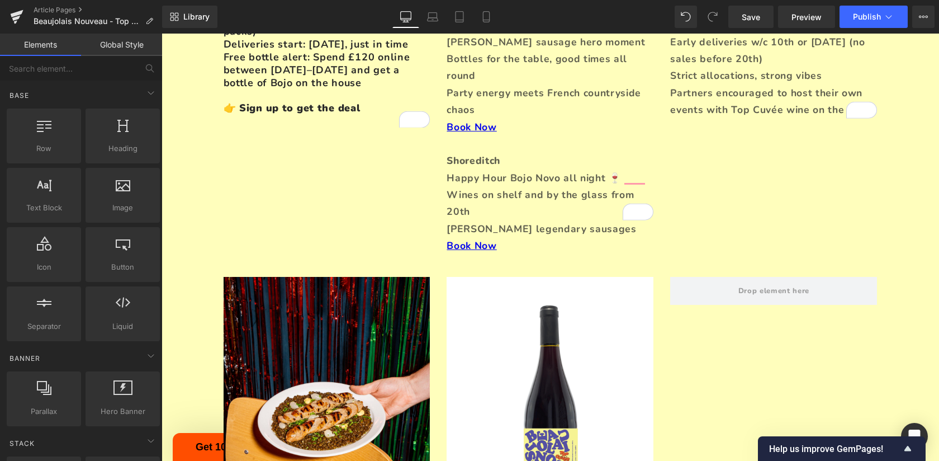
scroll to position [300, 0]
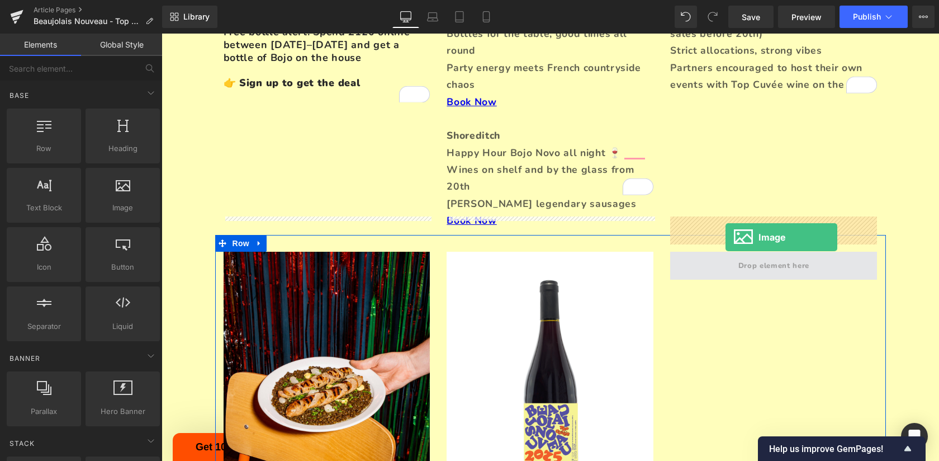
drag, startPoint x: 277, startPoint y: 224, endPoint x: 723, endPoint y: 235, distance: 445.6
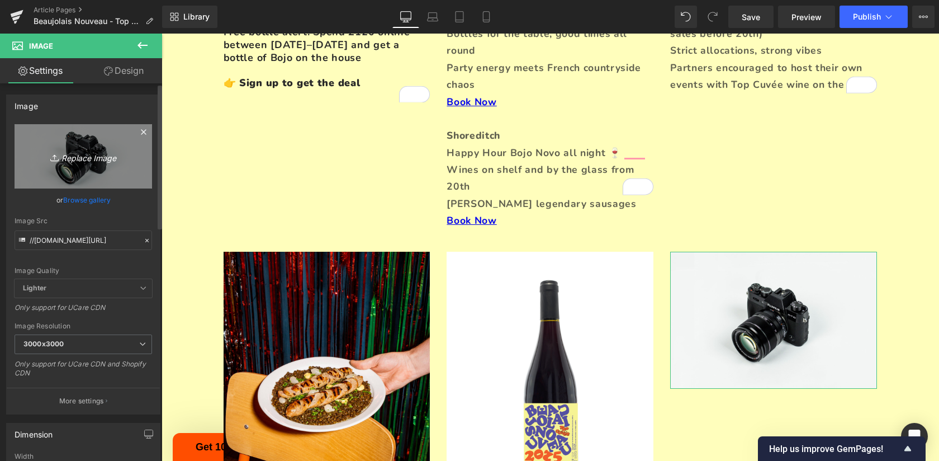
click at [84, 163] on link "Replace Image" at bounding box center [84, 156] width 138 height 64
type input "C:\fakepath\[PERSON_NAME] nuvo -1 copy.jpg"
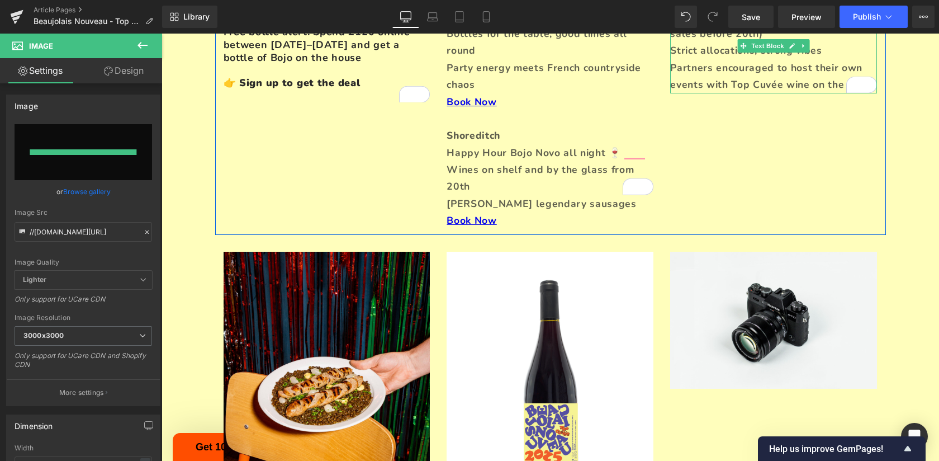
type input "[URL][DOMAIN_NAME]"
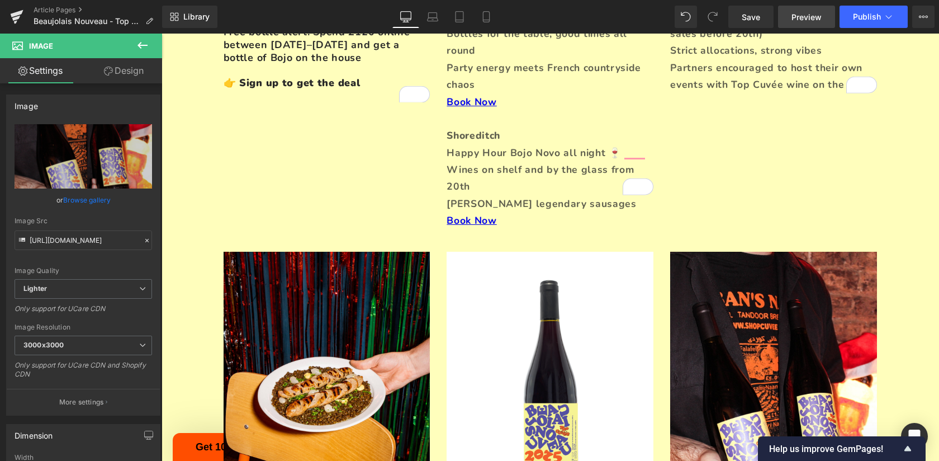
click at [792, 20] on link "Preview" at bounding box center [806, 17] width 57 height 22
click at [764, 25] on link "Save" at bounding box center [750, 17] width 45 height 22
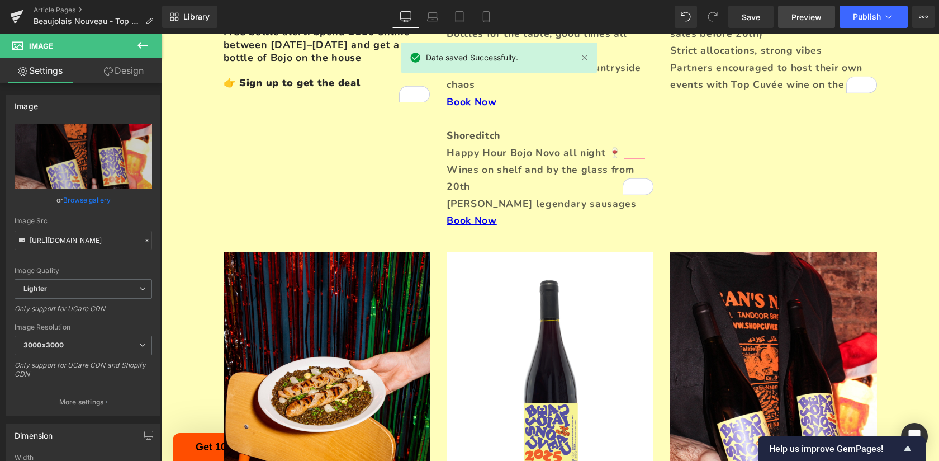
click at [804, 19] on span "Preview" at bounding box center [806, 17] width 30 height 12
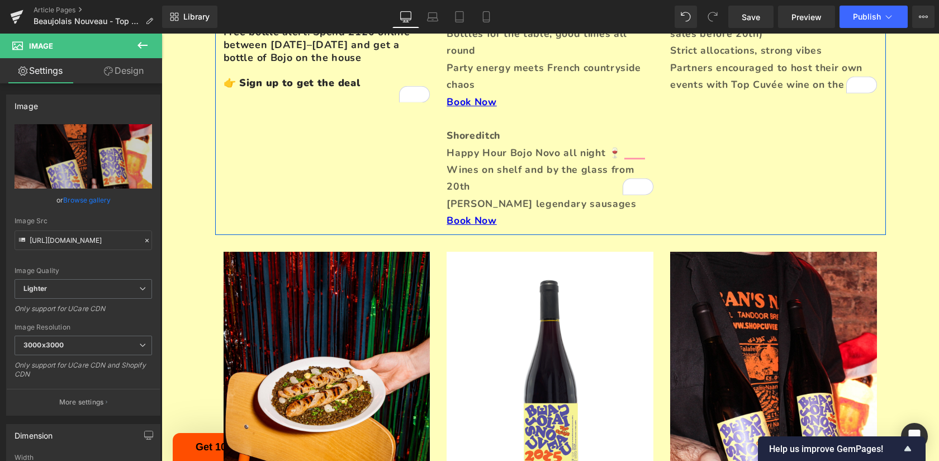
scroll to position [0, 0]
